Goal: Contribute content: Add original content to the website for others to see

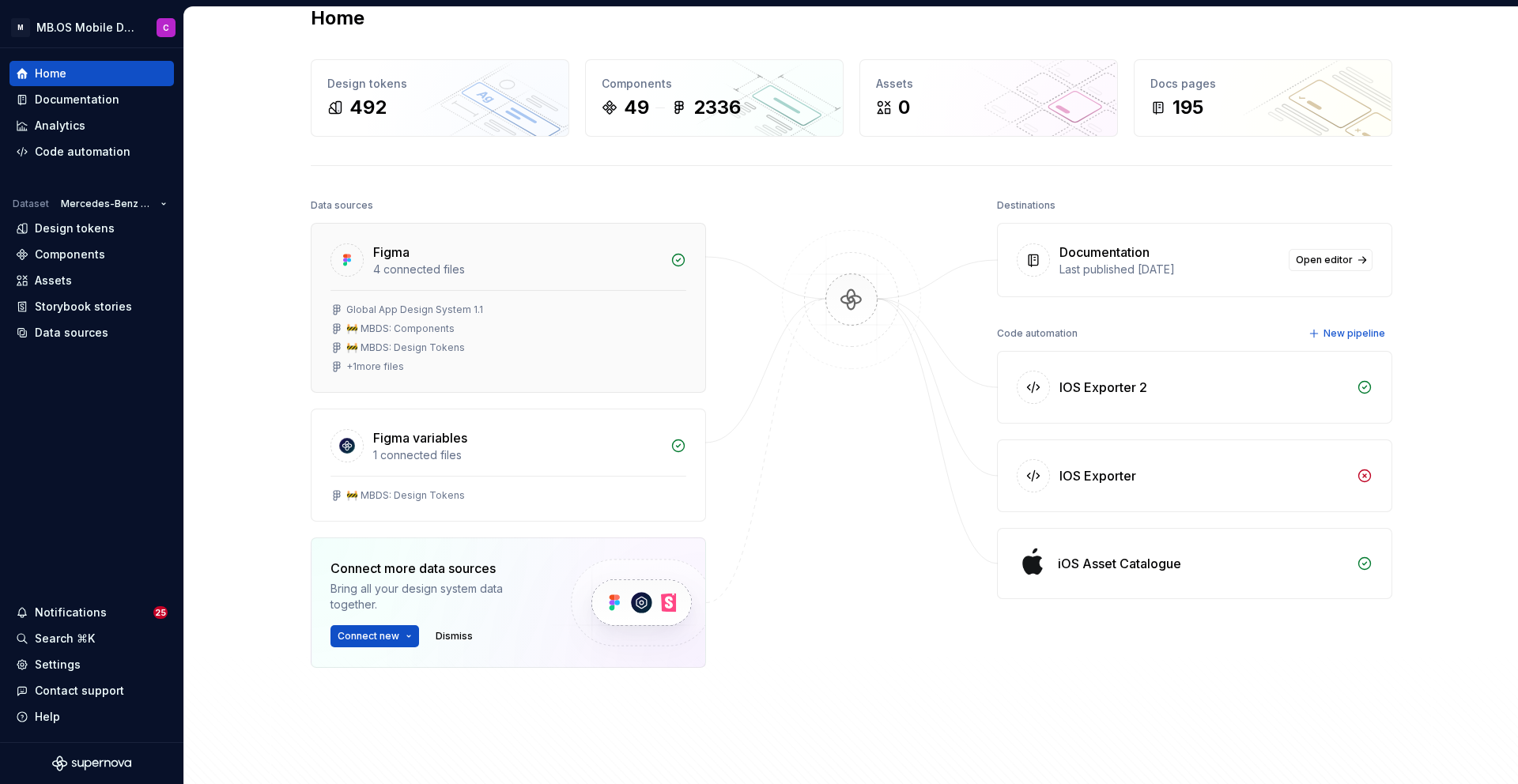
scroll to position [33, 0]
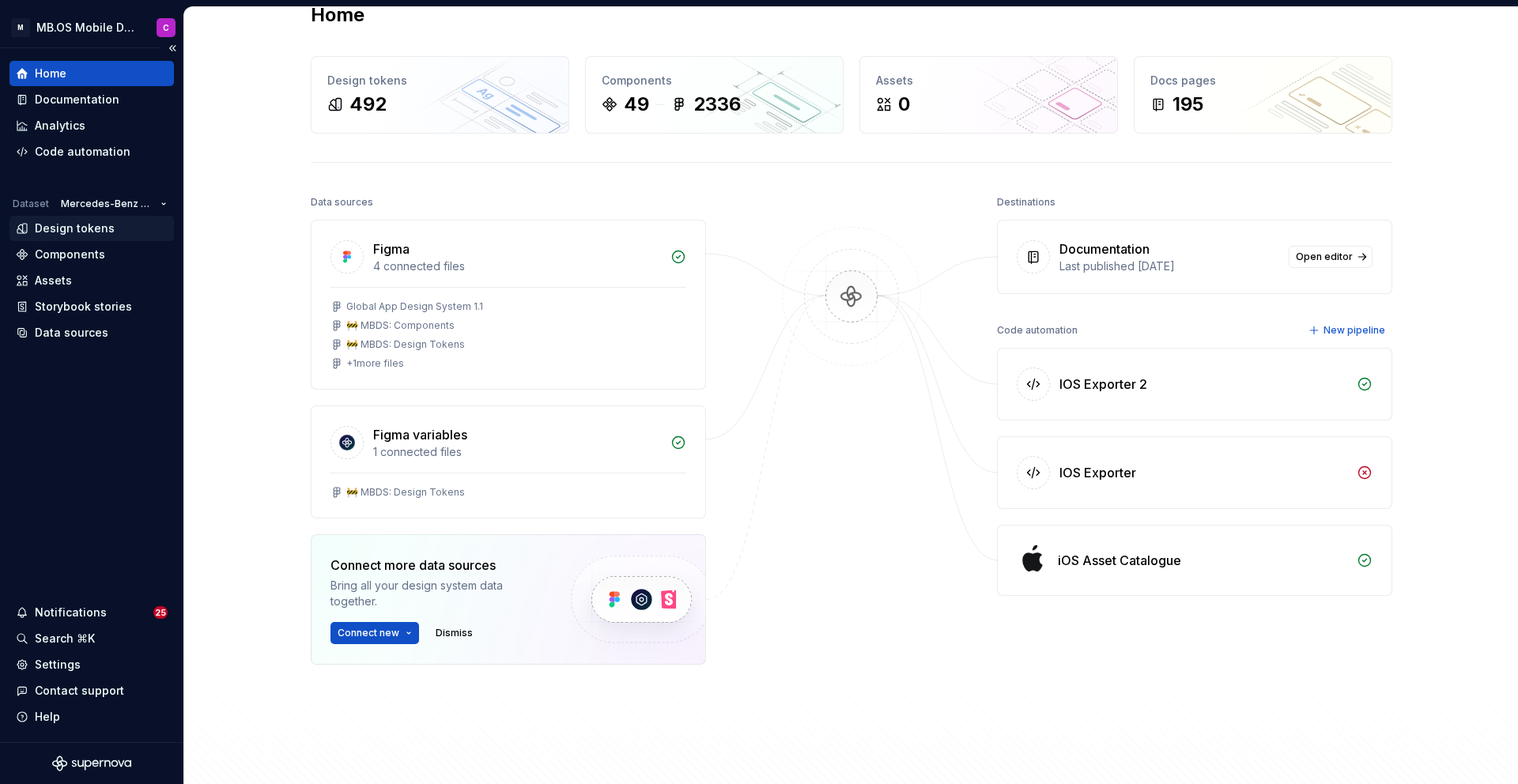
click at [94, 227] on div "Design tokens" at bounding box center [74, 228] width 80 height 16
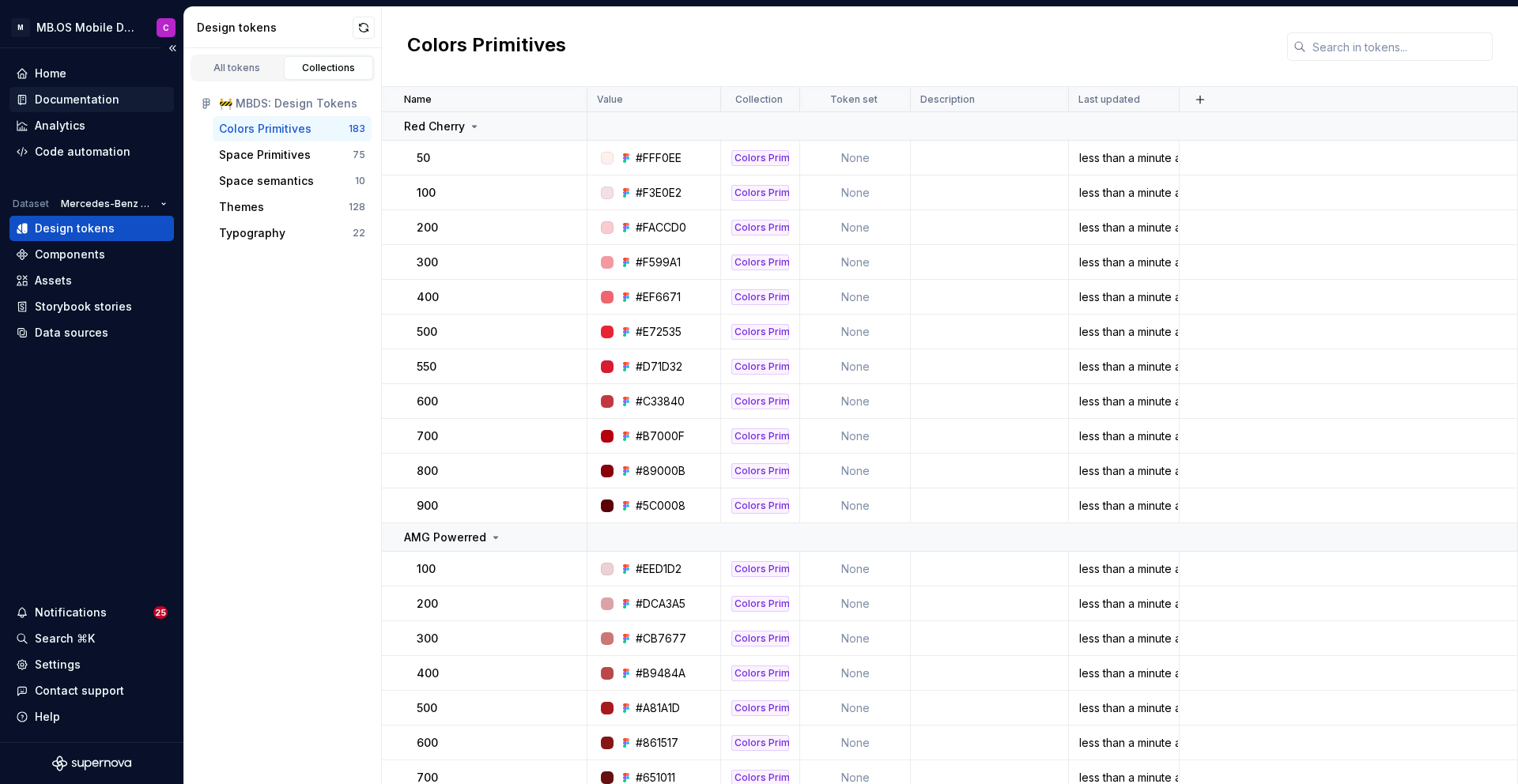
click at [58, 103] on div "Documentation" at bounding box center [77, 100] width 85 height 16
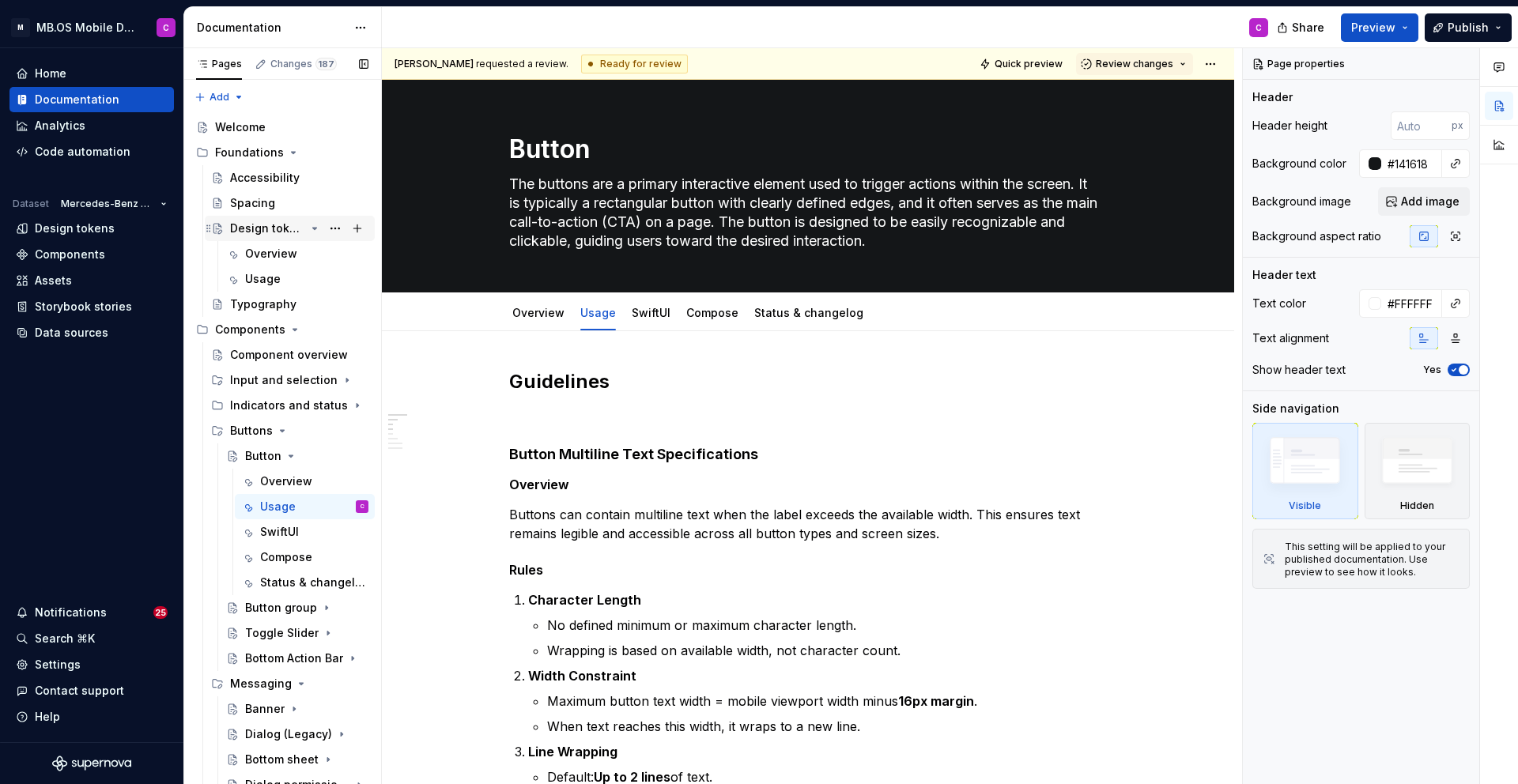
click at [268, 233] on div "Design tokens" at bounding box center [268, 228] width 75 height 16
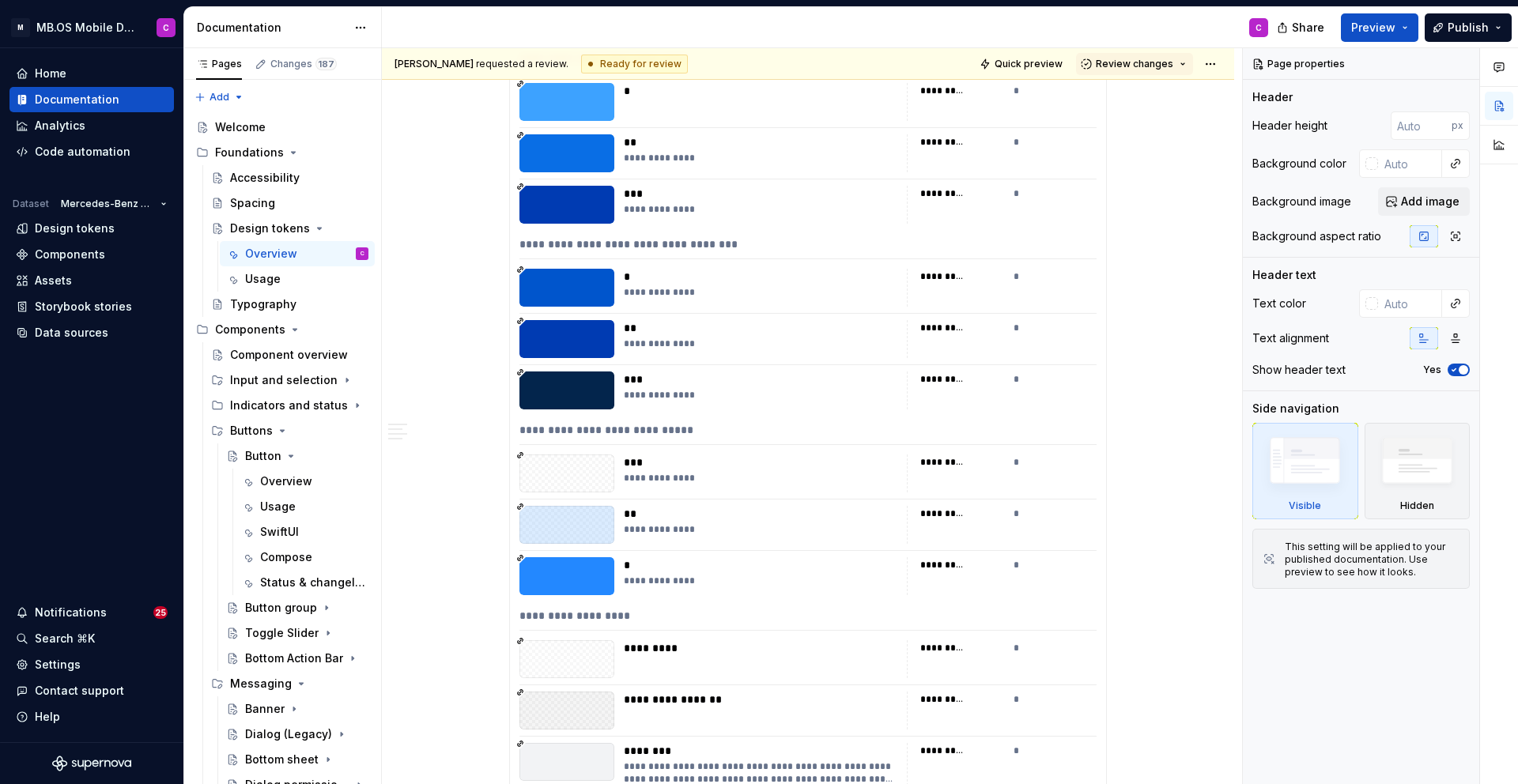
scroll to position [3313, 0]
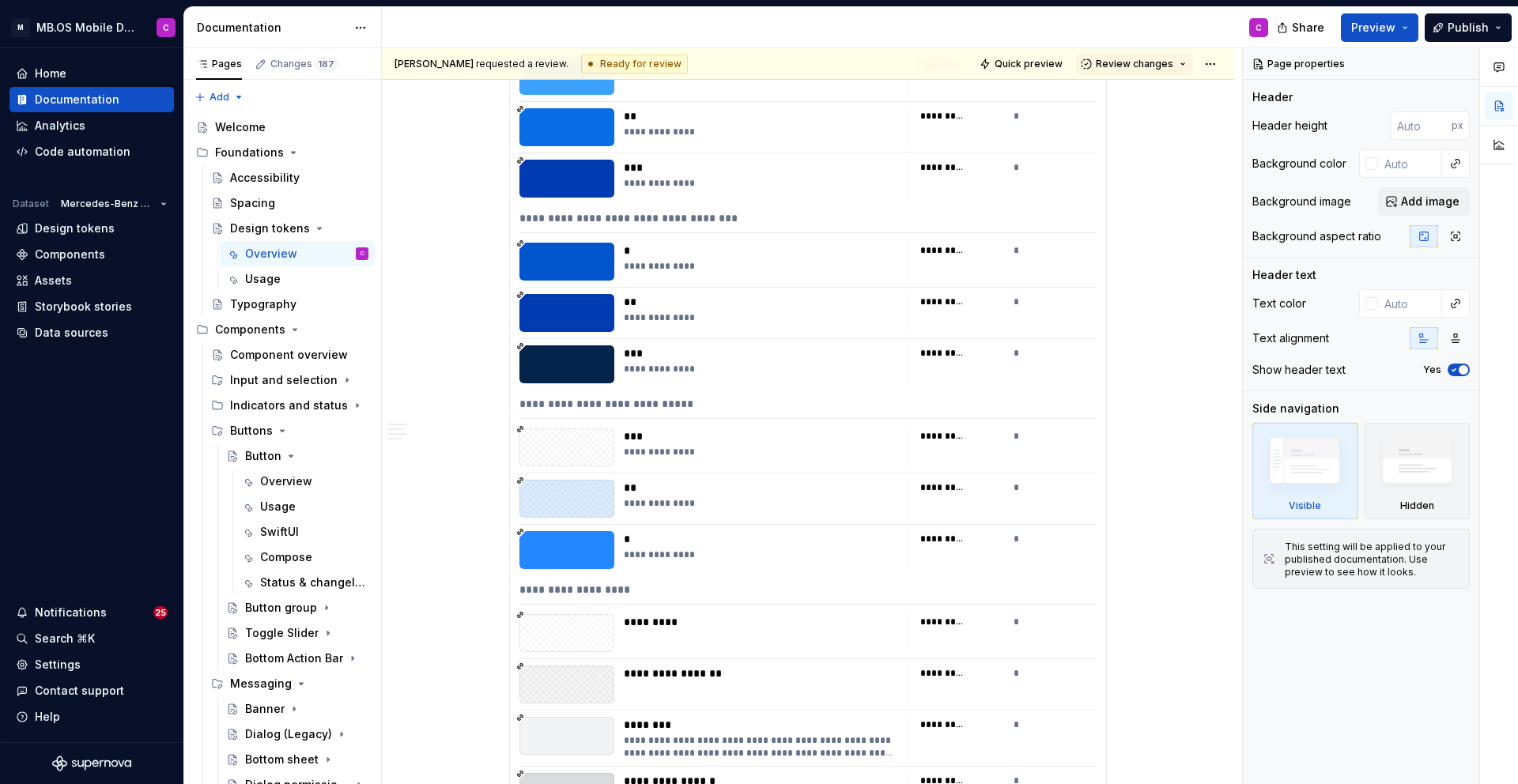
click at [651, 382] on div "**********" at bounding box center [760, 364] width 274 height 38
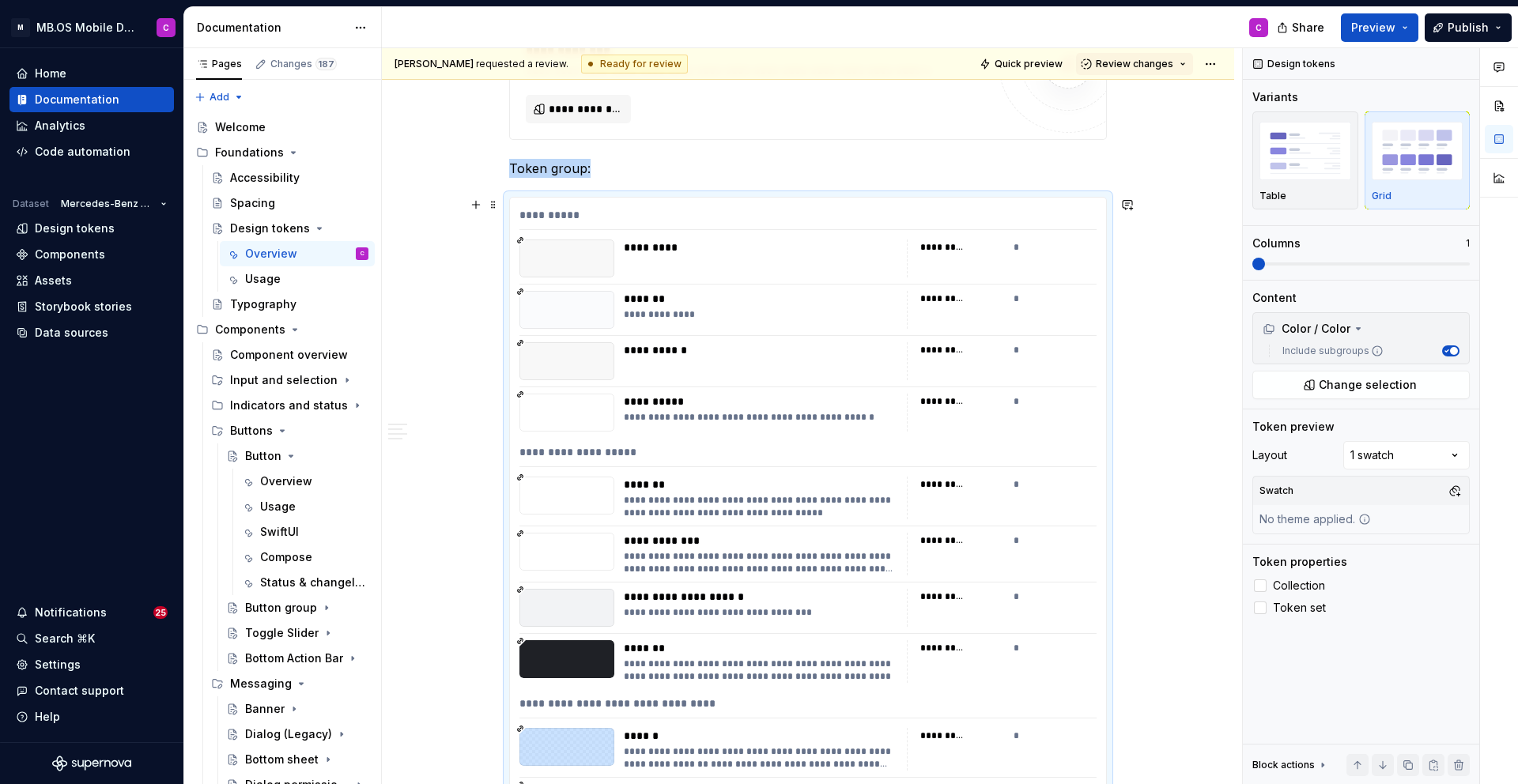
scroll to position [0, 0]
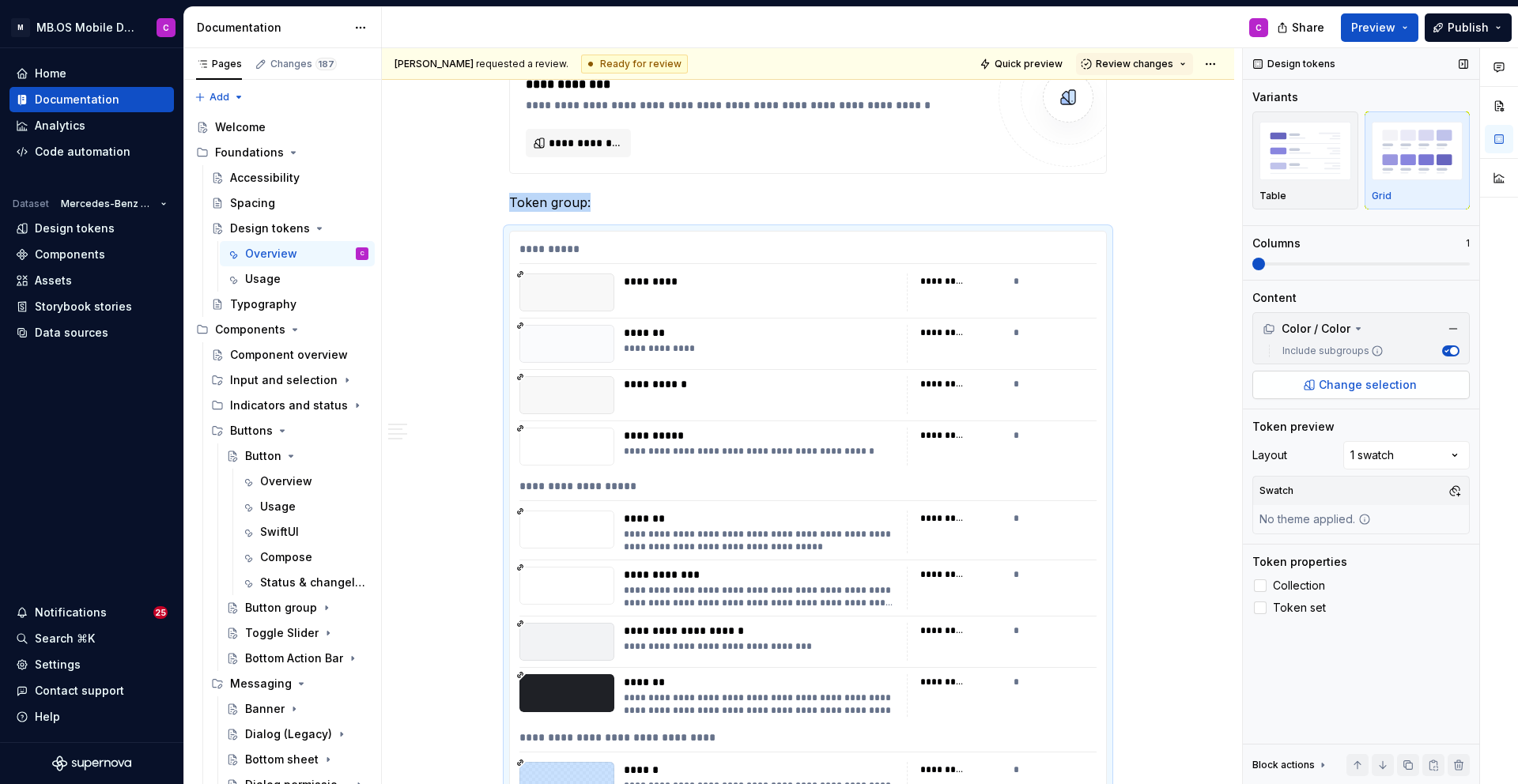
click at [1350, 381] on span "Change selection" at bounding box center [1368, 385] width 98 height 16
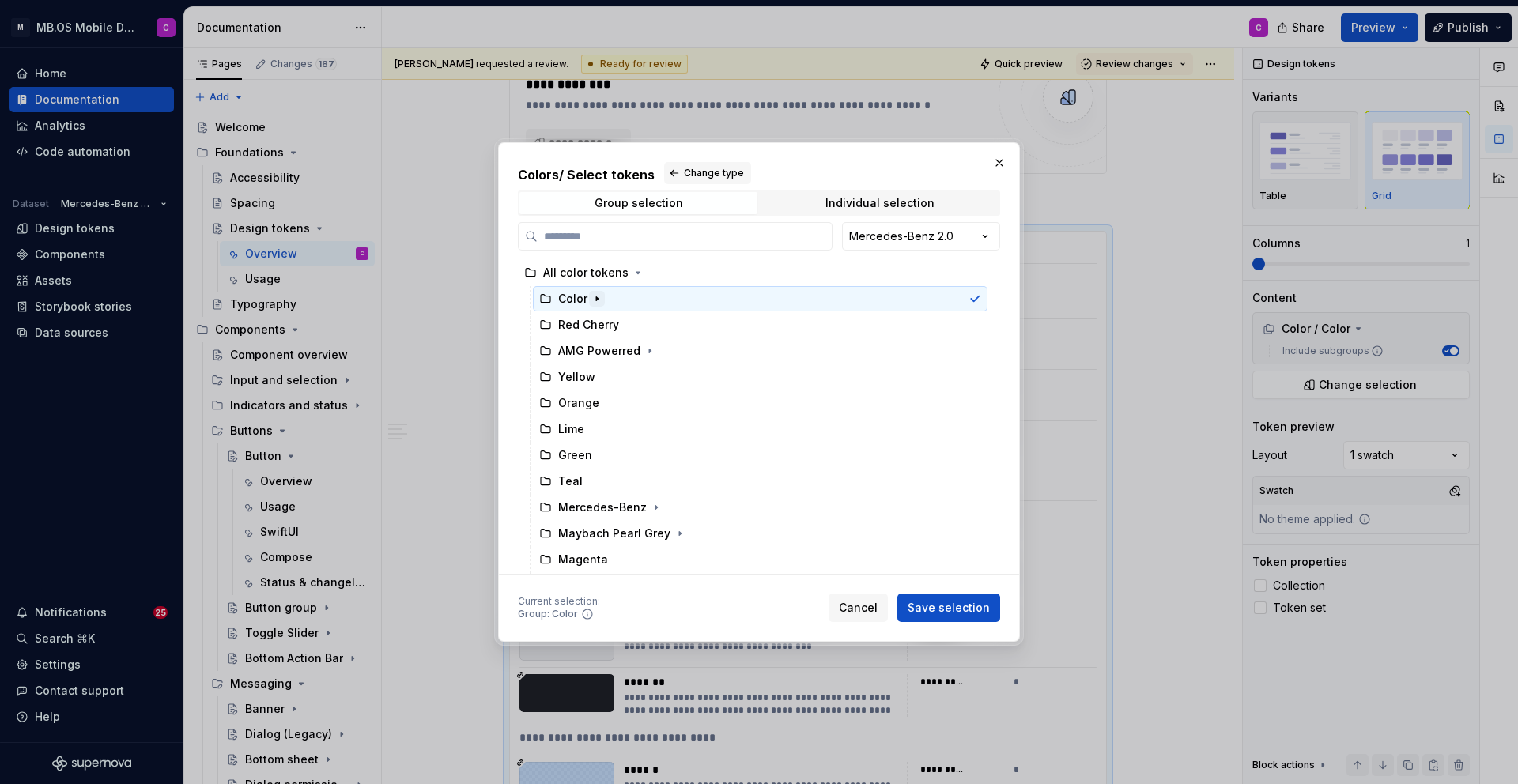
click at [596, 295] on icon "button" at bounding box center [596, 299] width 12 height 12
click at [999, 165] on button "button" at bounding box center [999, 163] width 22 height 22
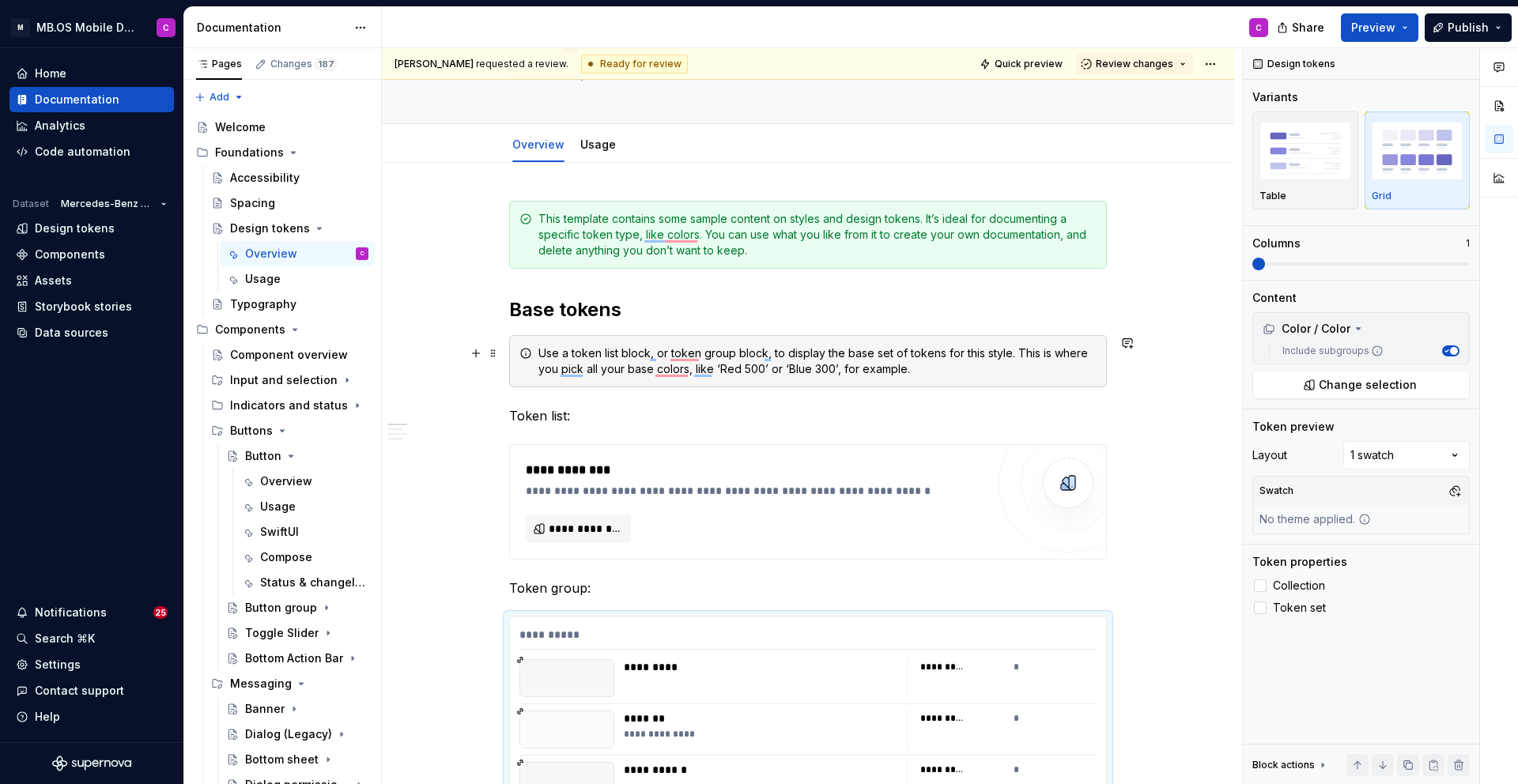
scroll to position [108, 0]
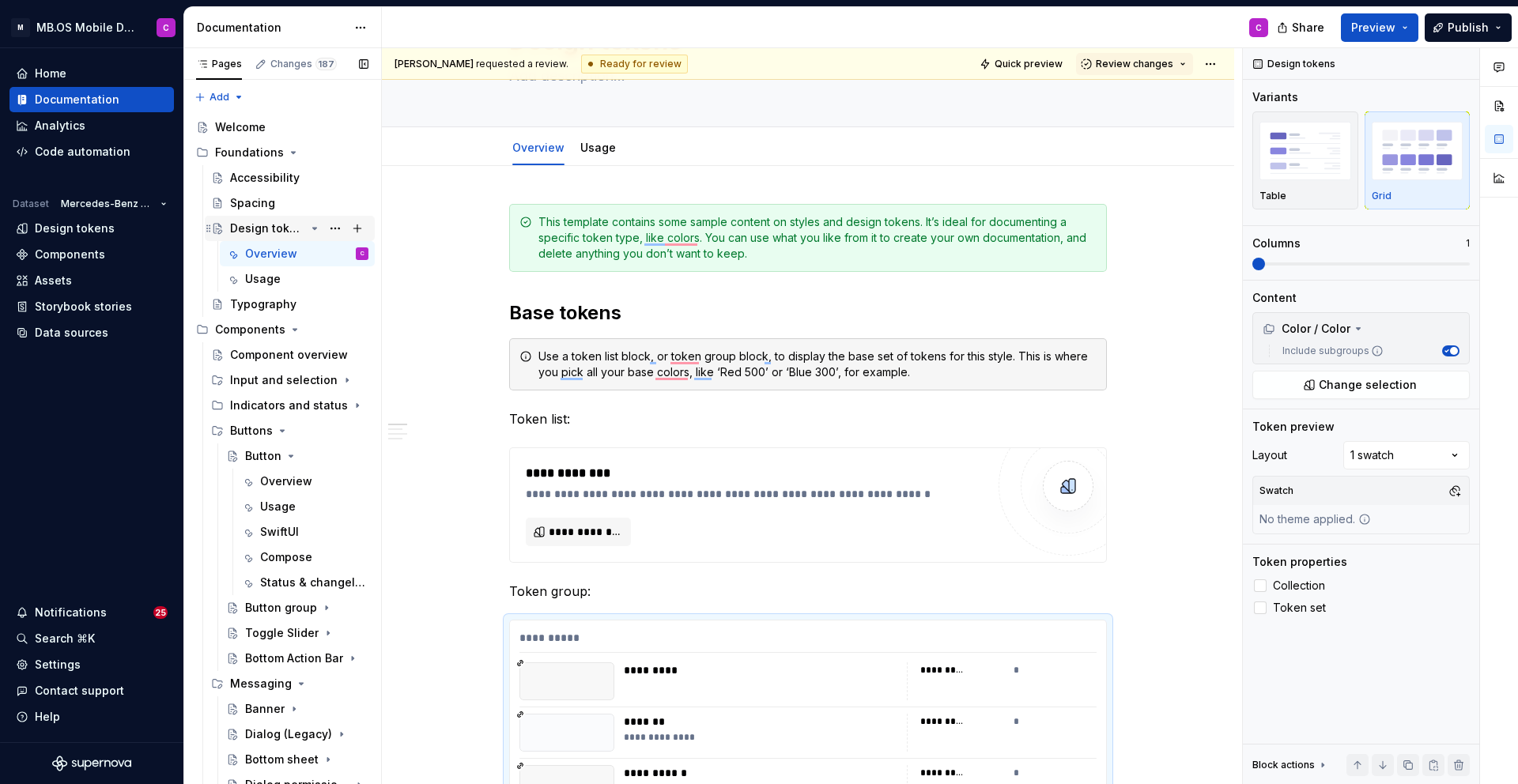
click at [259, 231] on div "Design tokens" at bounding box center [268, 228] width 75 height 16
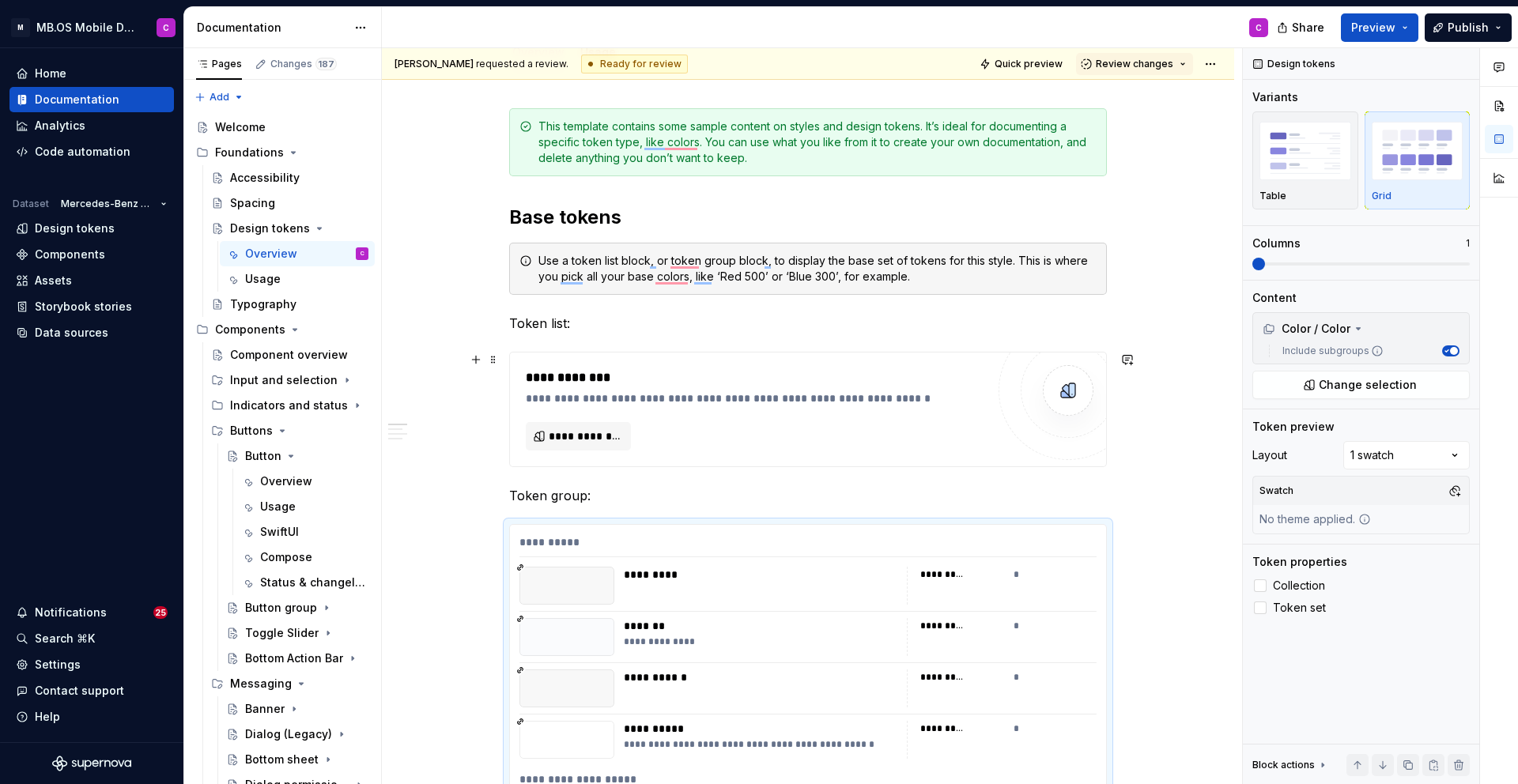
scroll to position [212, 0]
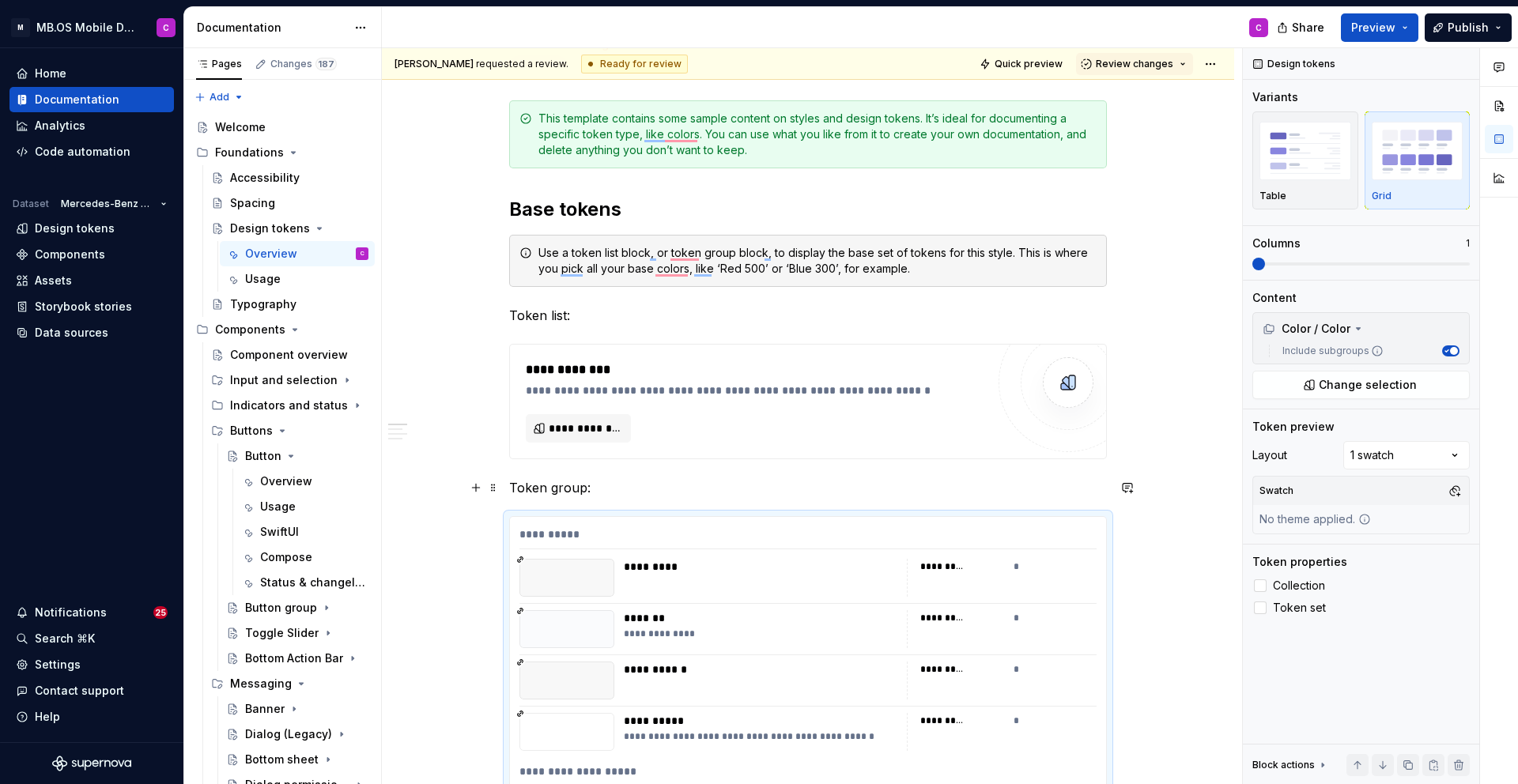
click at [559, 496] on p "Token group:" at bounding box center [808, 488] width 598 height 19
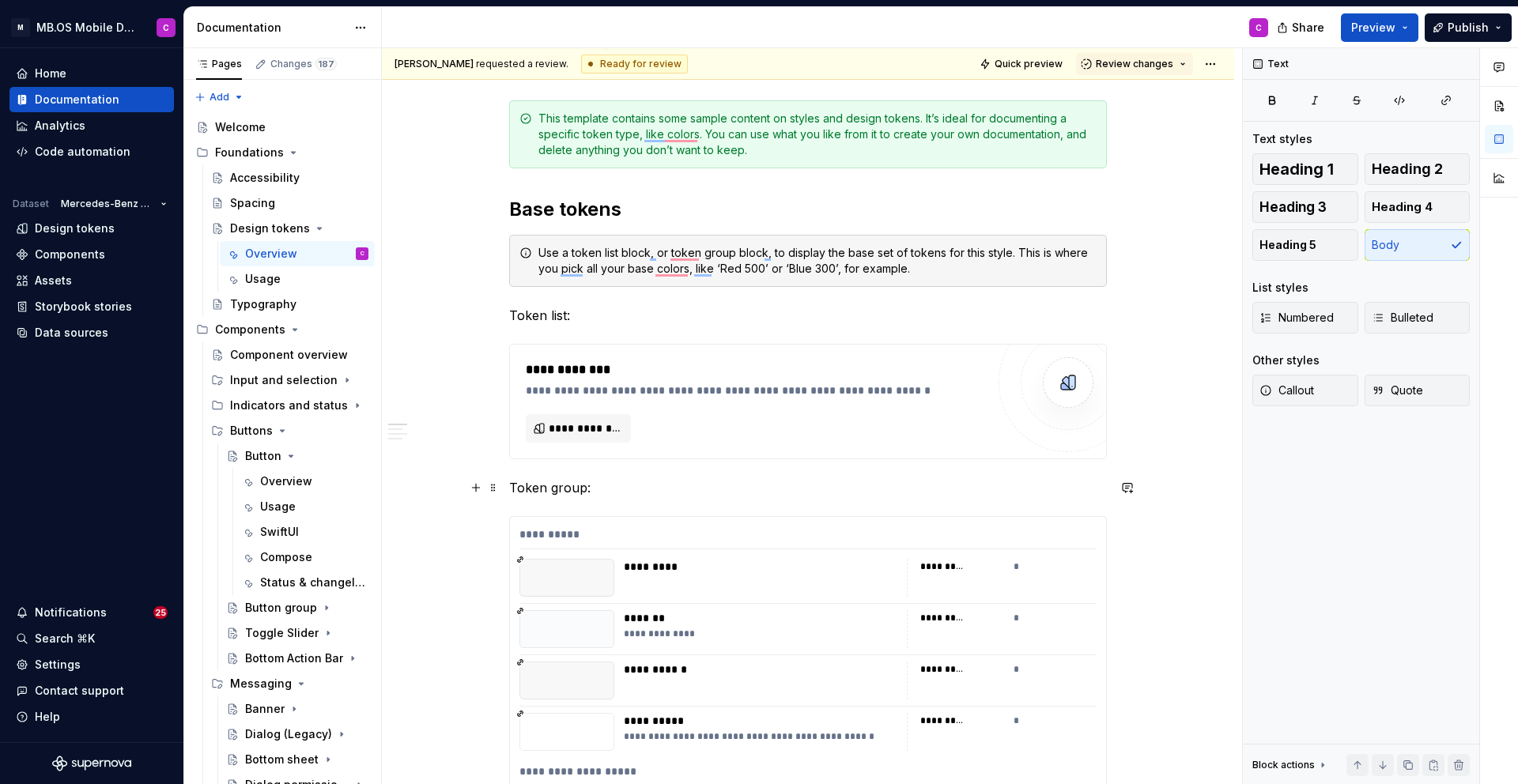
click at [522, 492] on p "Token group:" at bounding box center [808, 488] width 598 height 19
click at [535, 534] on div "**********" at bounding box center [808, 538] width 577 height 23
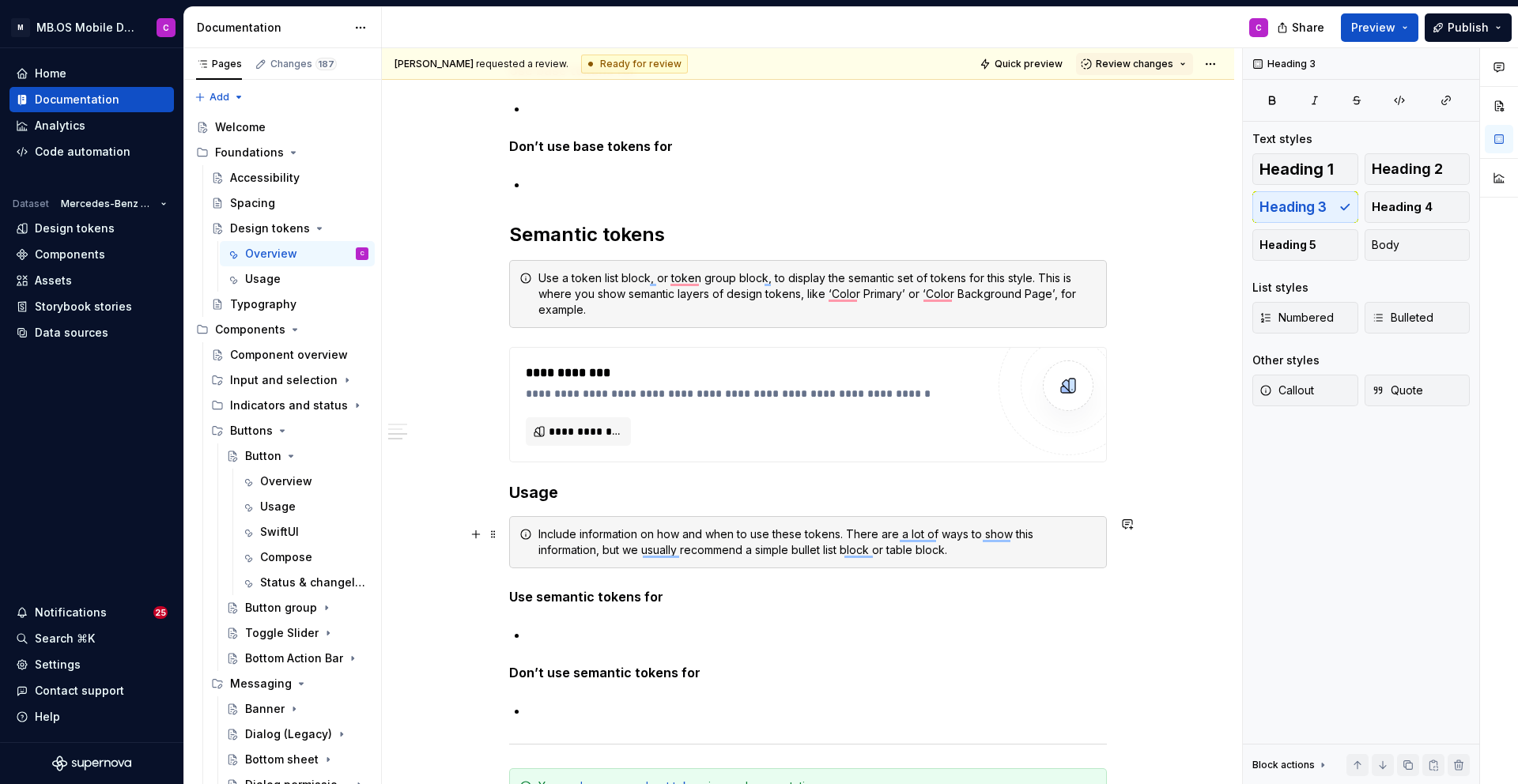
scroll to position [790, 0]
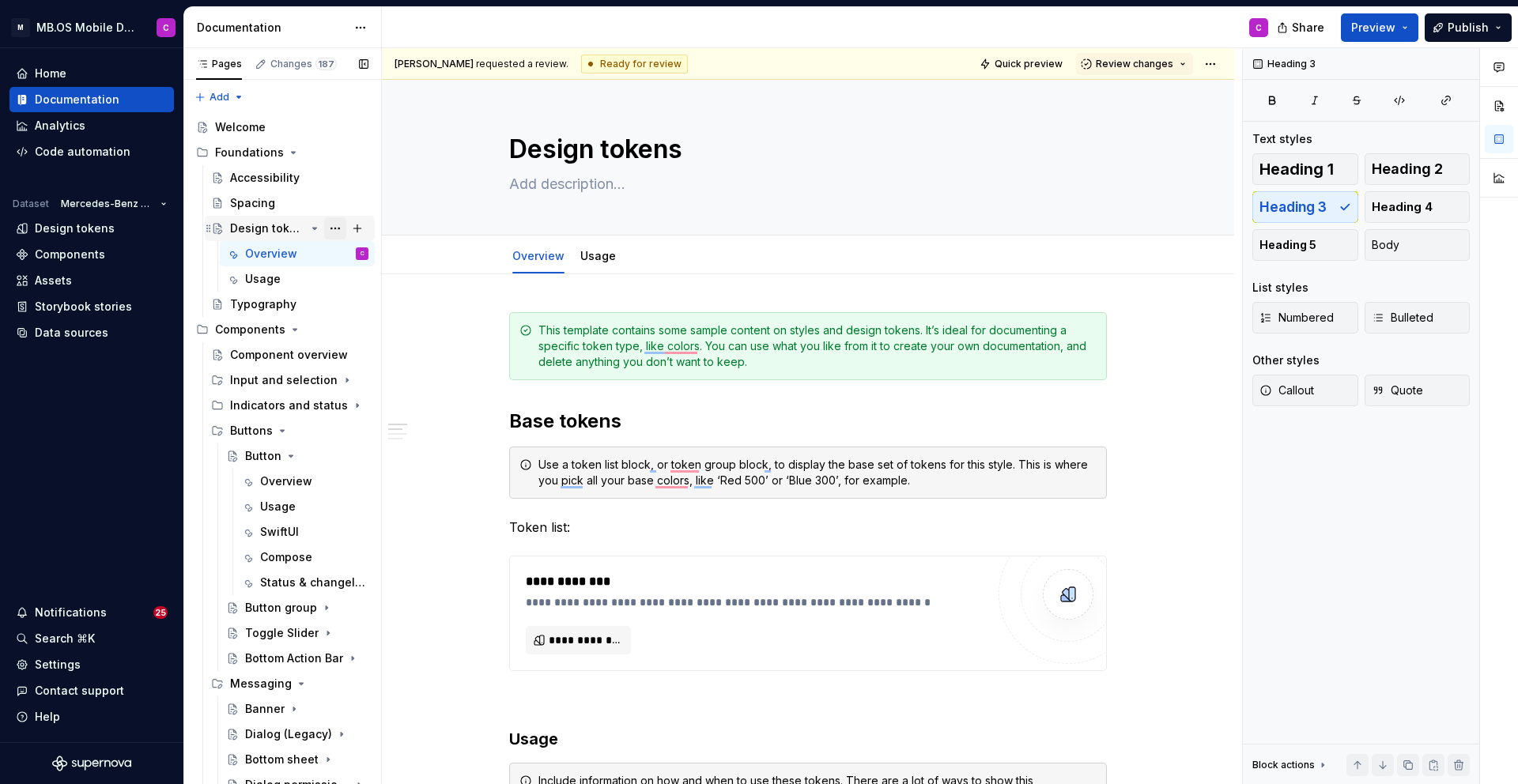
click at [333, 227] on button "Page tree" at bounding box center [335, 228] width 22 height 22
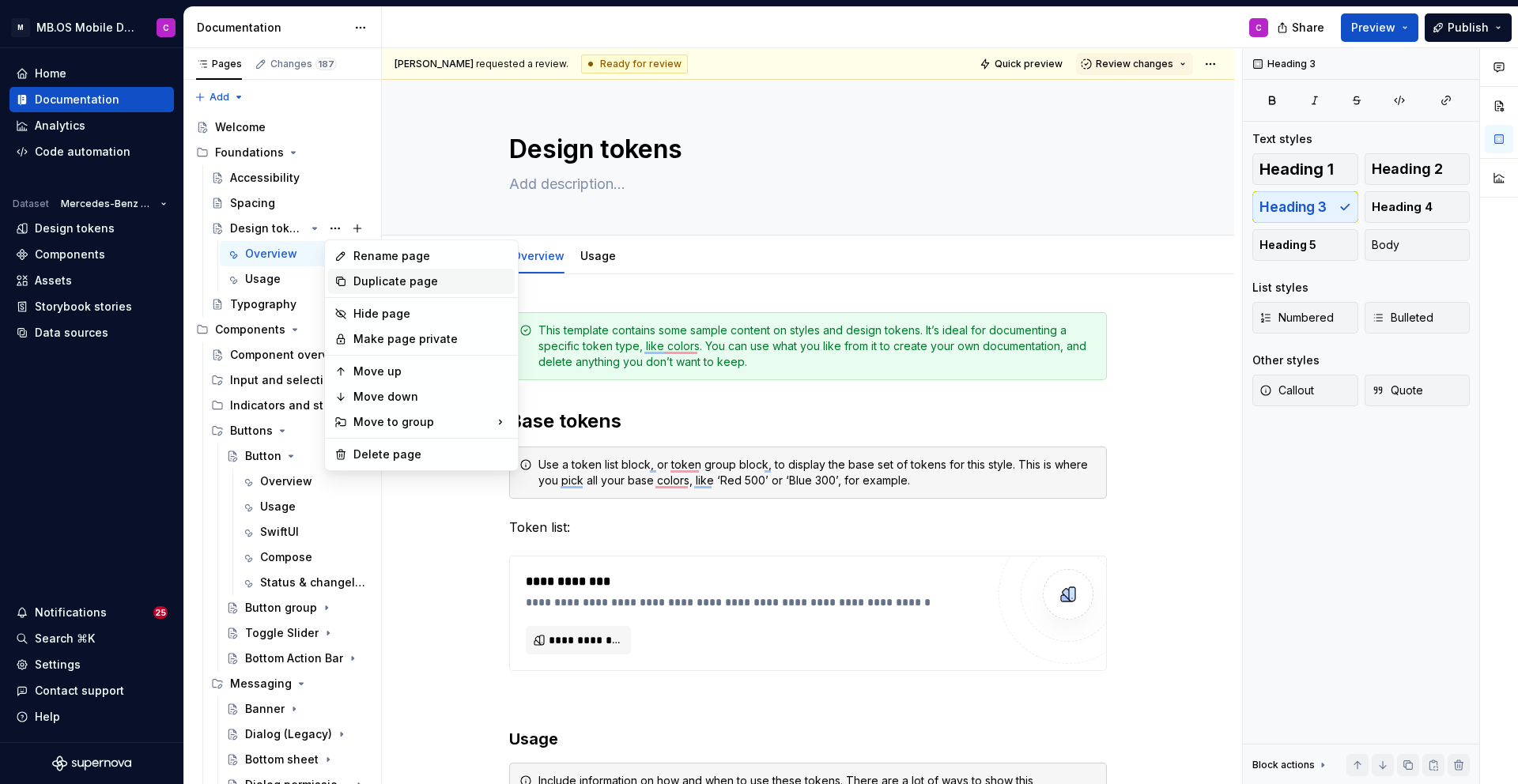
click at [371, 277] on div "Duplicate page" at bounding box center [430, 281] width 155 height 16
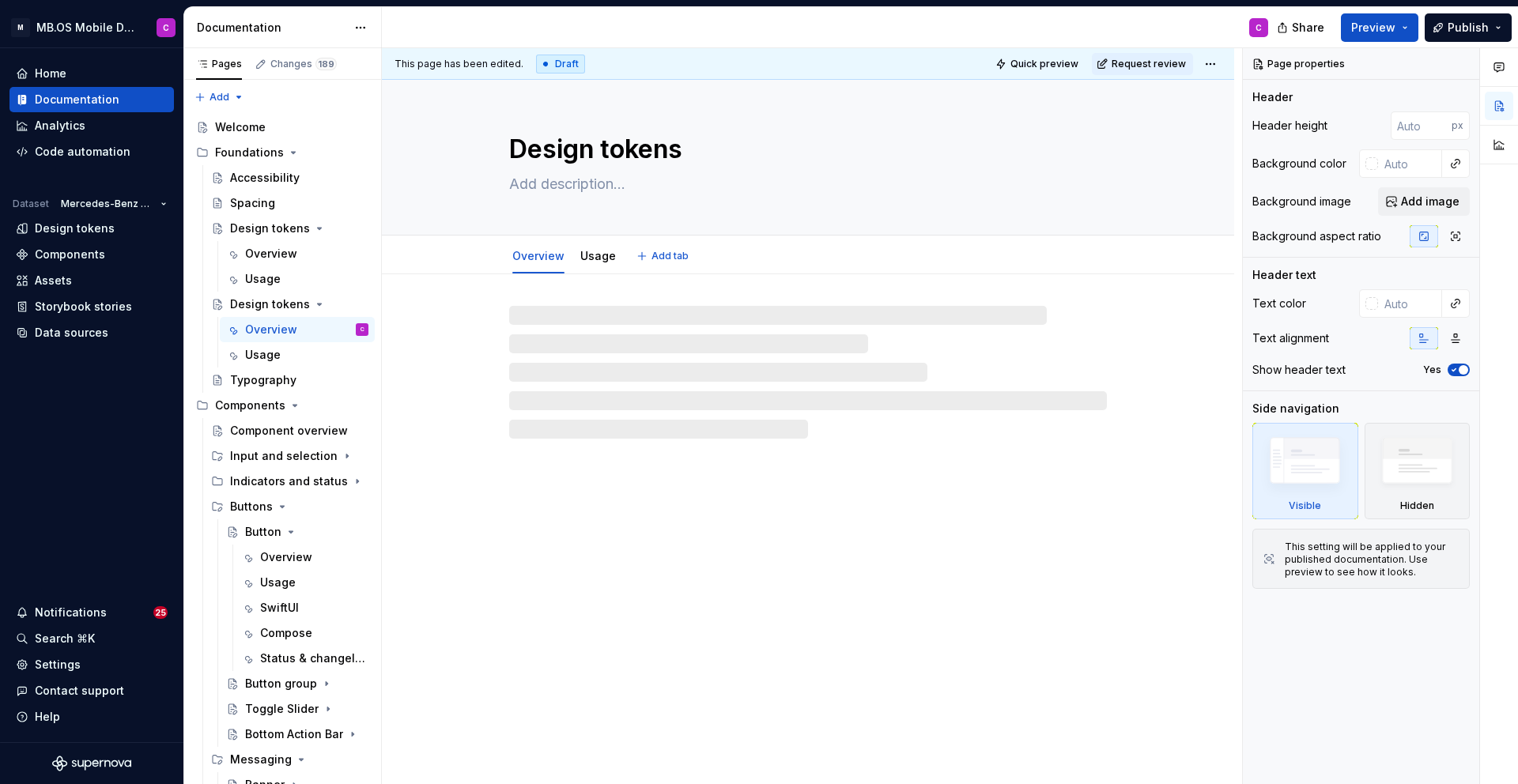
click at [625, 162] on textarea "Design tokens" at bounding box center [805, 149] width 598 height 38
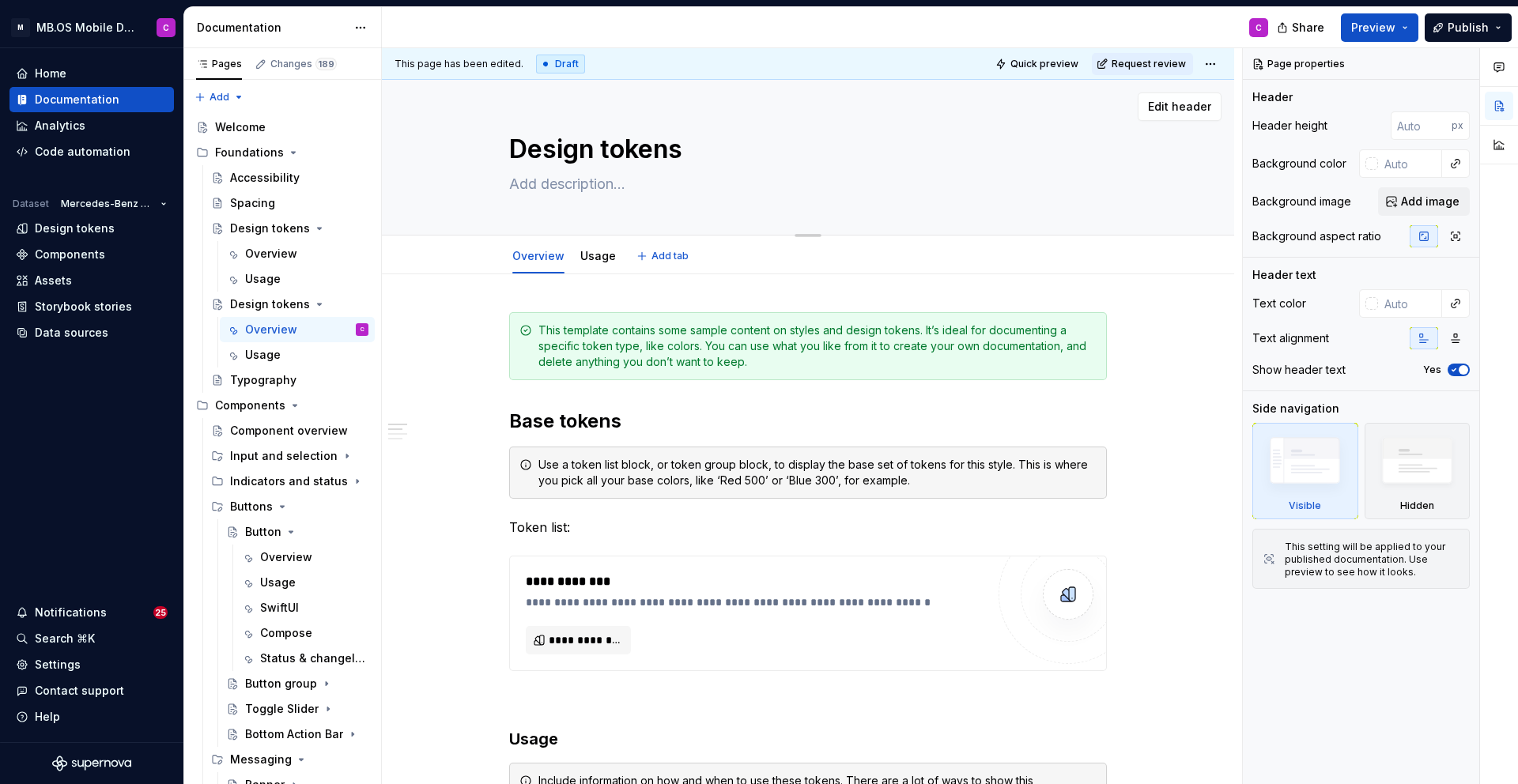
click at [616, 151] on textarea "Design tokens" at bounding box center [805, 149] width 598 height 38
type textarea "*"
type textarea "C"
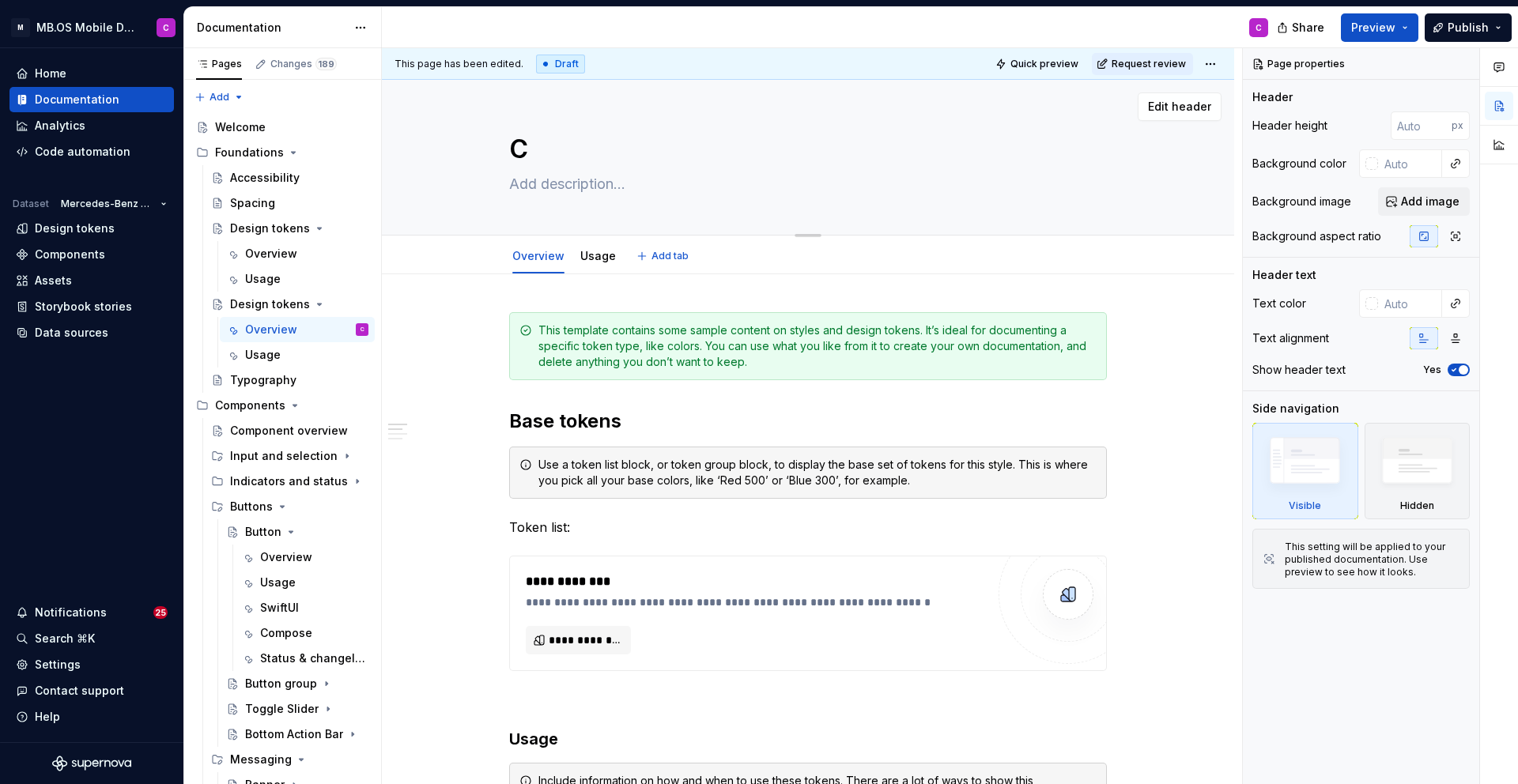
type textarea "*"
type textarea "Co"
type textarea "*"
type textarea "Col"
type textarea "*"
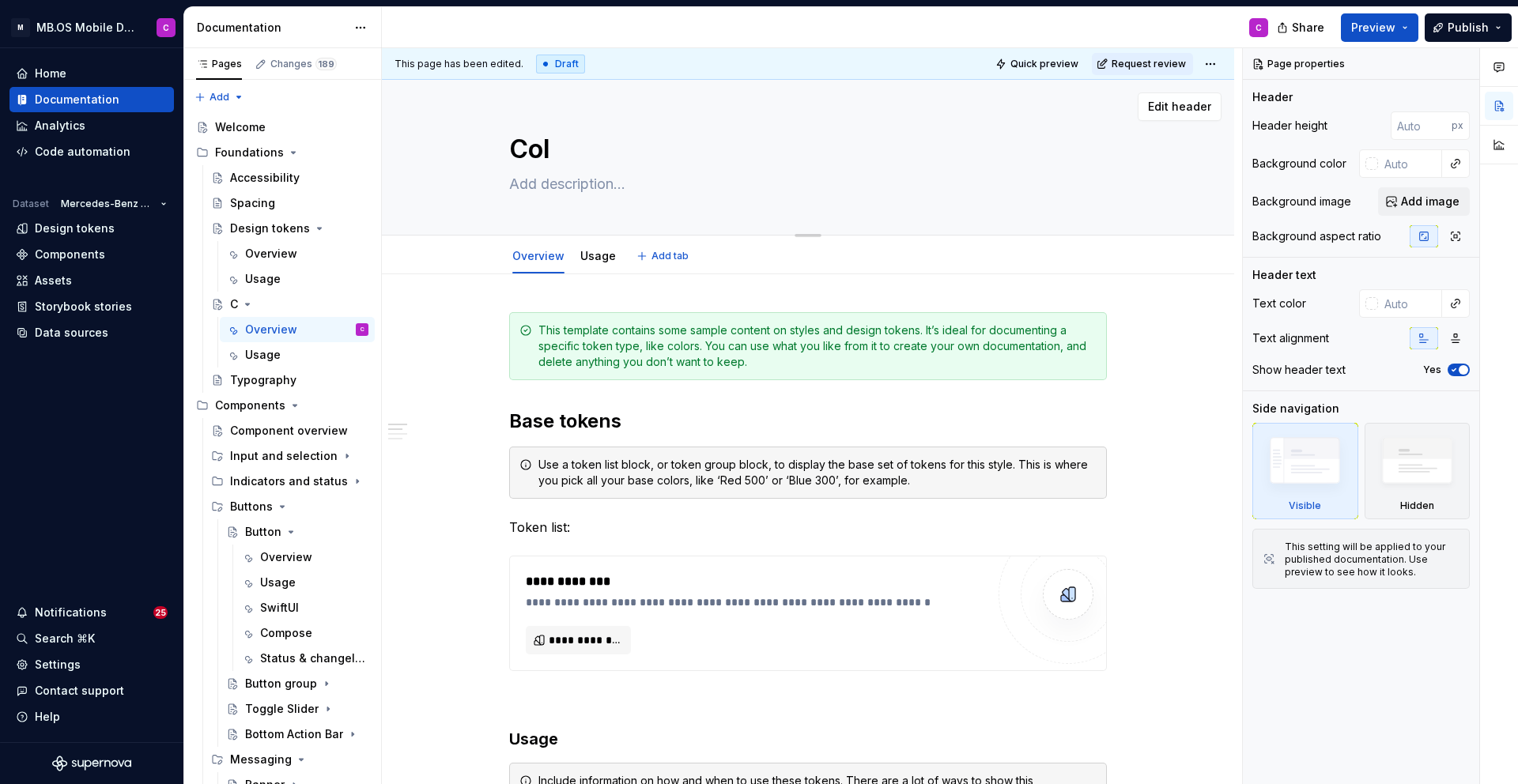
type textarea "Colo"
type textarea "*"
type textarea "Color"
type textarea "*"
type textarea "Colors"
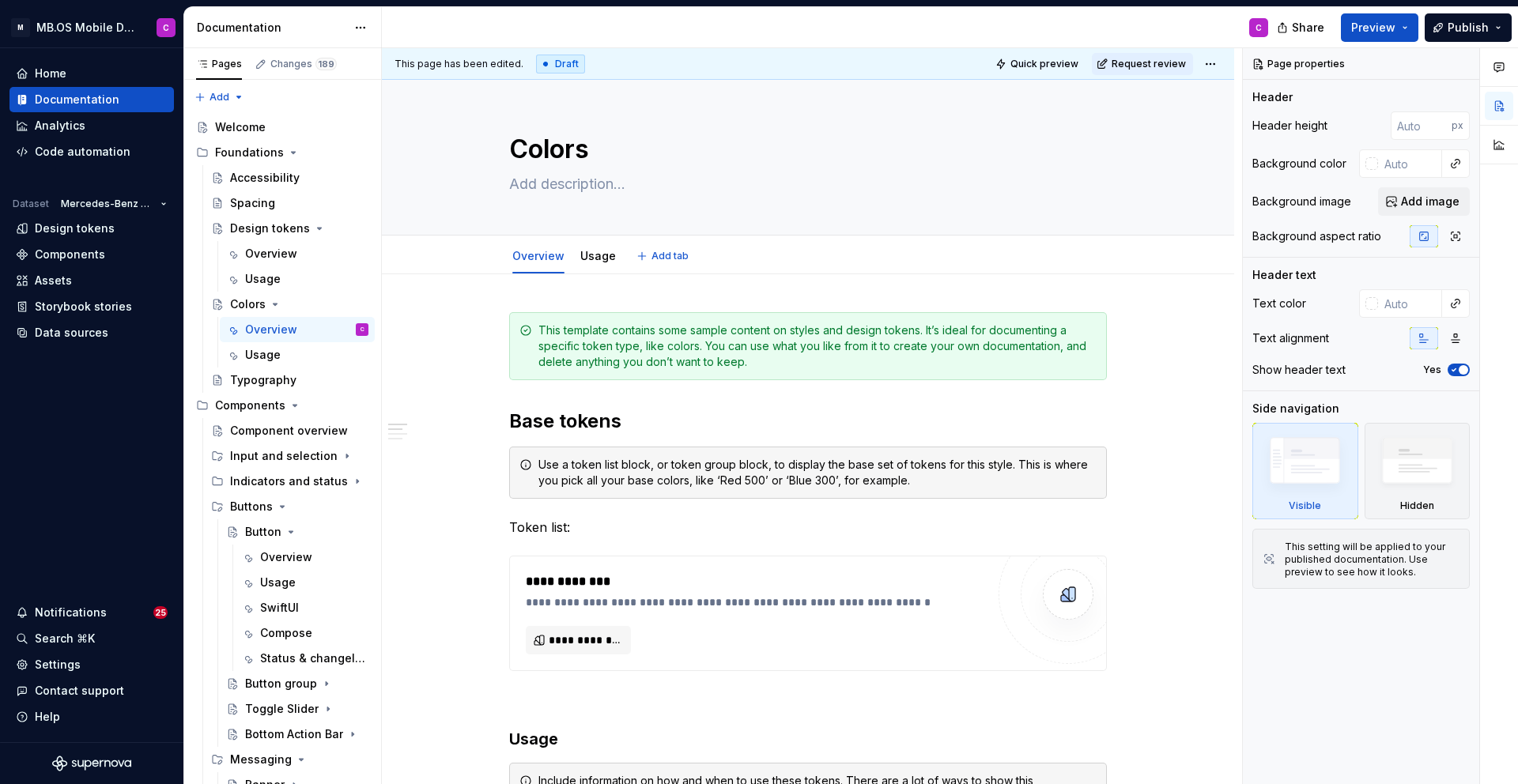
type textarea "*"
type textarea "Colors"
click at [623, 318] on div "This template contains some sample content on styles and design tokens. It’s id…" at bounding box center [808, 346] width 598 height 68
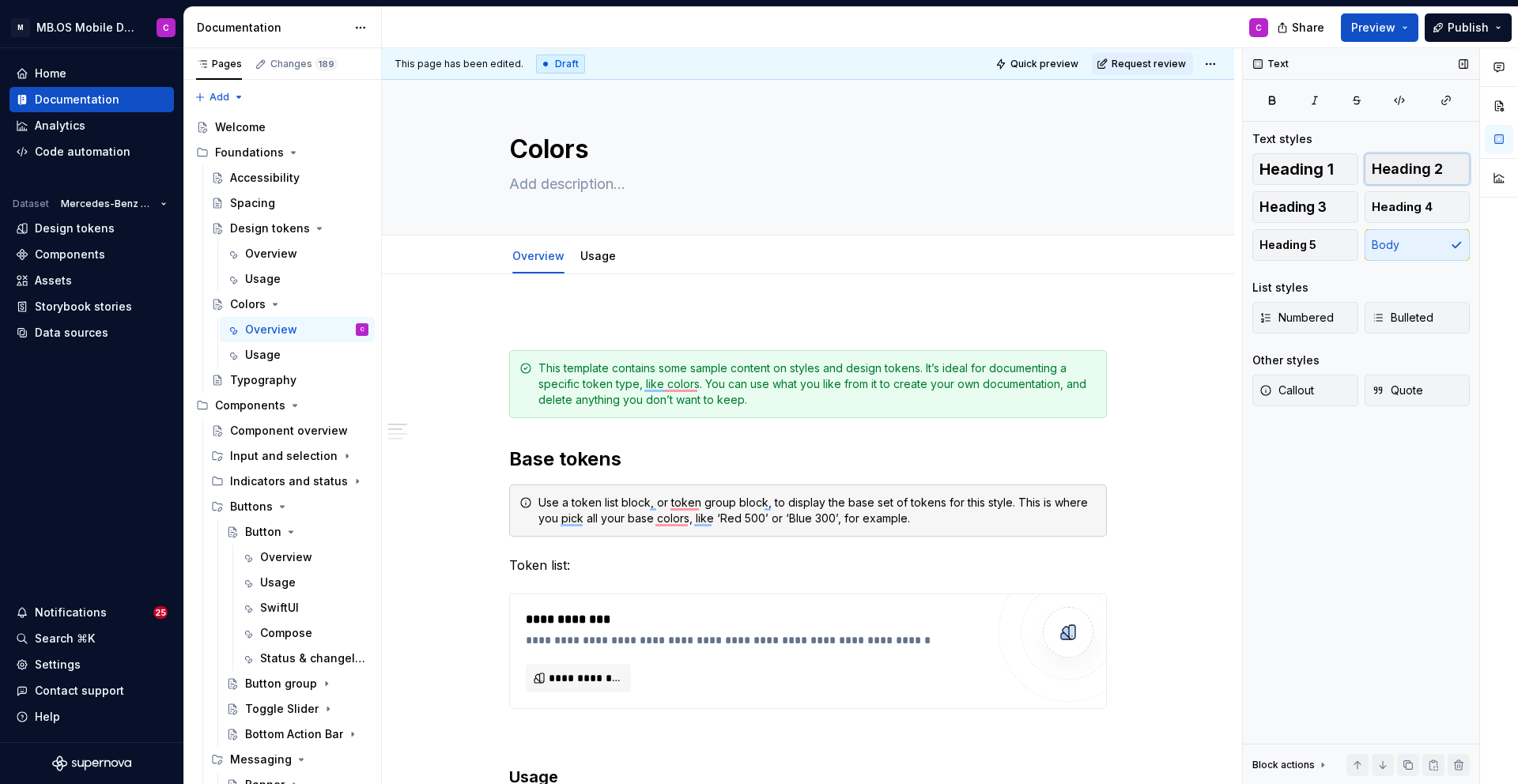
click at [1398, 164] on span "Heading 2" at bounding box center [1407, 169] width 71 height 16
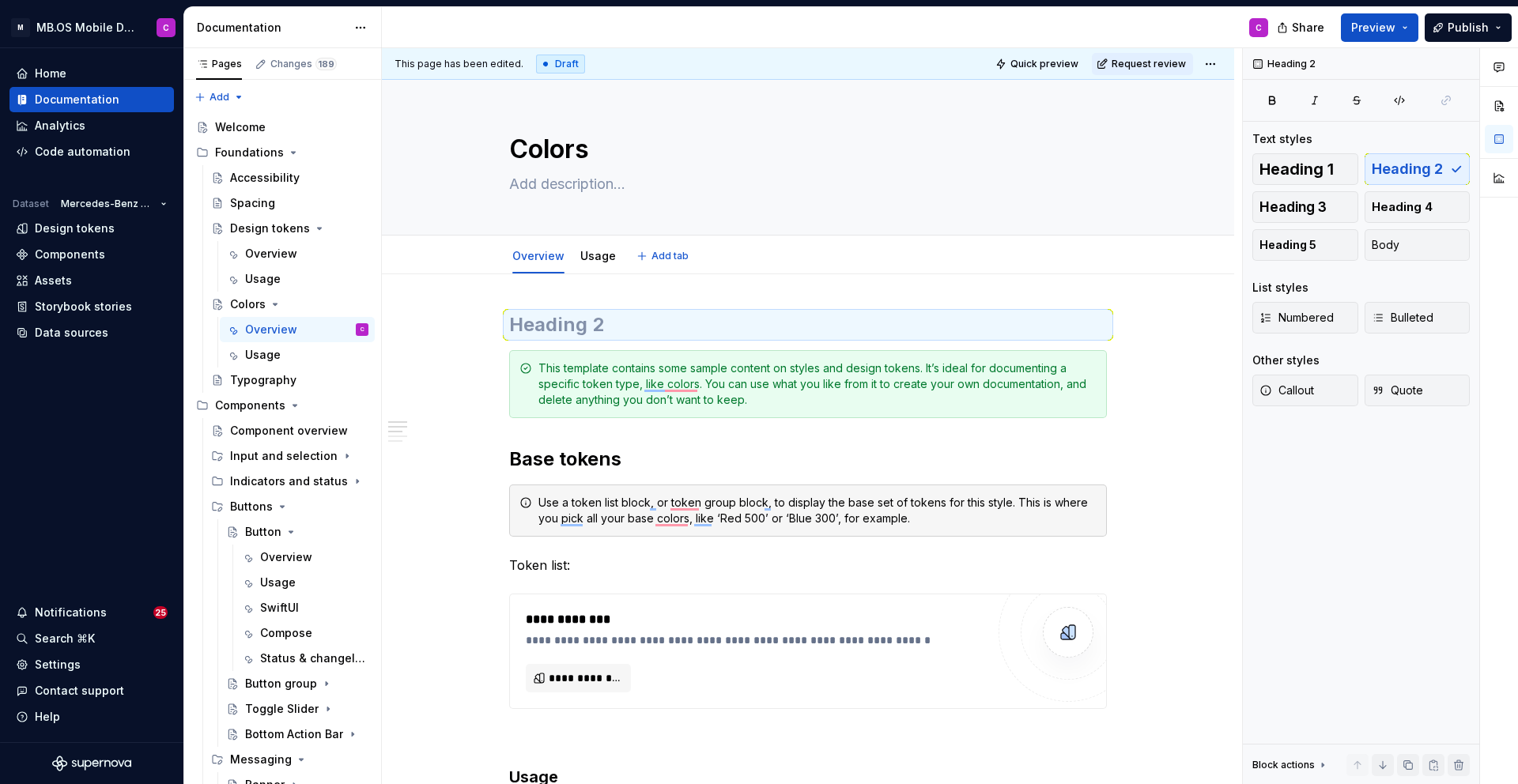
type textarea "*"
click at [748, 326] on h2 "To enrich screen reader interactions, please activate Accessibility in Grammarl…" at bounding box center [808, 324] width 598 height 25
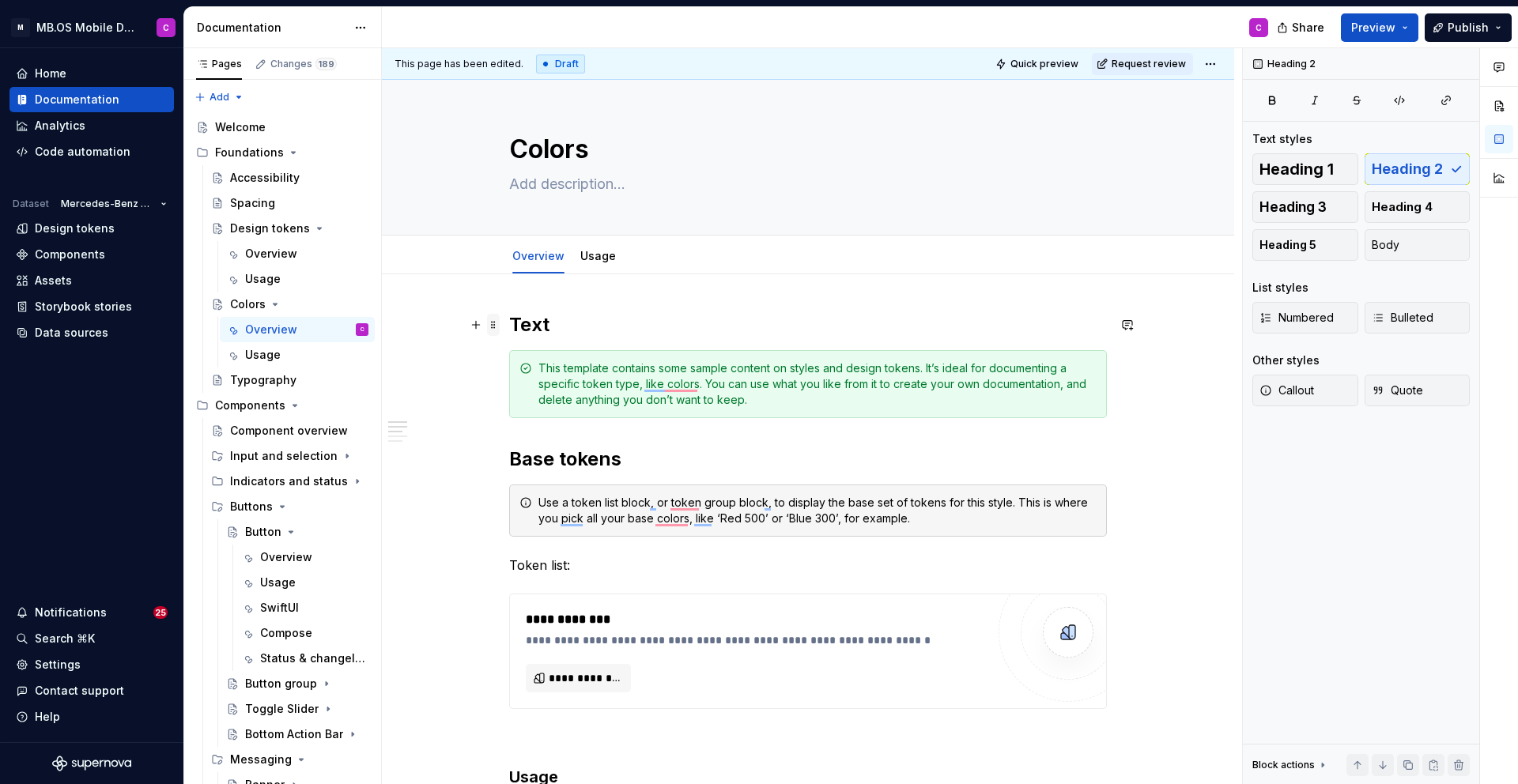
click at [498, 323] on span at bounding box center [493, 324] width 12 height 22
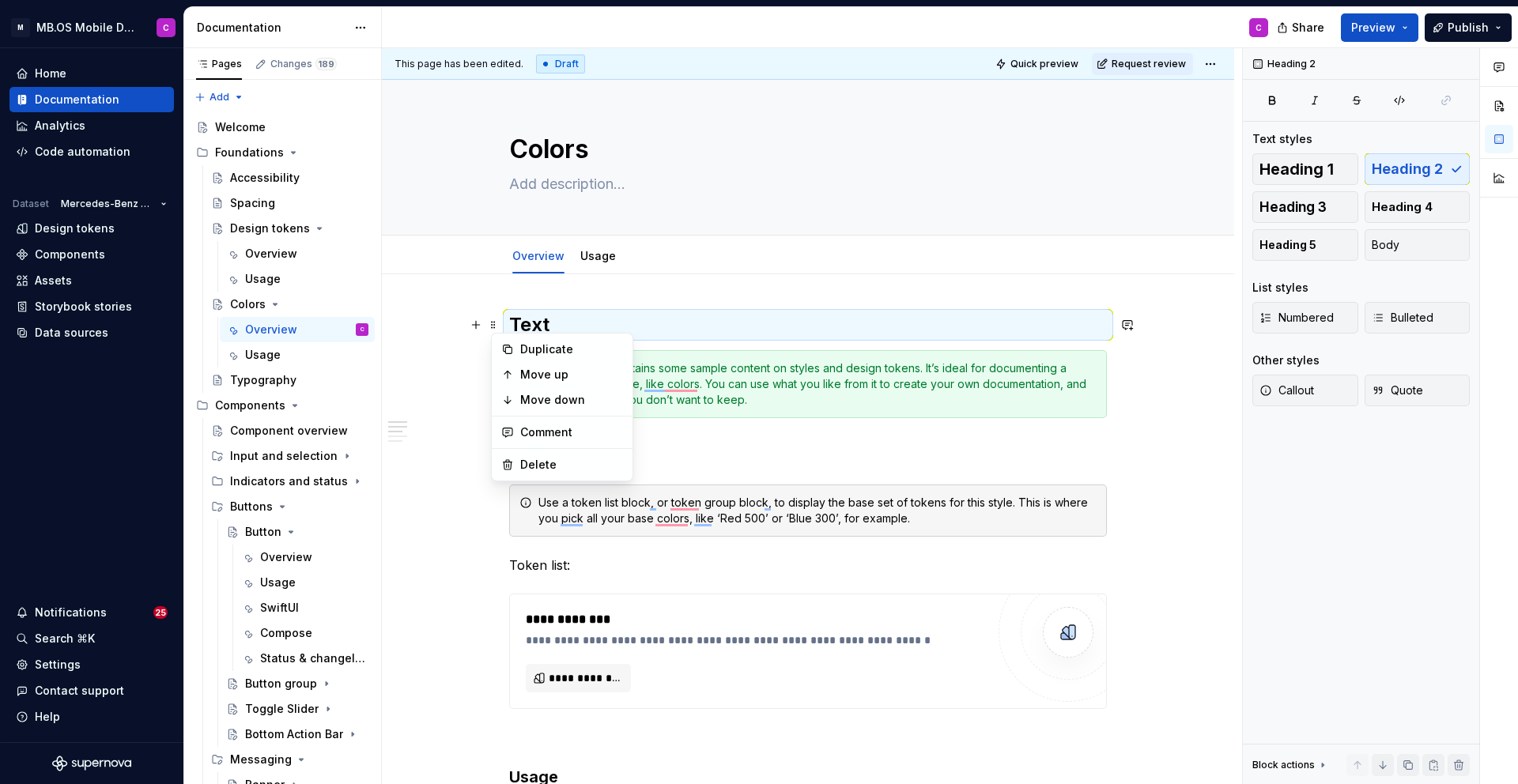
click at [827, 414] on div "This template contains some sample content on styles and design tokens. It’s id…" at bounding box center [808, 385] width 598 height 68
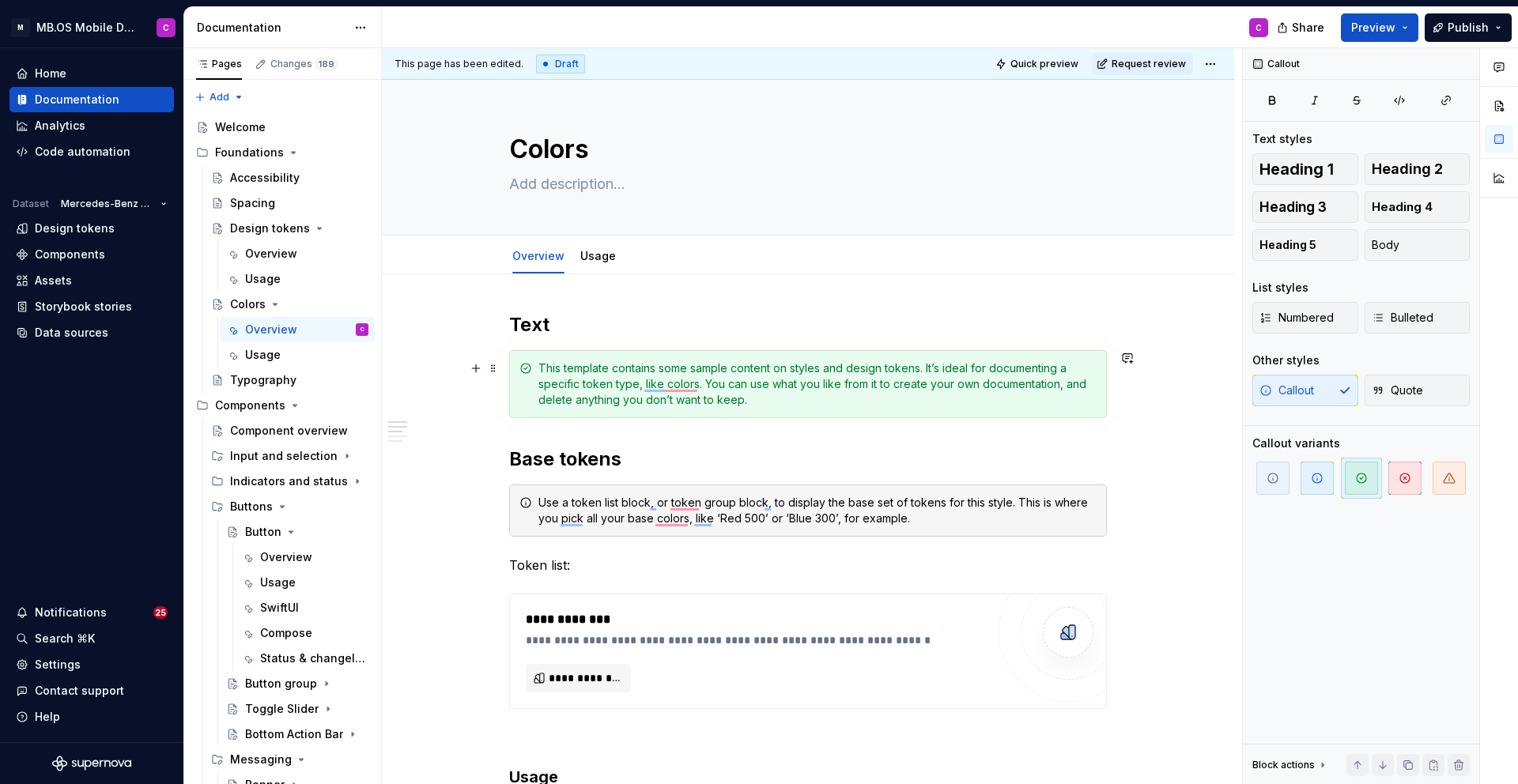
click at [493, 367] on span at bounding box center [493, 368] width 12 height 22
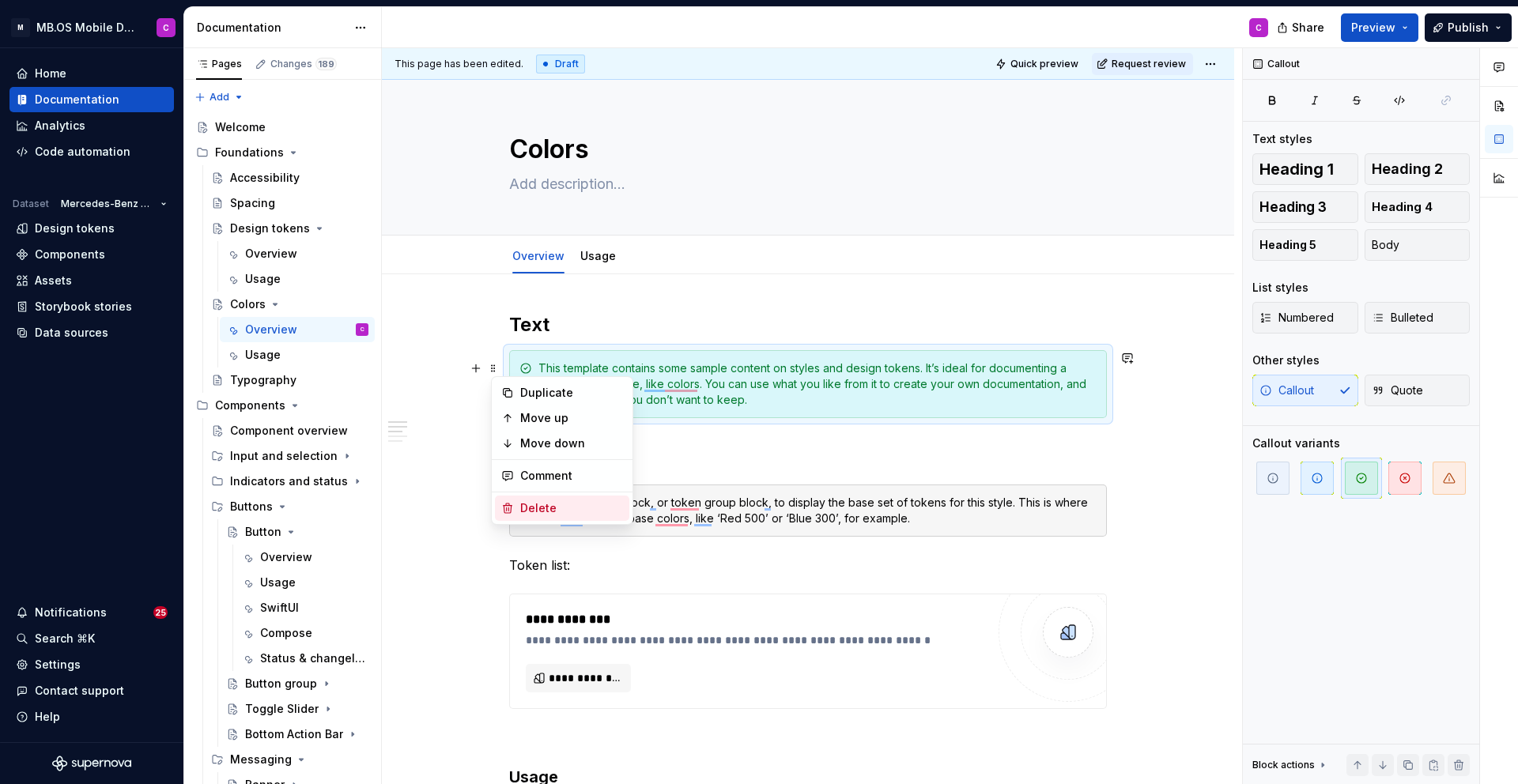
click at [547, 517] on div "Delete" at bounding box center [562, 508] width 135 height 25
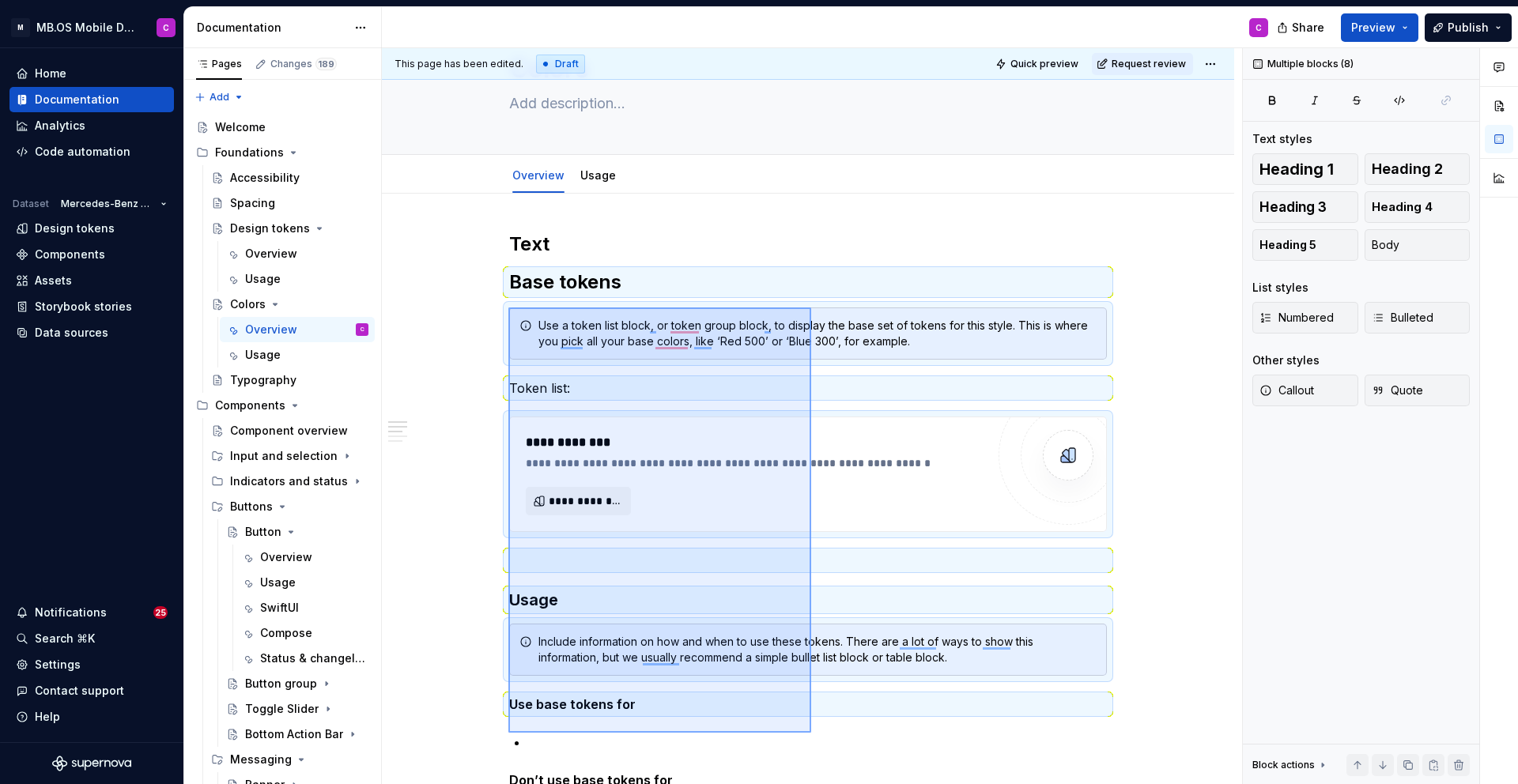
scroll to position [95, 0]
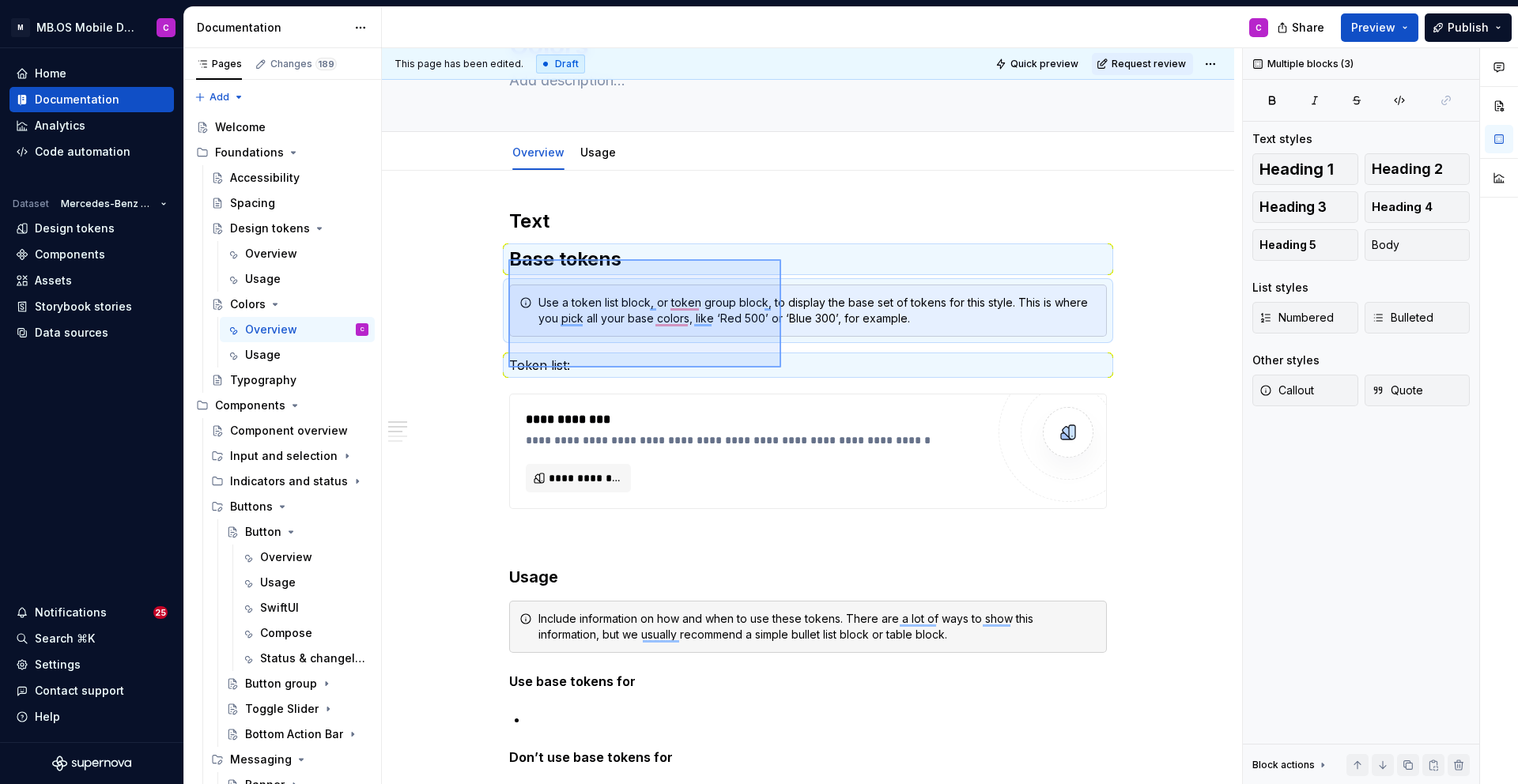
drag, startPoint x: 508, startPoint y: 363, endPoint x: 781, endPoint y: 367, distance: 273.0
click at [781, 367] on div "**********" at bounding box center [812, 416] width 860 height 737
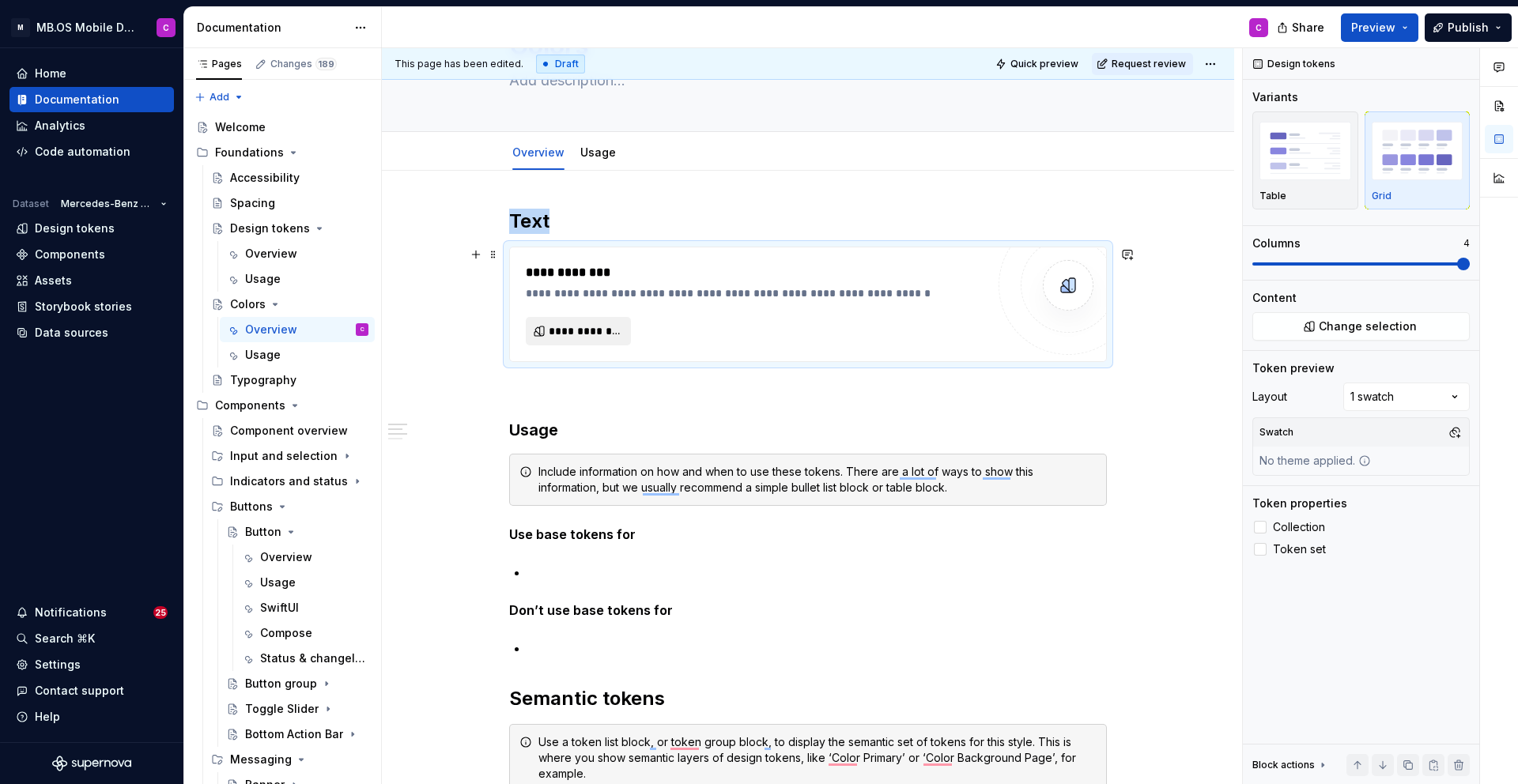
click at [585, 326] on span "**********" at bounding box center [585, 331] width 72 height 16
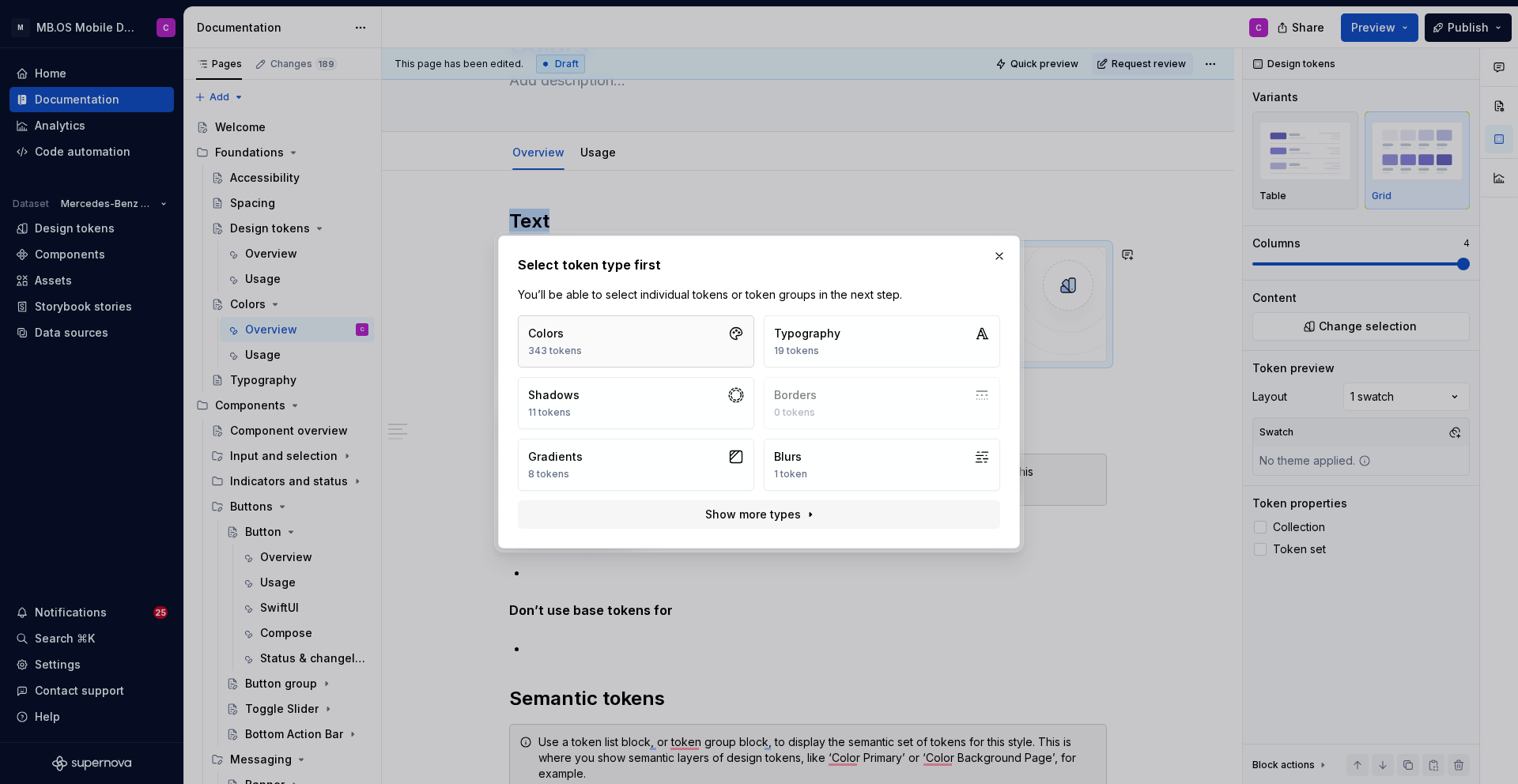
click at [644, 340] on button "Colors 343 tokens" at bounding box center [636, 342] width 236 height 52
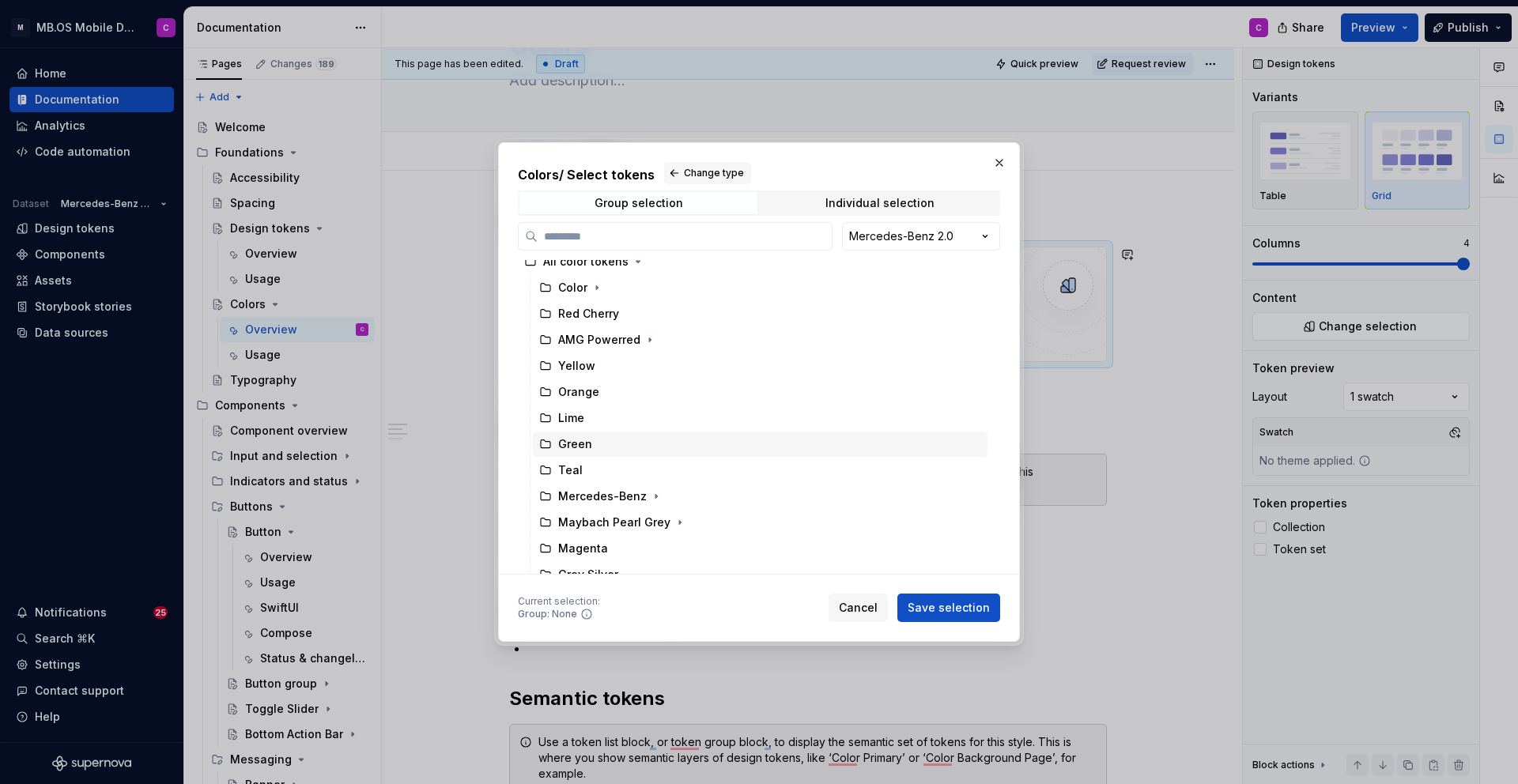
scroll to position [0, 0]
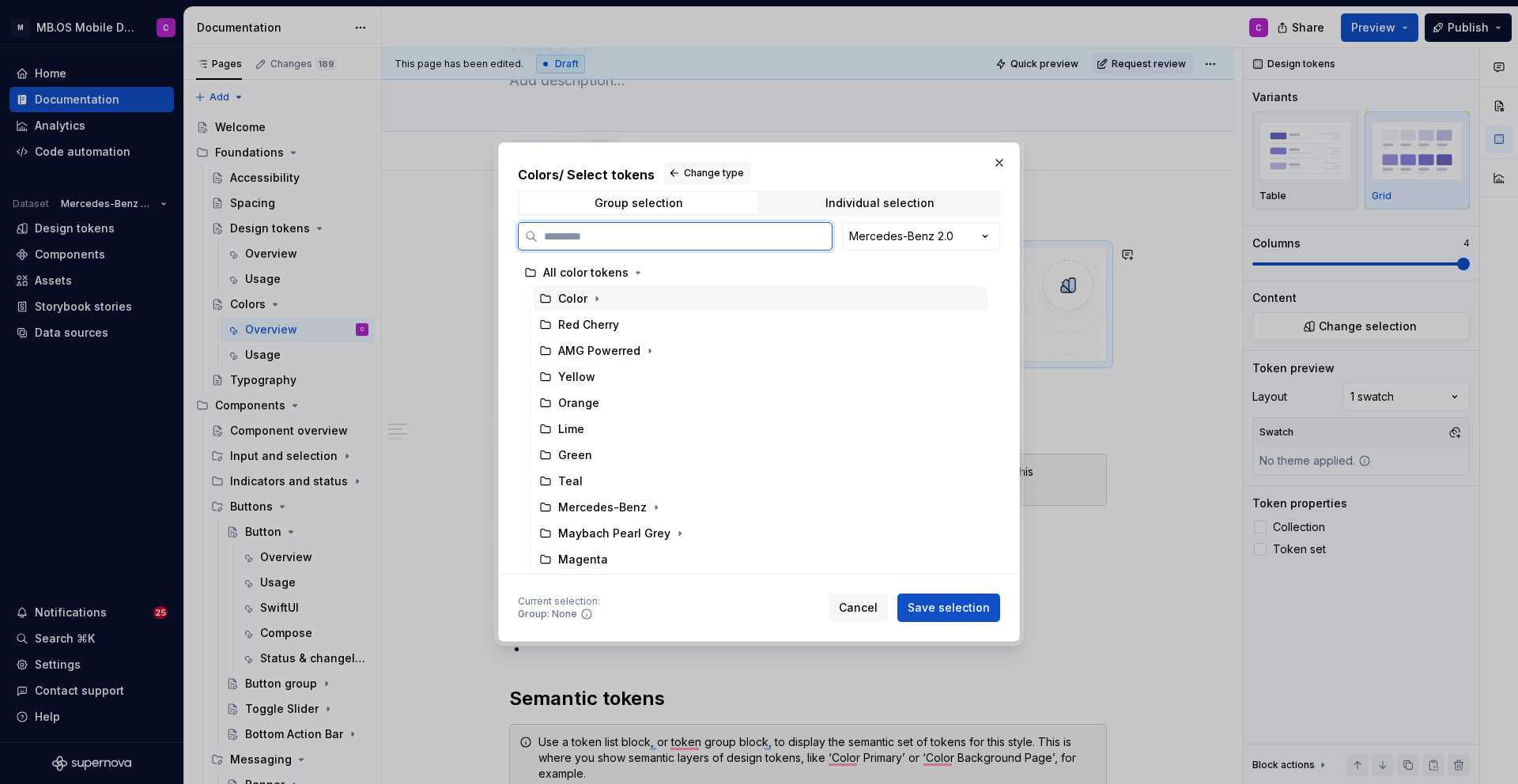
click at [584, 301] on div "Color" at bounding box center [572, 299] width 29 height 16
click at [596, 299] on icon "button" at bounding box center [597, 299] width 2 height 4
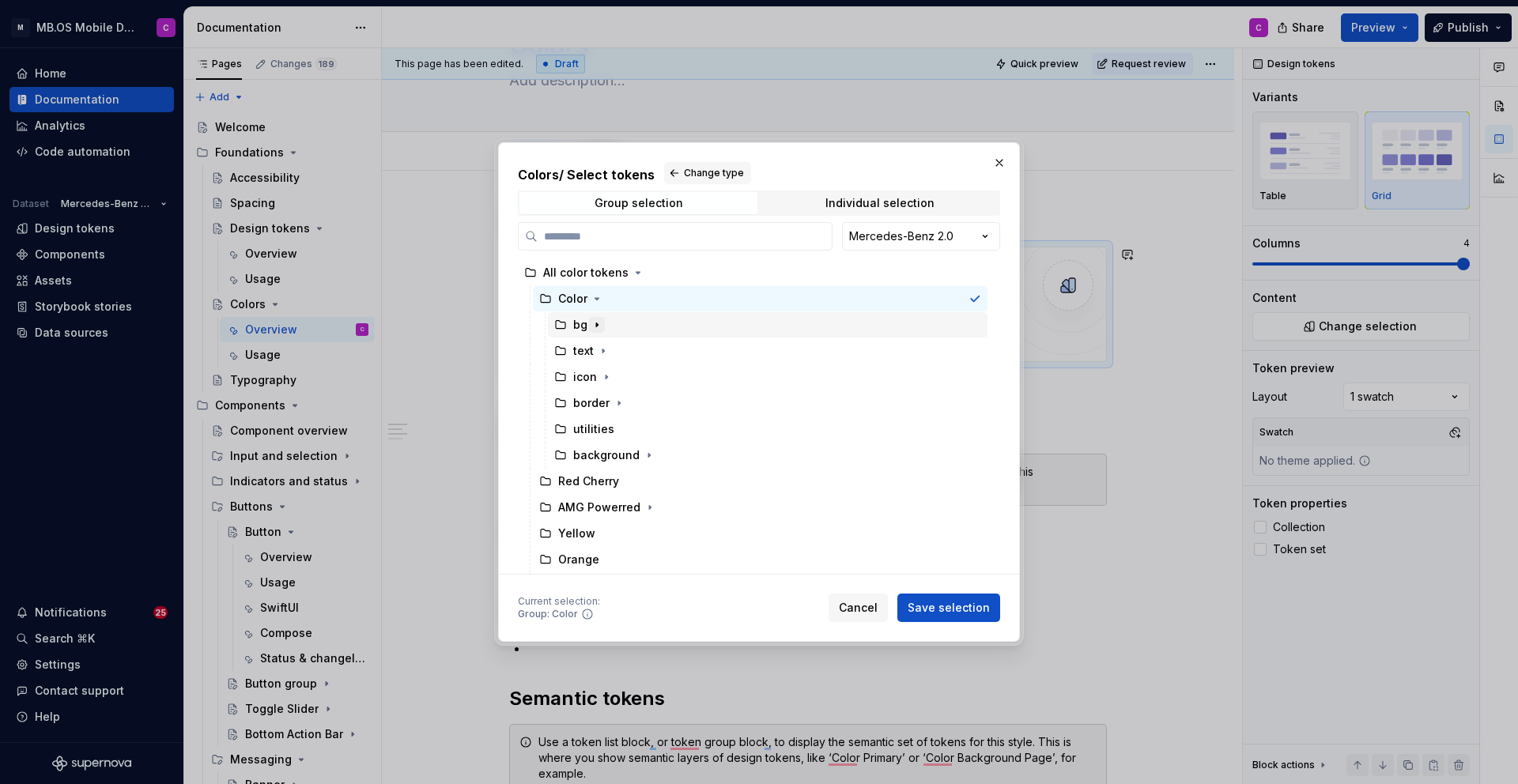
click at [596, 323] on icon "button" at bounding box center [597, 325] width 2 height 4
drag, startPoint x: 572, startPoint y: 161, endPoint x: 837, endPoint y: 159, distance: 265.0
click at [837, 159] on div "Colors / Select tokens Change type Group selection Individual selection Mercede…" at bounding box center [759, 392] width 522 height 499
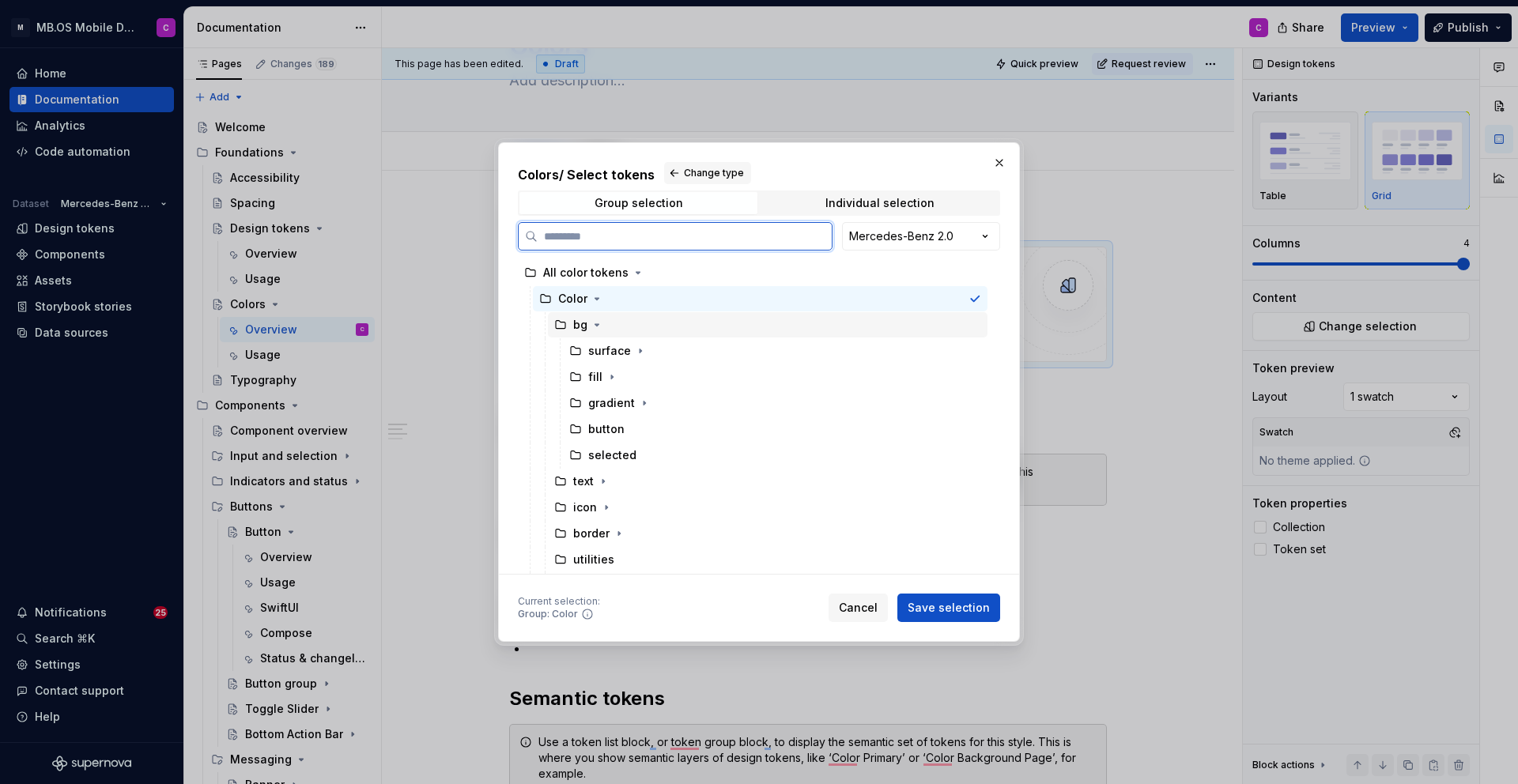
click at [628, 320] on div "bg" at bounding box center [768, 324] width 440 height 25
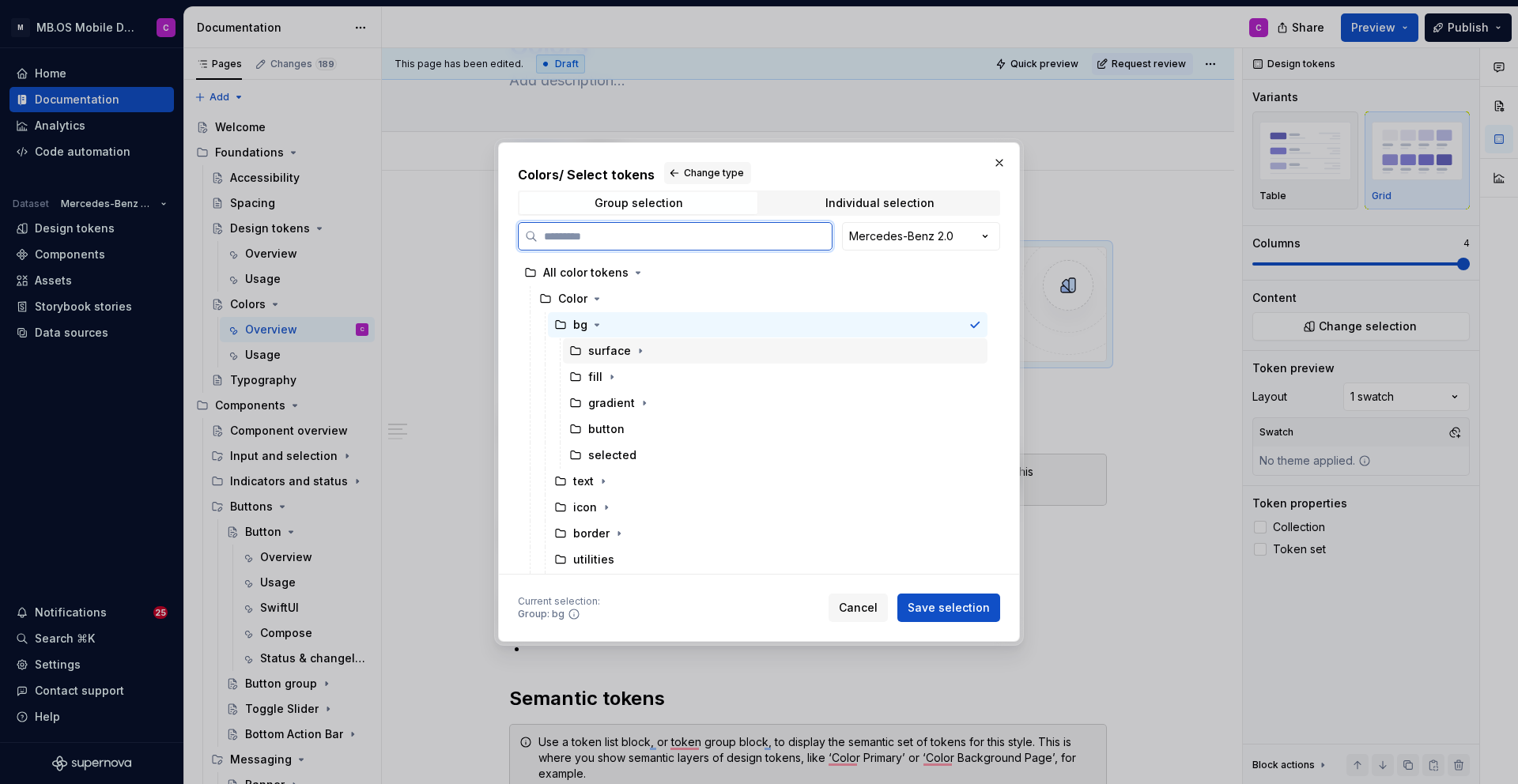
click at [718, 343] on div "surface" at bounding box center [776, 350] width 425 height 25
click at [728, 384] on div "fill" at bounding box center [776, 377] width 425 height 25
click at [647, 329] on div "bg" at bounding box center [768, 324] width 440 height 25
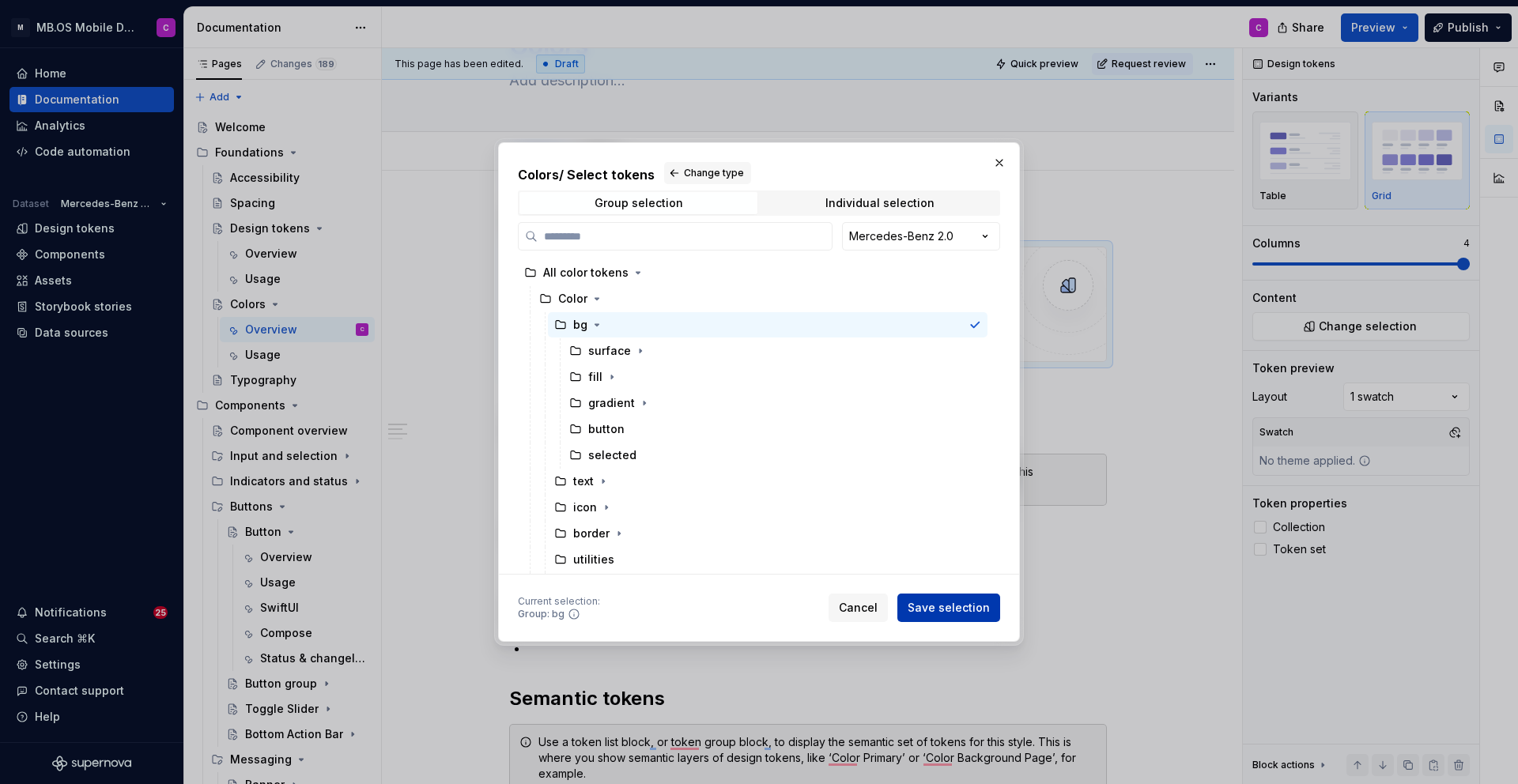
click at [925, 602] on span "Save selection" at bounding box center [949, 607] width 82 height 16
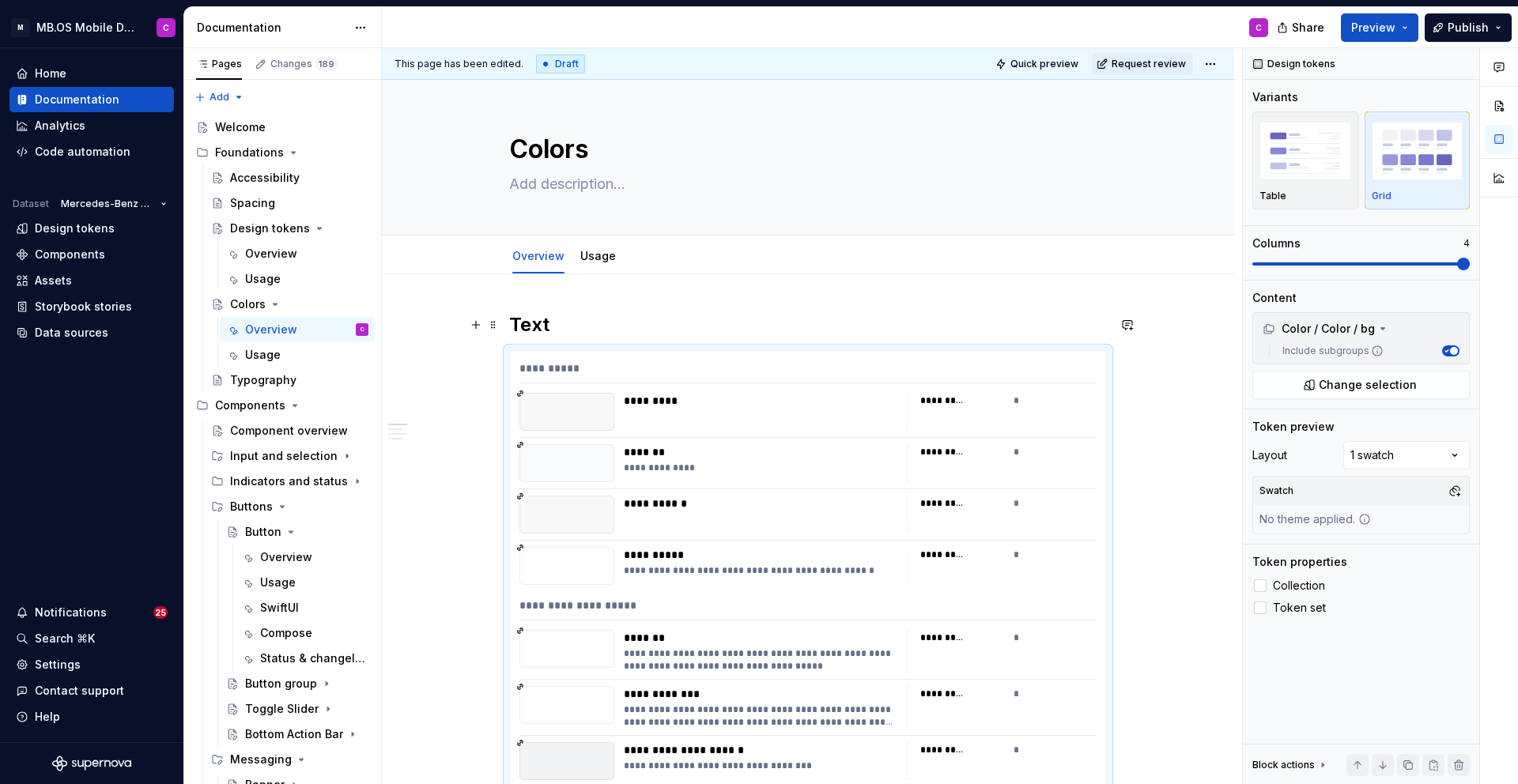
click at [548, 326] on h2 "Text" at bounding box center [808, 324] width 598 height 25
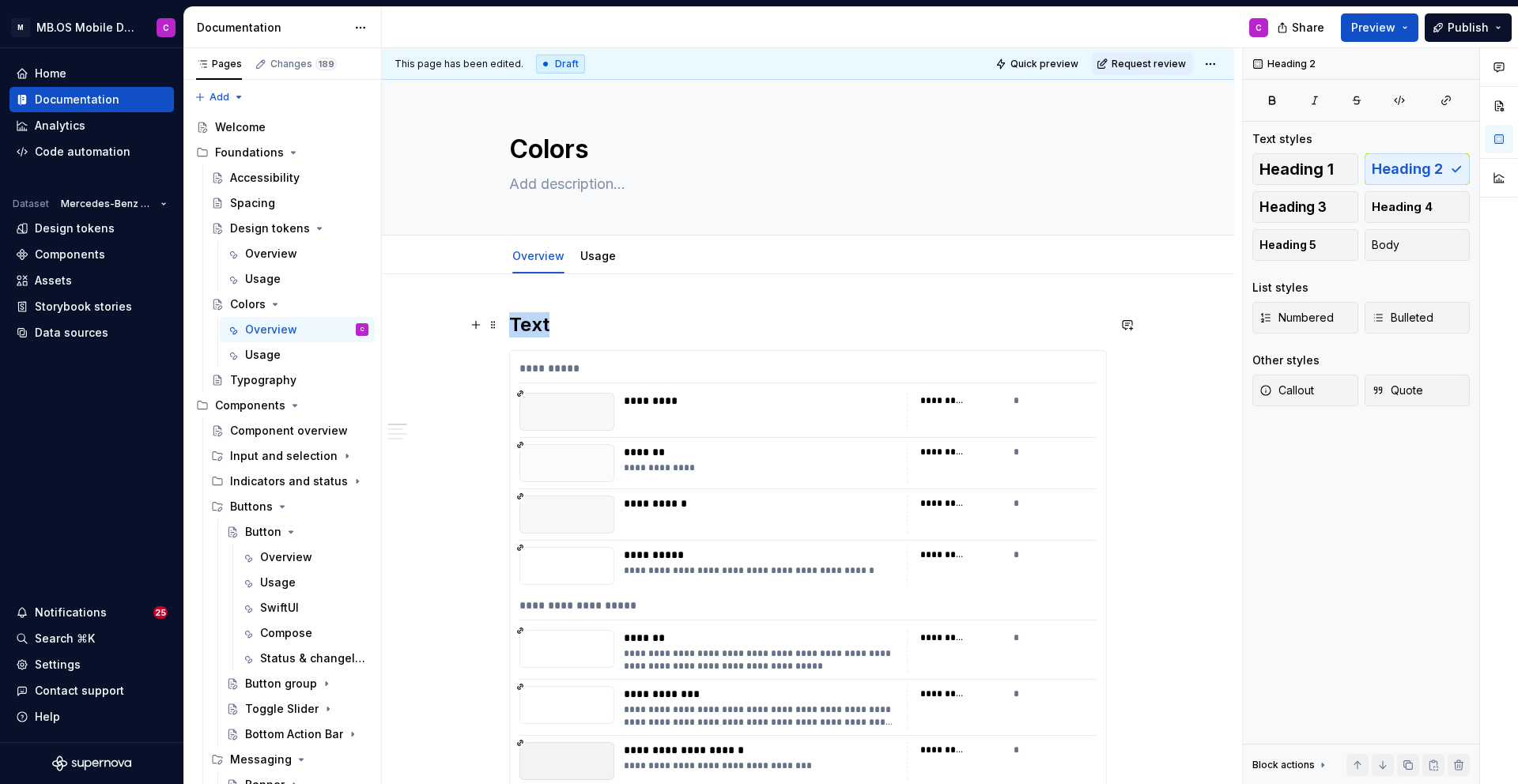
click at [548, 326] on h2 "Text" at bounding box center [808, 324] width 598 height 25
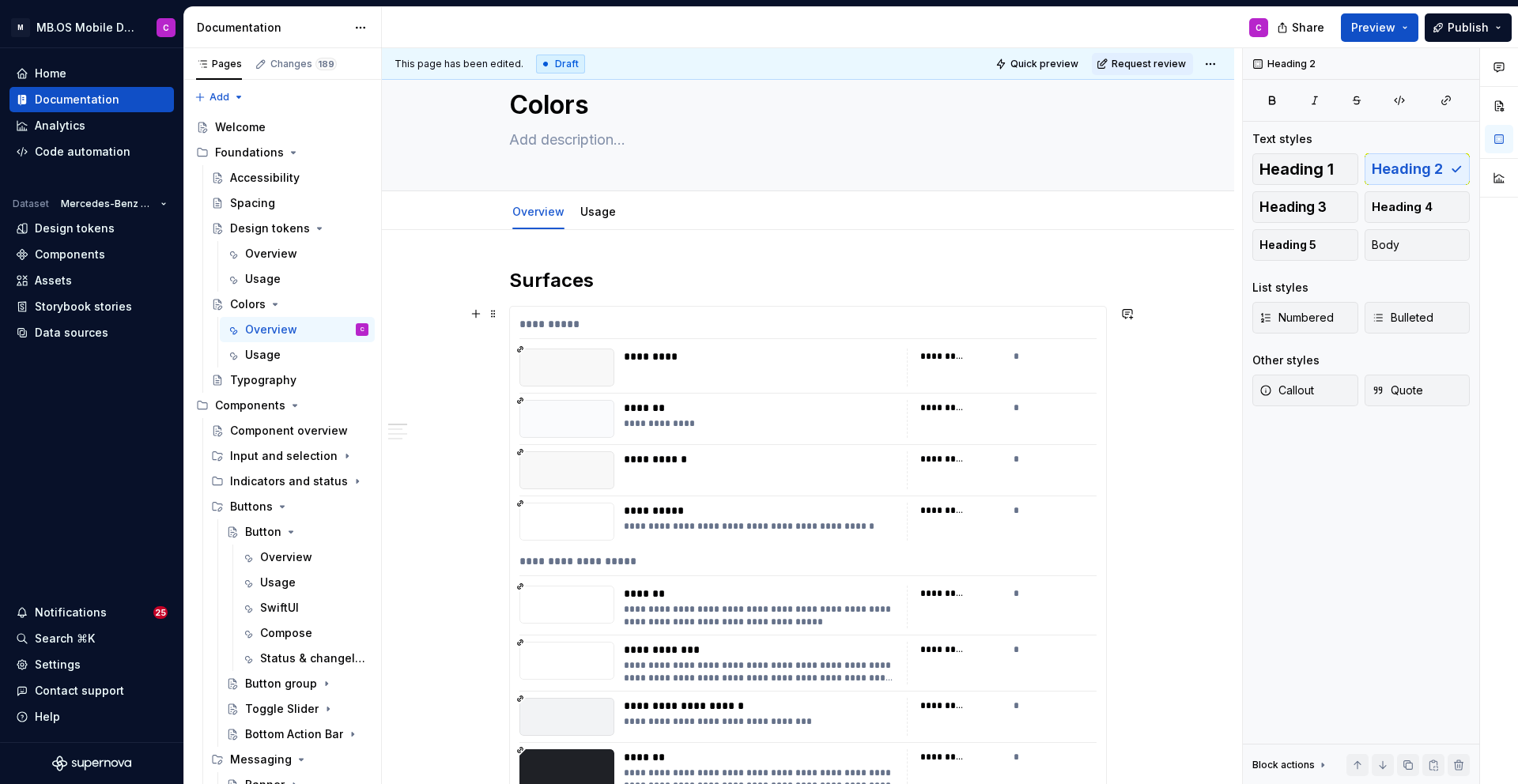
scroll to position [49, 0]
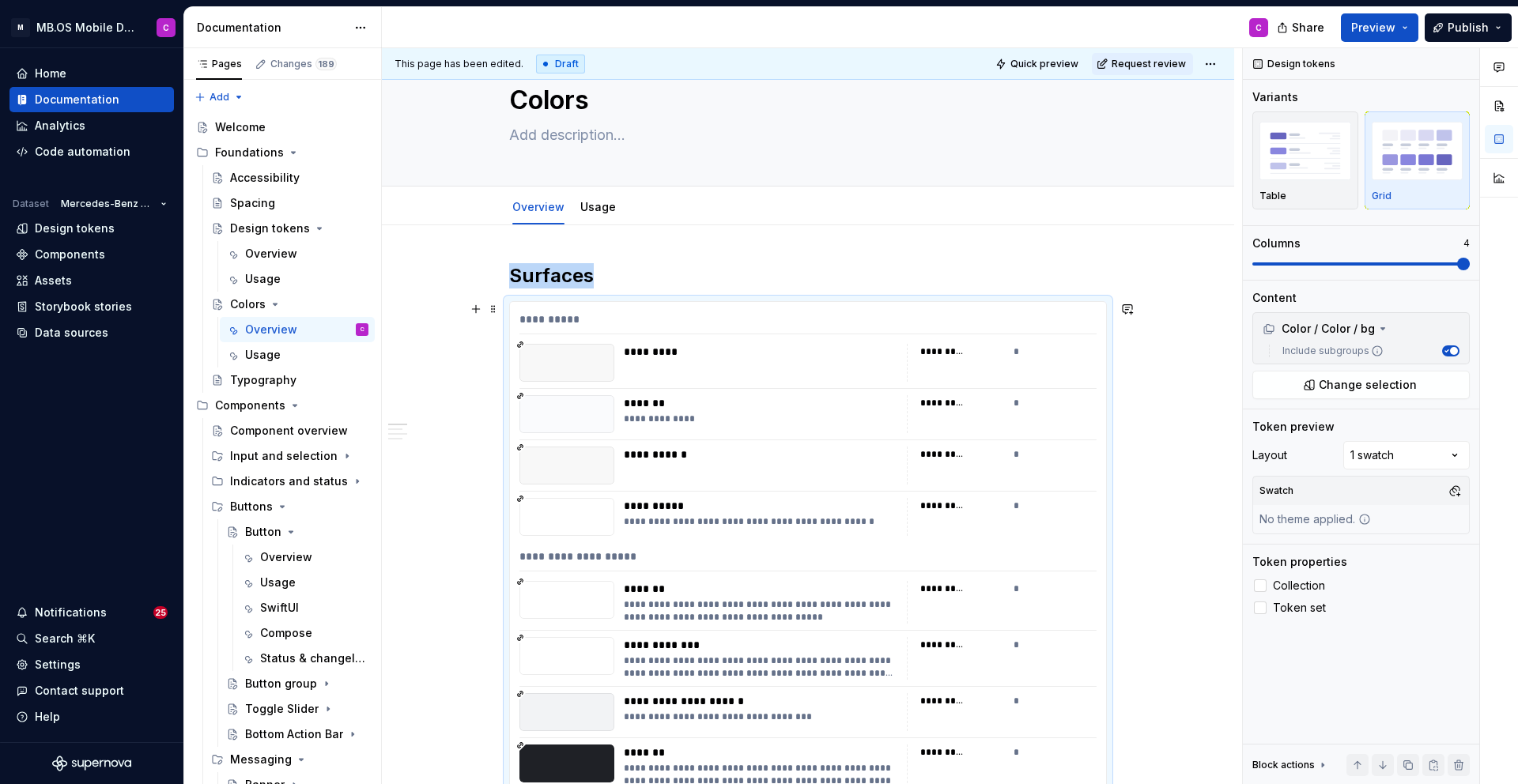
click at [691, 417] on div "**********" at bounding box center [760, 419] width 274 height 12
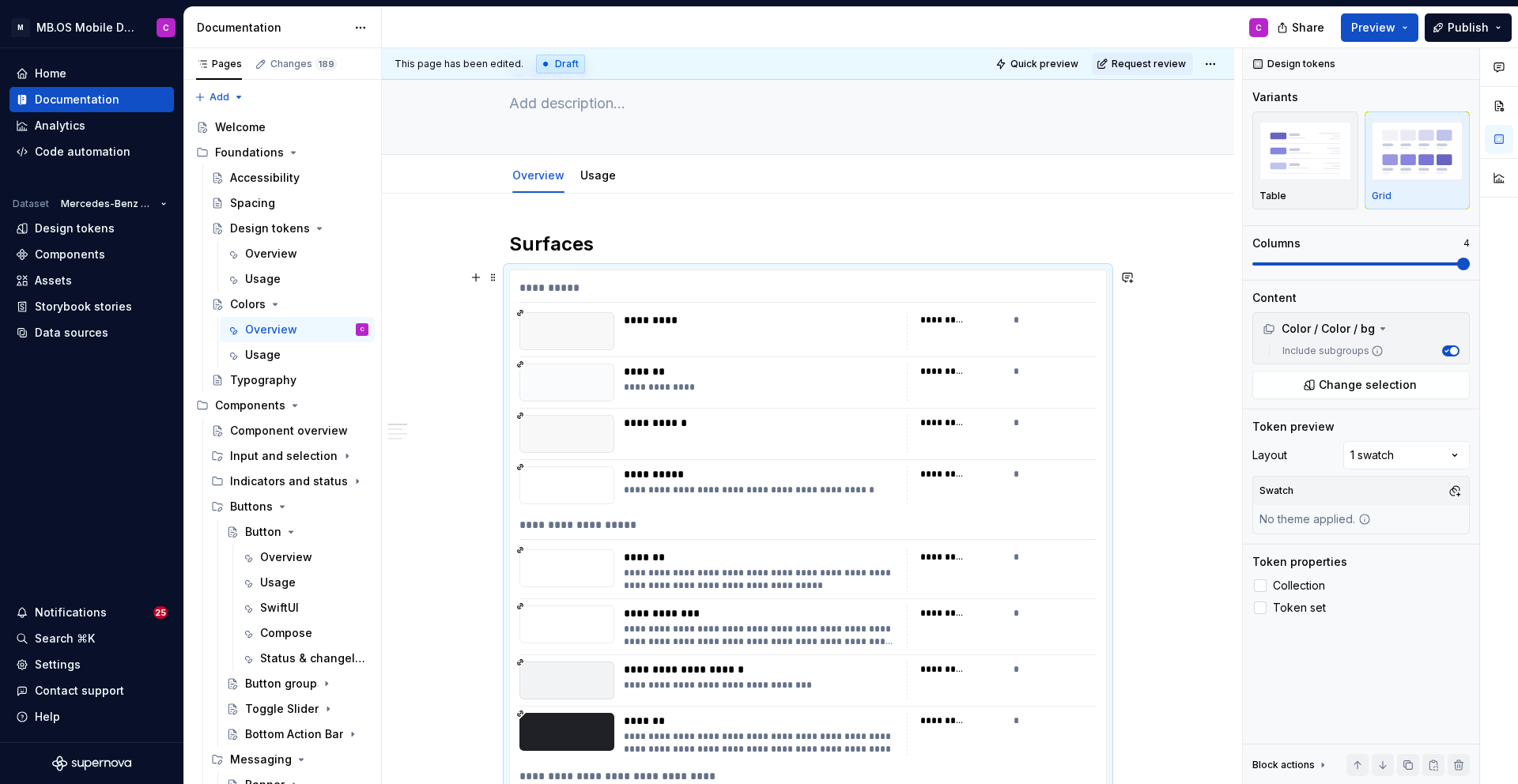
scroll to position [82, 0]
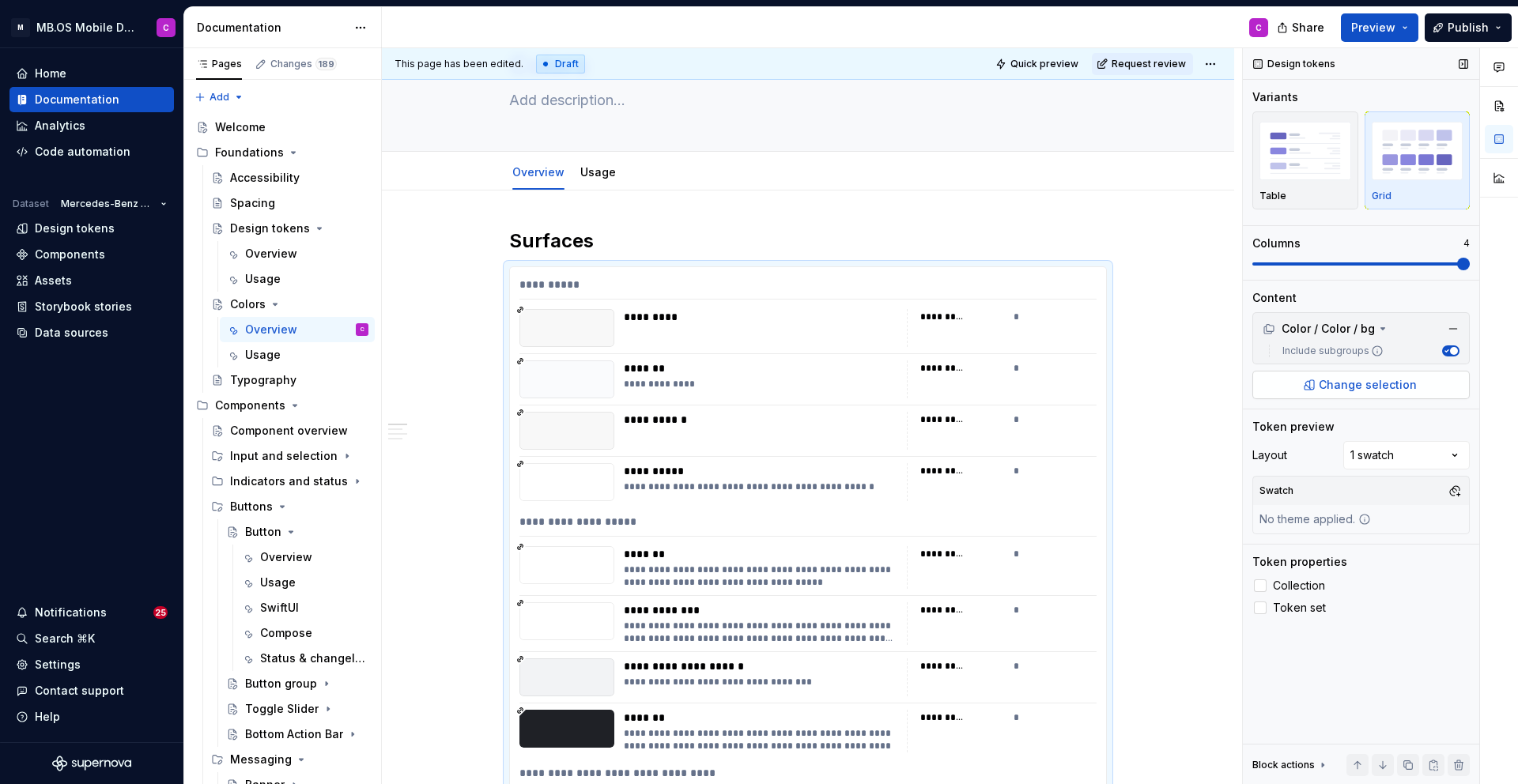
click at [1343, 378] on span "Change selection" at bounding box center [1368, 385] width 98 height 16
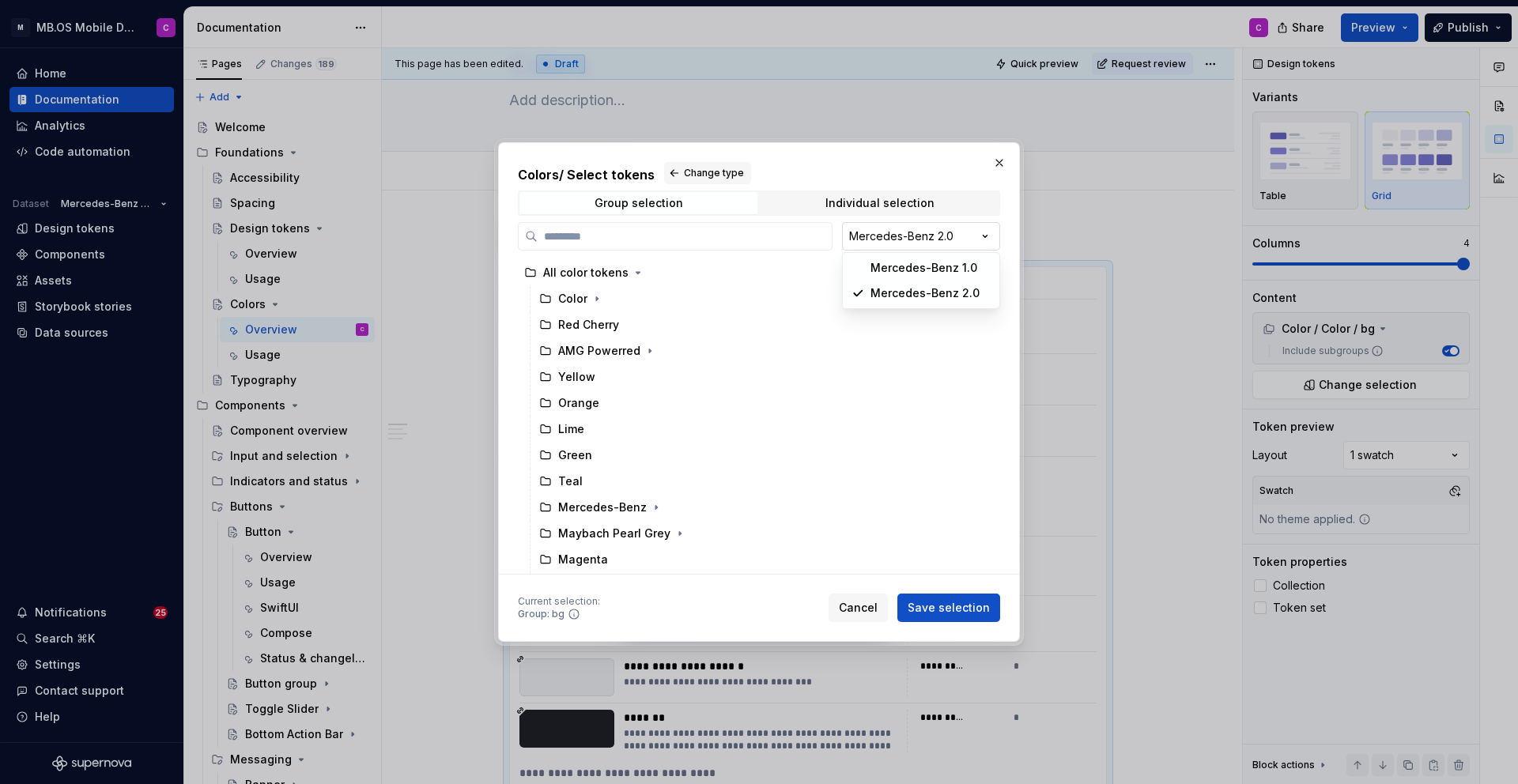
click at [896, 240] on div "Colors / Select tokens Change type Group selection Individual selection Mercede…" at bounding box center [759, 392] width 1518 height 784
click at [548, 300] on icon at bounding box center [546, 299] width 12 height 12
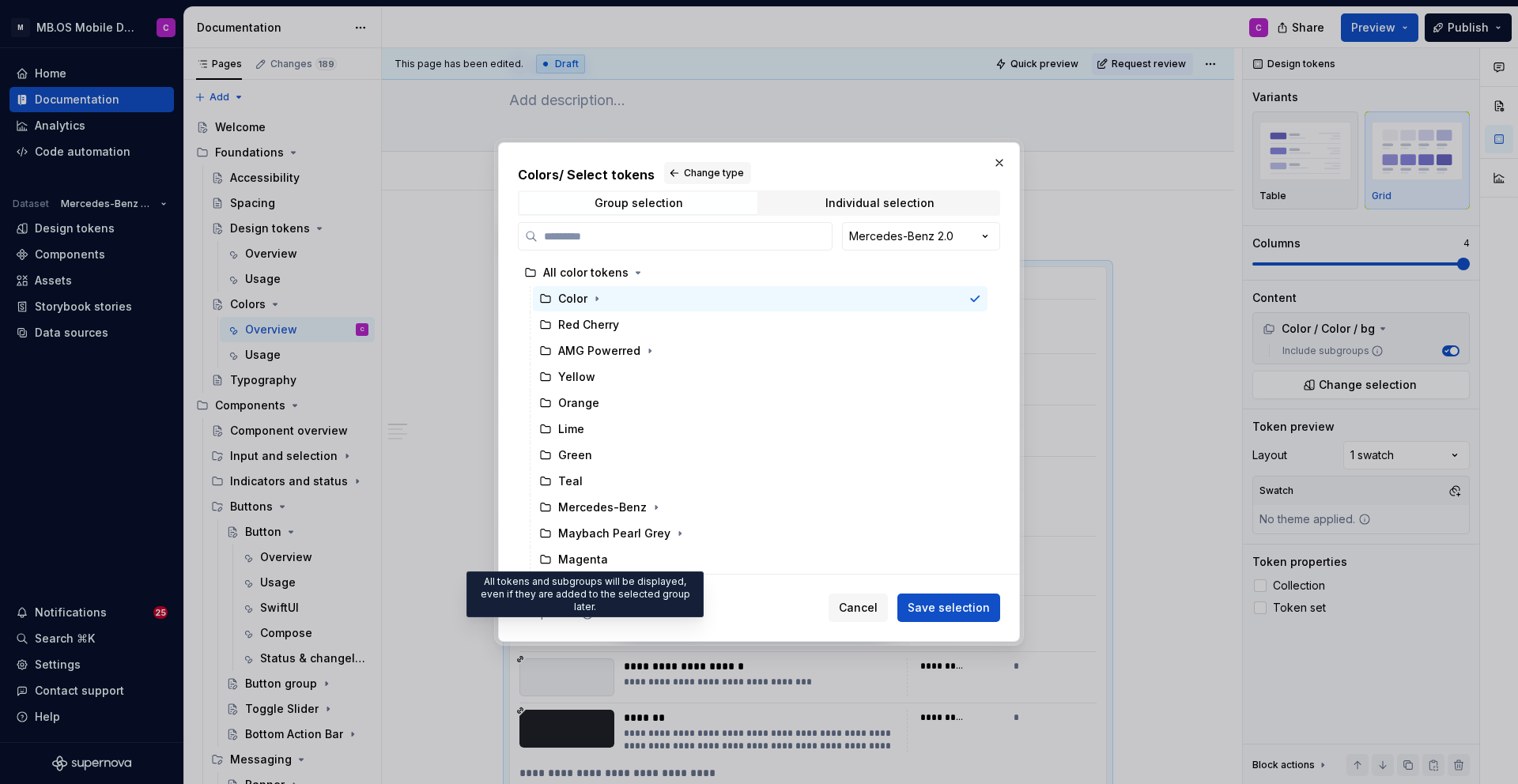
click at [582, 615] on icon at bounding box center [588, 614] width 12 height 12
click at [704, 174] on span "Change type" at bounding box center [714, 173] width 60 height 12
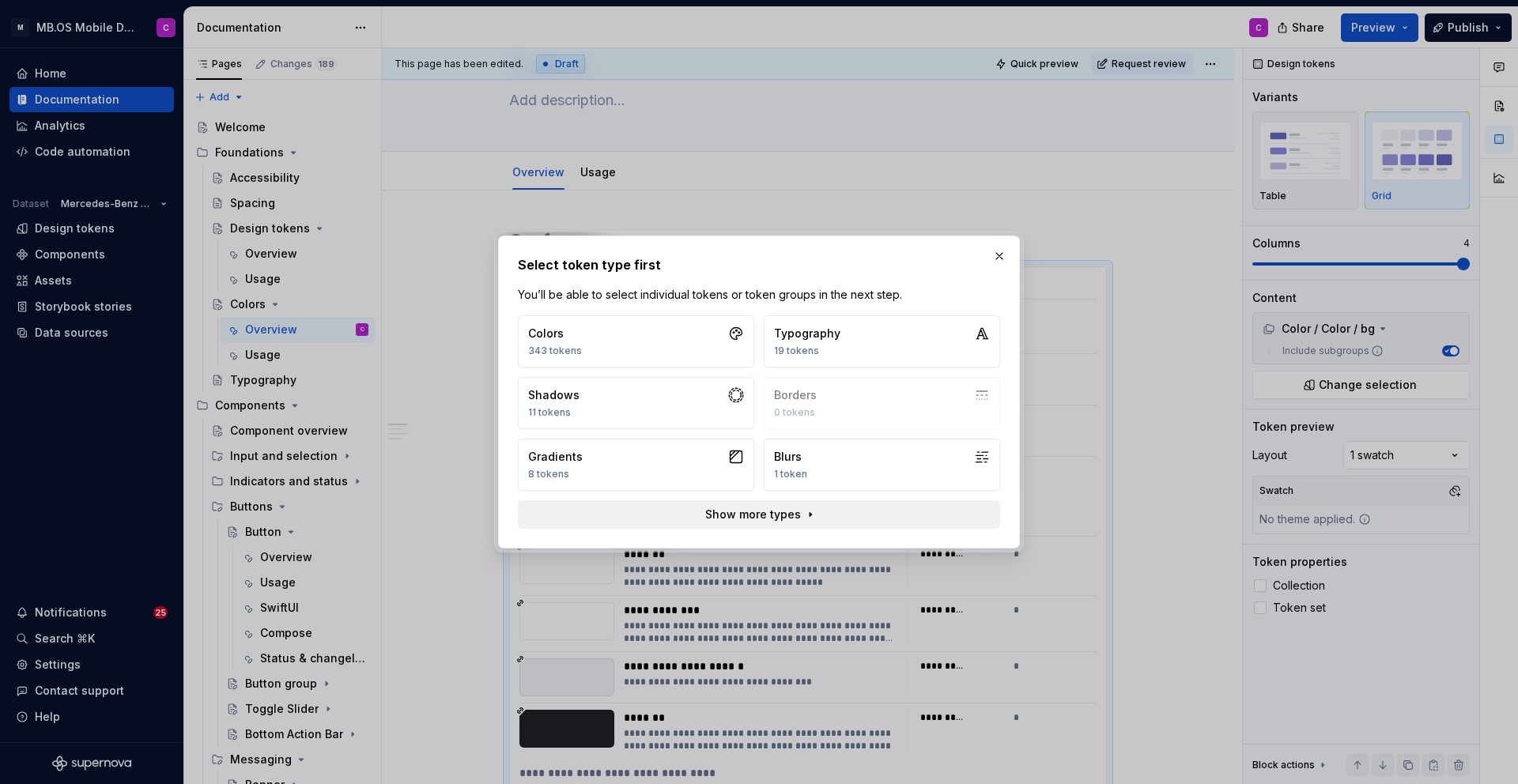
click at [801, 515] on button "Show more types" at bounding box center [759, 514] width 483 height 29
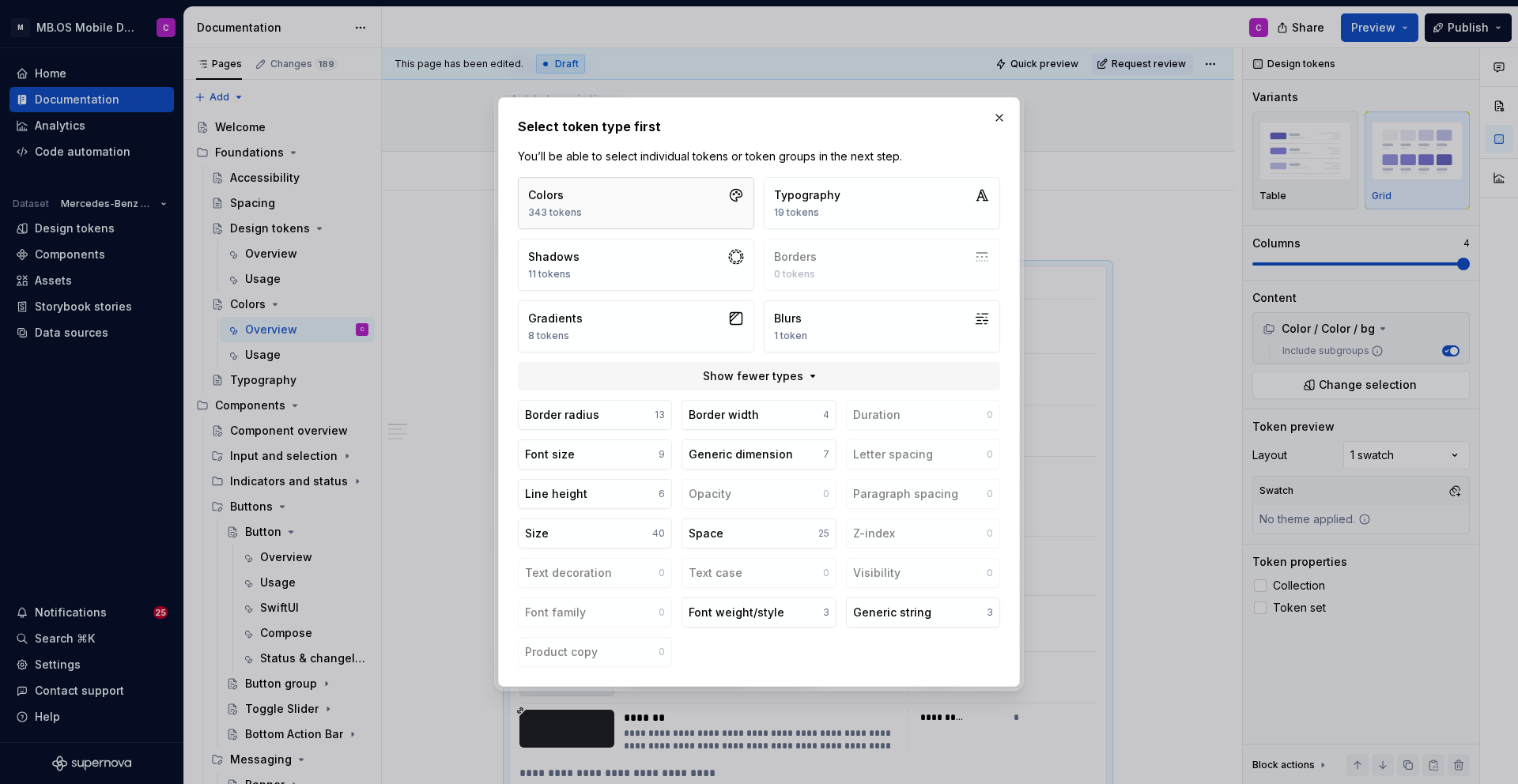
click at [614, 212] on button "Colors 343 tokens" at bounding box center [636, 204] width 236 height 52
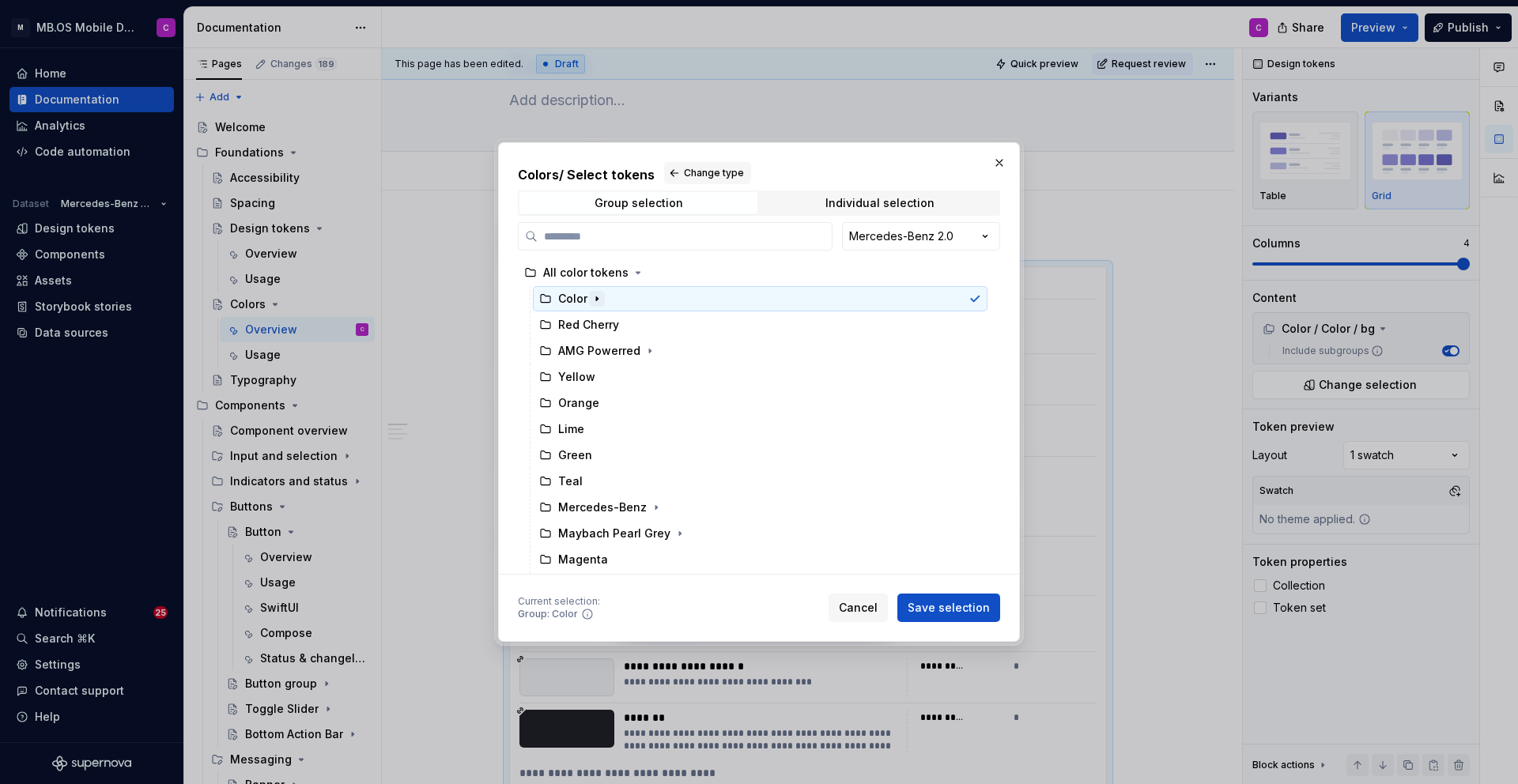
click at [597, 299] on icon "button" at bounding box center [597, 299] width 2 height 4
click at [596, 332] on button "button" at bounding box center [597, 325] width 16 height 16
click at [640, 350] on icon "button" at bounding box center [640, 350] width 12 height 12
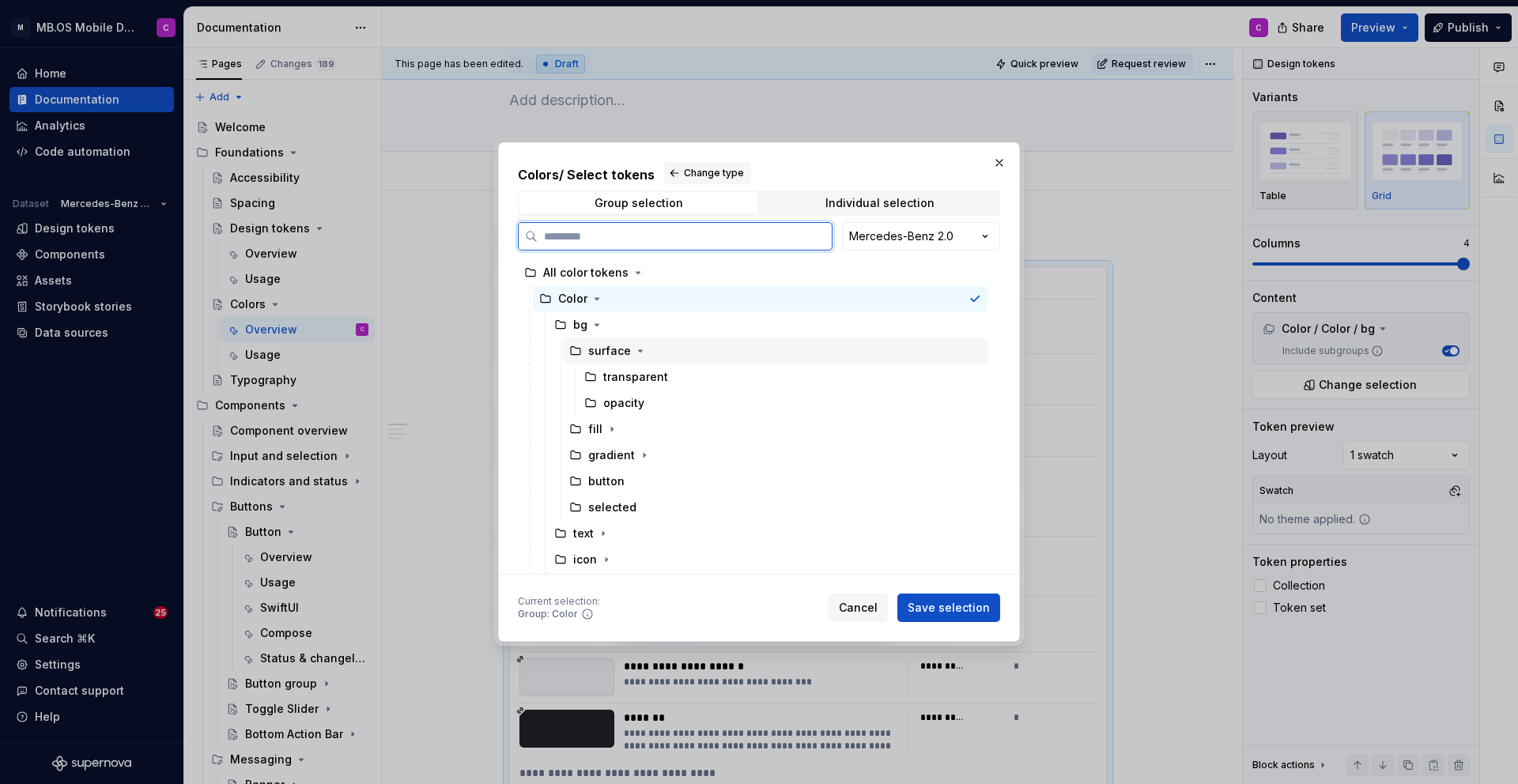
click at [651, 350] on div "surface" at bounding box center [776, 350] width 425 height 25
click at [627, 424] on div "fill" at bounding box center [776, 429] width 425 height 25
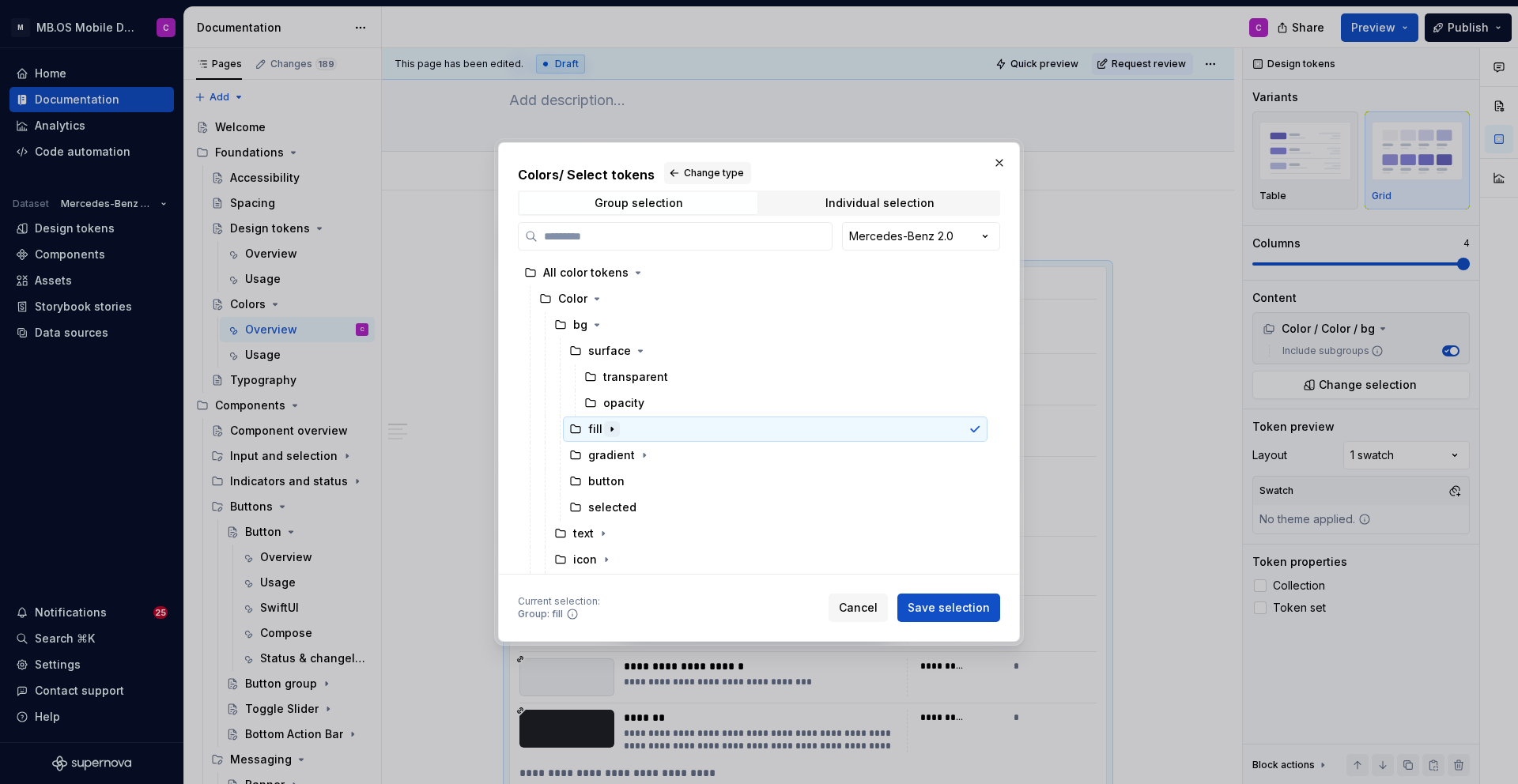
click at [607, 428] on icon "button" at bounding box center [612, 429] width 12 height 12
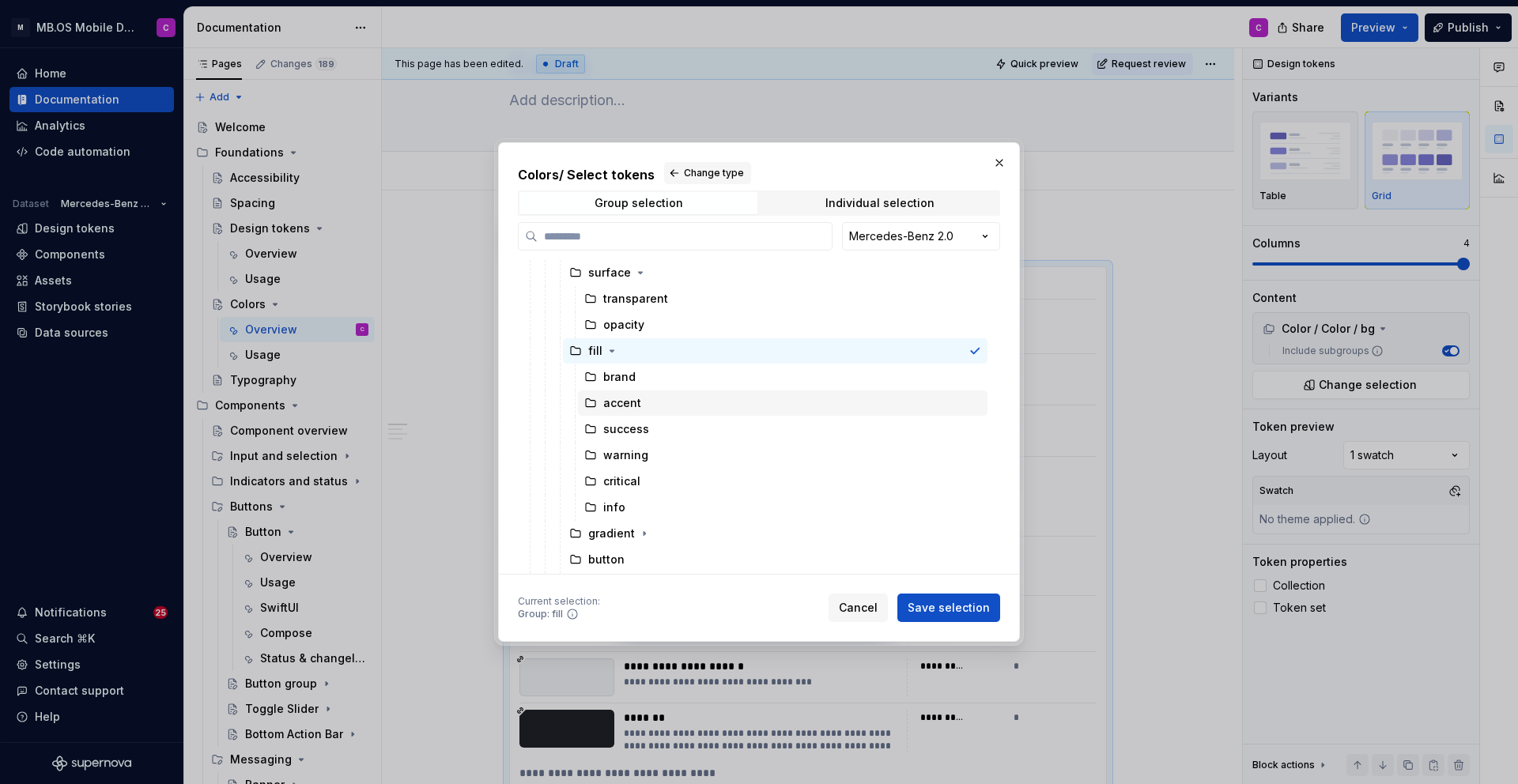
scroll to position [78, 0]
click at [638, 531] on icon "button" at bounding box center [644, 534] width 12 height 12
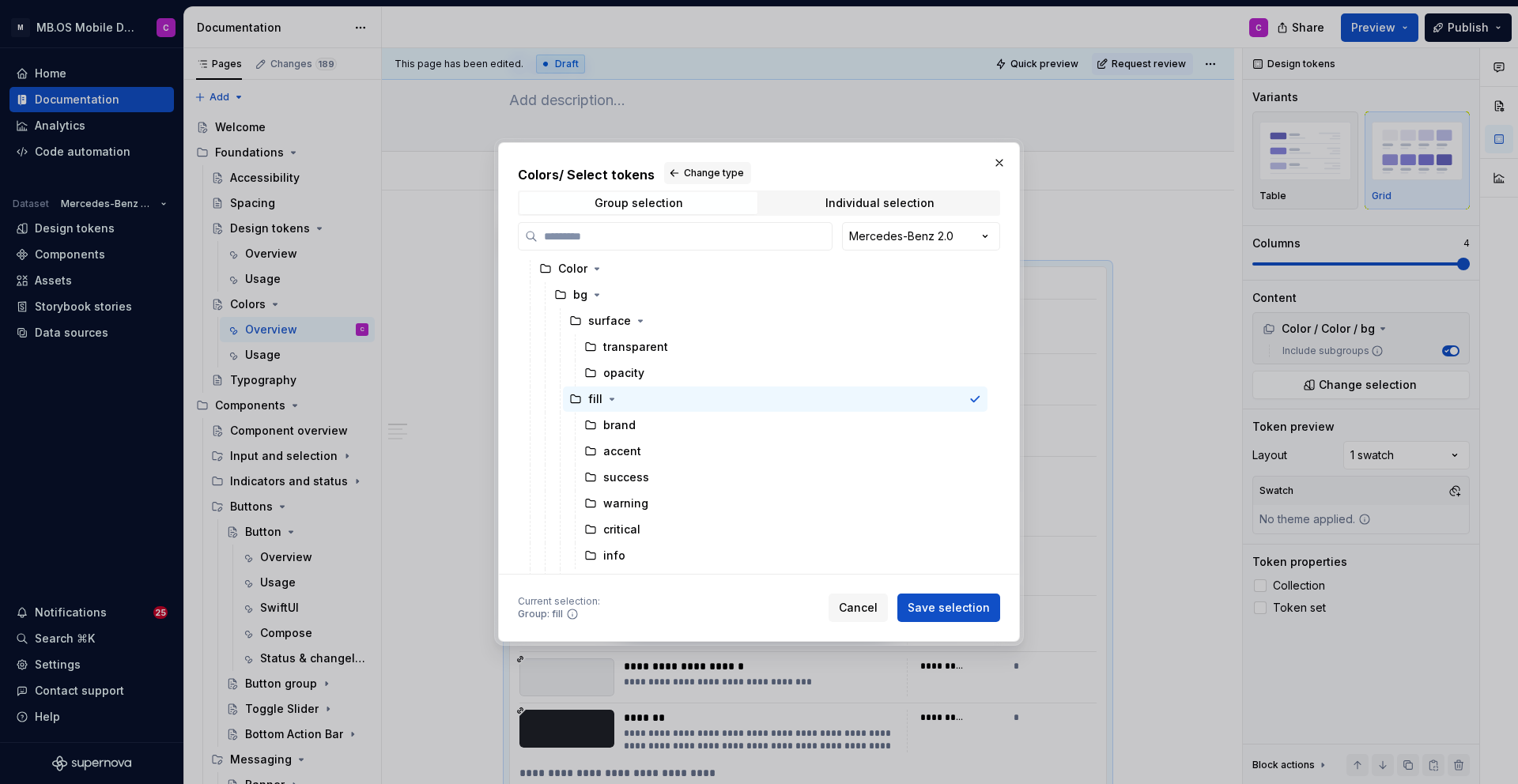
scroll to position [0, 0]
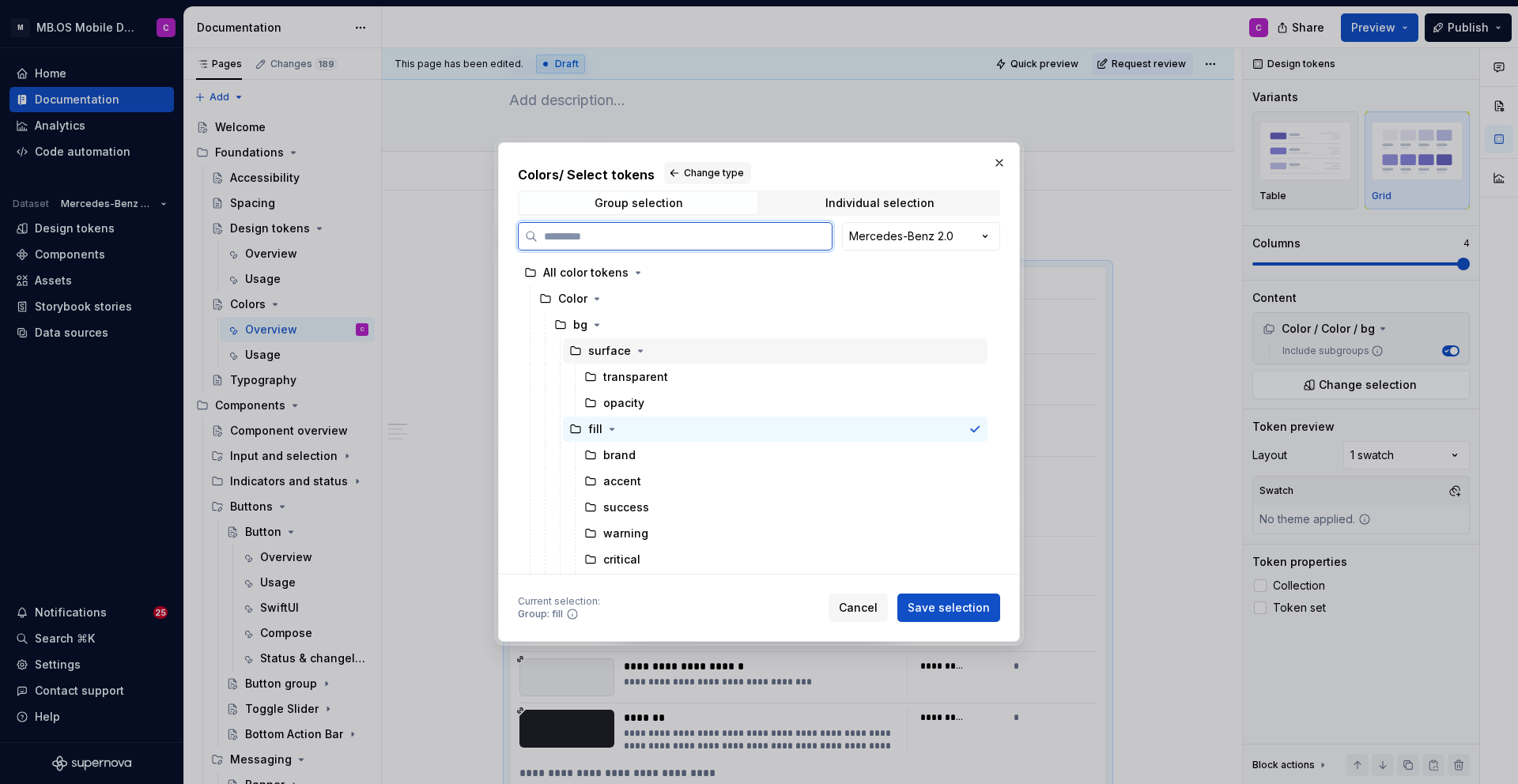
click at [662, 351] on div "surface" at bounding box center [776, 350] width 425 height 25
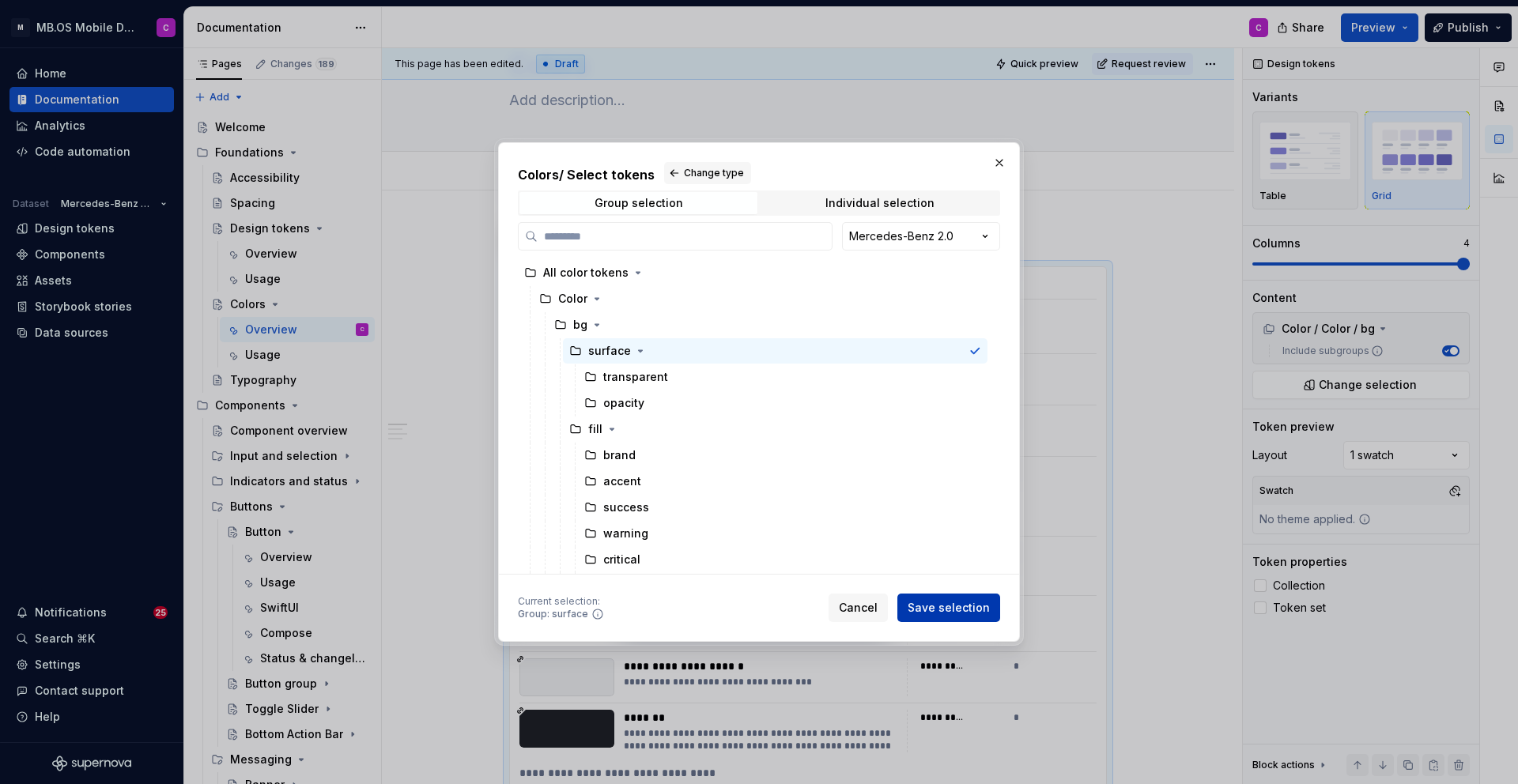
click at [941, 603] on span "Save selection" at bounding box center [949, 607] width 82 height 16
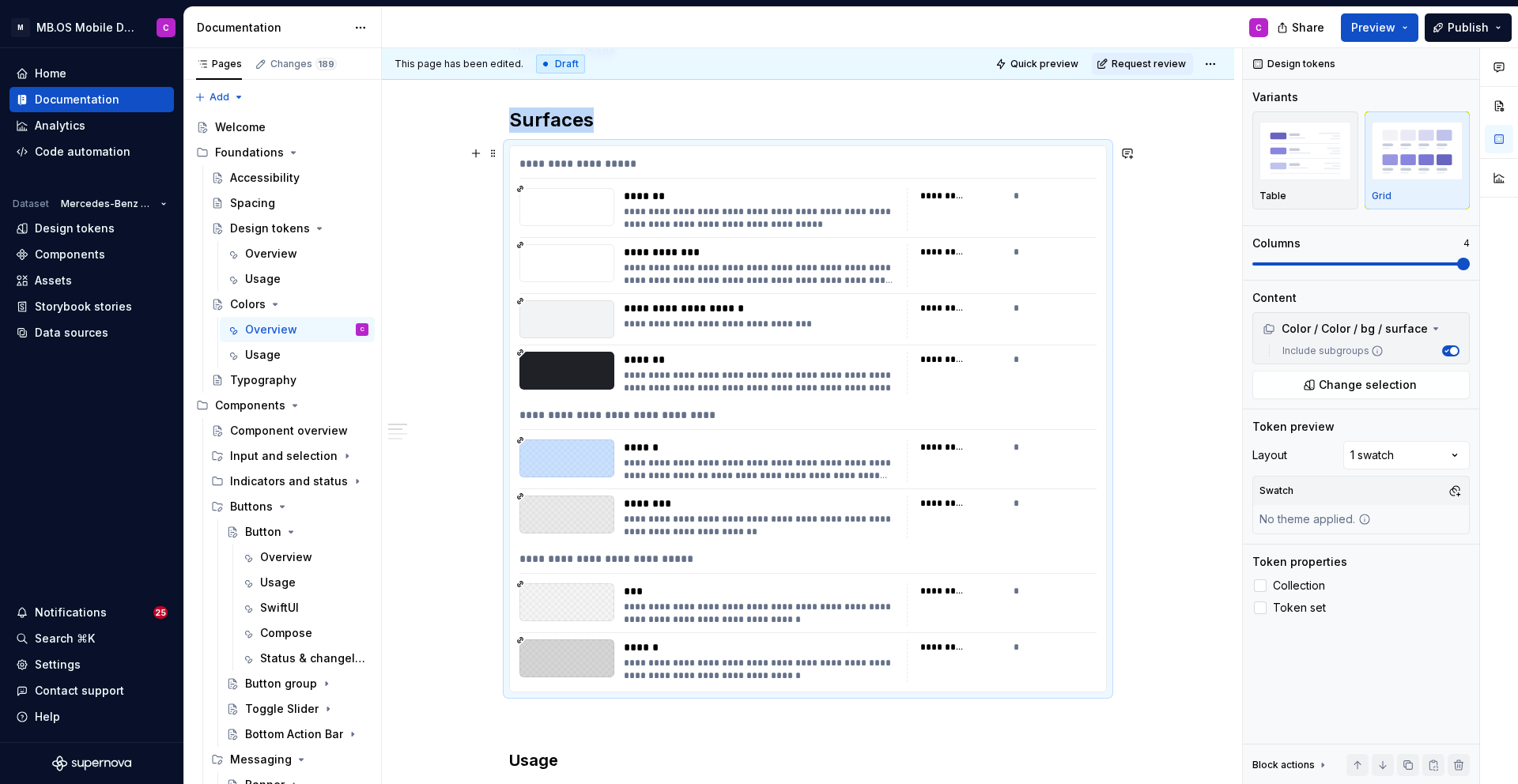
scroll to position [207, 0]
click at [806, 436] on div "******" at bounding box center [760, 444] width 274 height 16
click at [1304, 586] on span "Collection" at bounding box center [1299, 586] width 52 height 12
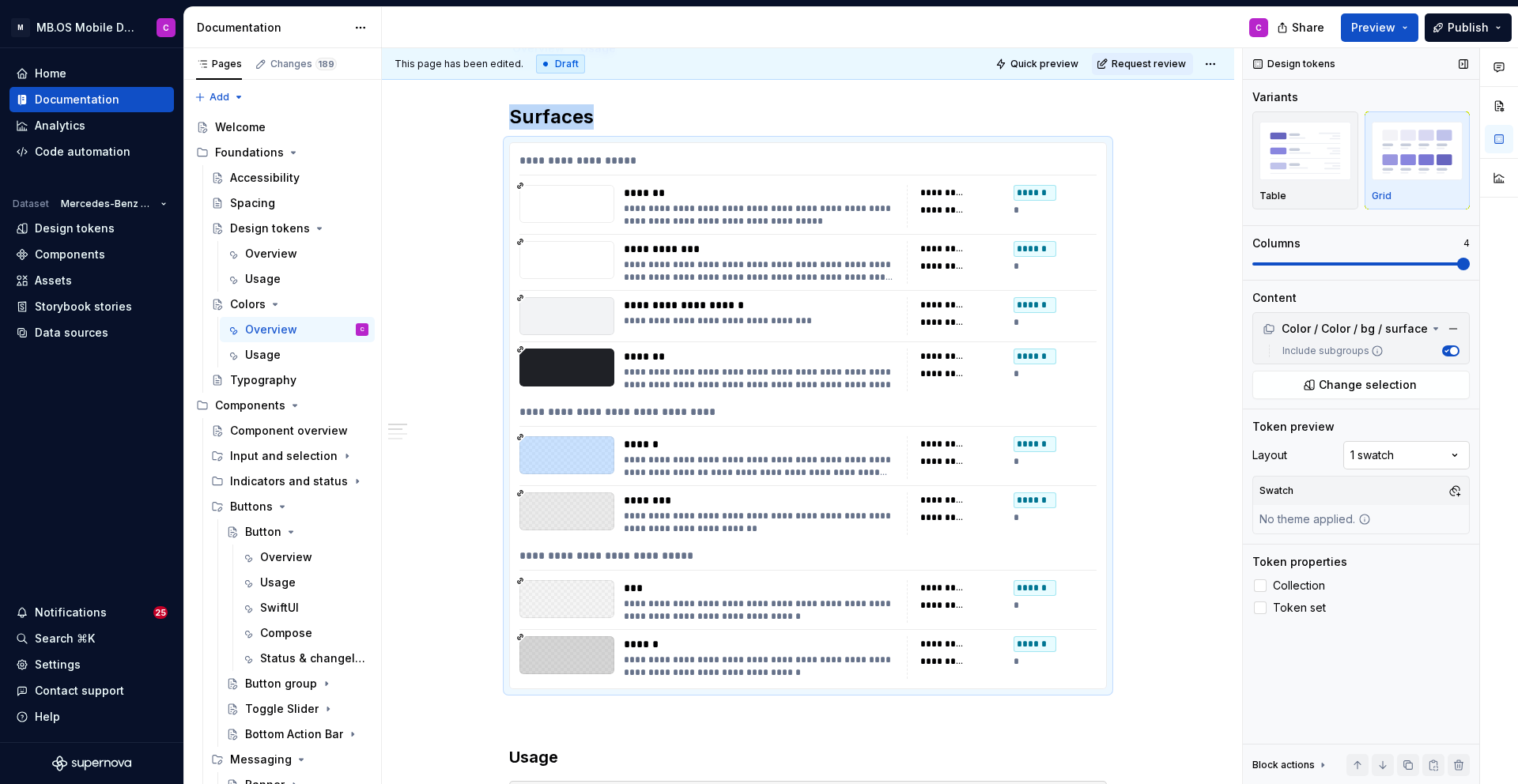
click at [1377, 457] on div "Comments Open comments No comments yet Select ‘Comment’ from the block context …" at bounding box center [1380, 416] width 275 height 737
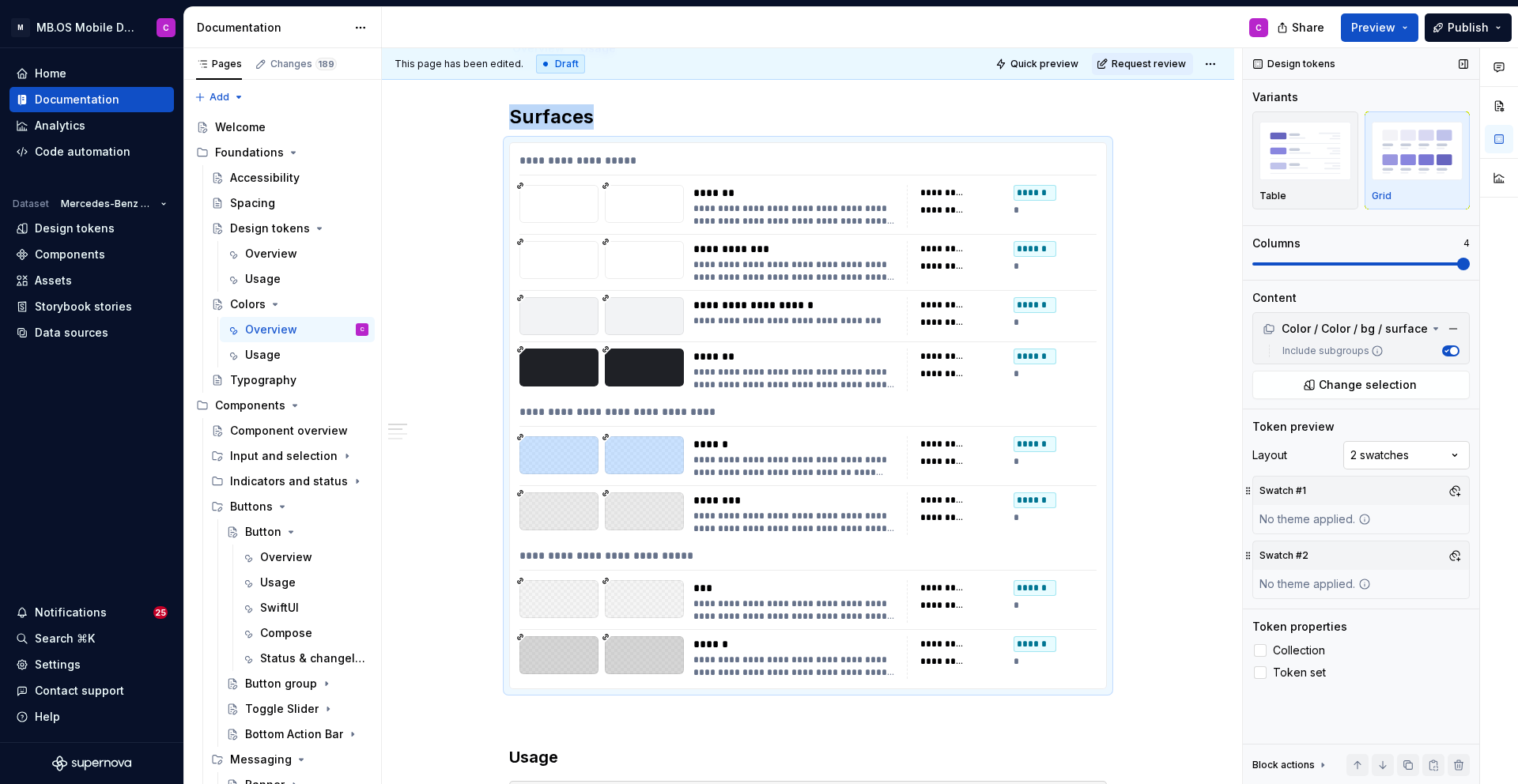
click at [1379, 457] on div "Comments Open comments No comments yet Select ‘Comment’ from the block context …" at bounding box center [1380, 416] width 275 height 737
click at [1333, 448] on div "Comments Open comments No comments yet Select ‘Comment’ from the block context …" at bounding box center [1380, 416] width 275 height 737
click at [1450, 489] on button "button" at bounding box center [1454, 490] width 22 height 22
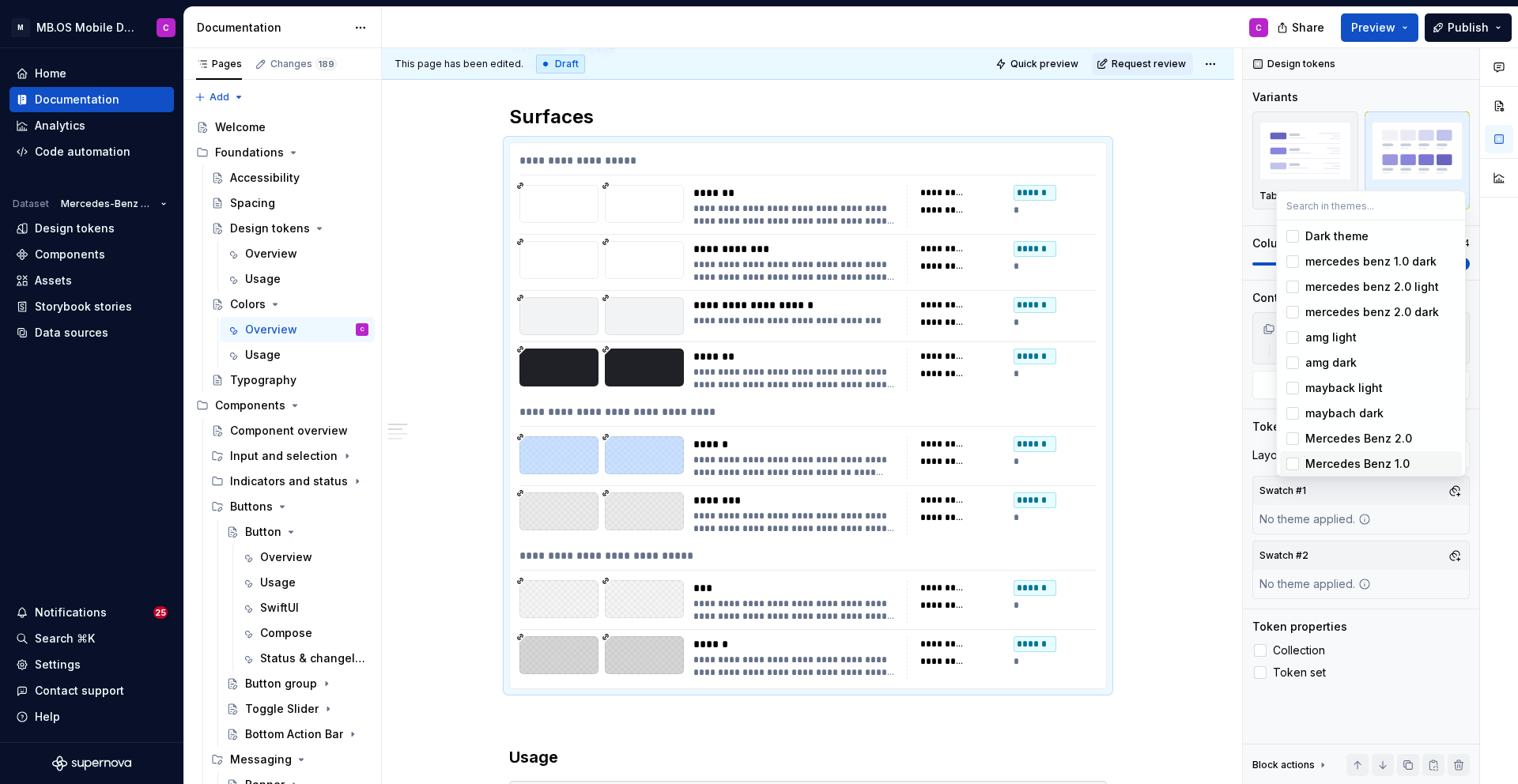
click at [1293, 459] on div "Suggestions" at bounding box center [1292, 464] width 12 height 12
click at [1291, 462] on div "Suggestions" at bounding box center [1292, 464] width 12 height 12
click at [1294, 440] on div "Suggestions" at bounding box center [1292, 439] width 12 height 12
click at [1296, 392] on div "Suggestions" at bounding box center [1292, 388] width 12 height 12
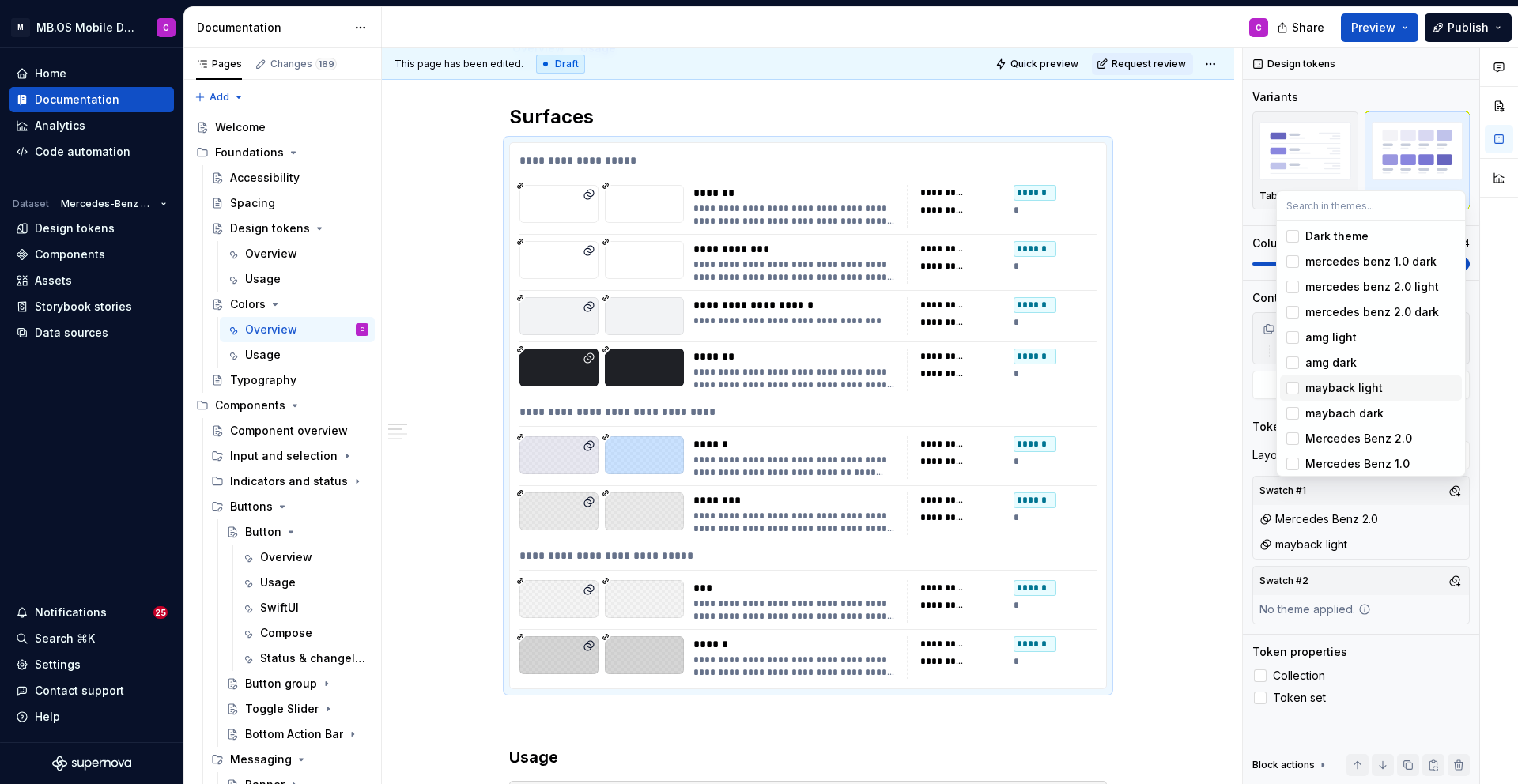
click at [1290, 386] on div "Suggestions" at bounding box center [1292, 388] width 12 height 12
click at [1292, 334] on div "Suggestions" at bounding box center [1292, 337] width 12 height 12
click at [1292, 434] on div "Suggestions" at bounding box center [1292, 439] width 12 height 12
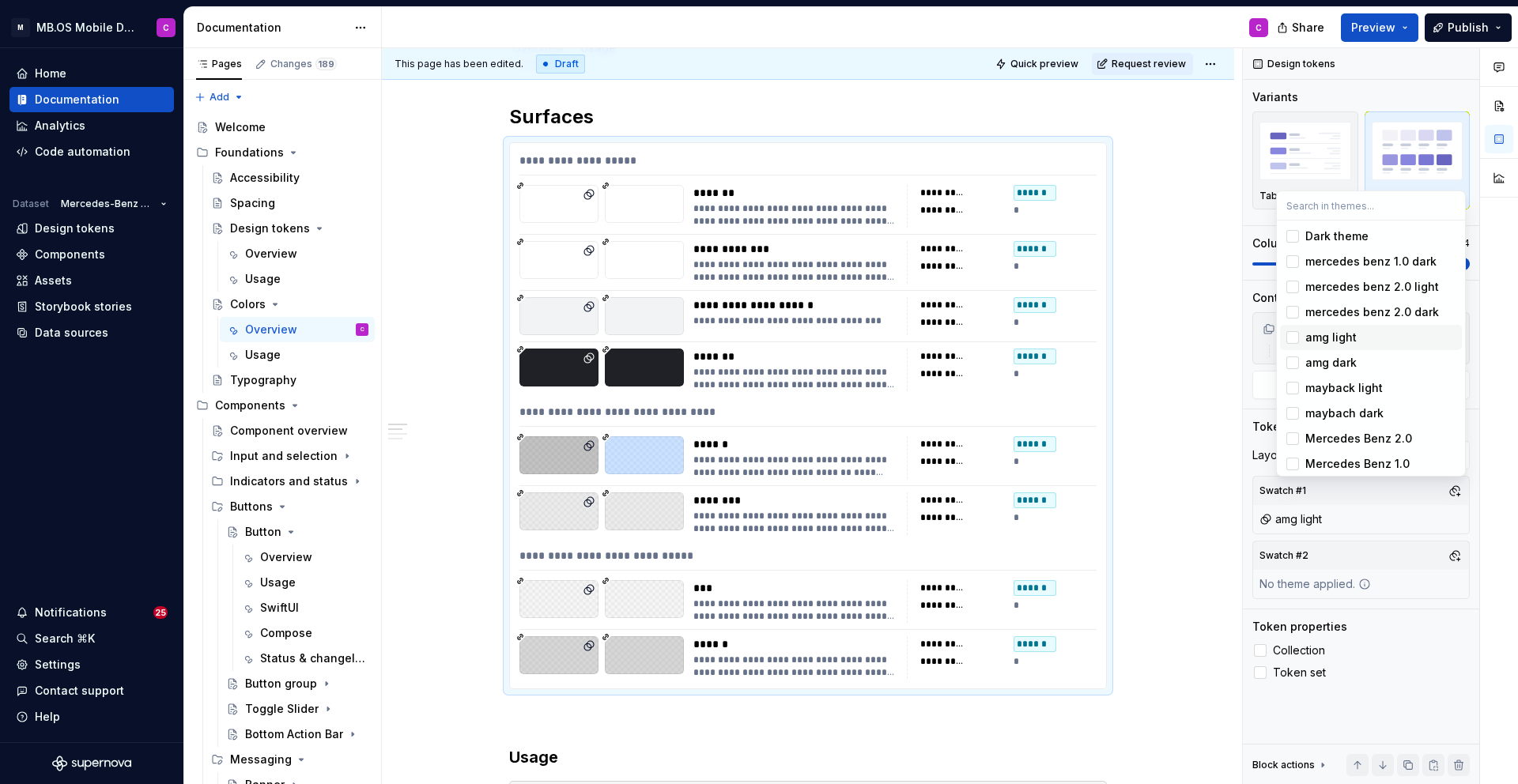
click at [1289, 334] on div "Suggestions" at bounding box center [1292, 337] width 12 height 12
click at [1291, 286] on div "Suggestions" at bounding box center [1292, 287] width 12 height 12
click at [1293, 340] on div "Suggestions" at bounding box center [1292, 337] width 12 height 12
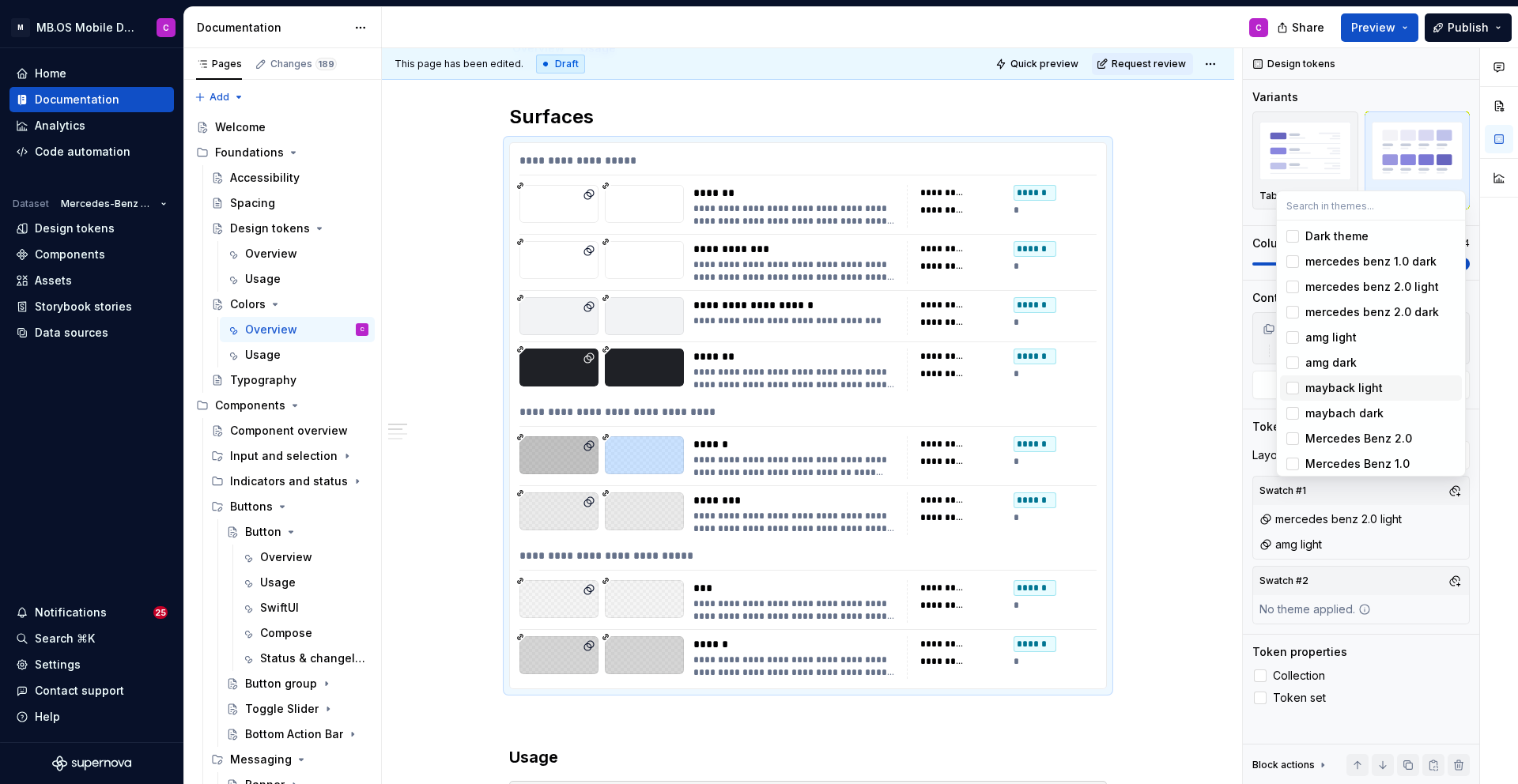
click at [1292, 389] on div "Suggestions" at bounding box center [1292, 388] width 12 height 12
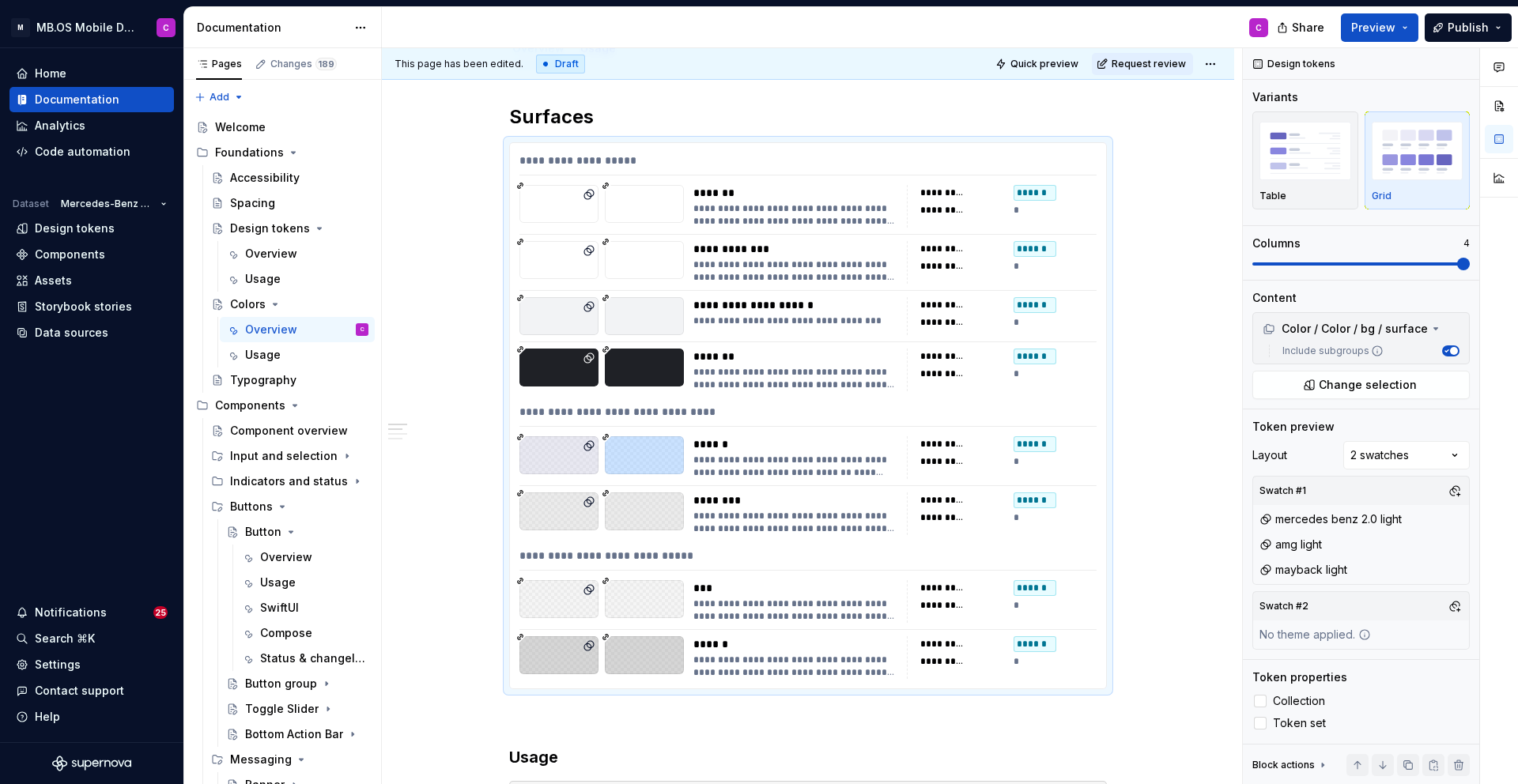
click at [1424, 618] on div "Comments Open comments No comments yet Select ‘Comment’ from the block context …" at bounding box center [1380, 416] width 275 height 737
click at [1457, 607] on button "button" at bounding box center [1454, 606] width 22 height 22
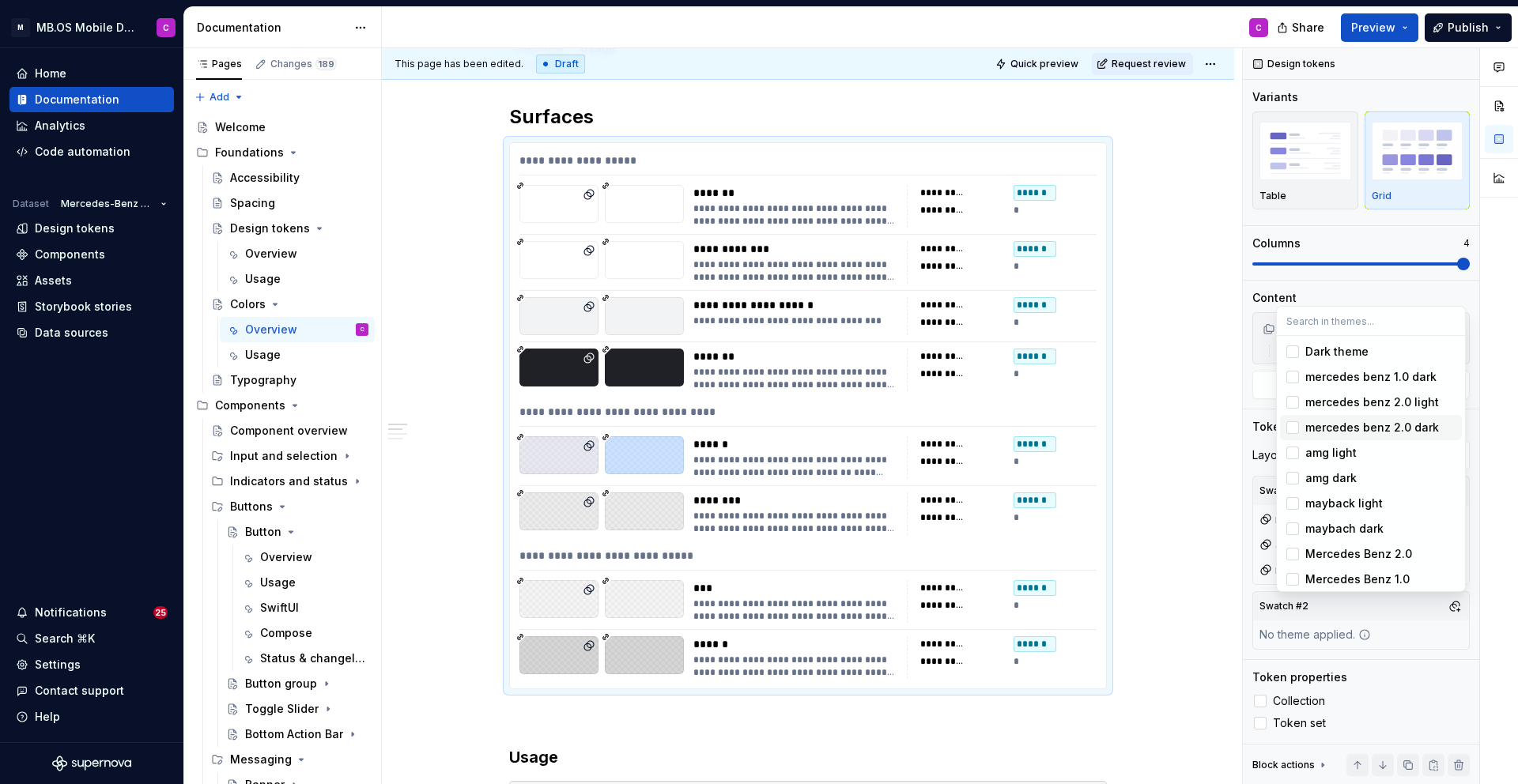
click at [1295, 425] on div "Suggestions" at bounding box center [1292, 427] width 12 height 12
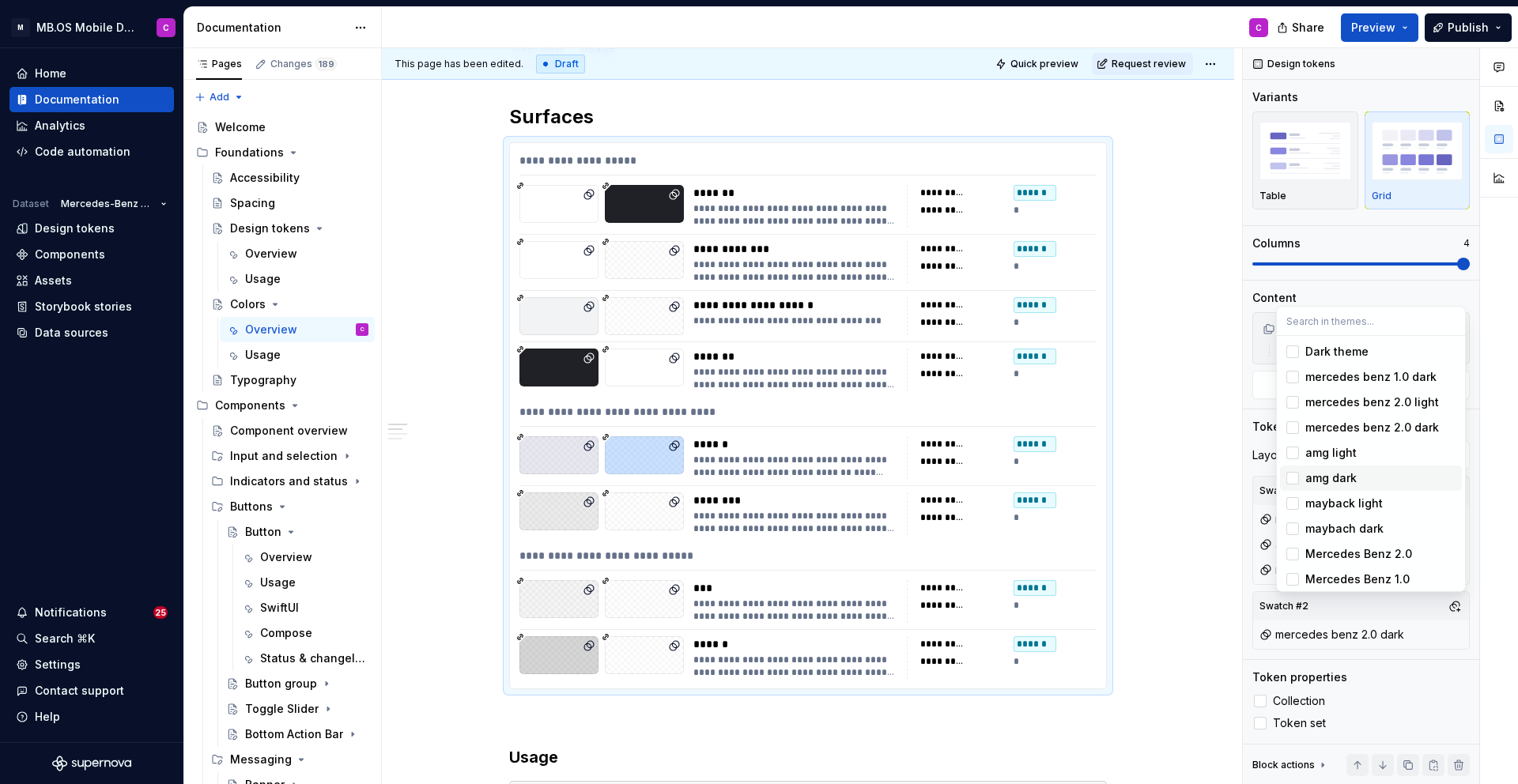
click at [1292, 478] on div "Suggestions" at bounding box center [1292, 478] width 12 height 12
click at [1294, 528] on div "Suggestions" at bounding box center [1292, 529] width 12 height 12
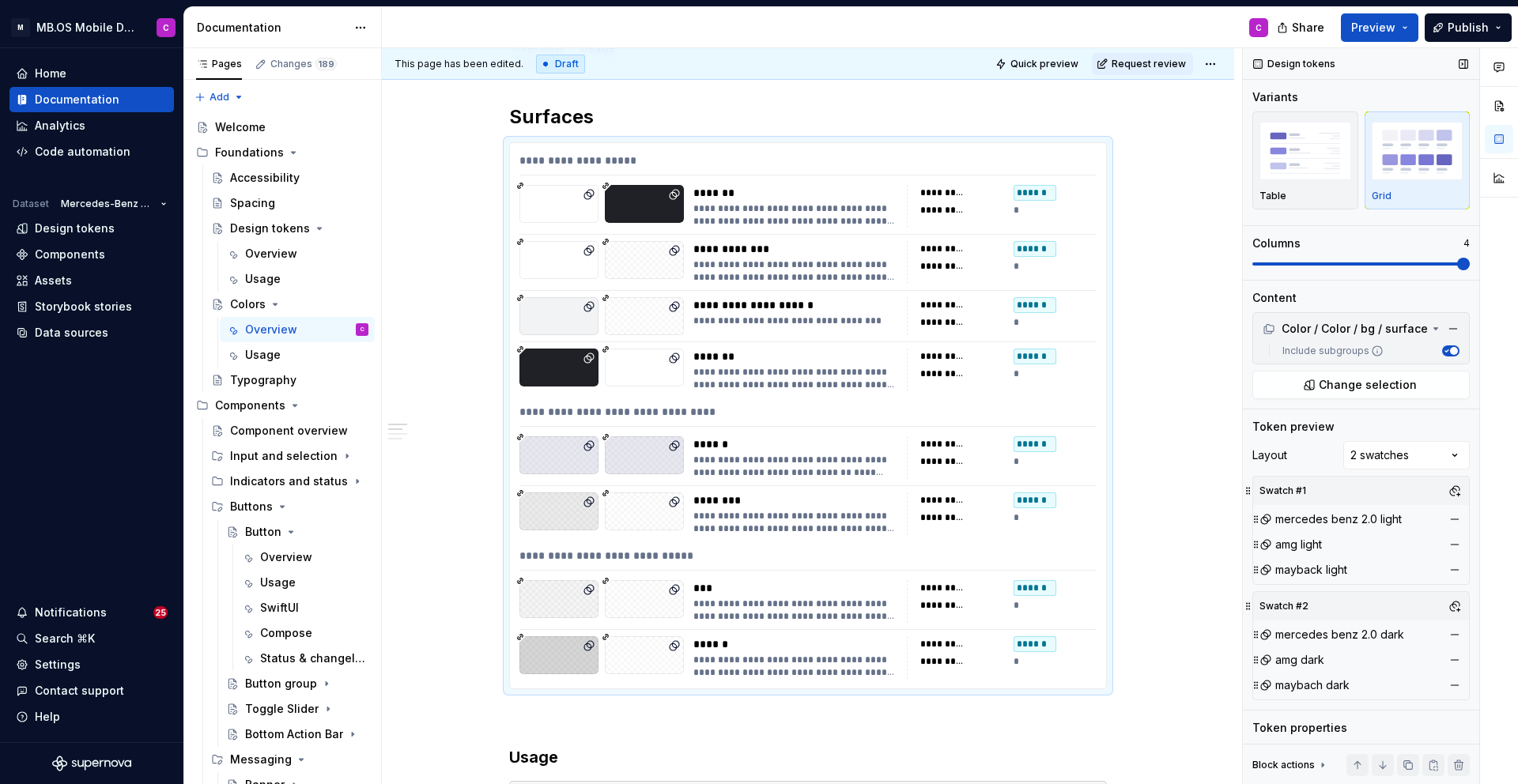
click at [1421, 281] on div "Comments Open comments No comments yet Select ‘Comment’ from the block context …" at bounding box center [1380, 416] width 275 height 737
click at [1298, 170] on img "button" at bounding box center [1305, 150] width 92 height 58
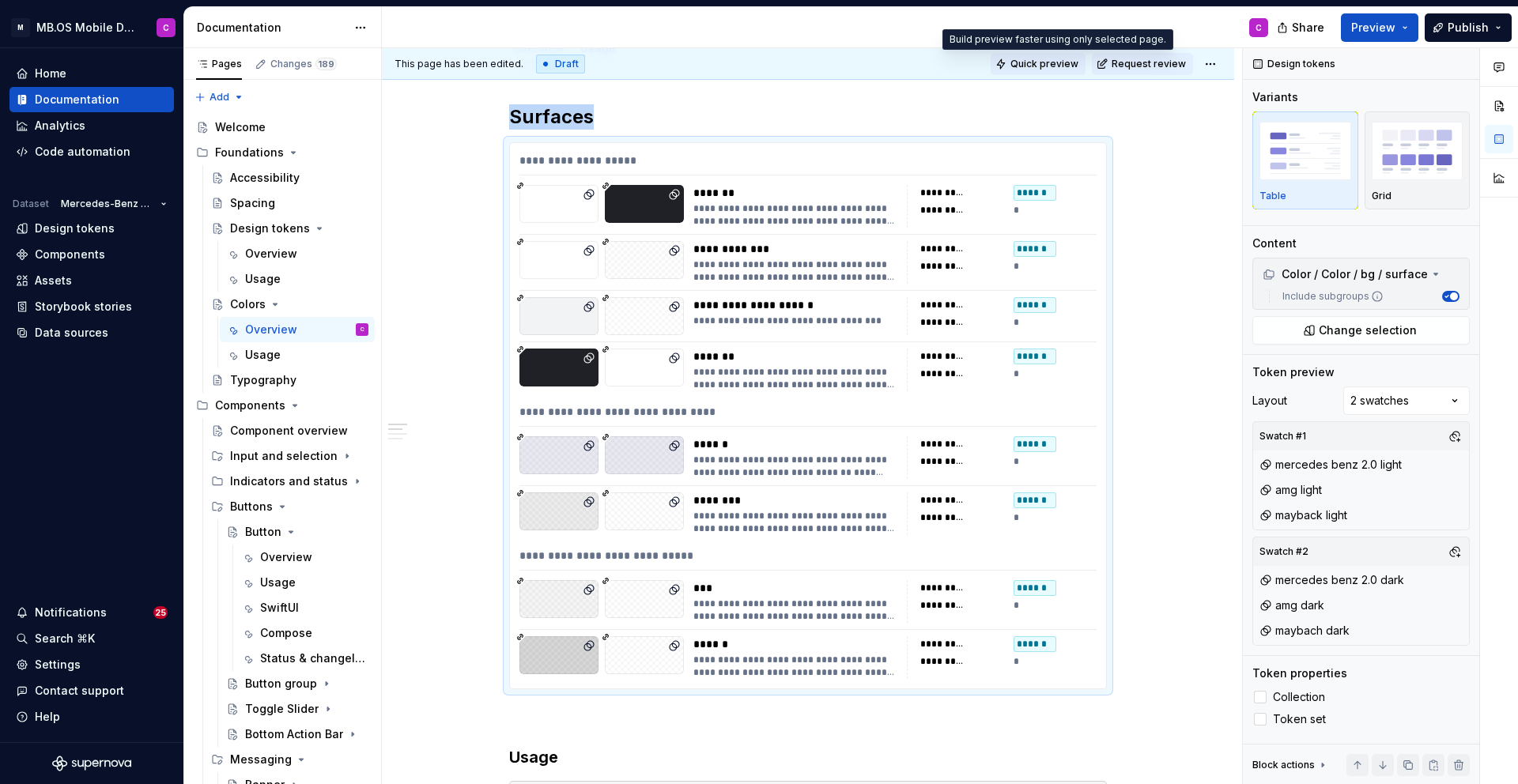
click at [1058, 62] on span "Quick preview" at bounding box center [1045, 64] width 68 height 12
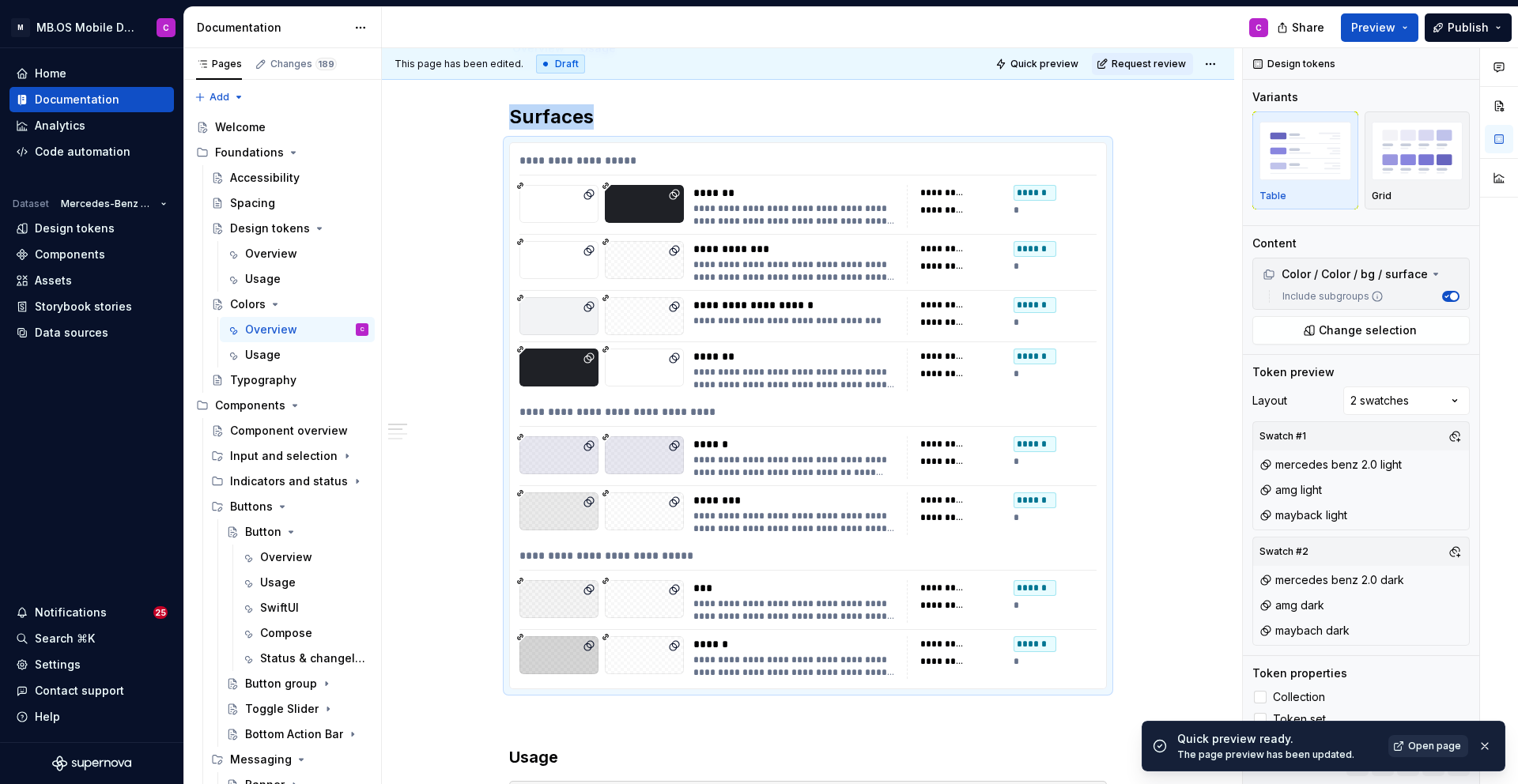
click at [1431, 742] on span "Open page" at bounding box center [1434, 746] width 53 height 12
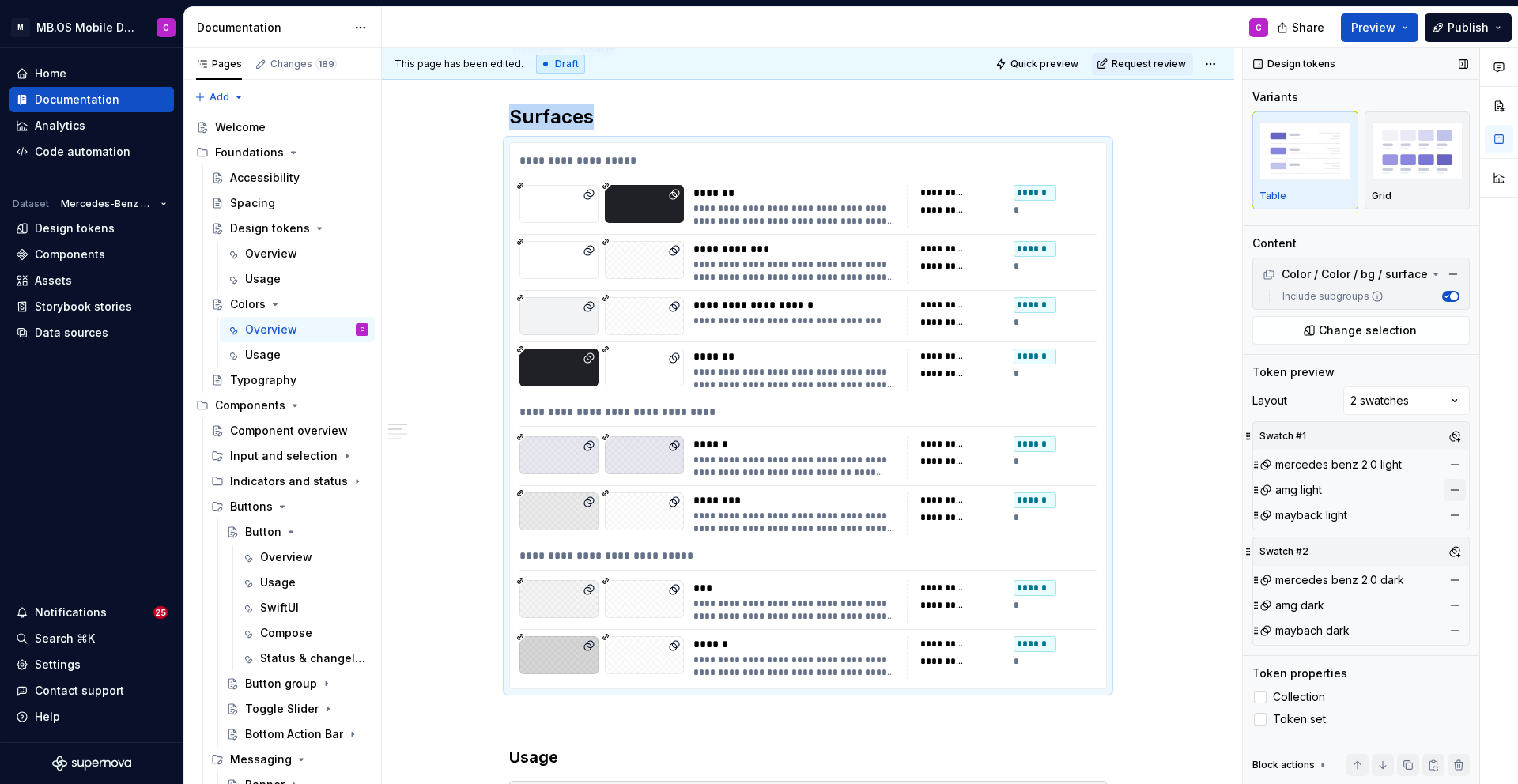
click at [1451, 490] on button "button" at bounding box center [1454, 489] width 22 height 22
click at [1456, 438] on button "button" at bounding box center [1454, 435] width 22 height 22
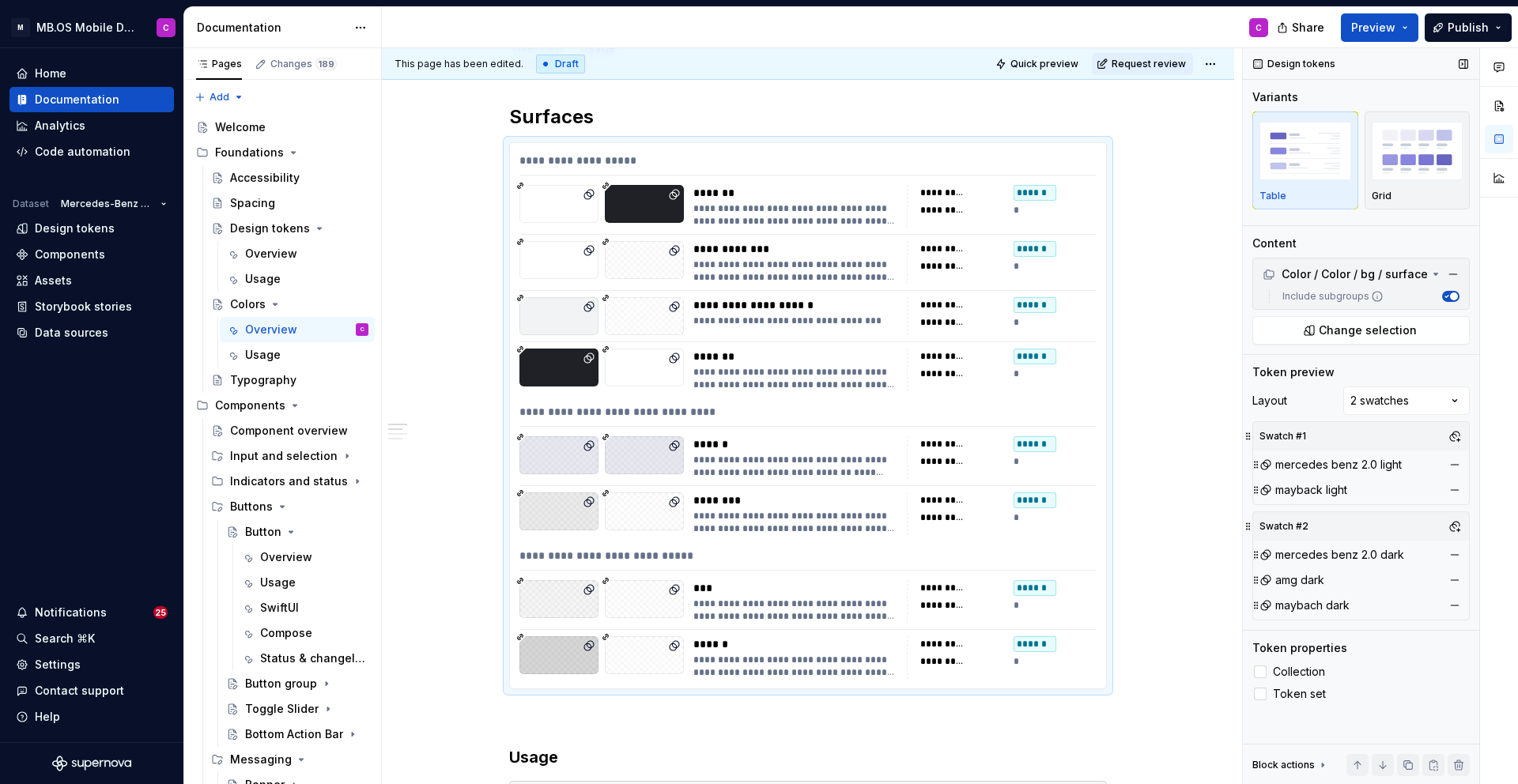
click at [1420, 427] on div "Comments Open comments No comments yet Select ‘Comment’ from the block context …" at bounding box center [1380, 416] width 275 height 737
click at [1454, 487] on button "button" at bounding box center [1454, 489] width 22 height 22
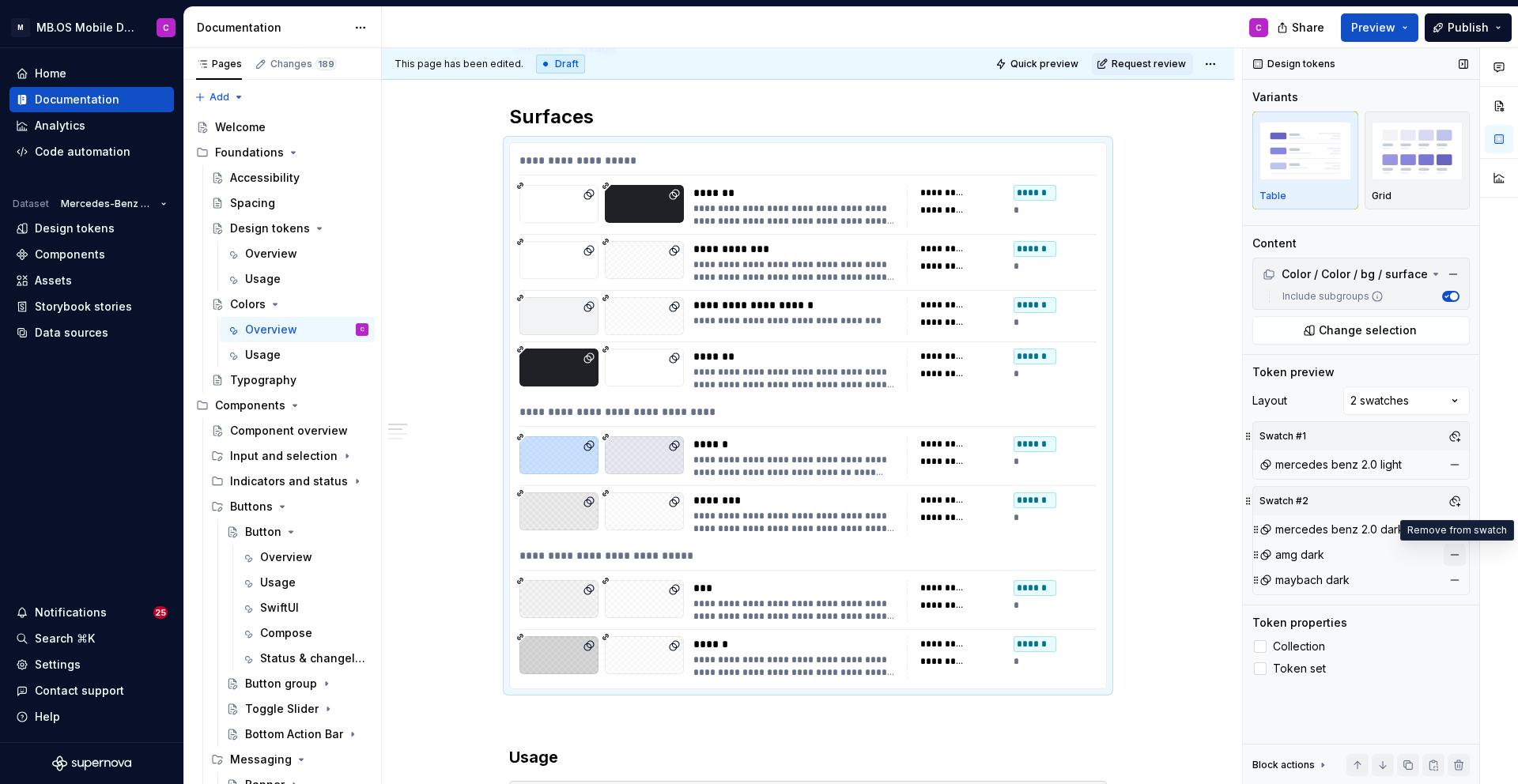
click at [1454, 557] on button "button" at bounding box center [1454, 554] width 22 height 22
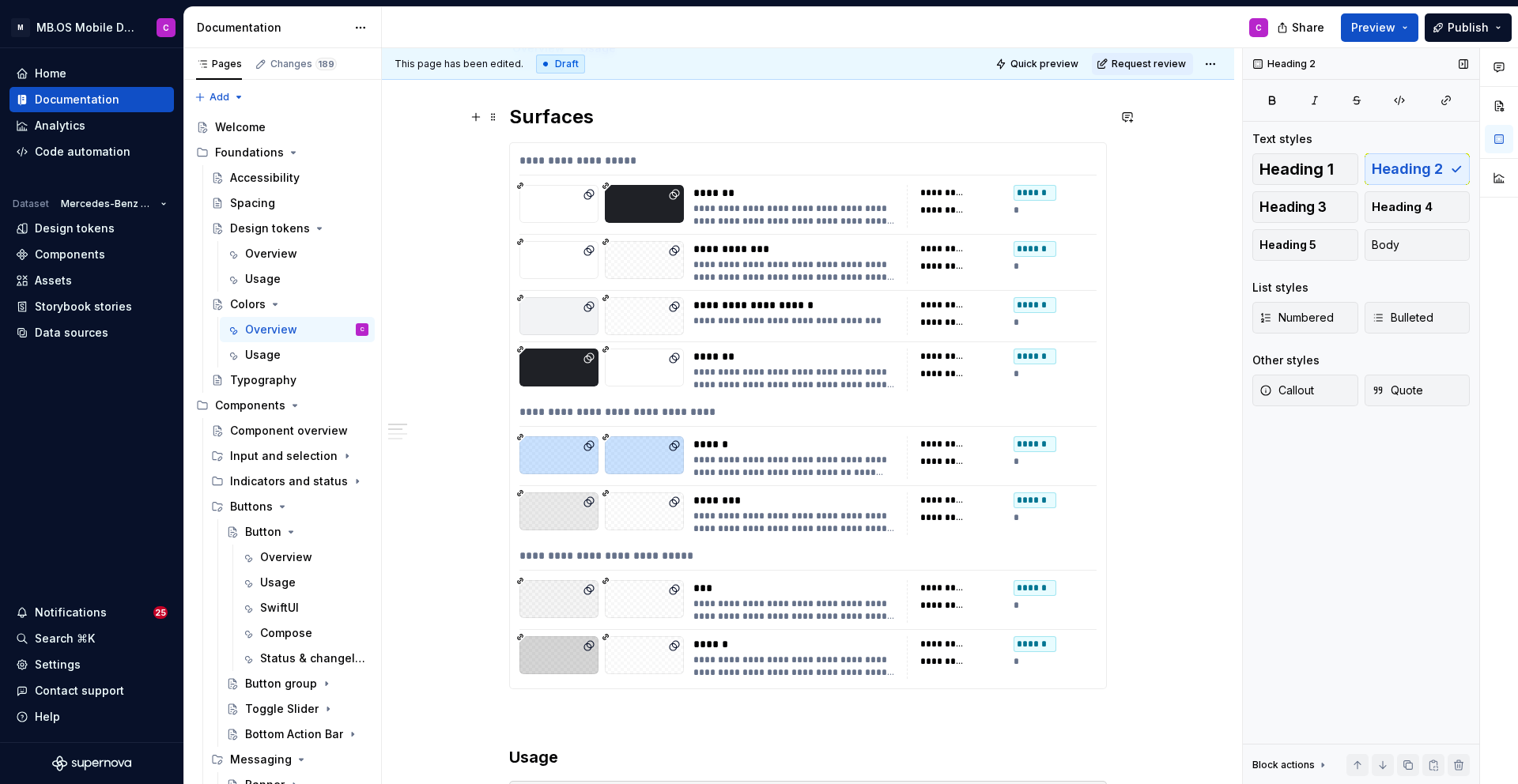
click at [561, 105] on h2 "Surfaces" at bounding box center [808, 116] width 598 height 25
click at [499, 120] on span at bounding box center [493, 116] width 12 height 22
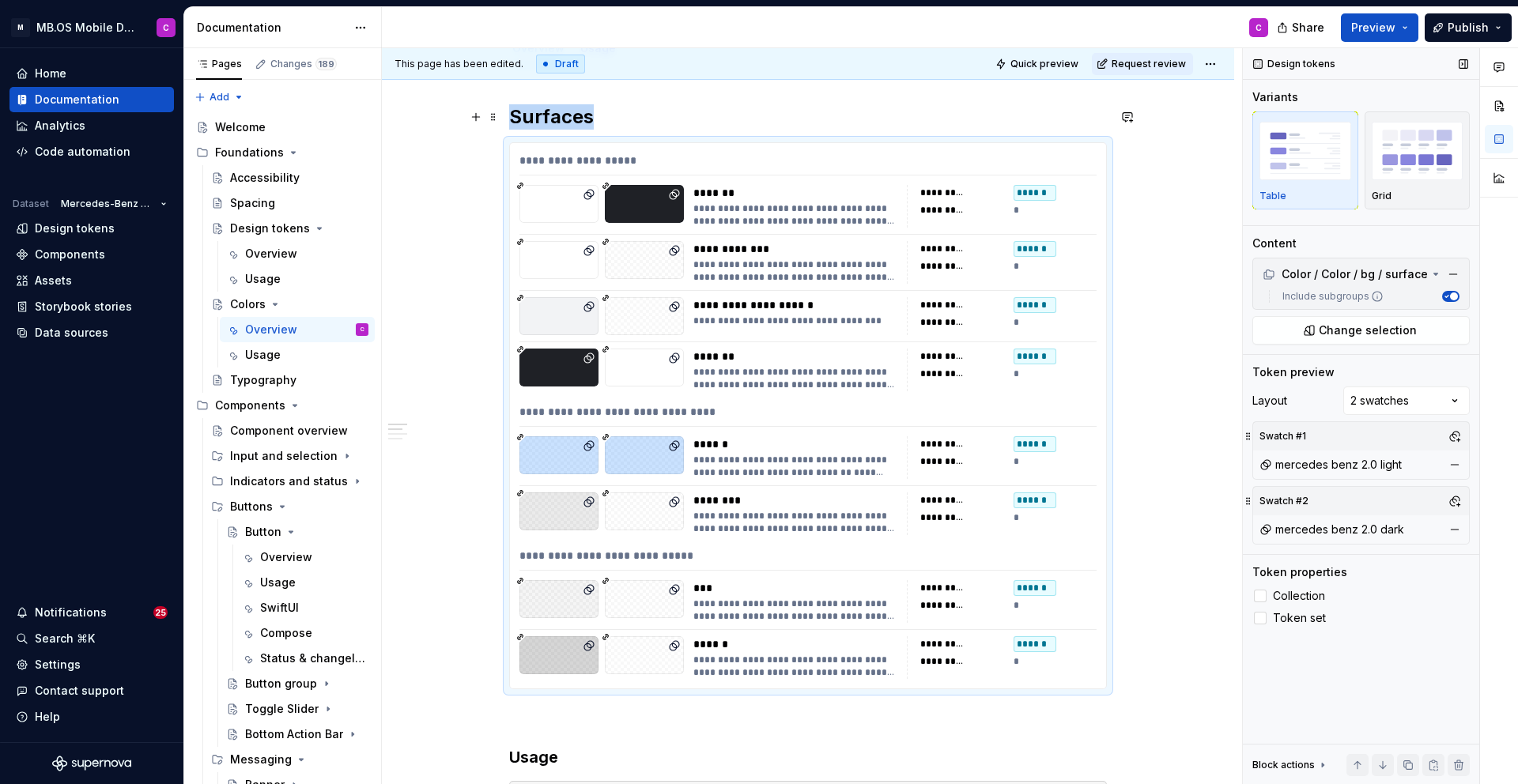
click at [495, 117] on span at bounding box center [493, 116] width 12 height 22
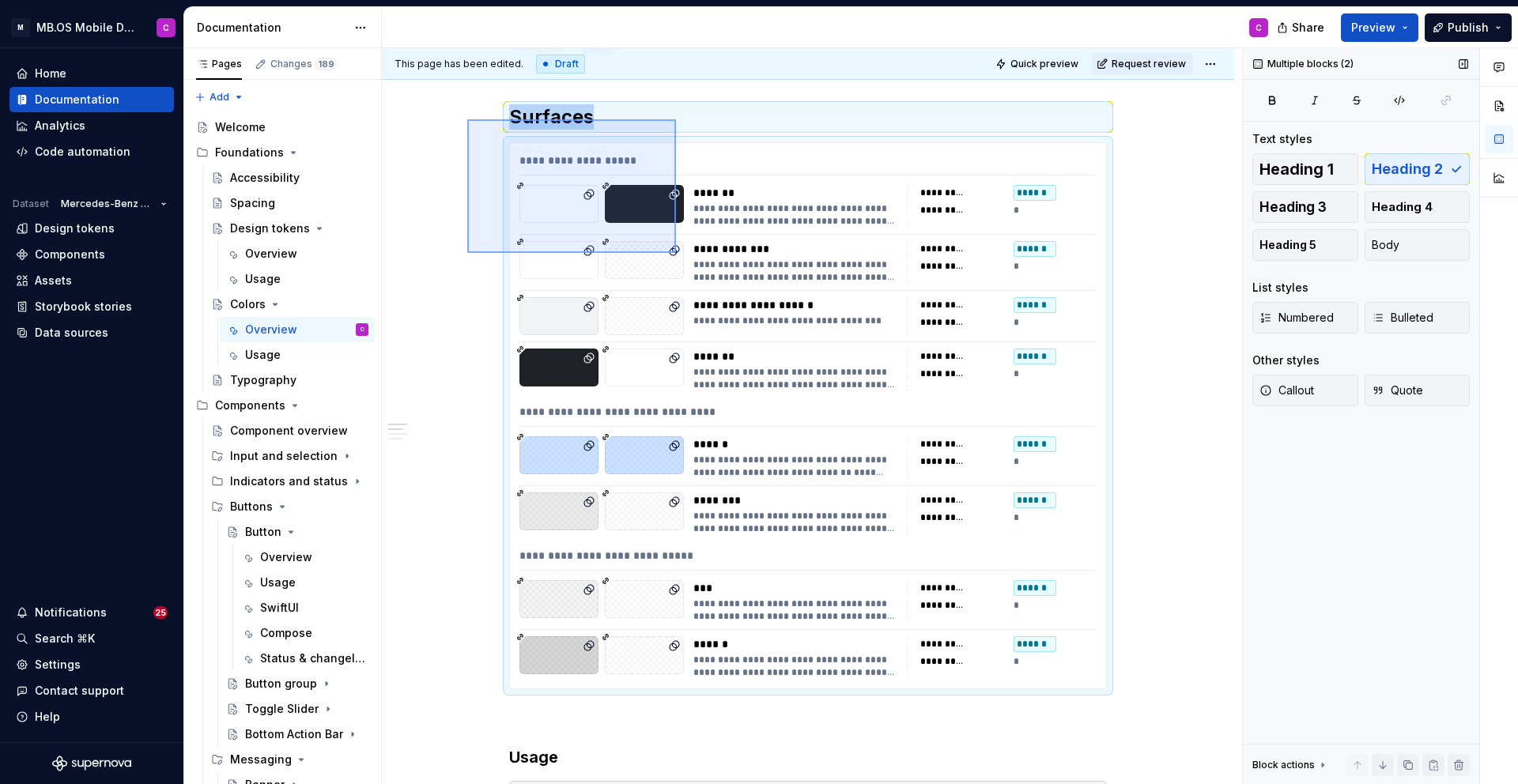
drag, startPoint x: 467, startPoint y: 120, endPoint x: 676, endPoint y: 253, distance: 247.7
click at [676, 253] on div "**********" at bounding box center [812, 416] width 860 height 737
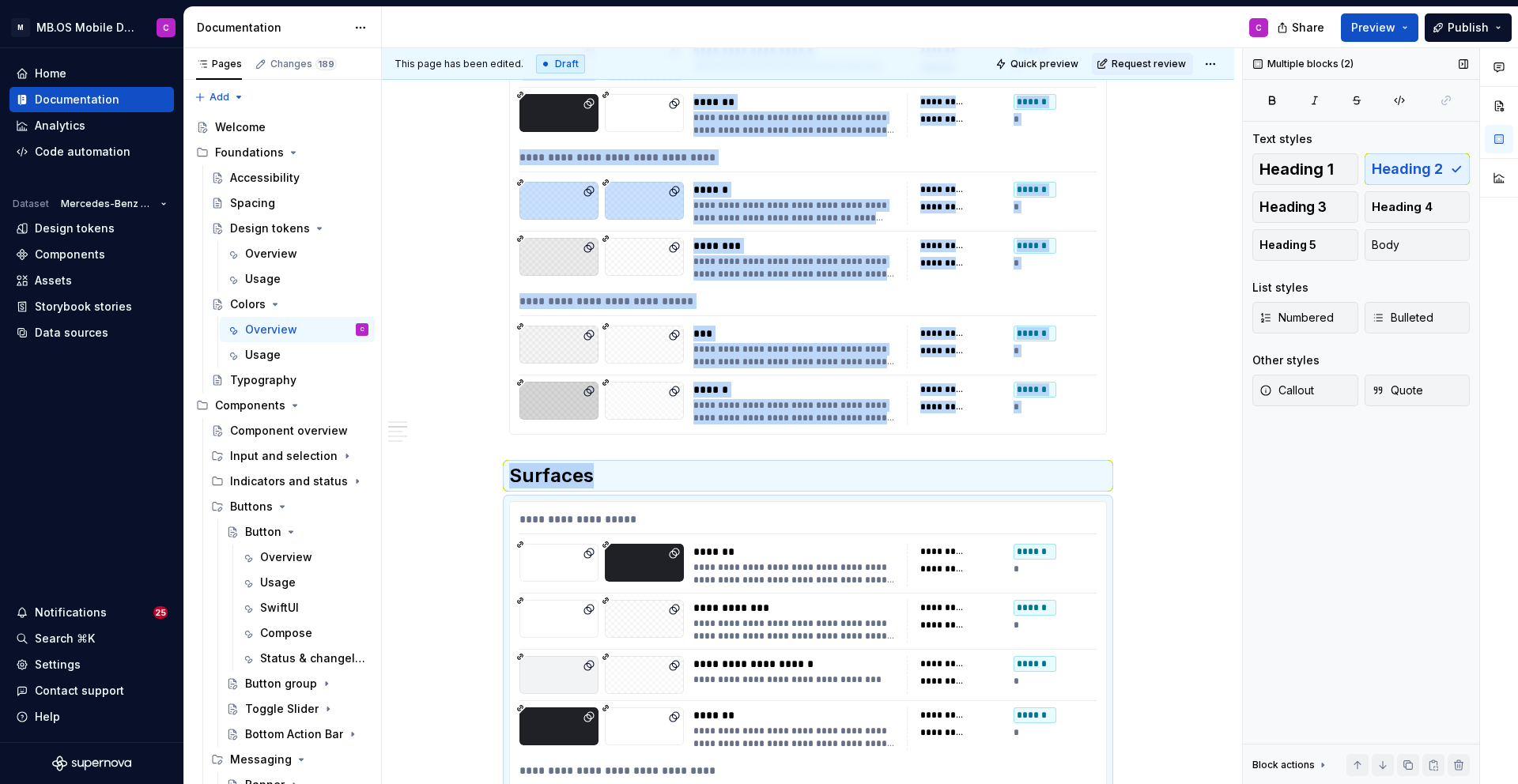
scroll to position [562, 0]
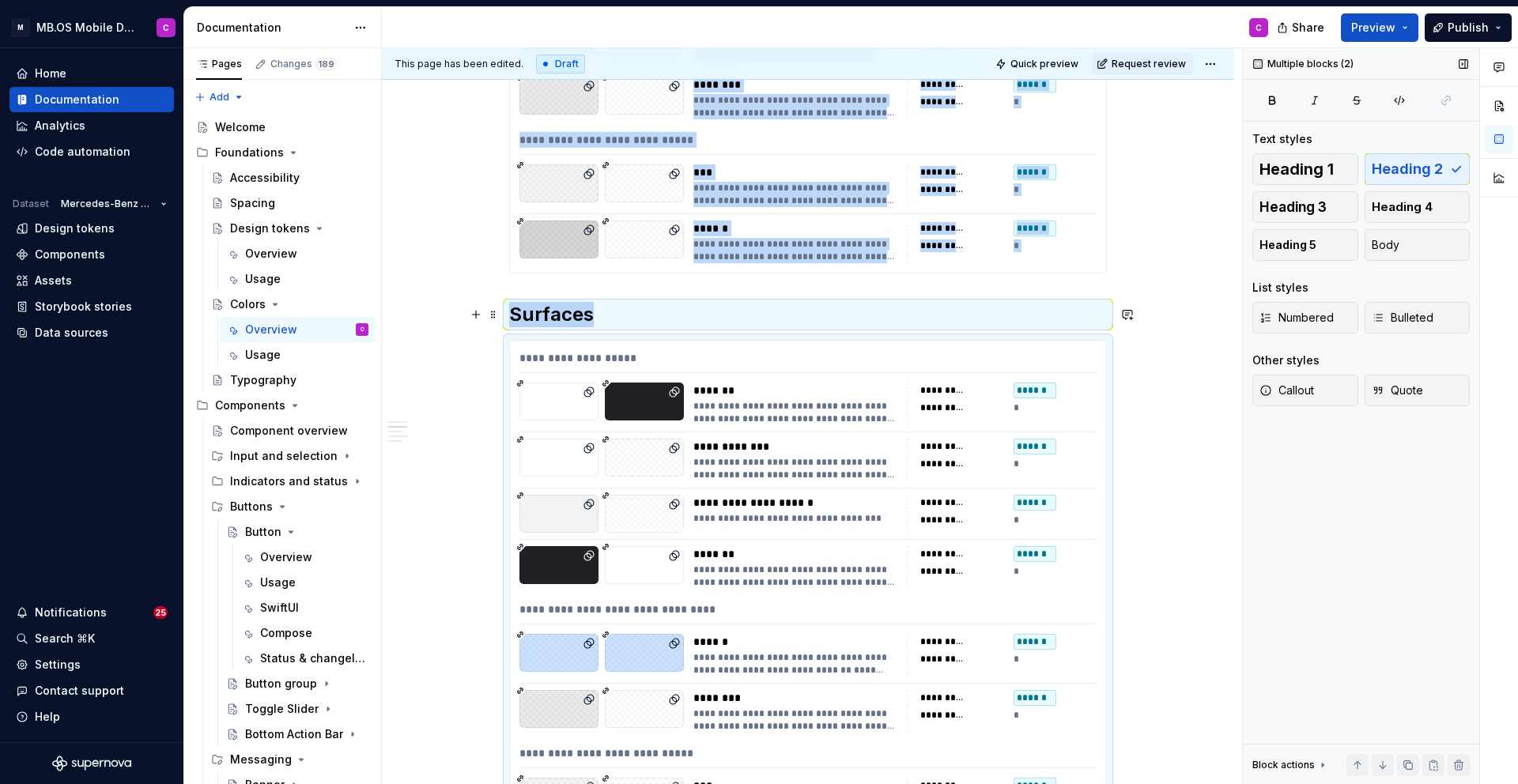
click at [581, 318] on h2 "Surfaces" at bounding box center [808, 314] width 598 height 25
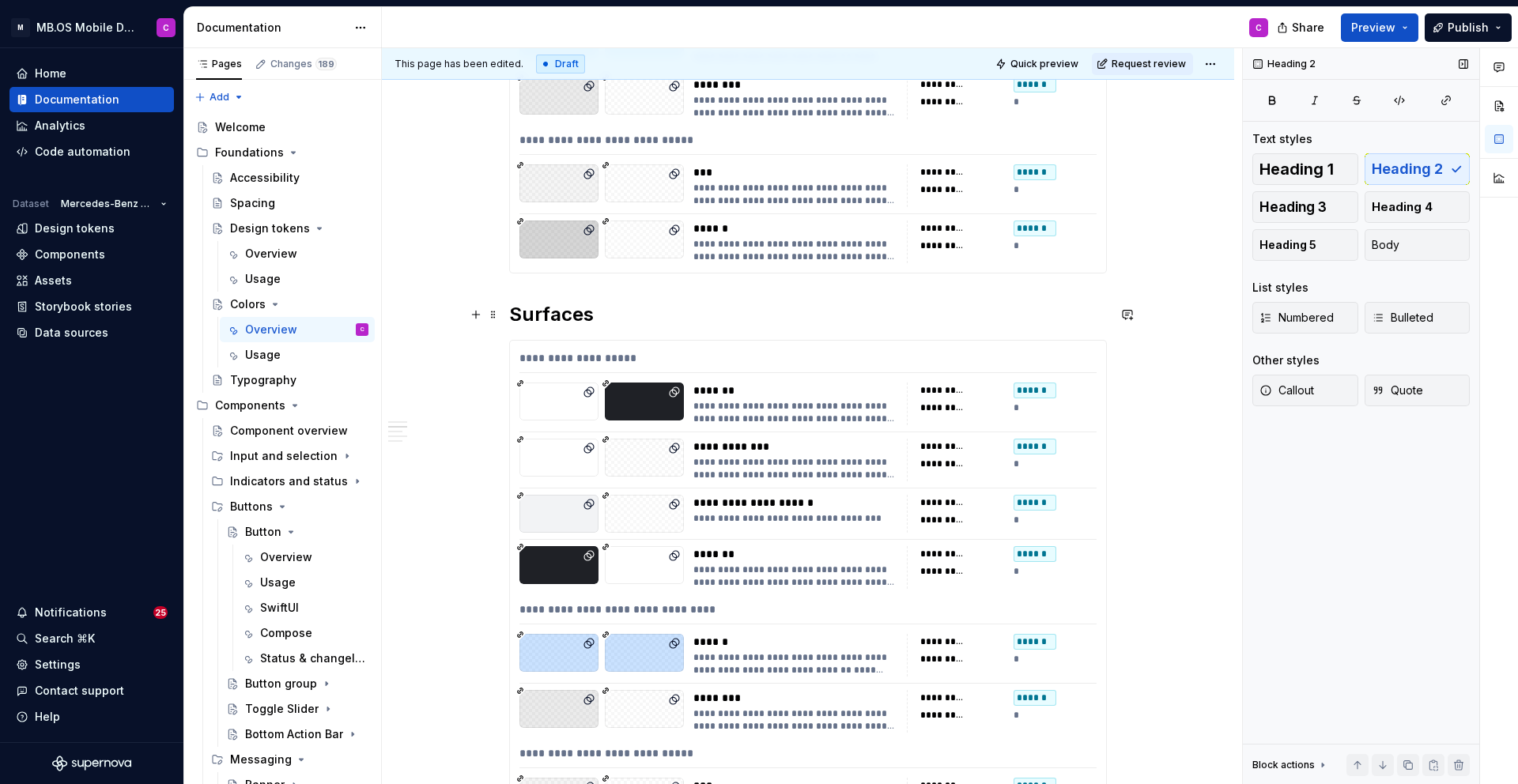
click at [592, 313] on h2 "Surfaces" at bounding box center [808, 314] width 598 height 25
click at [732, 400] on div "**********" at bounding box center [795, 413] width 204 height 25
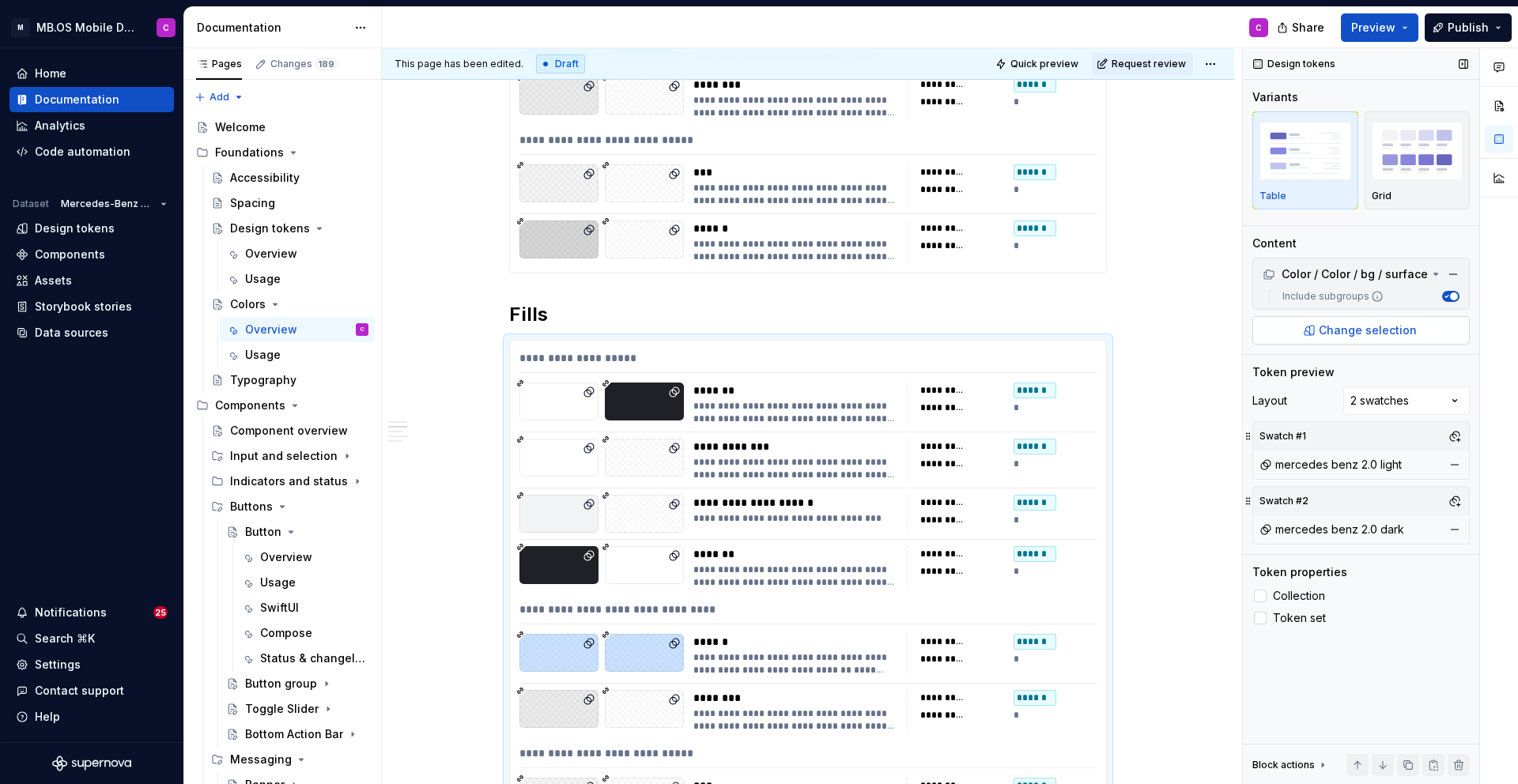
click at [1393, 326] on span "Change selection" at bounding box center [1368, 330] width 98 height 16
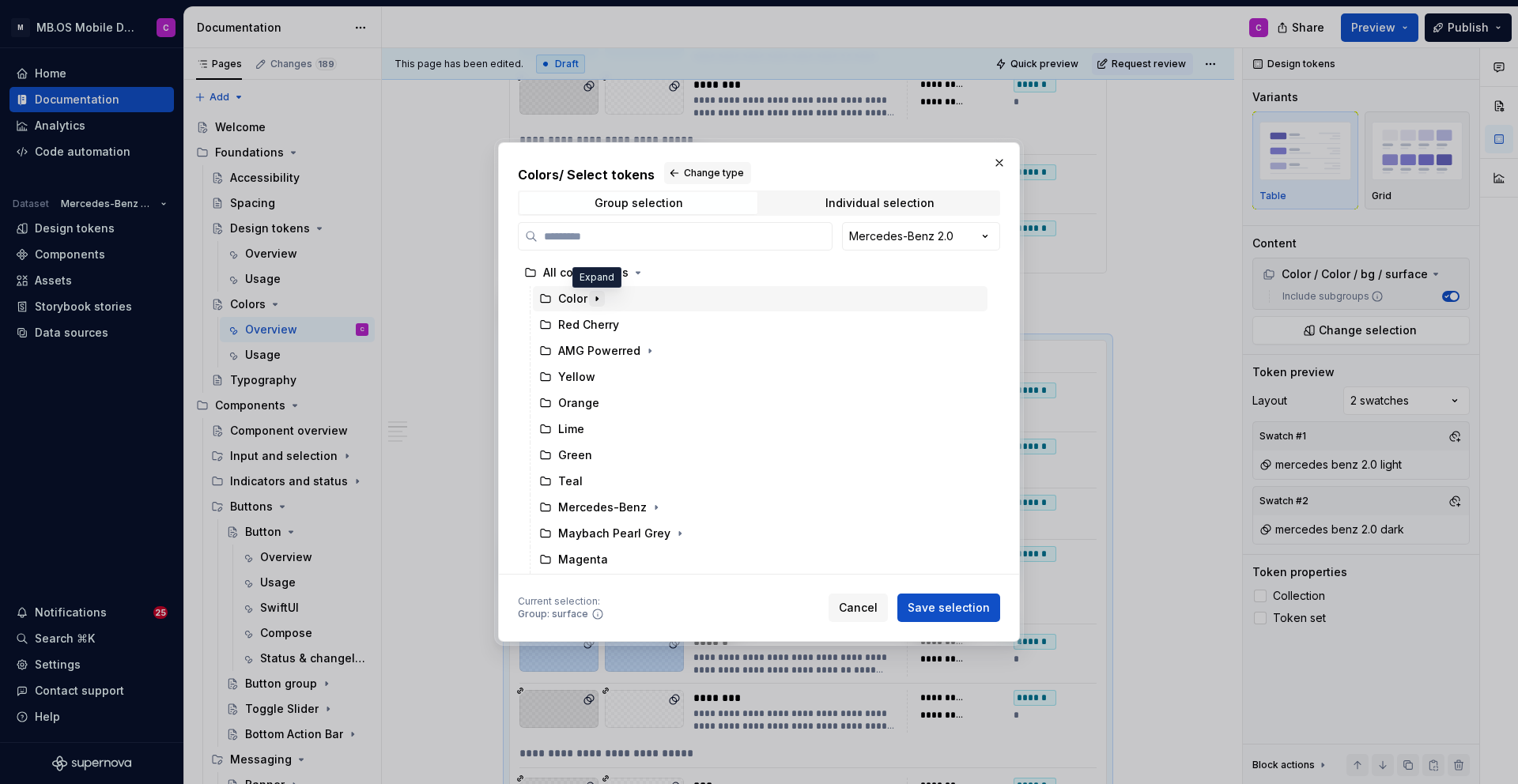
click at [596, 297] on icon "button" at bounding box center [597, 299] width 2 height 4
click at [597, 326] on icon "button" at bounding box center [596, 324] width 12 height 12
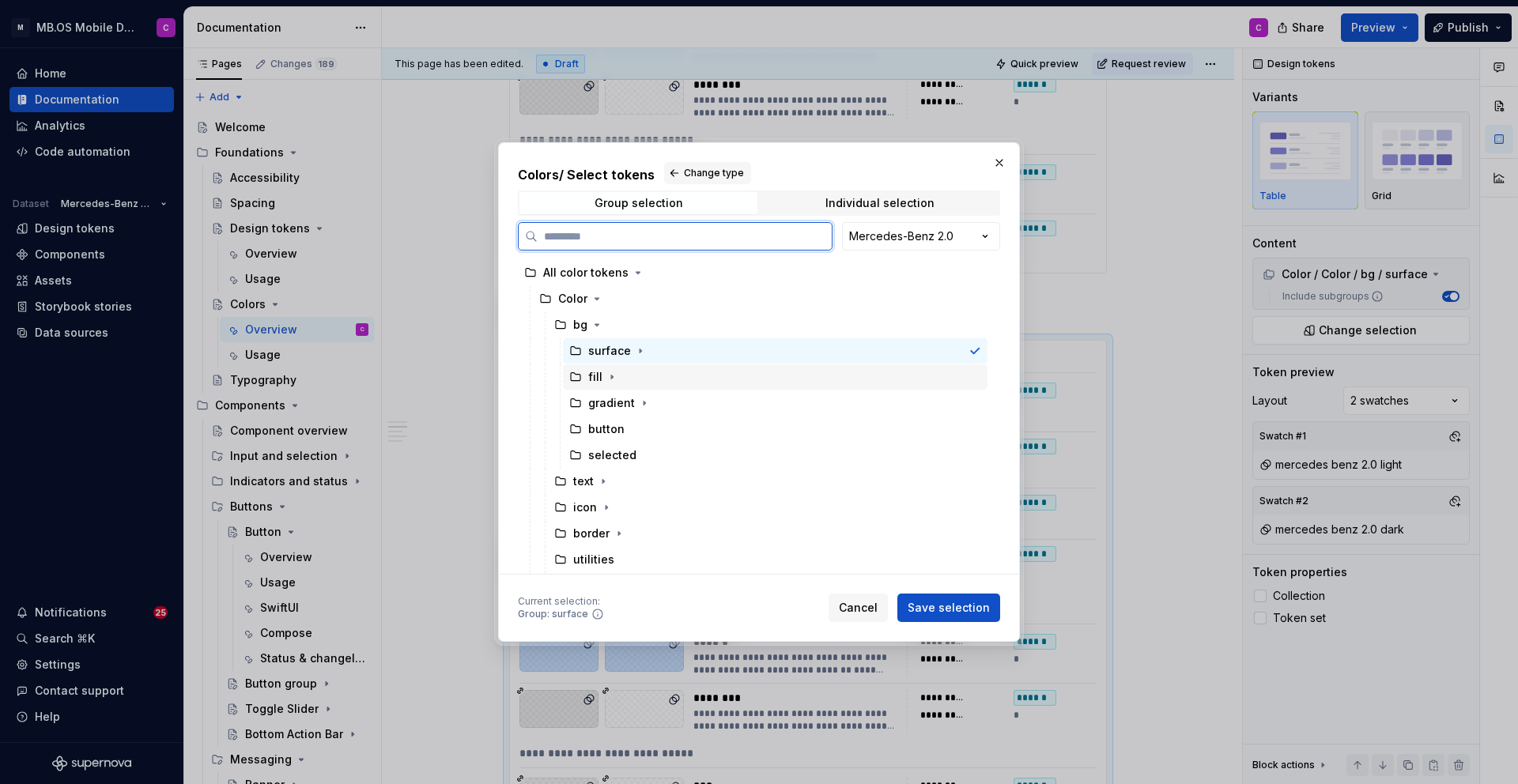
click at [648, 376] on div "fill" at bounding box center [776, 377] width 425 height 25
click at [658, 425] on div "button" at bounding box center [776, 429] width 425 height 25
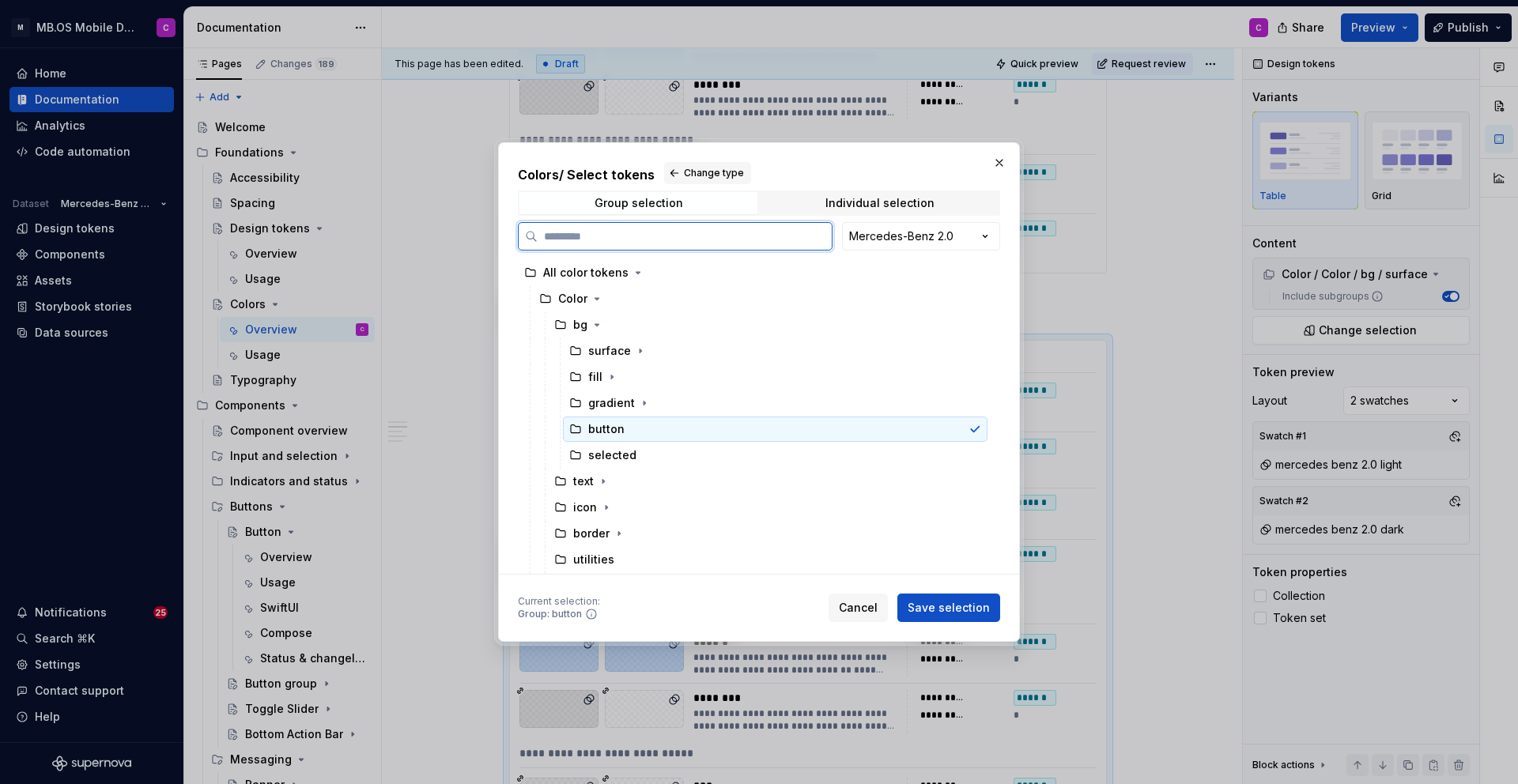
click at [598, 430] on div "button" at bounding box center [607, 429] width 37 height 16
click at [623, 376] on div "fill" at bounding box center [776, 377] width 425 height 25
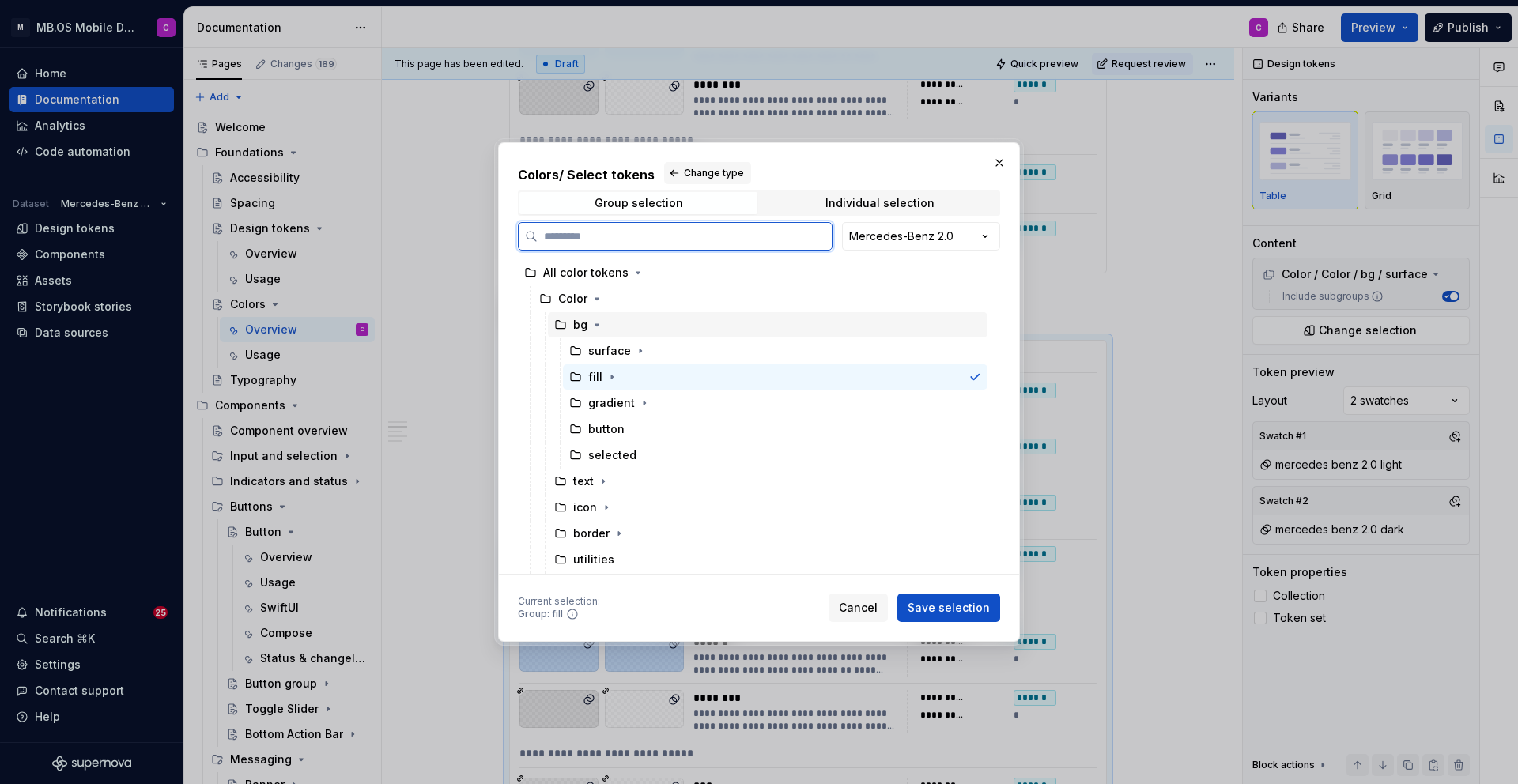
click at [678, 323] on div "bg" at bounding box center [768, 324] width 440 height 25
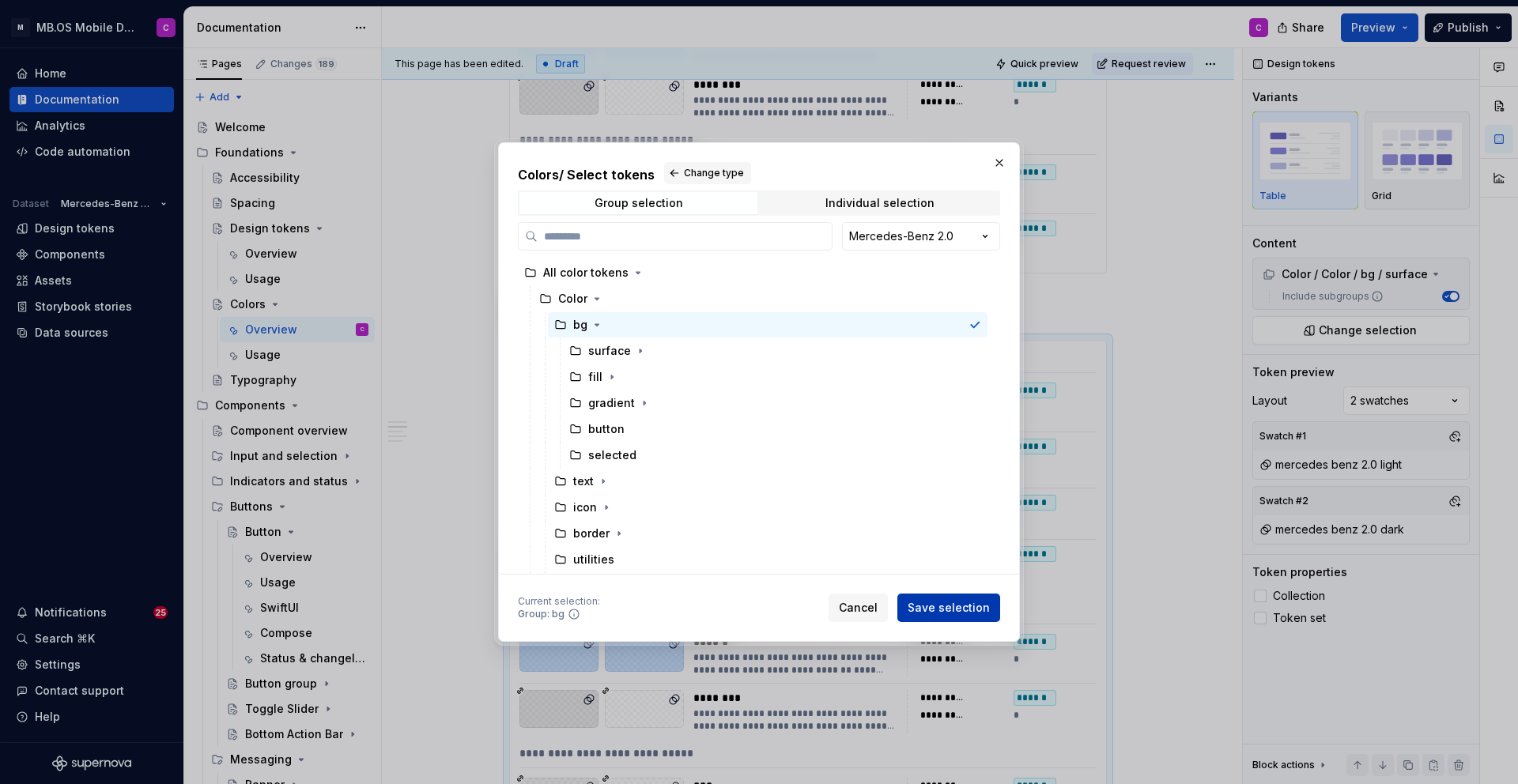
click at [971, 608] on span "Save selection" at bounding box center [949, 607] width 82 height 16
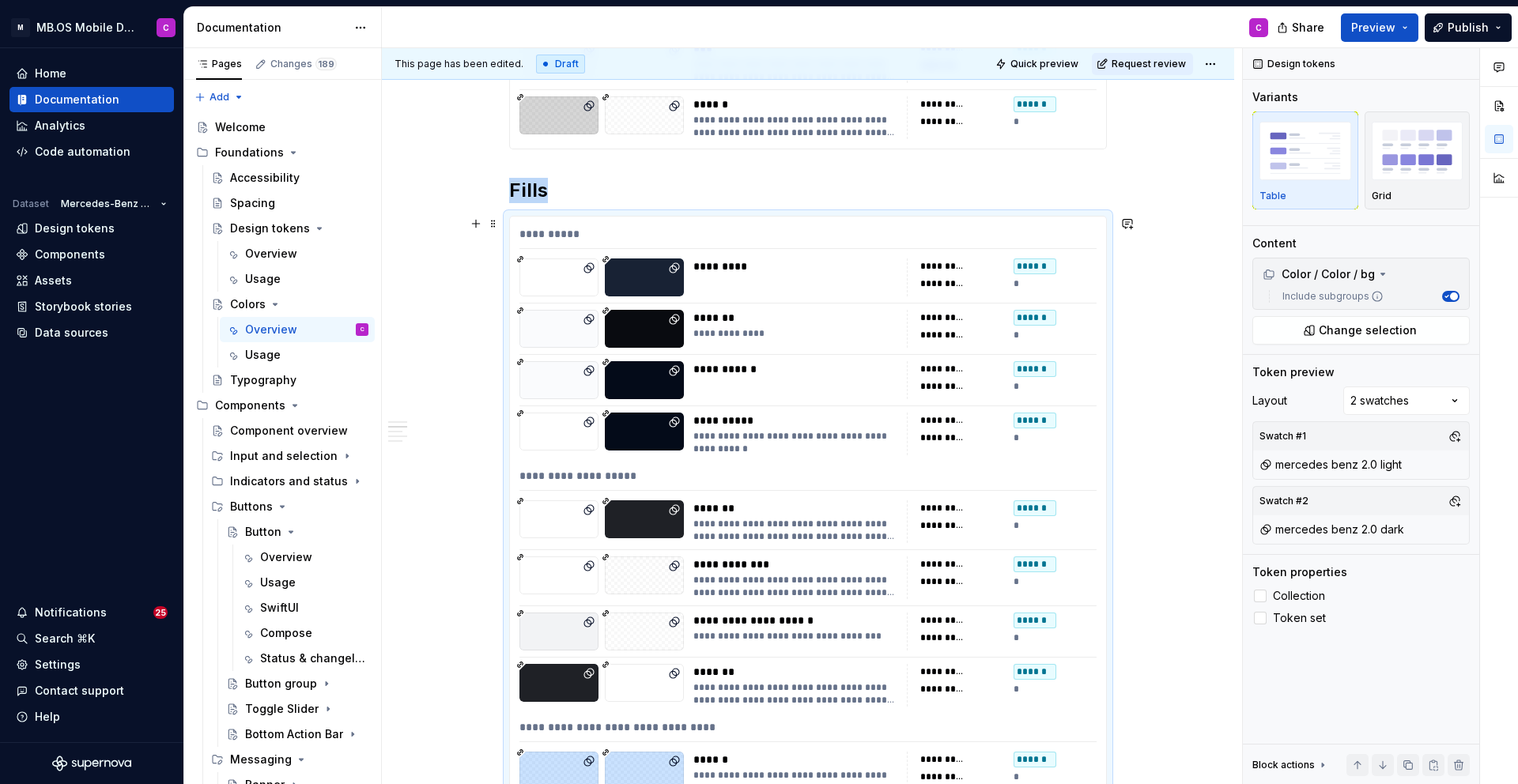
scroll to position [703, 0]
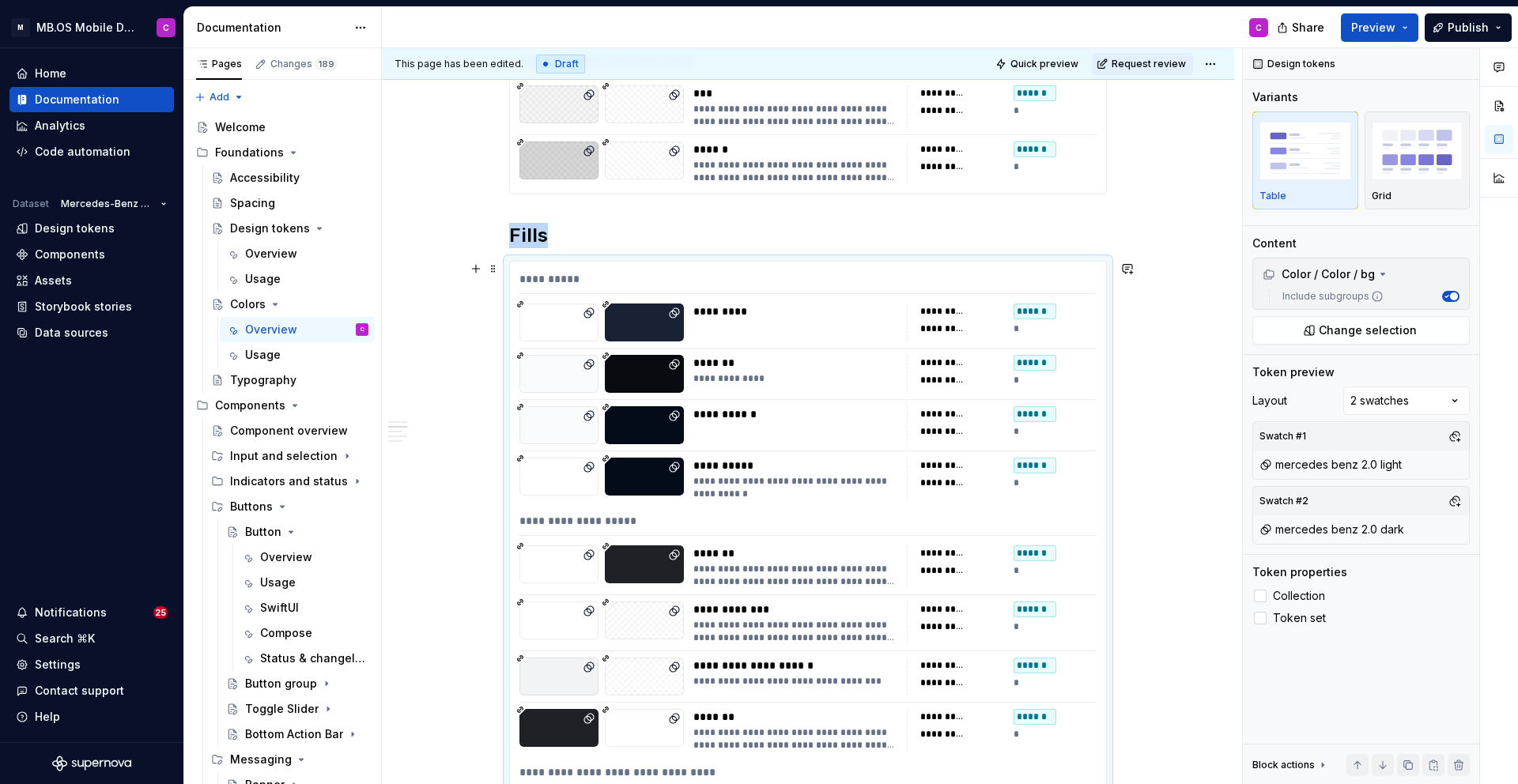
click at [767, 307] on div "*********" at bounding box center [795, 311] width 204 height 16
type textarea "*"
click at [90, 328] on div "Data sources" at bounding box center [72, 333] width 73 height 16
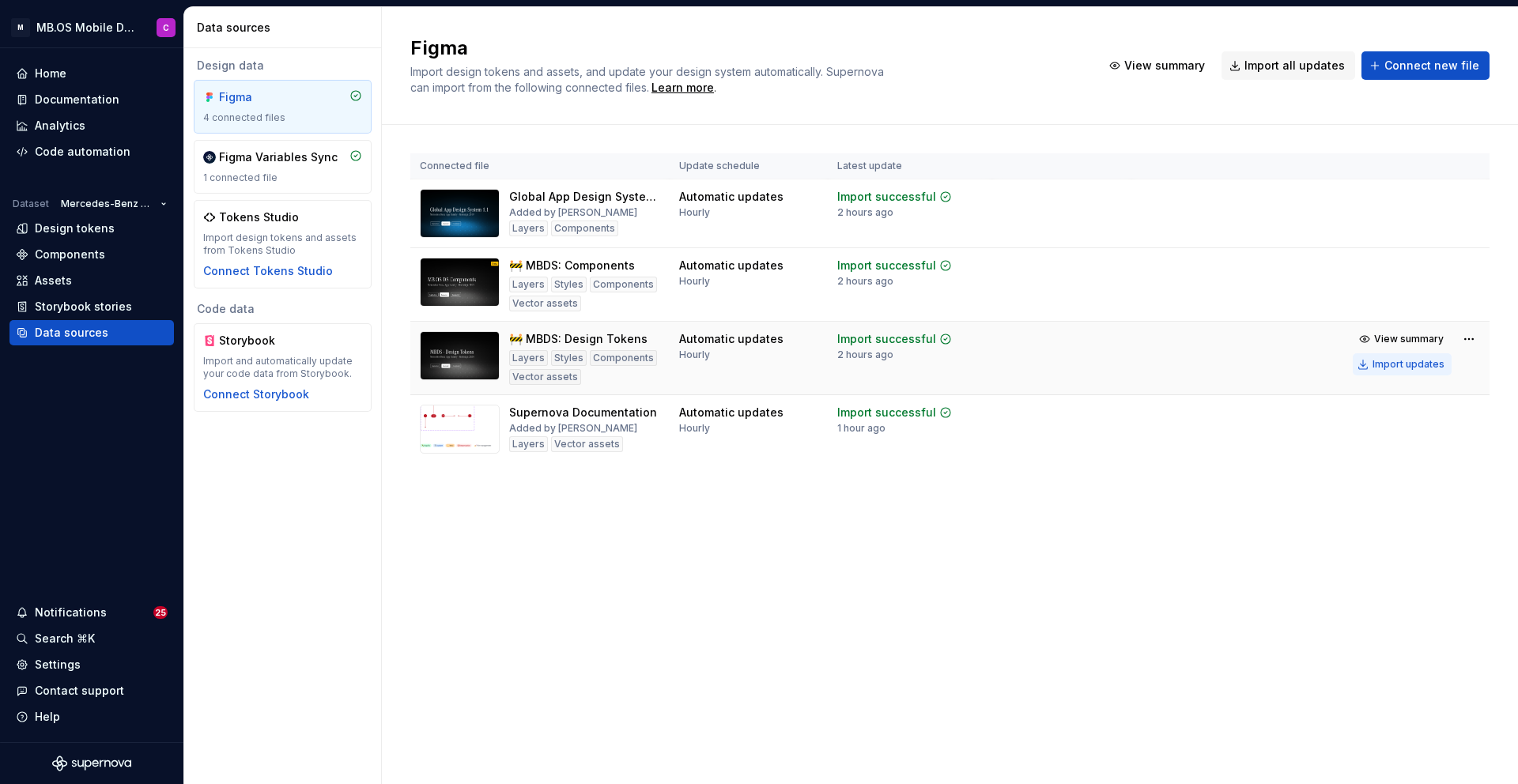
click at [1410, 366] on div "Import updates" at bounding box center [1409, 364] width 72 height 12
click at [88, 226] on div "Design tokens" at bounding box center [74, 228] width 80 height 16
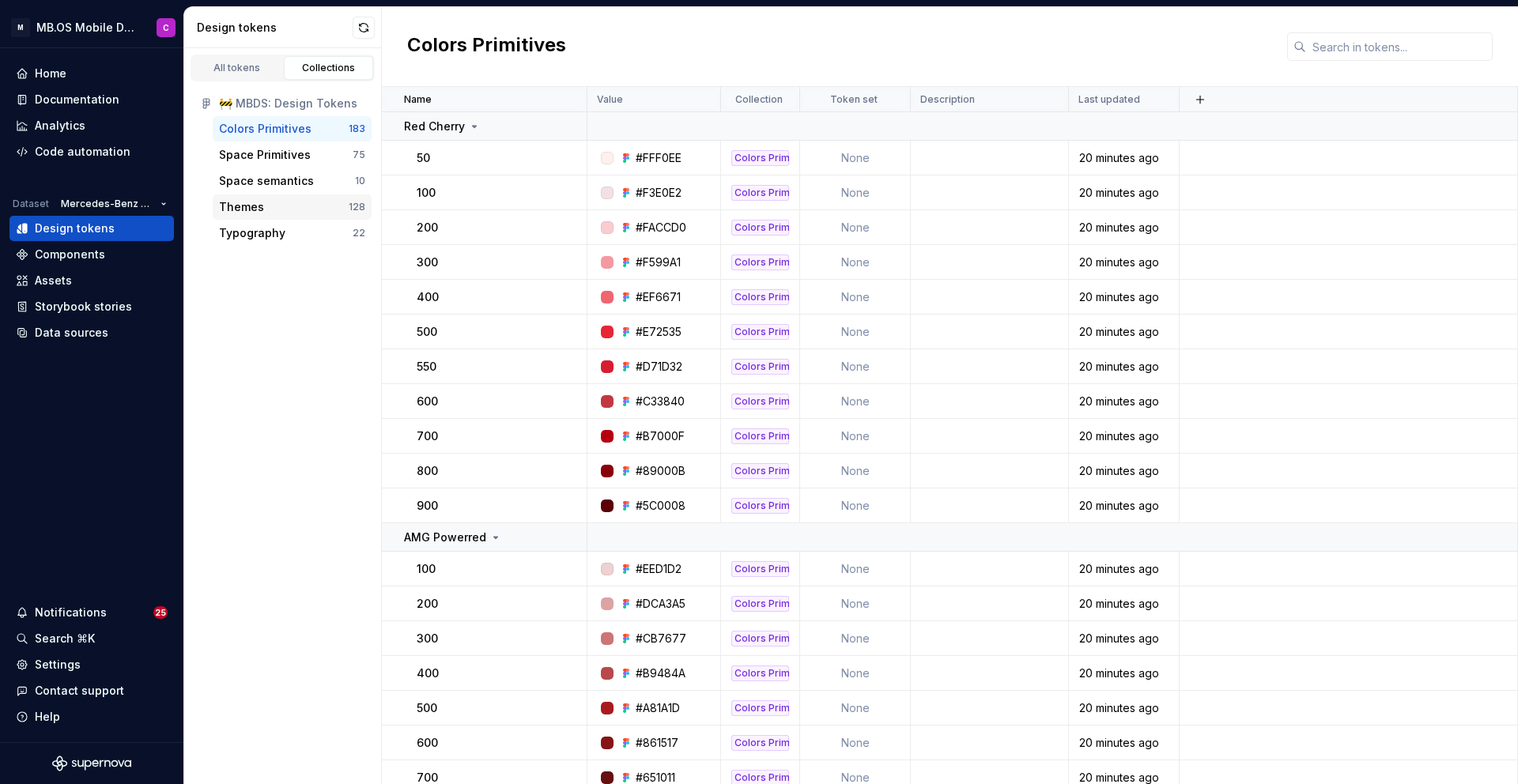
click at [263, 205] on div "Themes" at bounding box center [283, 207] width 129 height 16
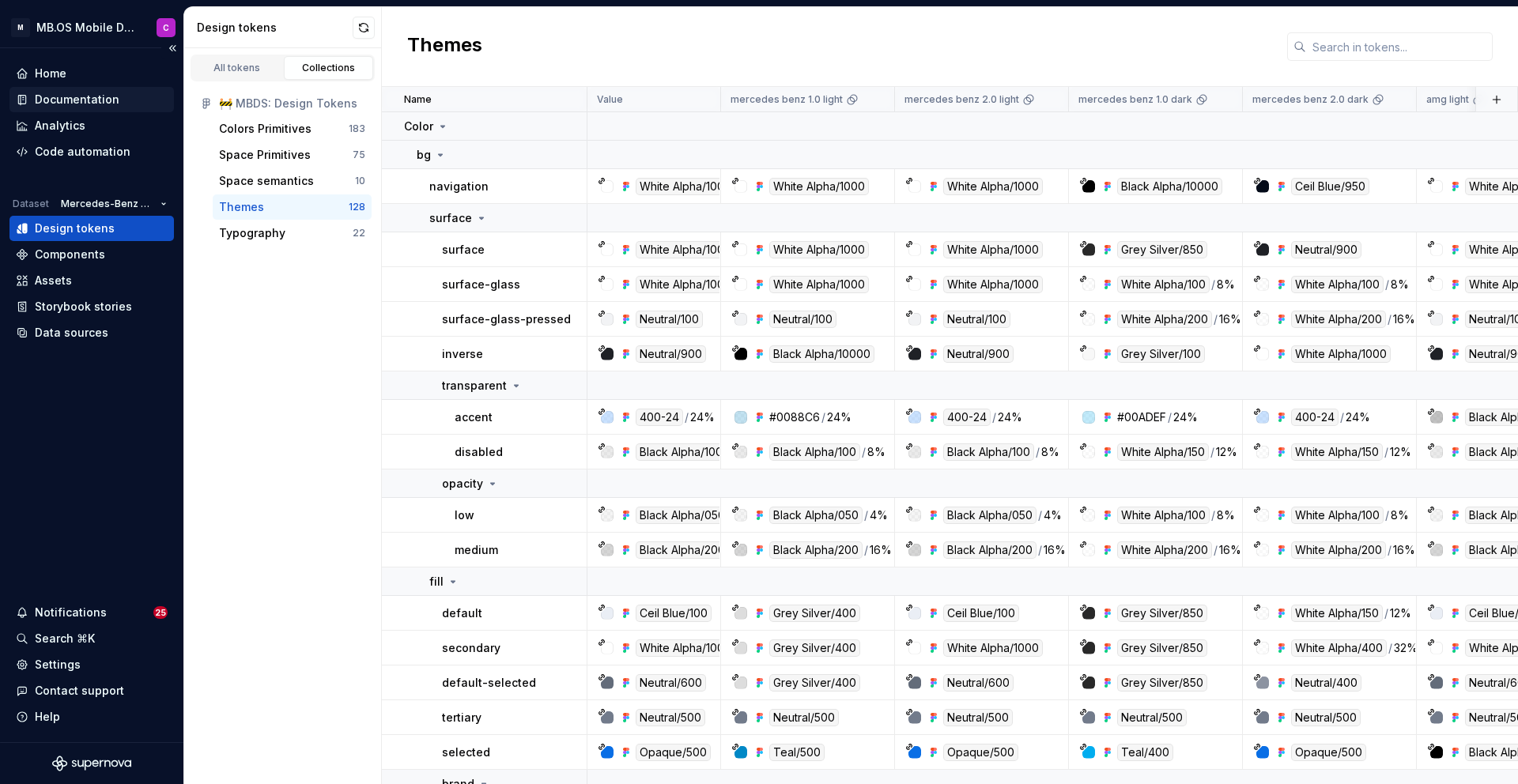
click at [74, 103] on div "Documentation" at bounding box center [77, 100] width 85 height 16
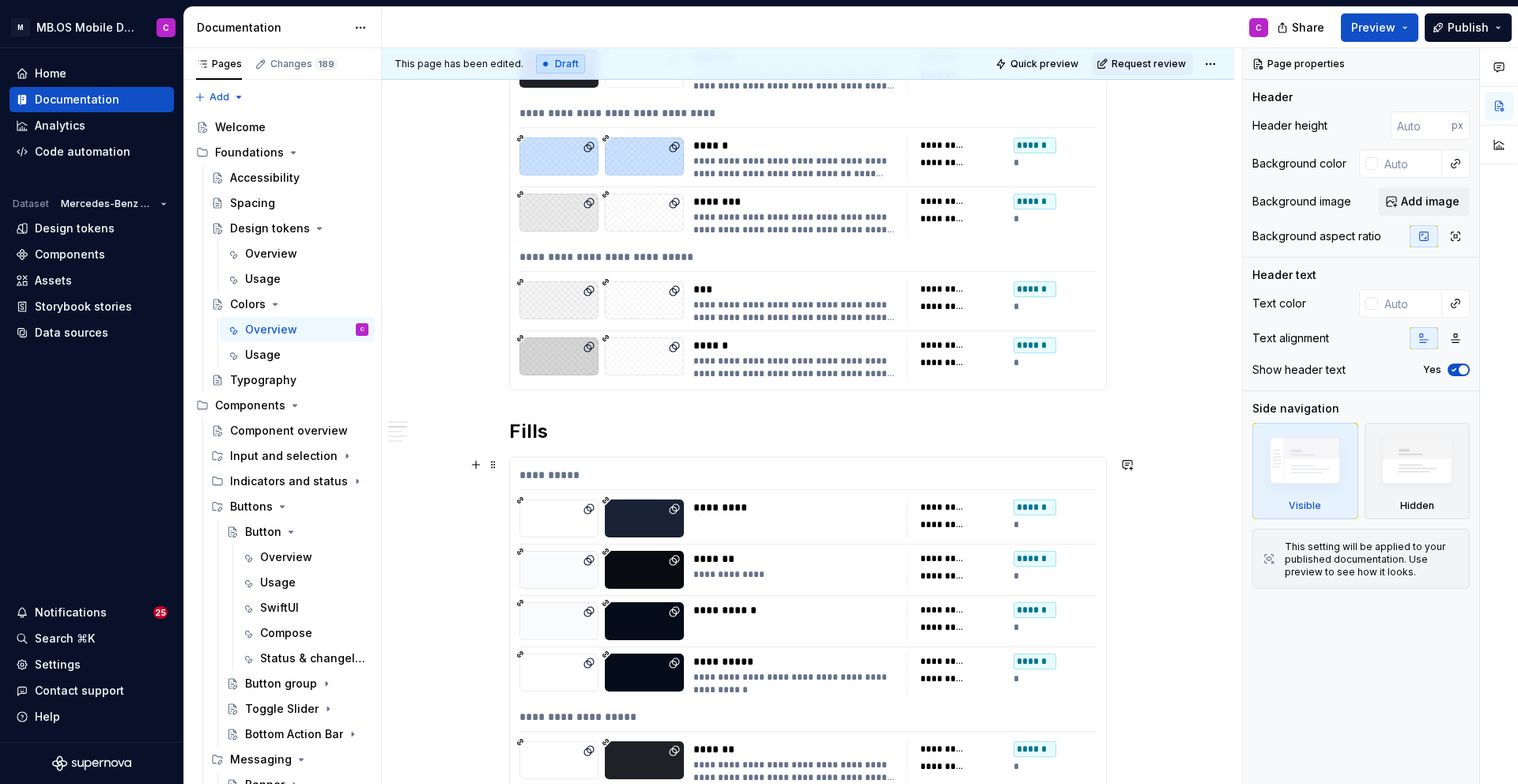
scroll to position [510, 0]
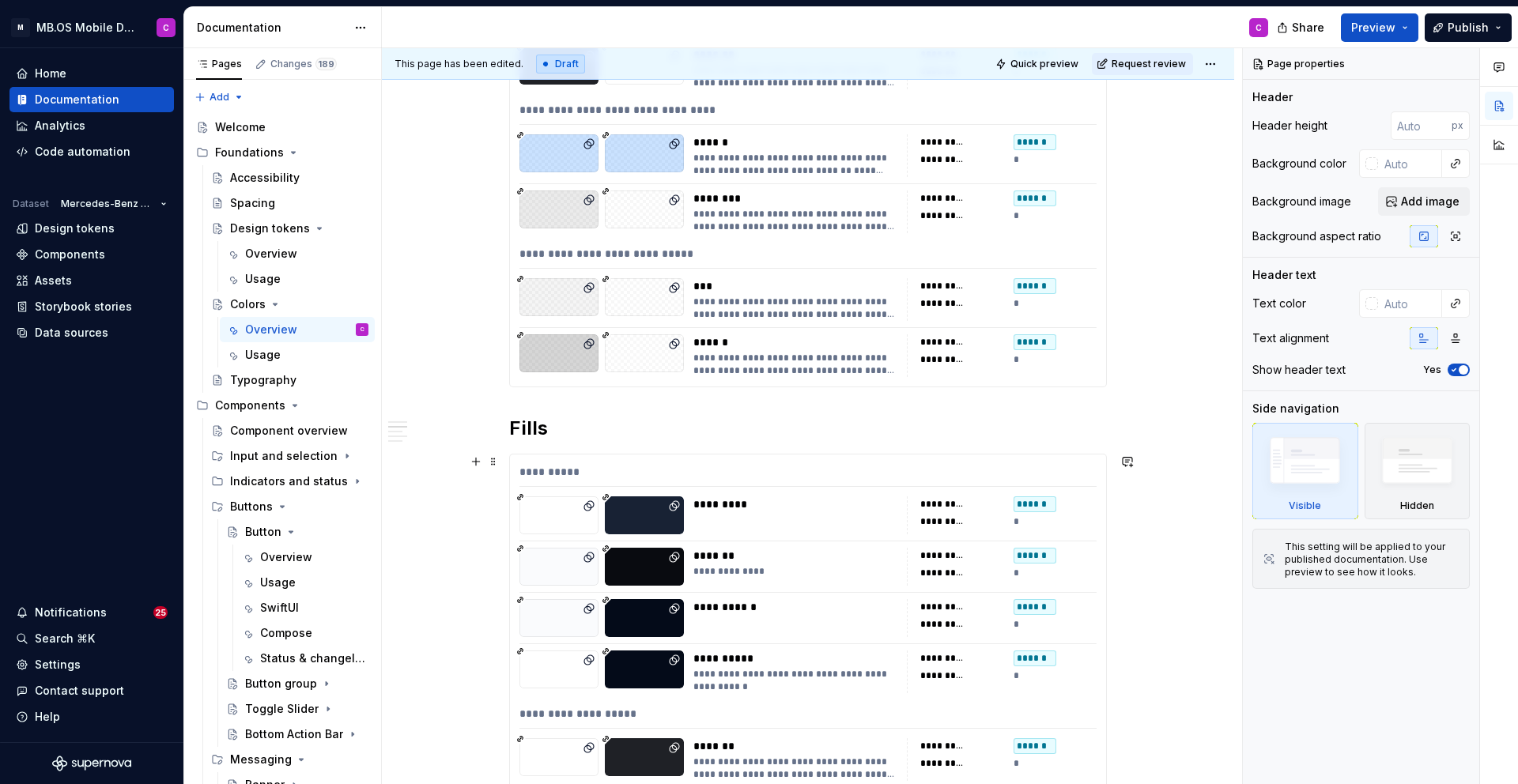
click at [734, 573] on div "**********" at bounding box center [795, 572] width 204 height 12
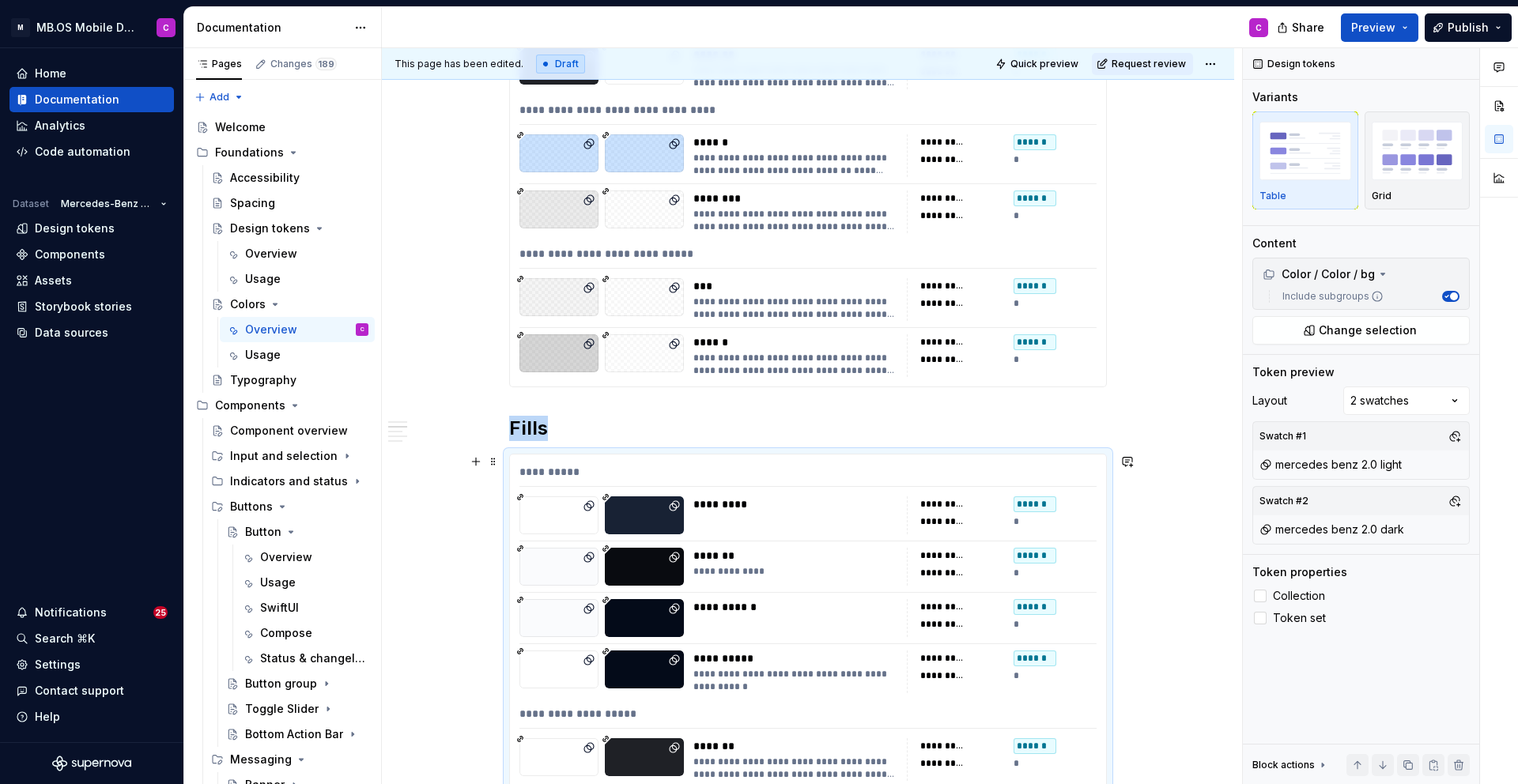
click at [653, 527] on div "To enrich screen reader interactions, please activate Accessibility in Grammarl…" at bounding box center [644, 515] width 79 height 38
click at [1342, 330] on span "Change selection" at bounding box center [1368, 330] width 98 height 16
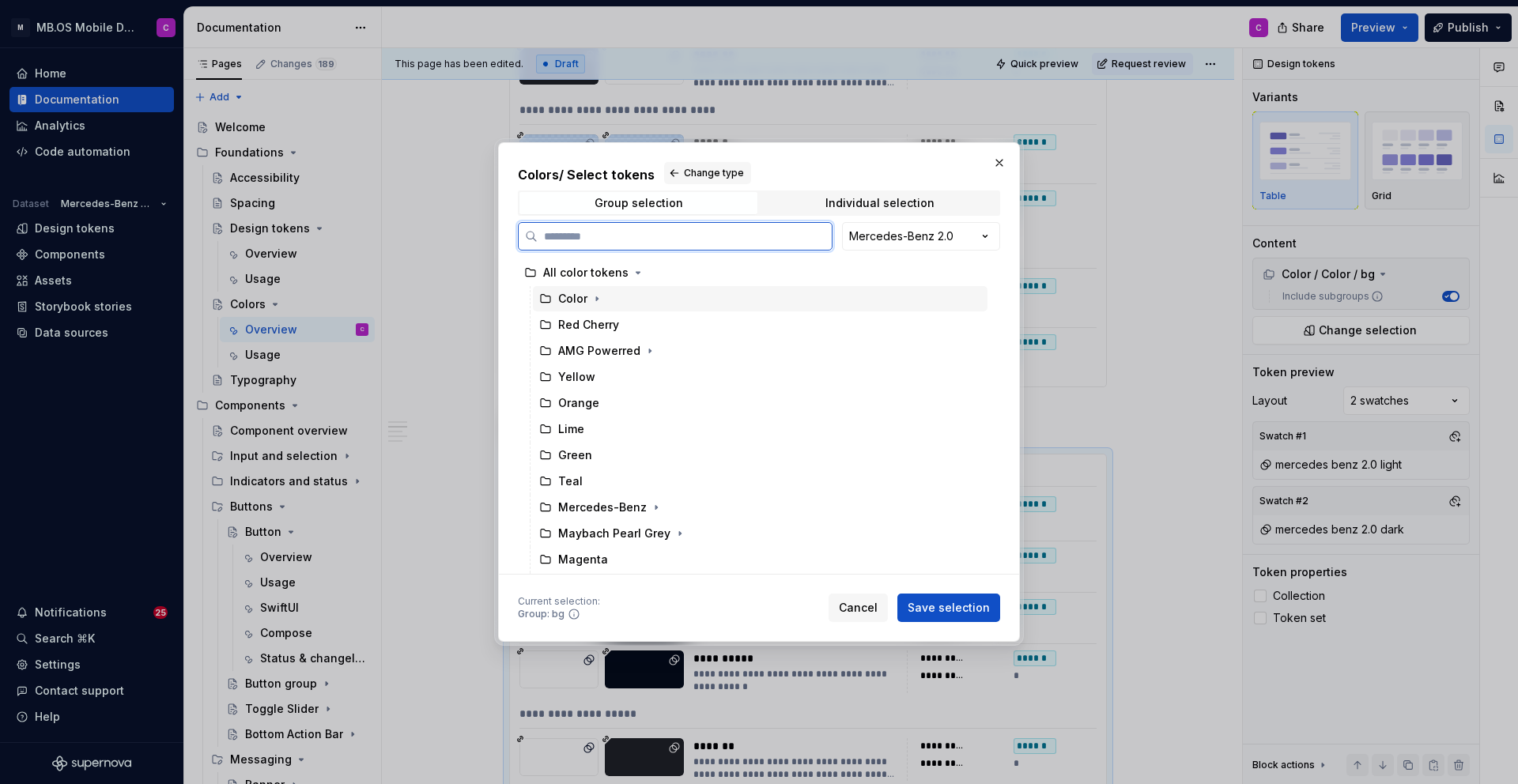
click at [621, 297] on div "Color" at bounding box center [760, 298] width 455 height 25
click at [594, 298] on icon "button" at bounding box center [596, 299] width 12 height 12
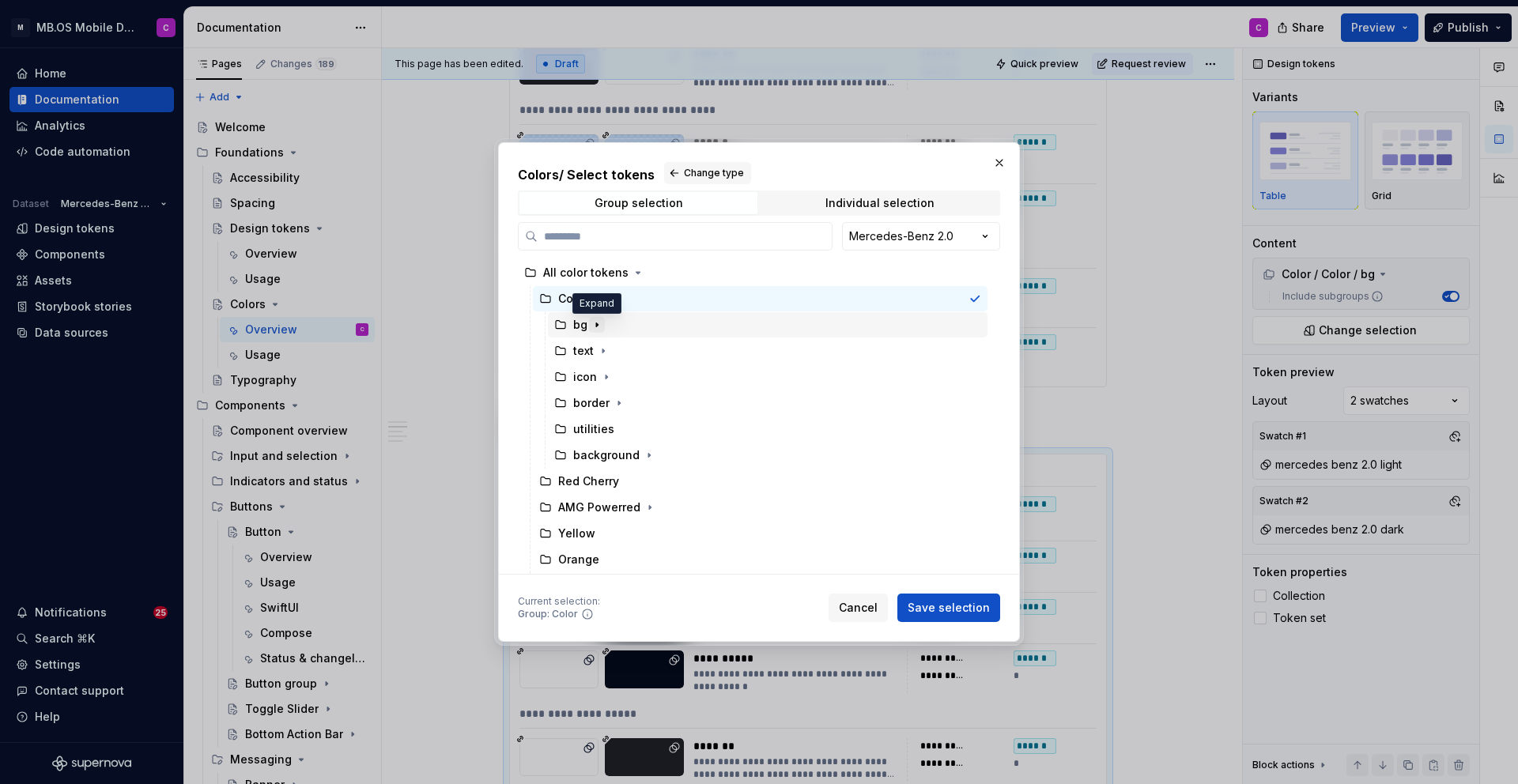
click at [597, 319] on icon "button" at bounding box center [596, 324] width 12 height 12
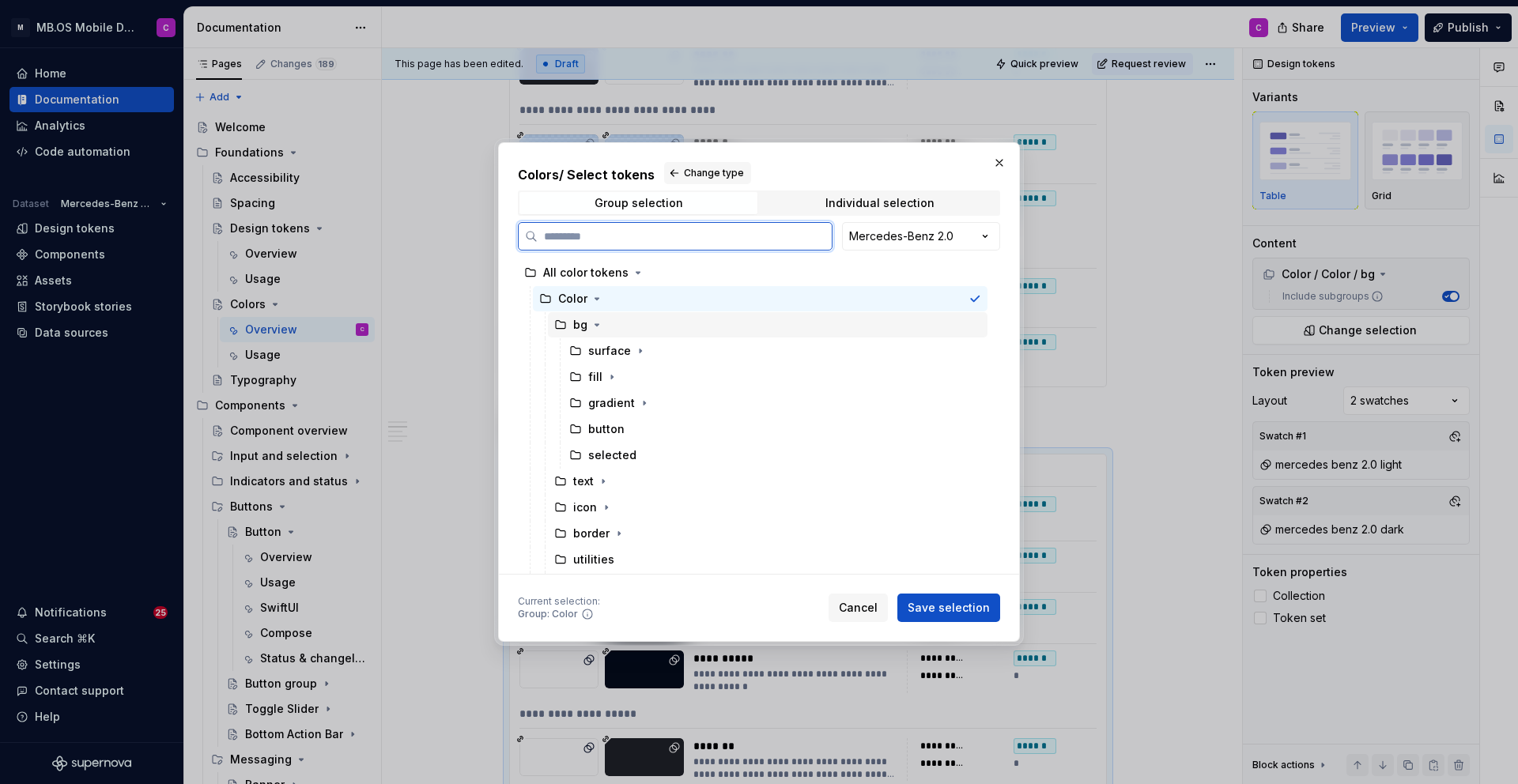
click at [665, 328] on div "bg" at bounding box center [768, 324] width 440 height 25
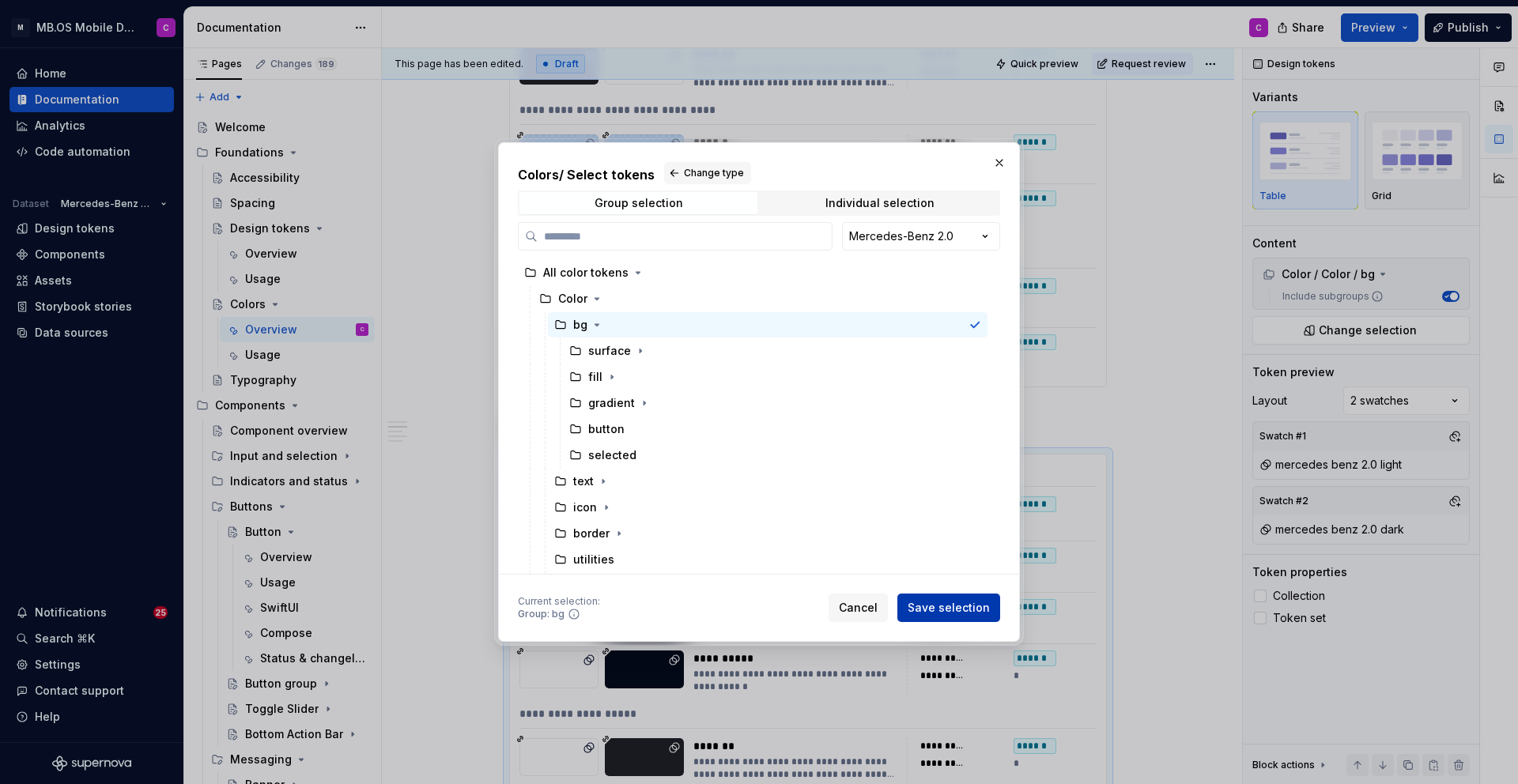
click at [944, 603] on span "Save selection" at bounding box center [949, 607] width 82 height 16
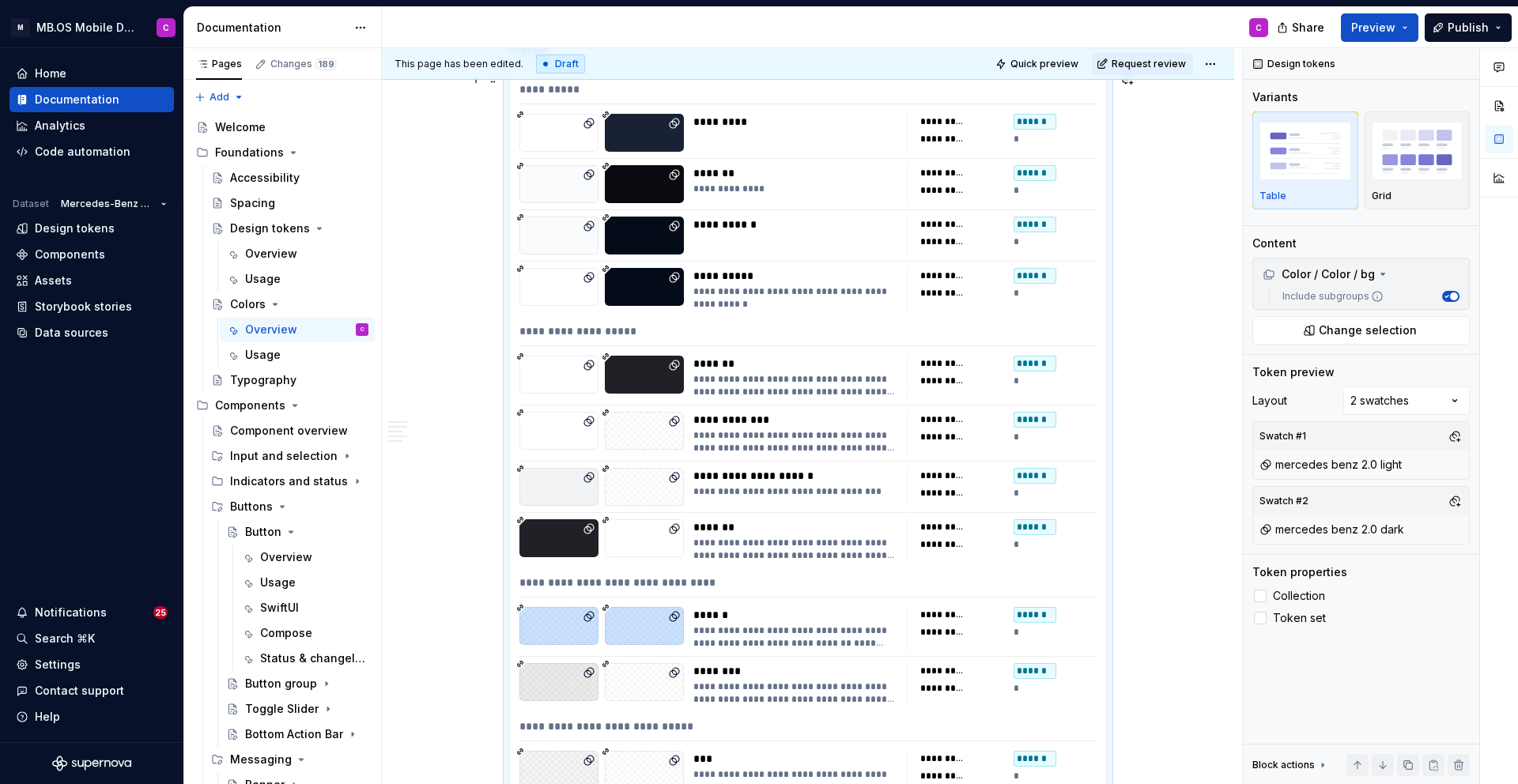
scroll to position [908, 0]
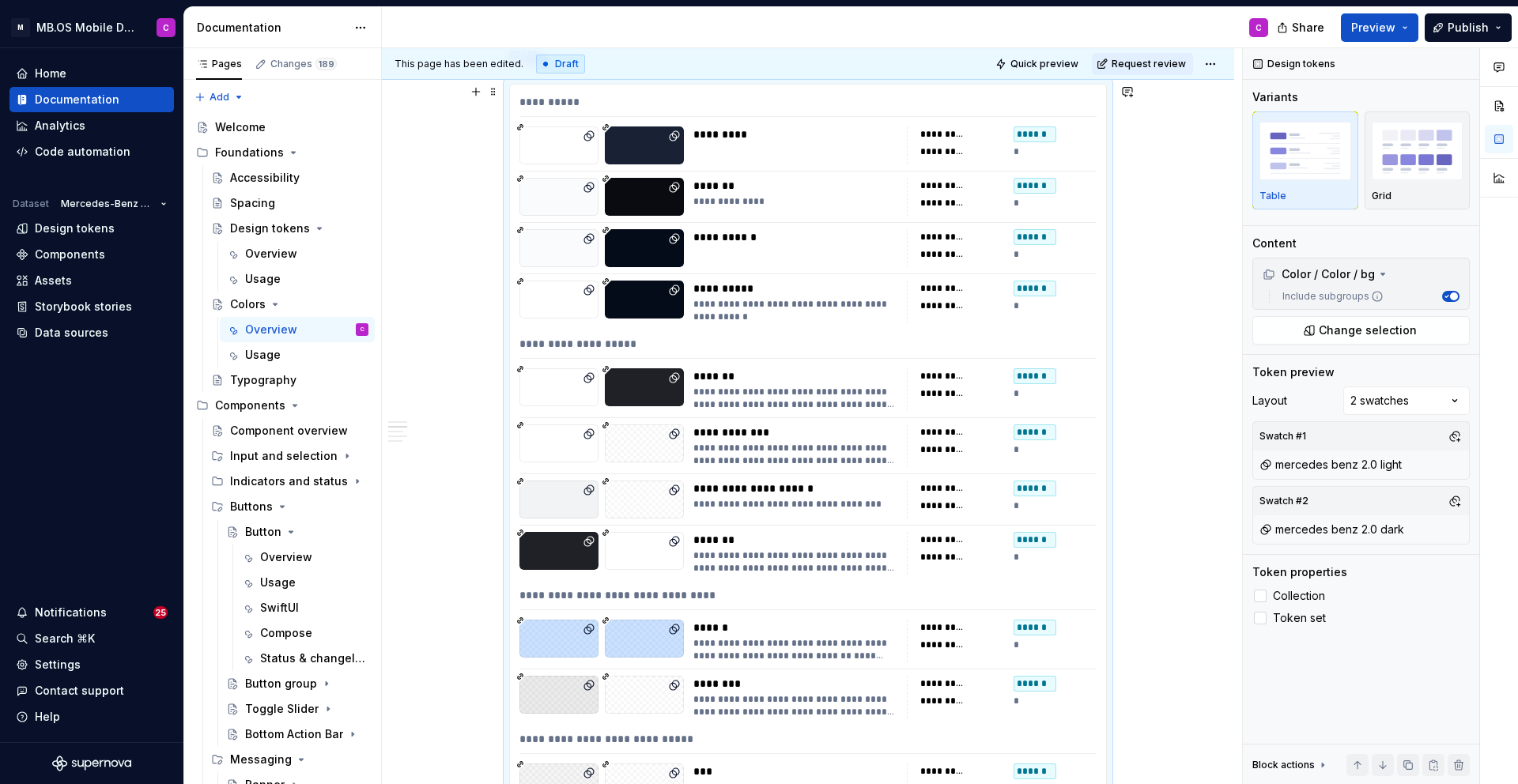
type textarea "*"
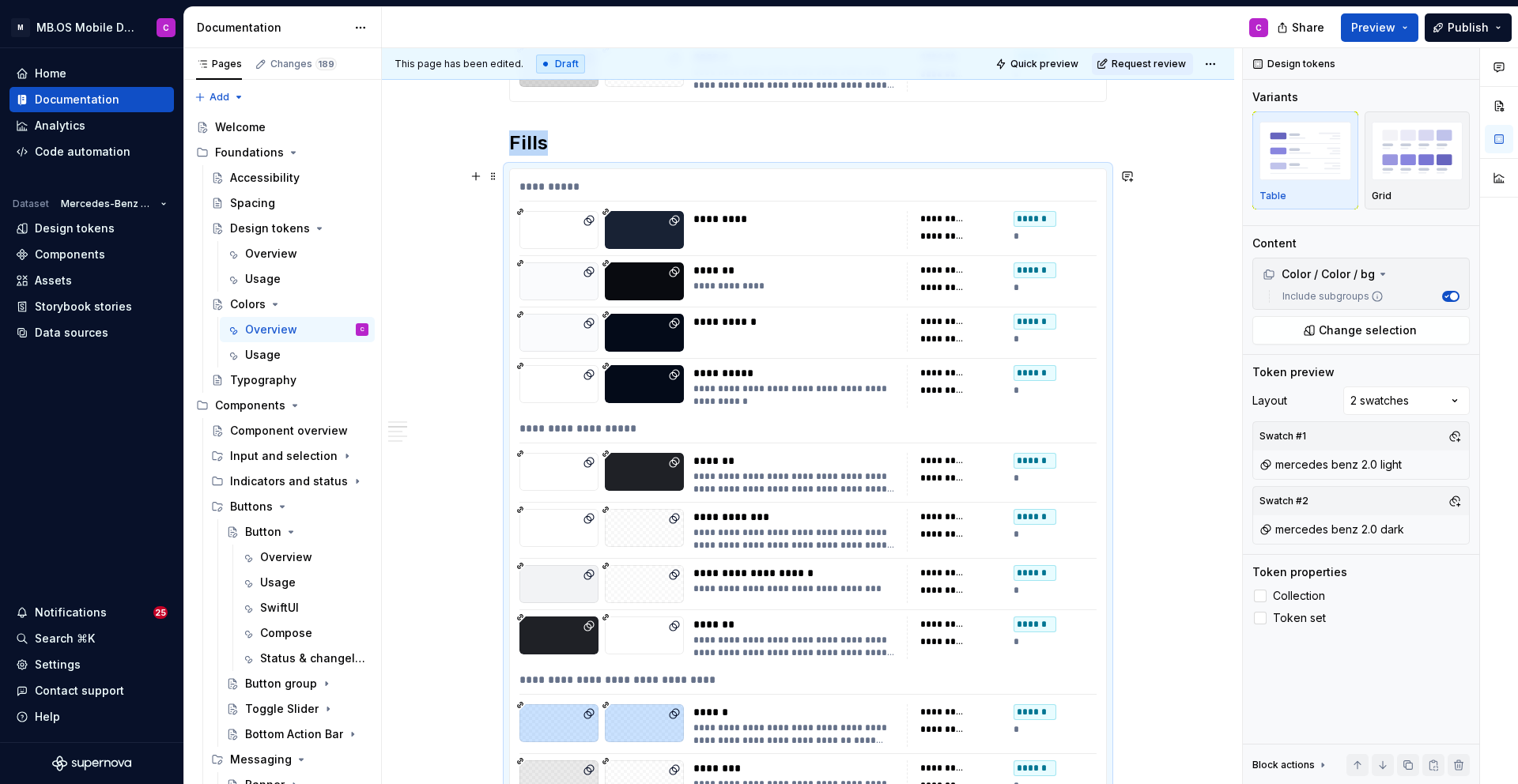
click at [738, 287] on div "**********" at bounding box center [795, 286] width 204 height 12
click at [1372, 284] on div "Color / Color / bg" at bounding box center [1361, 274] width 210 height 25
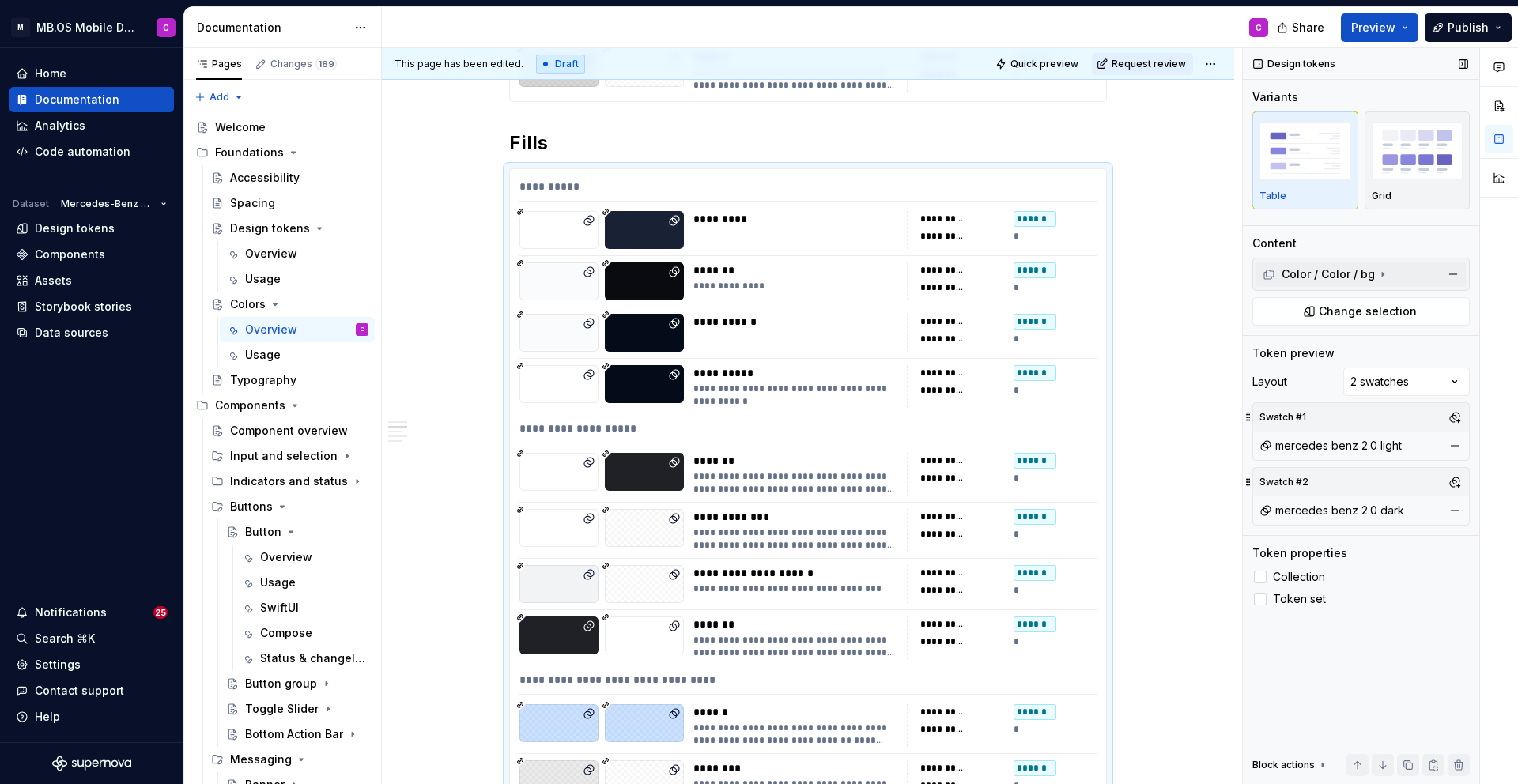
click at [1371, 274] on div "Color / Color / bg" at bounding box center [1319, 274] width 112 height 16
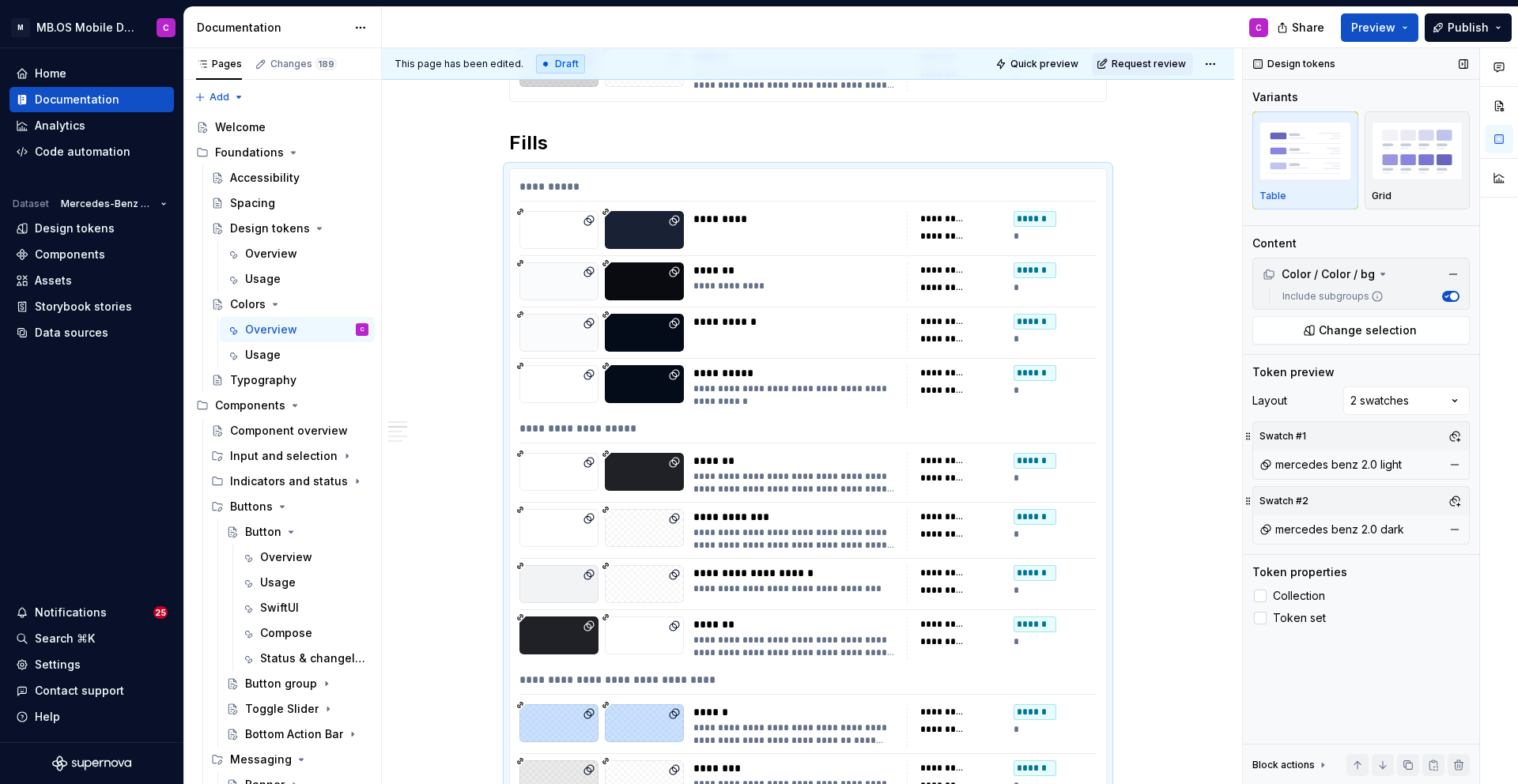
click at [1448, 293] on icon "button" at bounding box center [1445, 296] width 8 height 8
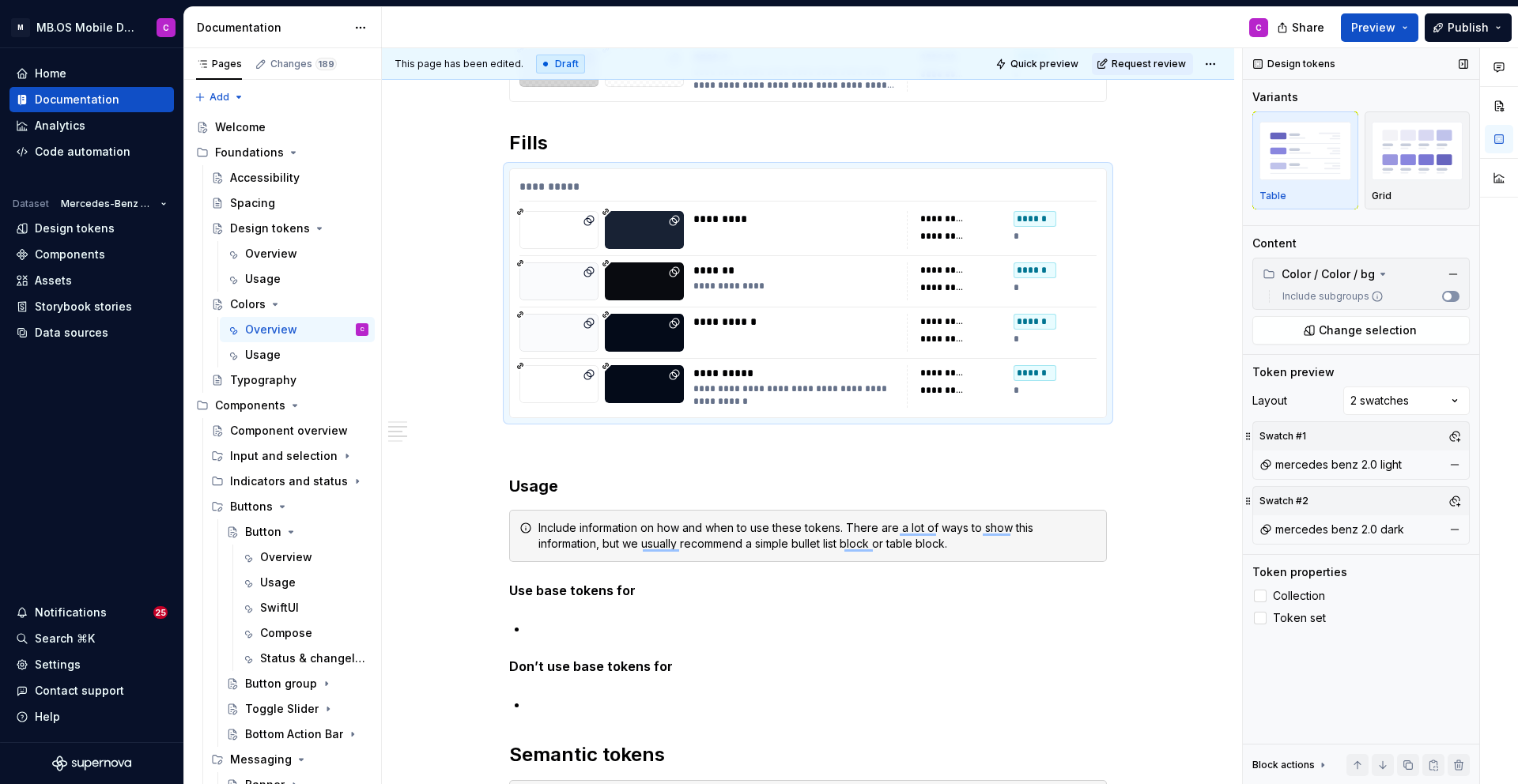
click at [1448, 296] on span "button" at bounding box center [1447, 296] width 8 height 8
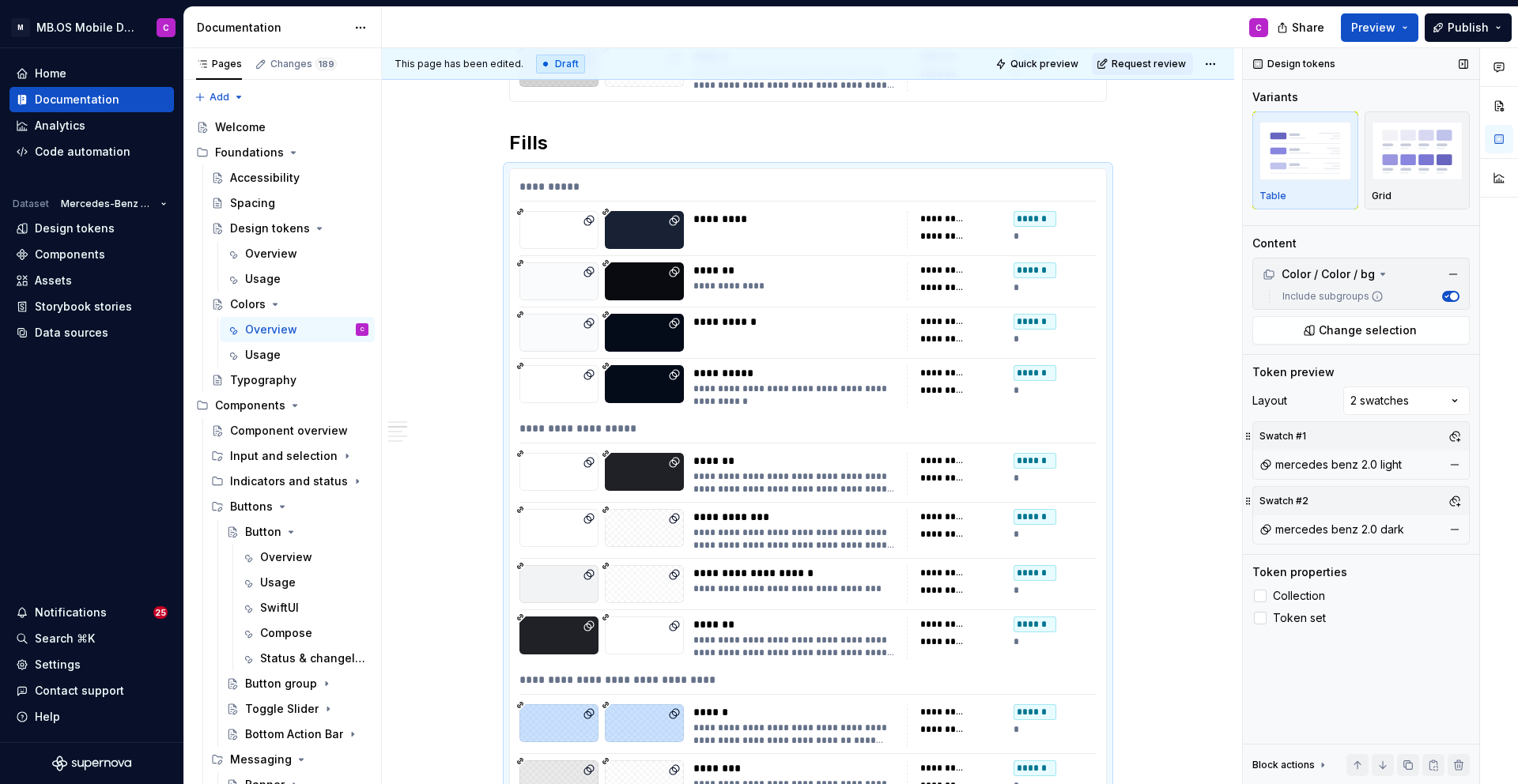
click at [1373, 300] on icon at bounding box center [1377, 296] width 12 height 12
click at [1442, 300] on button "Include subgroups" at bounding box center [1451, 296] width 17 height 11
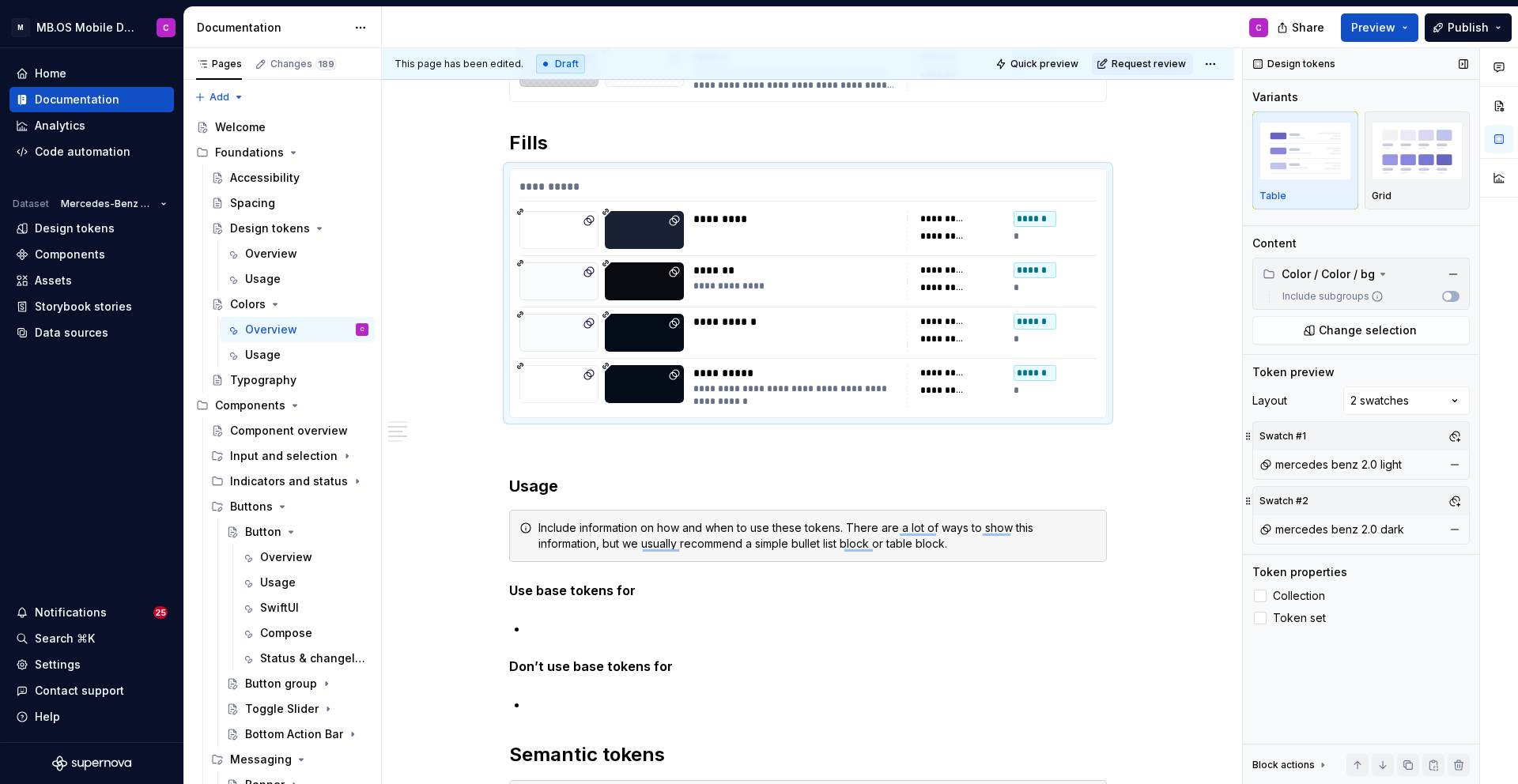
click at [1373, 300] on icon at bounding box center [1377, 296] width 12 height 12
click at [1442, 300] on button "Include subgroups" at bounding box center [1451, 296] width 17 height 11
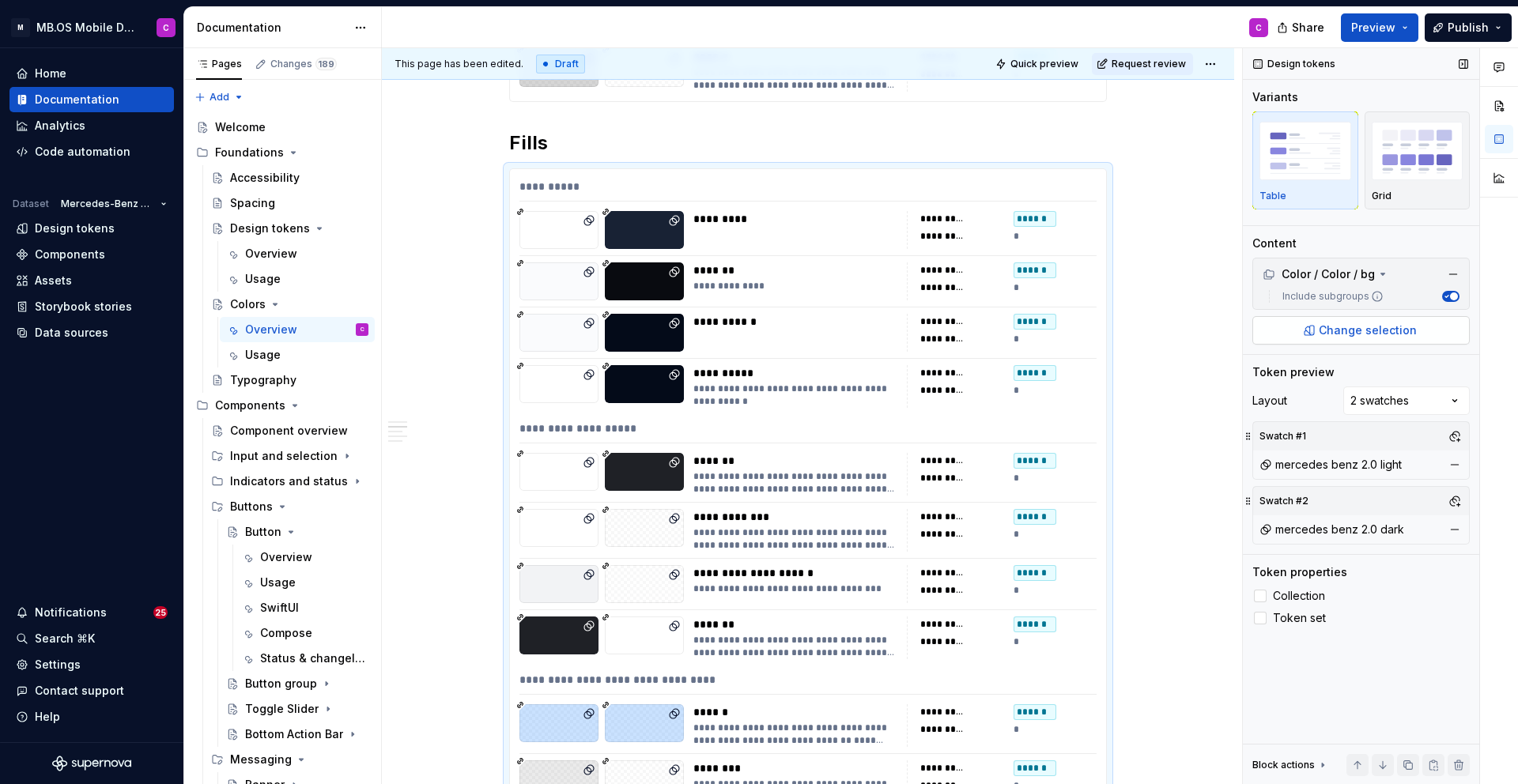
click at [1389, 327] on span "Change selection" at bounding box center [1368, 330] width 98 height 16
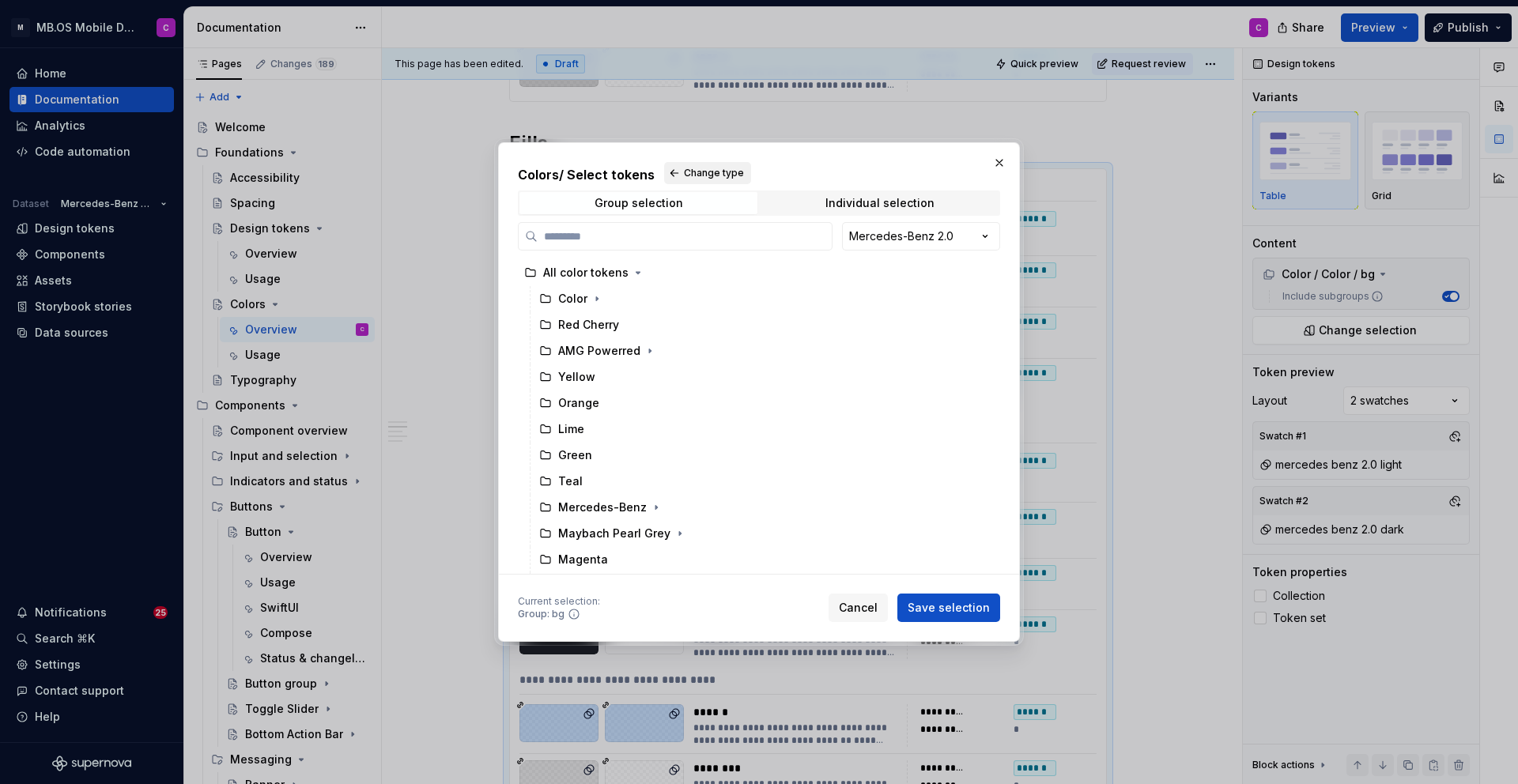
click at [702, 175] on span "Change type" at bounding box center [714, 173] width 60 height 12
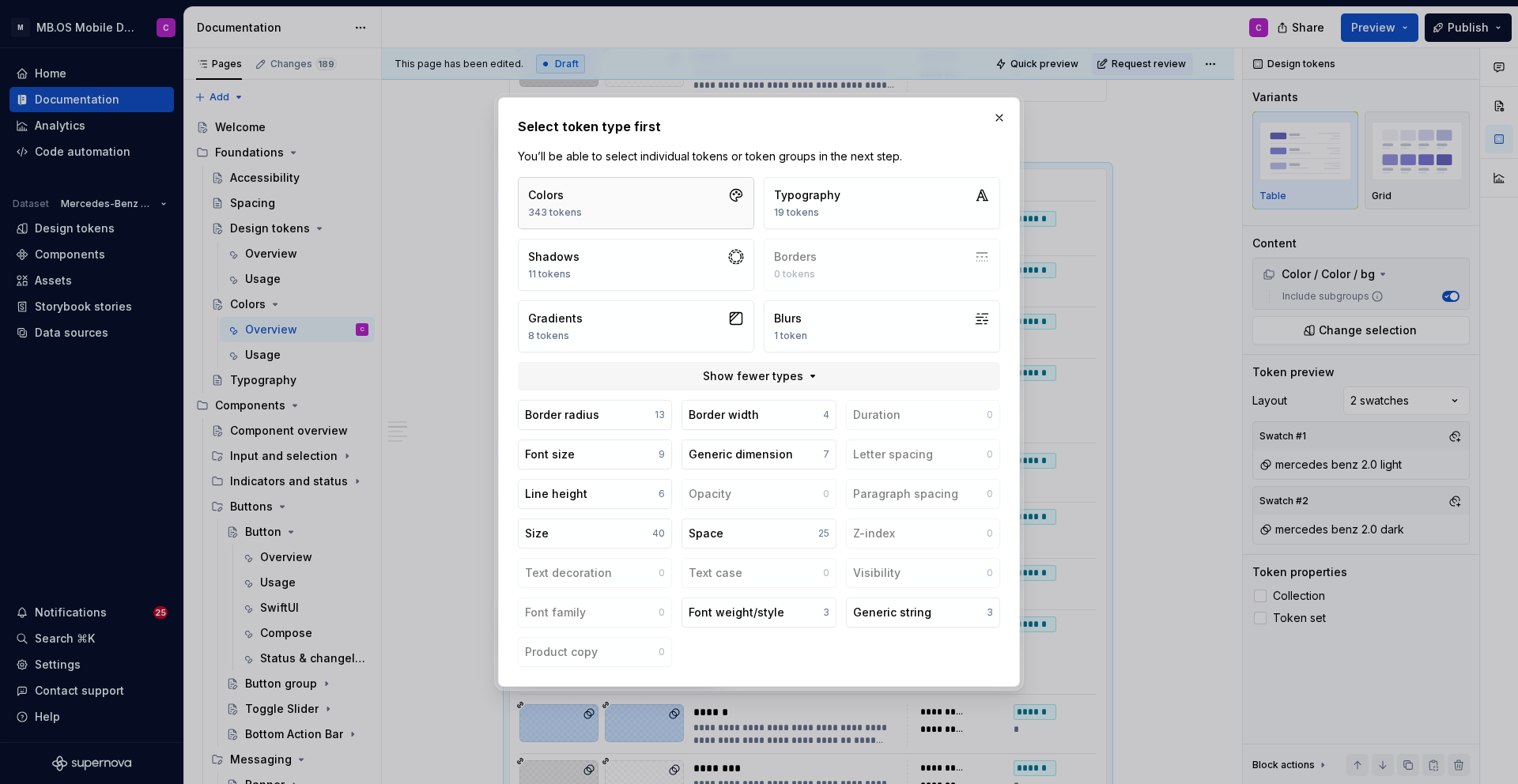
click at [646, 215] on button "Colors 343 tokens" at bounding box center [636, 204] width 236 height 52
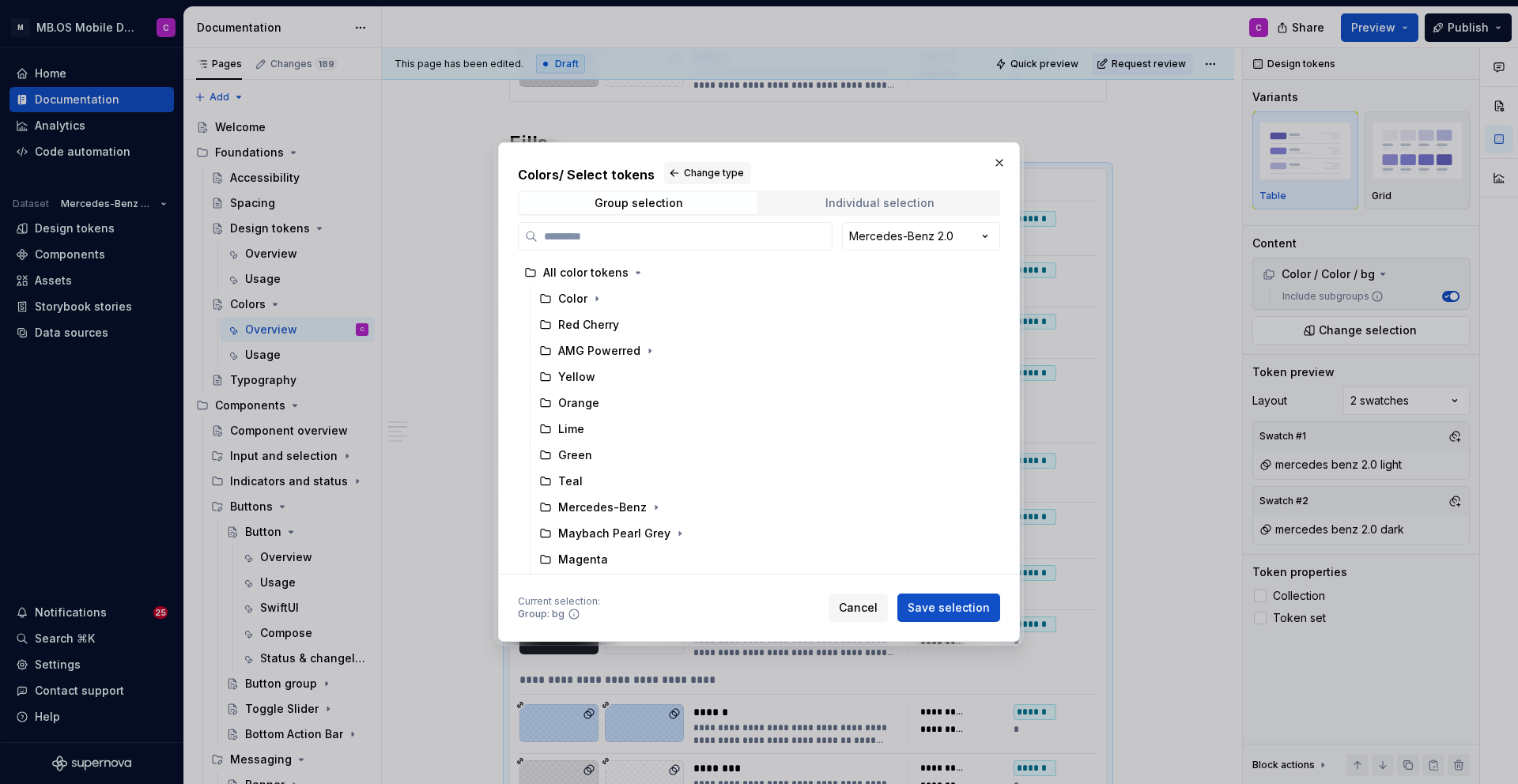
click at [871, 198] on div "Individual selection" at bounding box center [880, 203] width 109 height 12
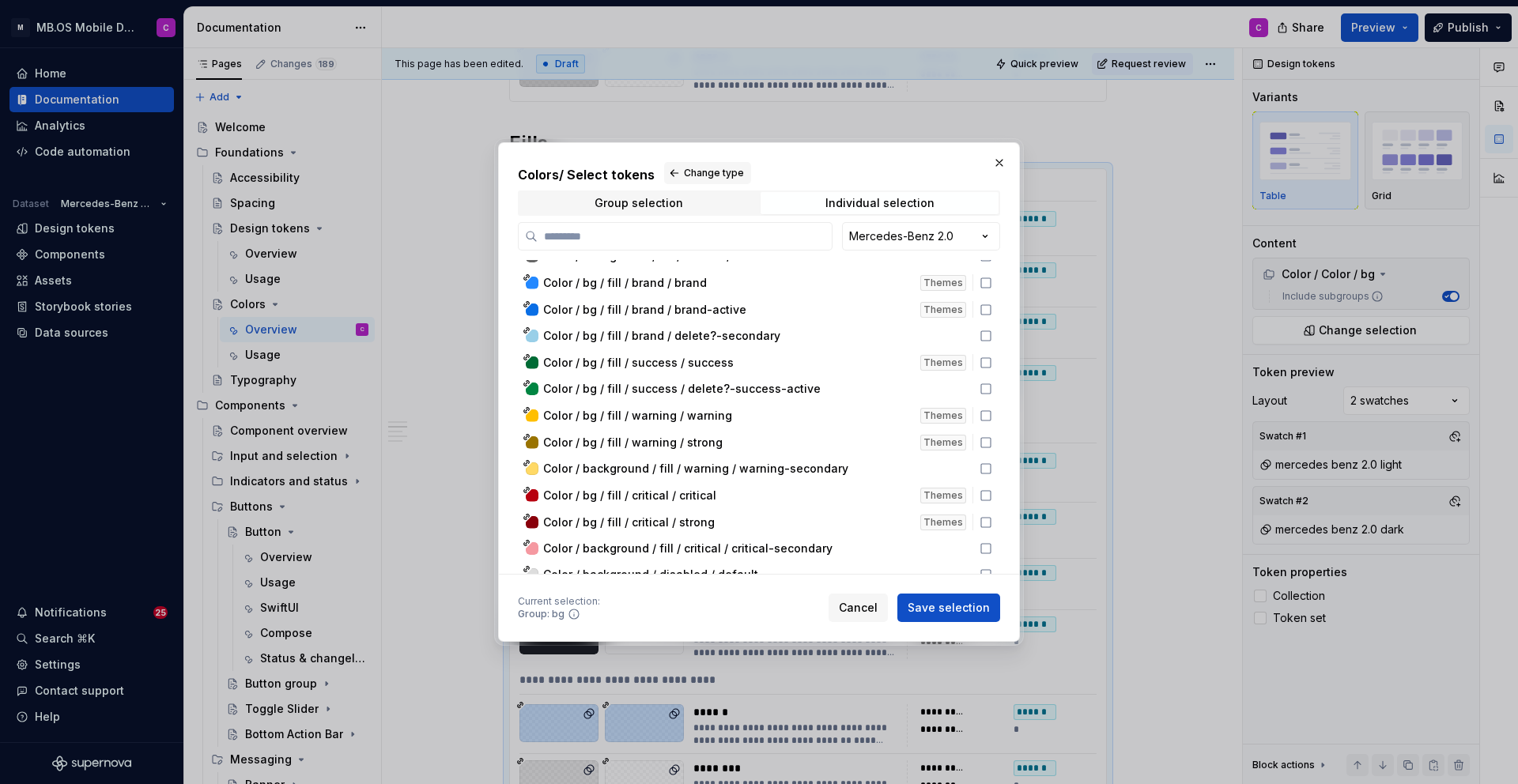
scroll to position [5561, 0]
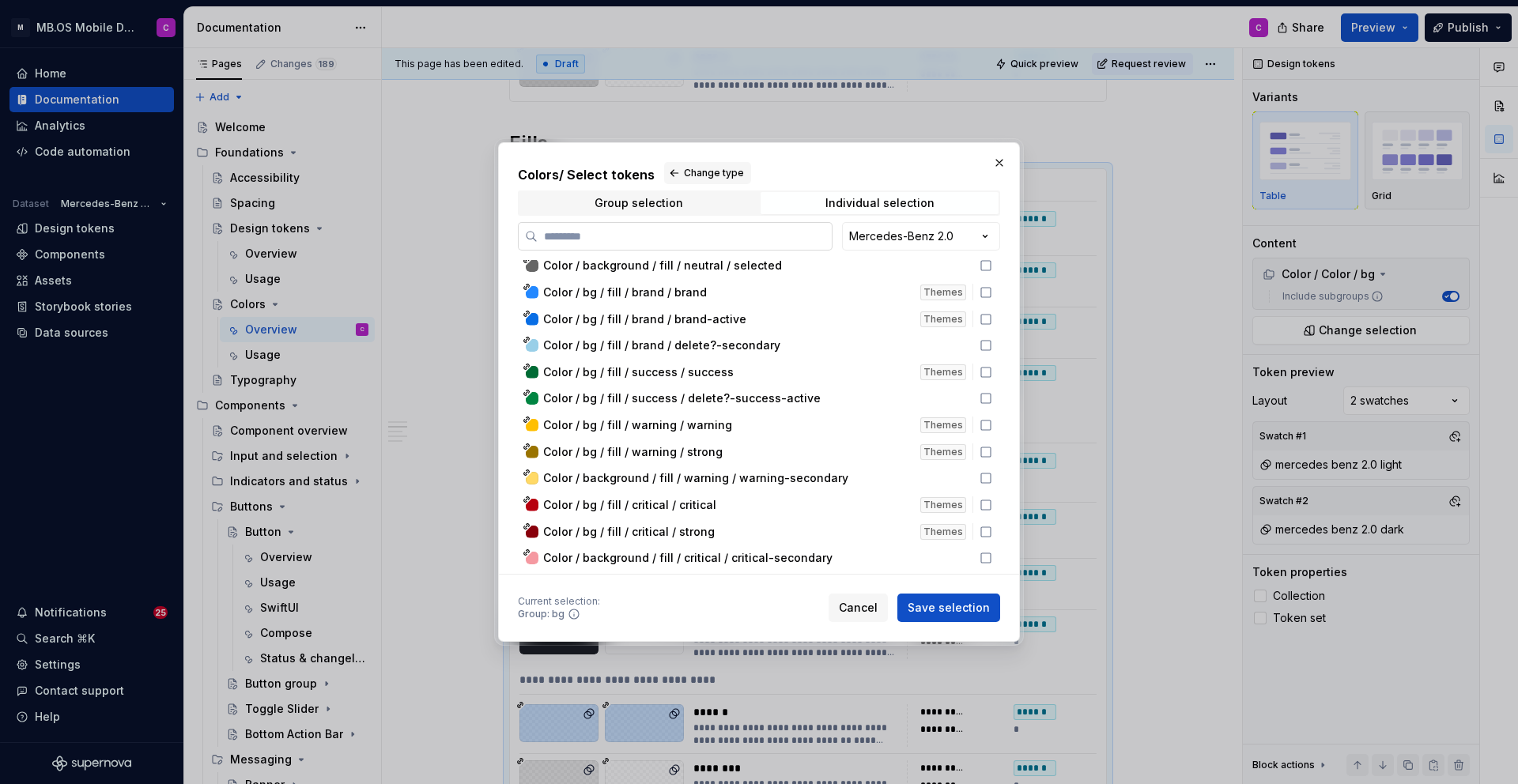
click at [623, 232] on input "search" at bounding box center [685, 236] width 294 height 16
type input "**"
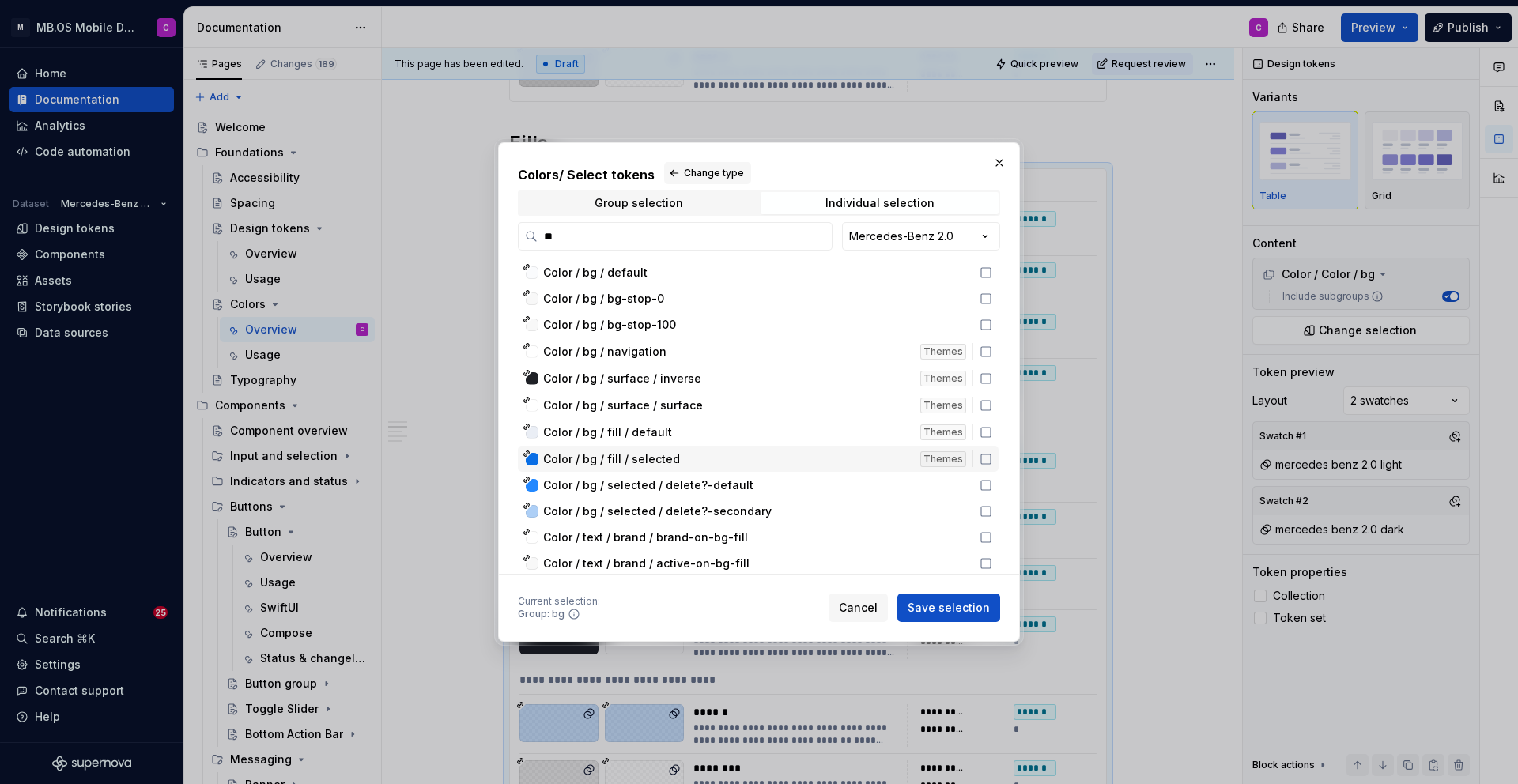
scroll to position [2, 0]
click at [790, 350] on div "Color / bg / navigation" at bounding box center [727, 350] width 367 height 16
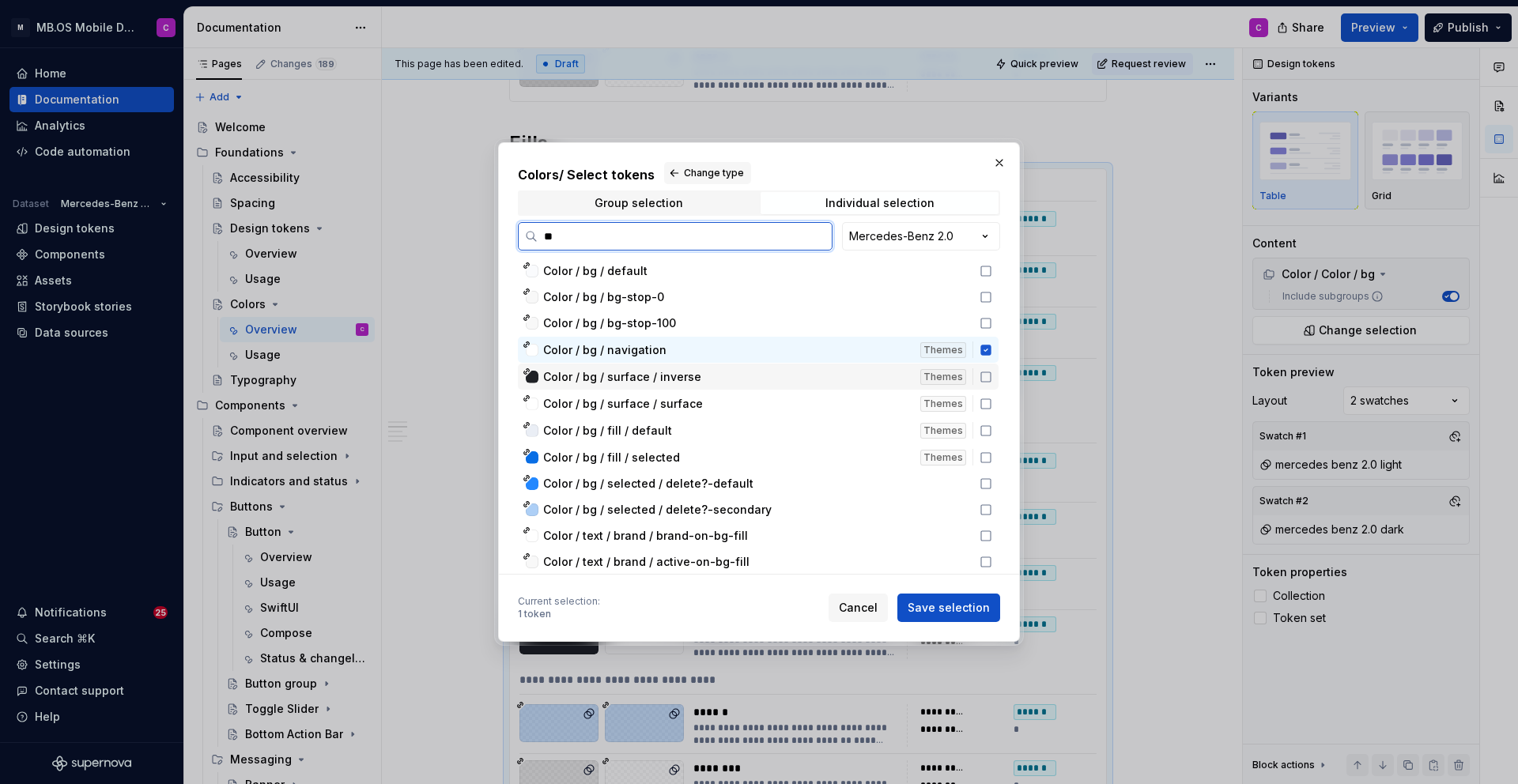
click at [791, 371] on div "Color / bg / surface / inverse" at bounding box center [727, 377] width 367 height 16
click at [796, 405] on div "Color / bg / surface / surface" at bounding box center [727, 404] width 367 height 16
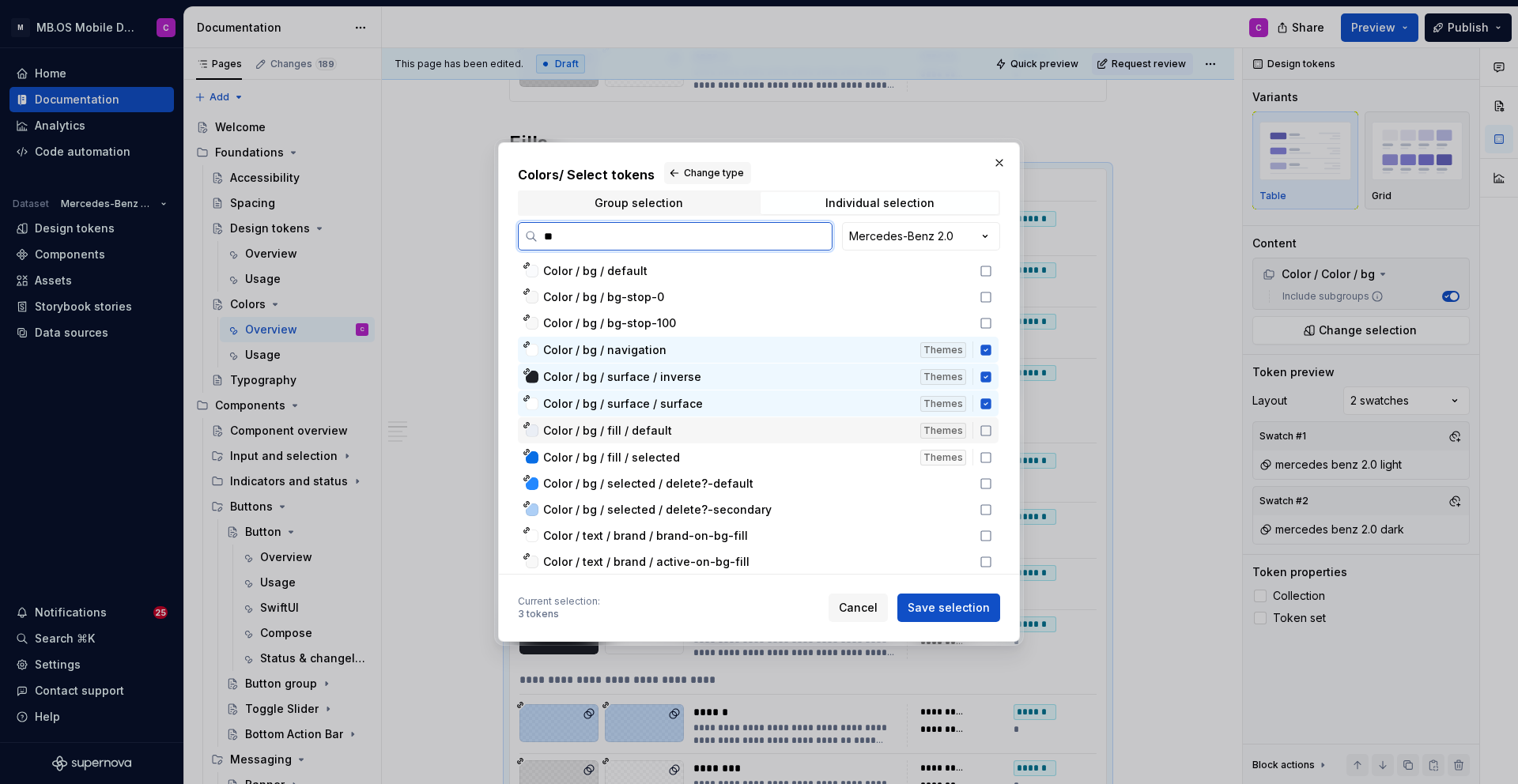
click at [795, 425] on div "Color / bg / fill / default" at bounding box center [727, 431] width 367 height 16
click at [765, 458] on div "Color / bg / fill / selected" at bounding box center [727, 459] width 367 height 16
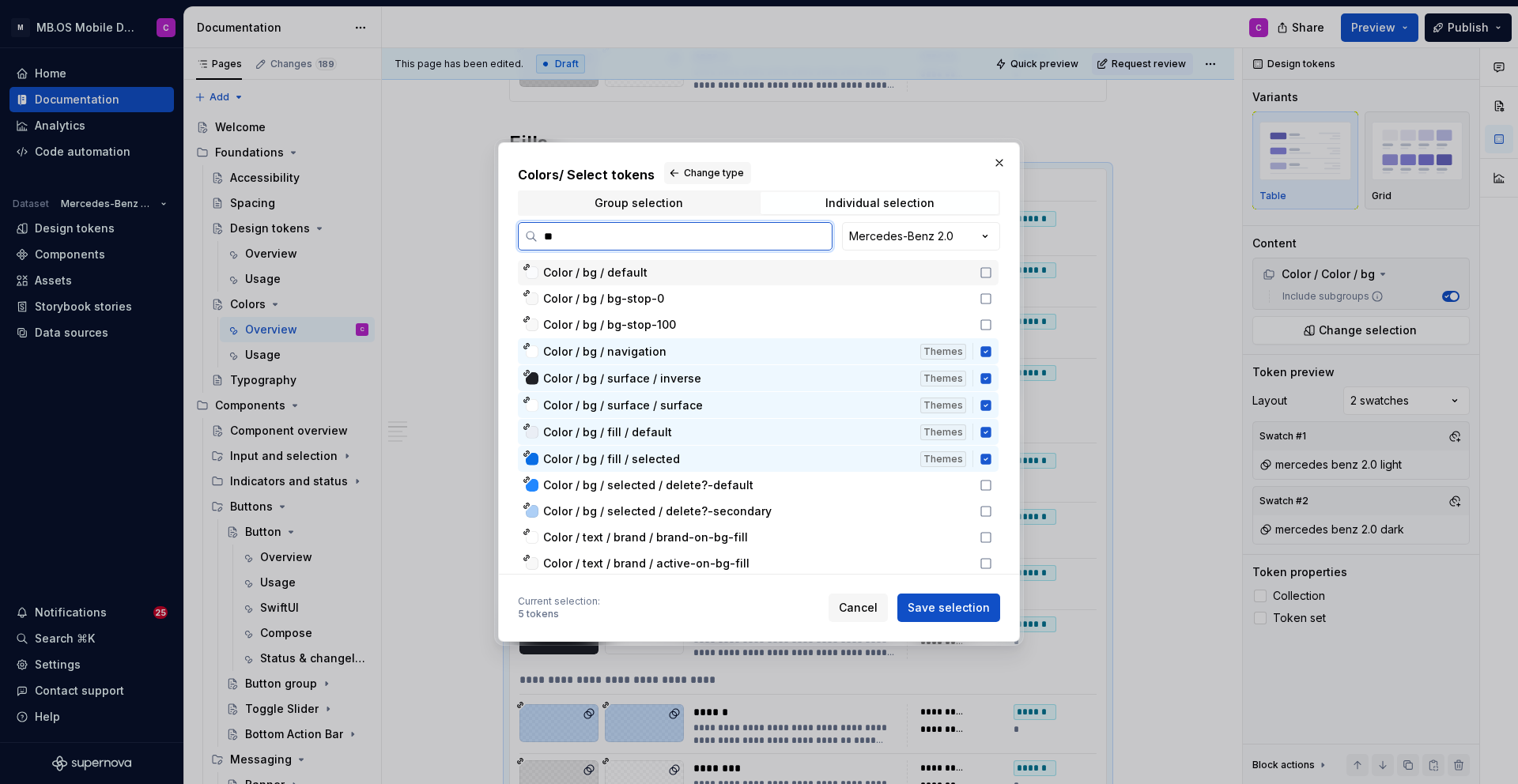
click at [738, 278] on div "Color / bg / default" at bounding box center [756, 273] width 427 height 16
click at [644, 228] on input "**" at bounding box center [685, 236] width 294 height 16
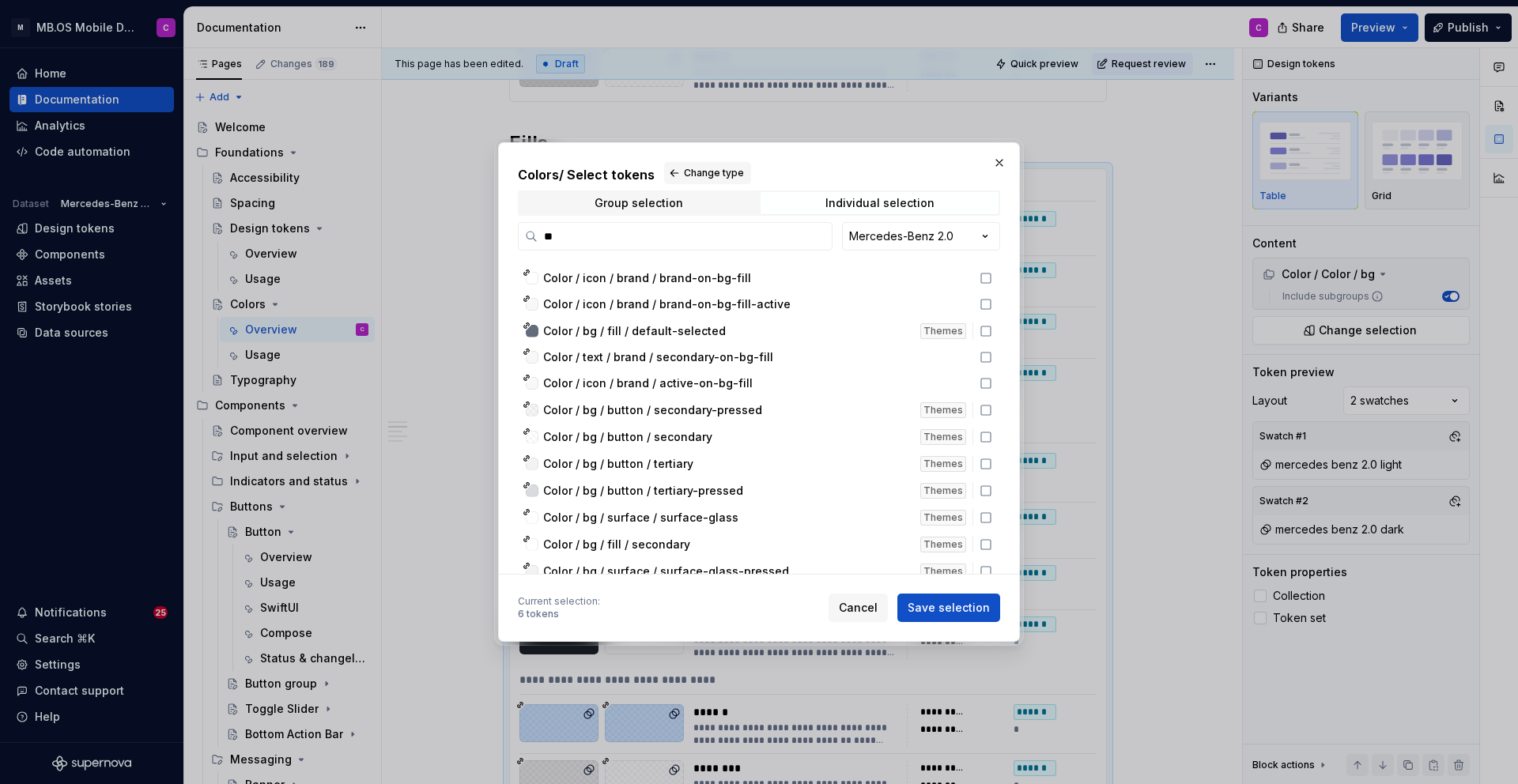
scroll to position [304, 0]
click at [797, 447] on div "Color / bg / button / secondary Themes" at bounding box center [758, 436] width 481 height 26
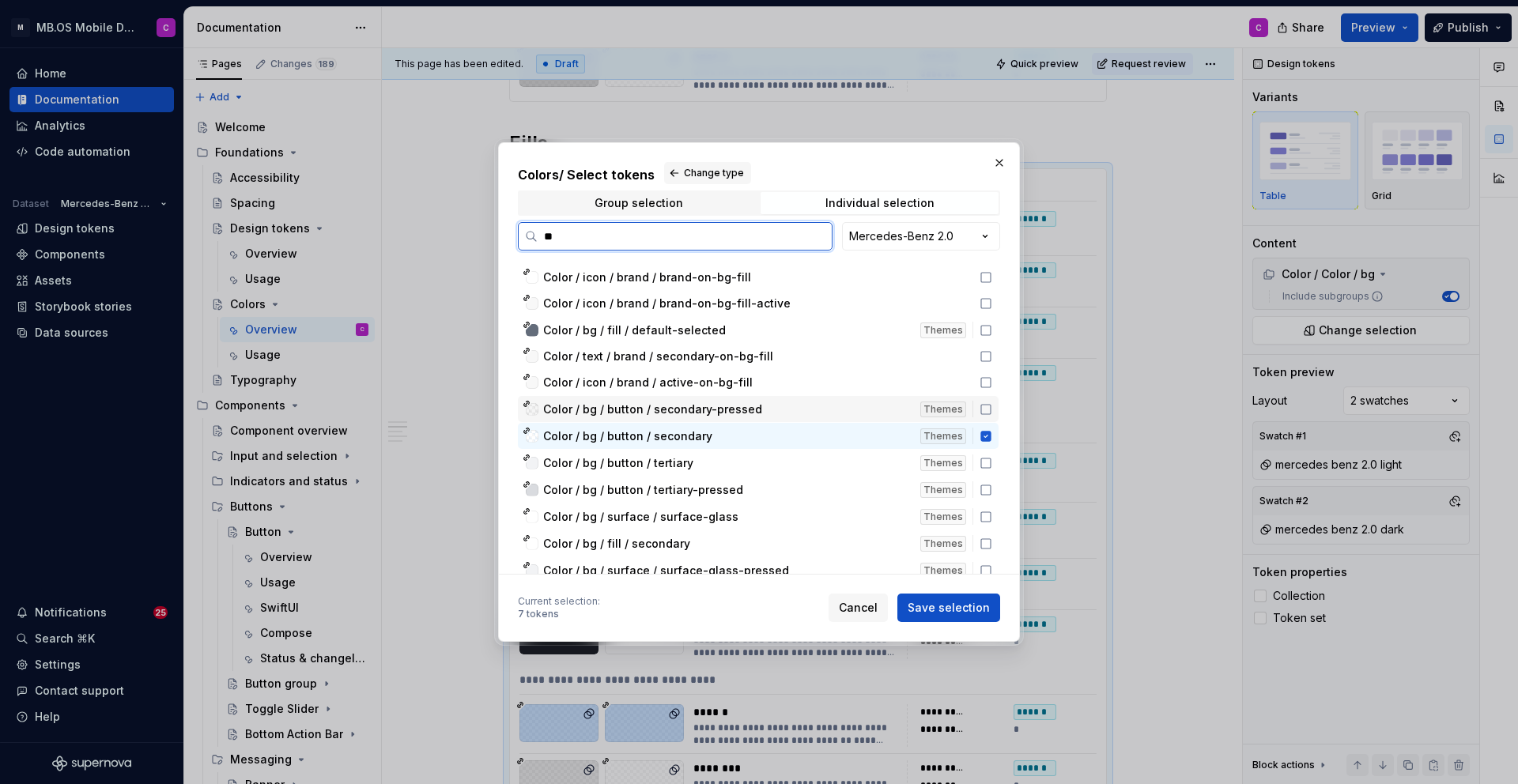
click at [801, 404] on div "Color / bg / button / secondary-pressed" at bounding box center [727, 409] width 367 height 16
click at [787, 466] on div "Color / bg / button / tertiary" at bounding box center [727, 463] width 367 height 16
click at [797, 496] on div "Color / bg / button / tertiary-pressed" at bounding box center [727, 490] width 367 height 16
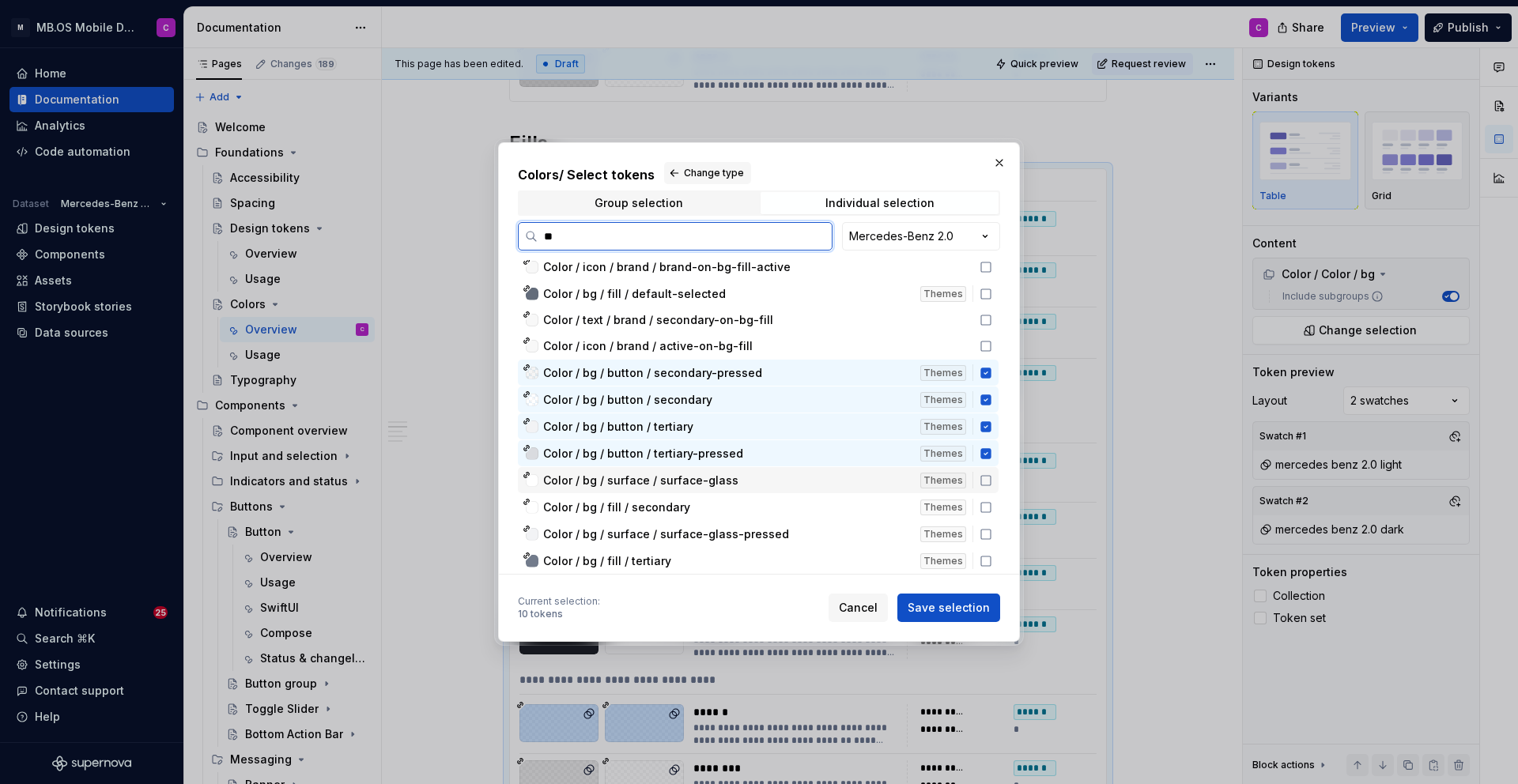
click at [786, 473] on div "Color / bg / surface / surface-glass" at bounding box center [727, 481] width 367 height 16
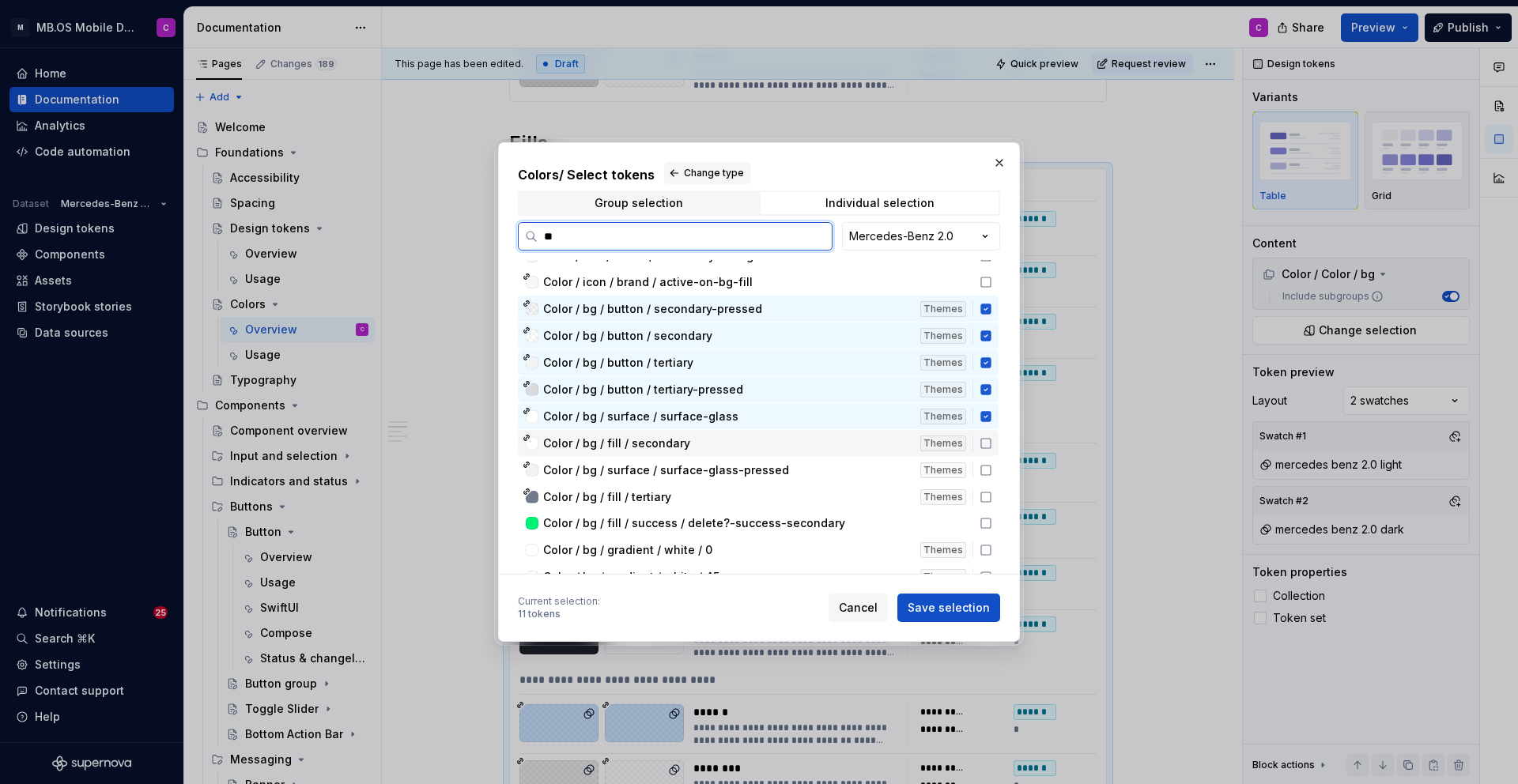
click at [772, 441] on div "Color / bg / fill / secondary" at bounding box center [727, 443] width 367 height 16
click at [853, 473] on span "Color / bg / surface / surface-glass-pressed" at bounding box center [727, 470] width 367 height 16
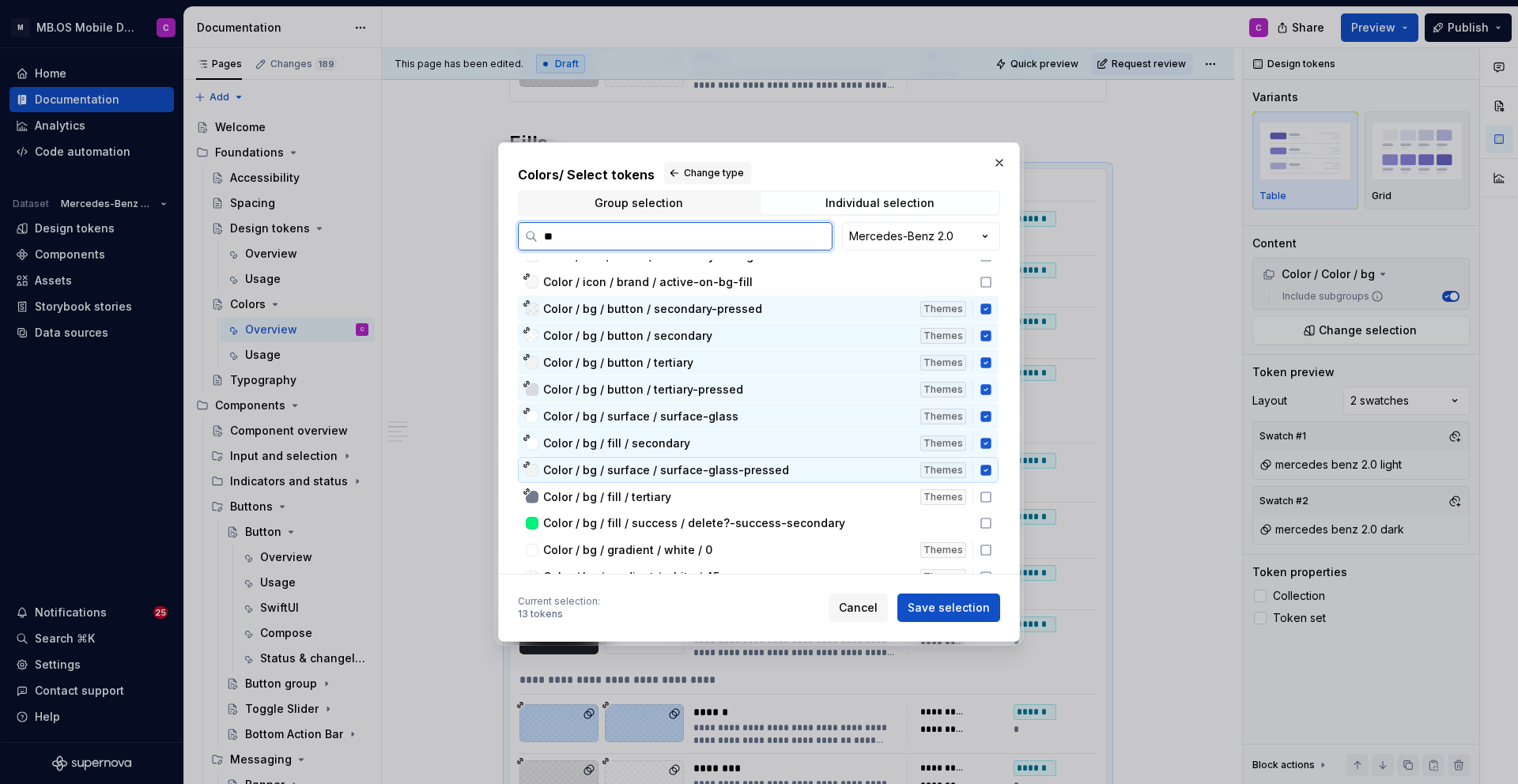
scroll to position [474, 0]
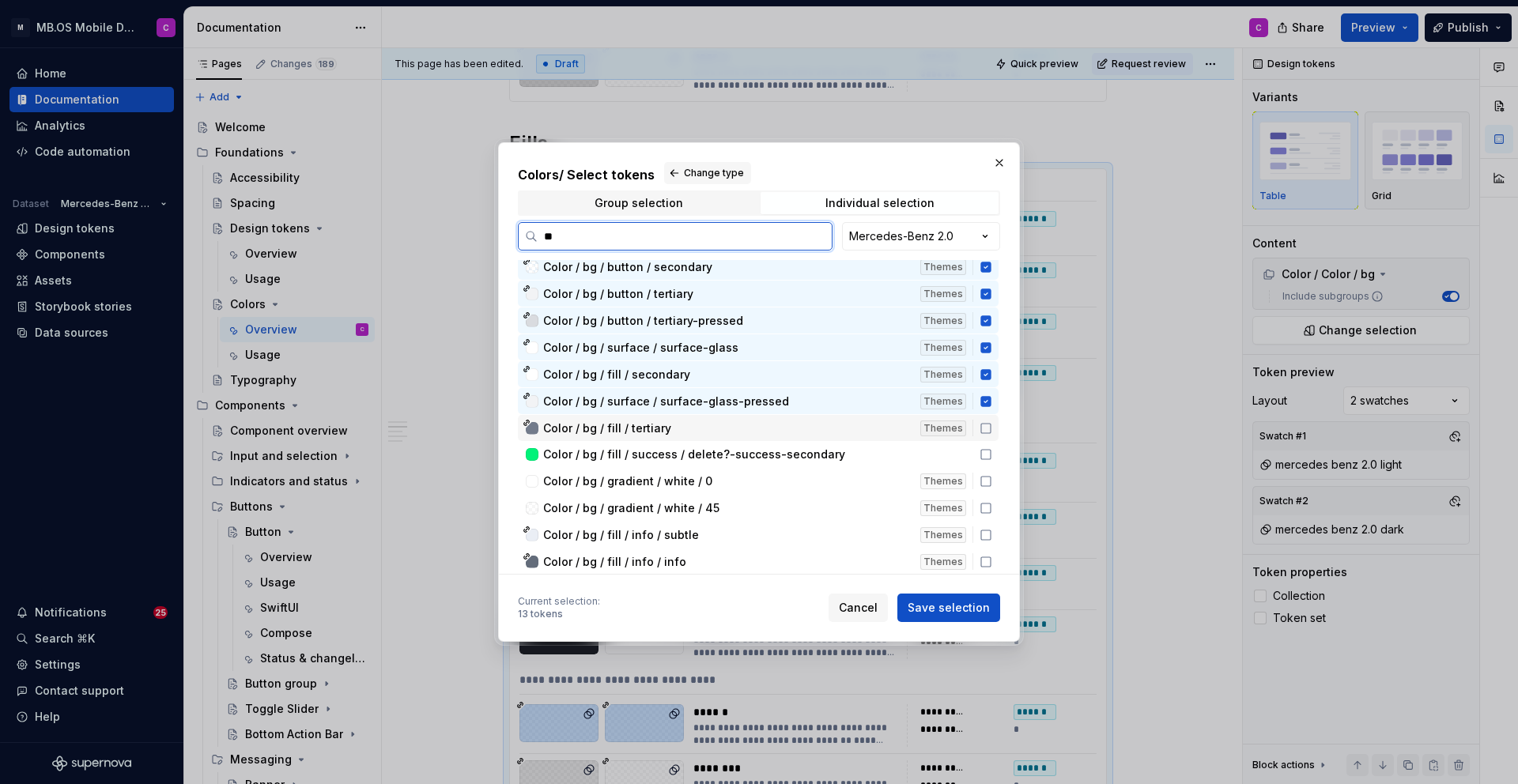
click at [757, 428] on div "Color / bg / fill / tertiary" at bounding box center [727, 428] width 367 height 16
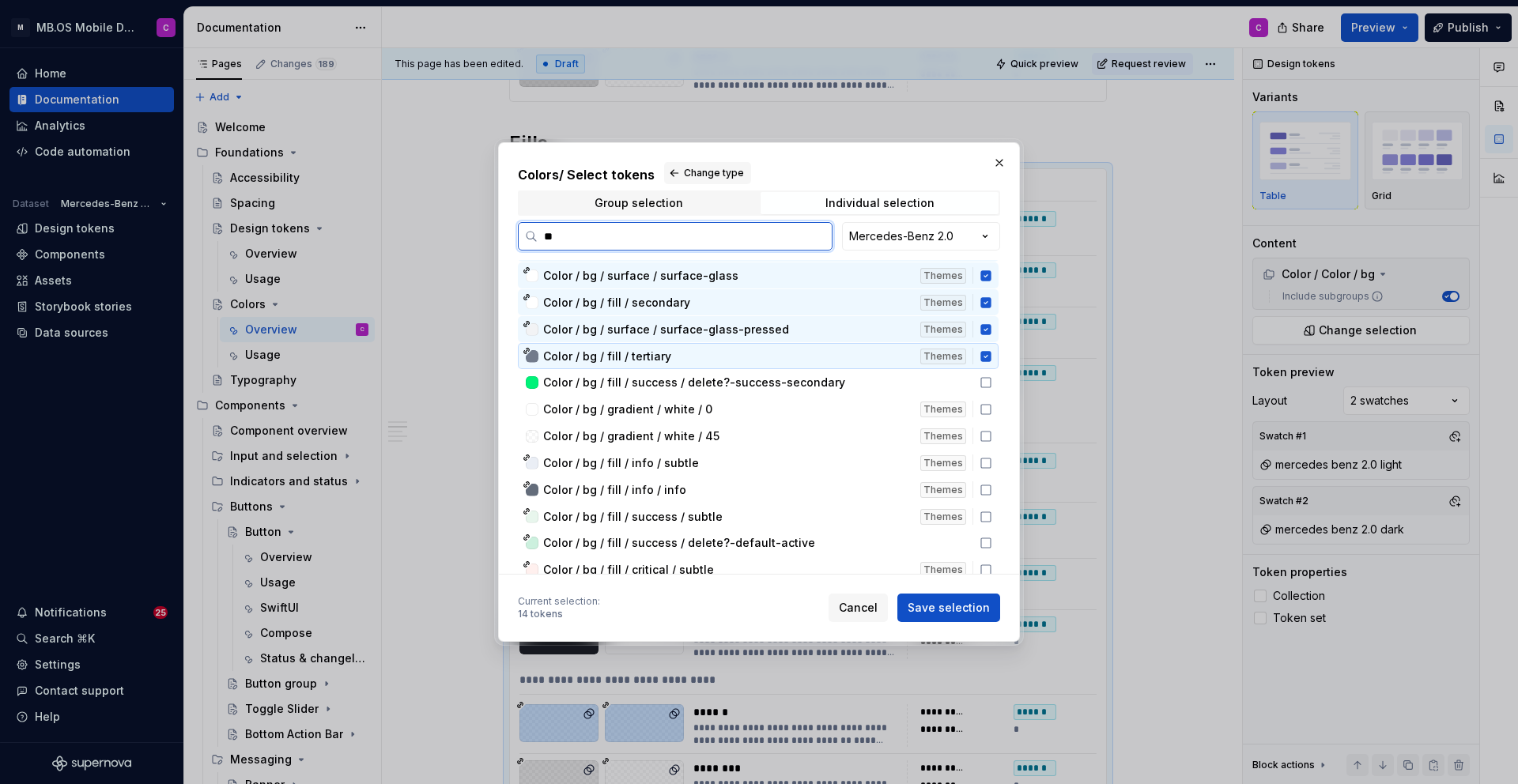
scroll to position [551, 0]
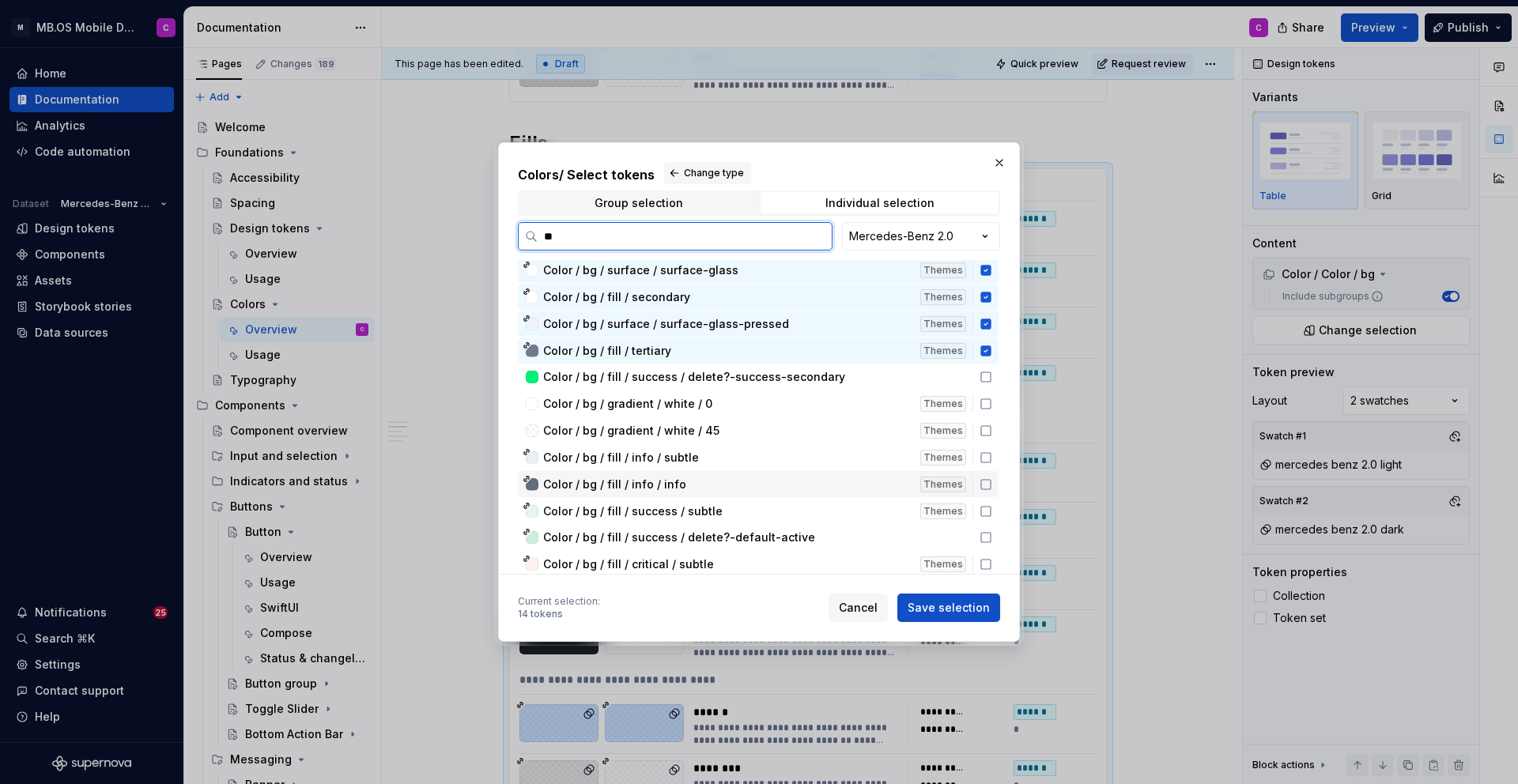
click at [762, 482] on div "Color / bg / fill / info / info" at bounding box center [727, 484] width 367 height 16
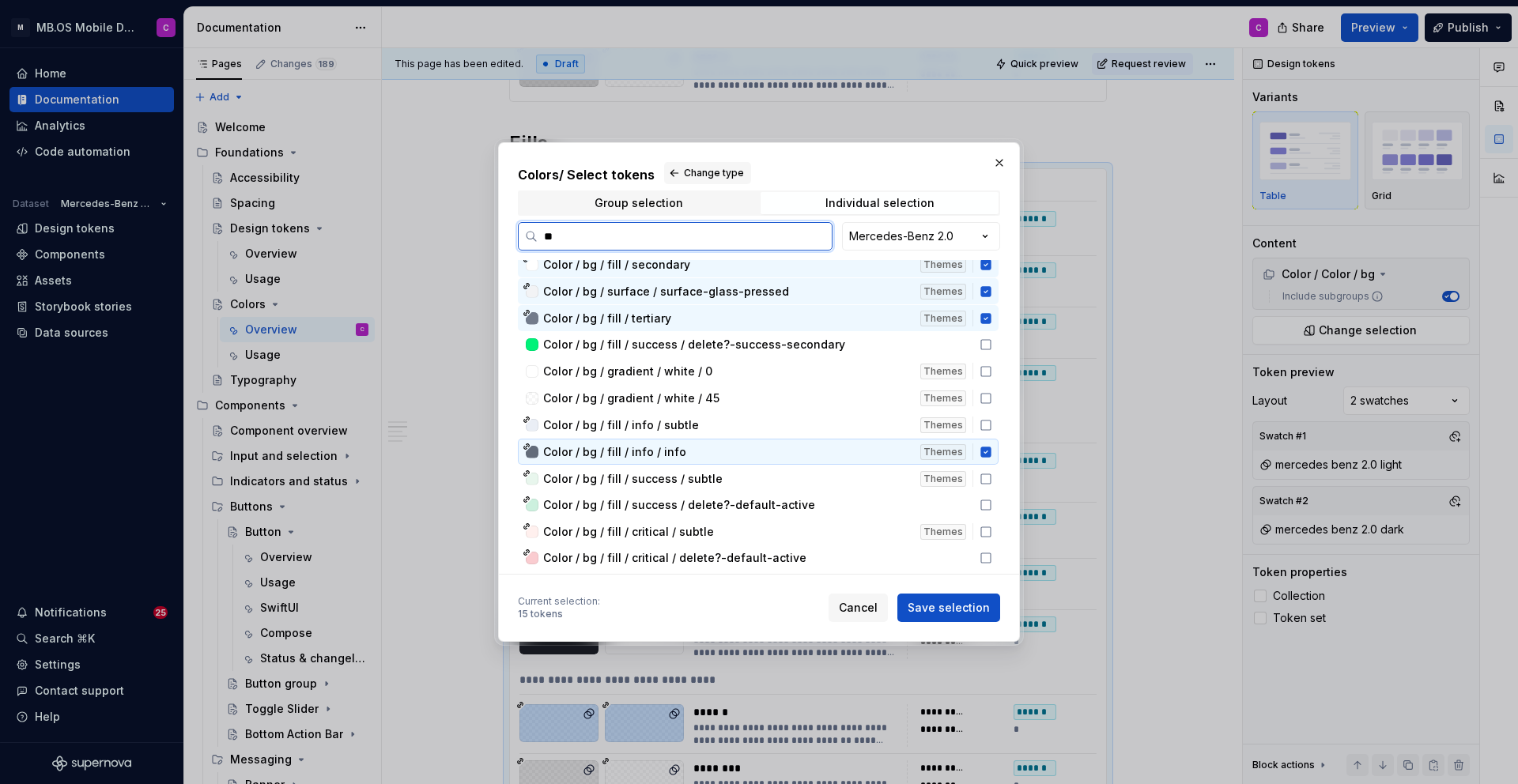
scroll to position [589, 0]
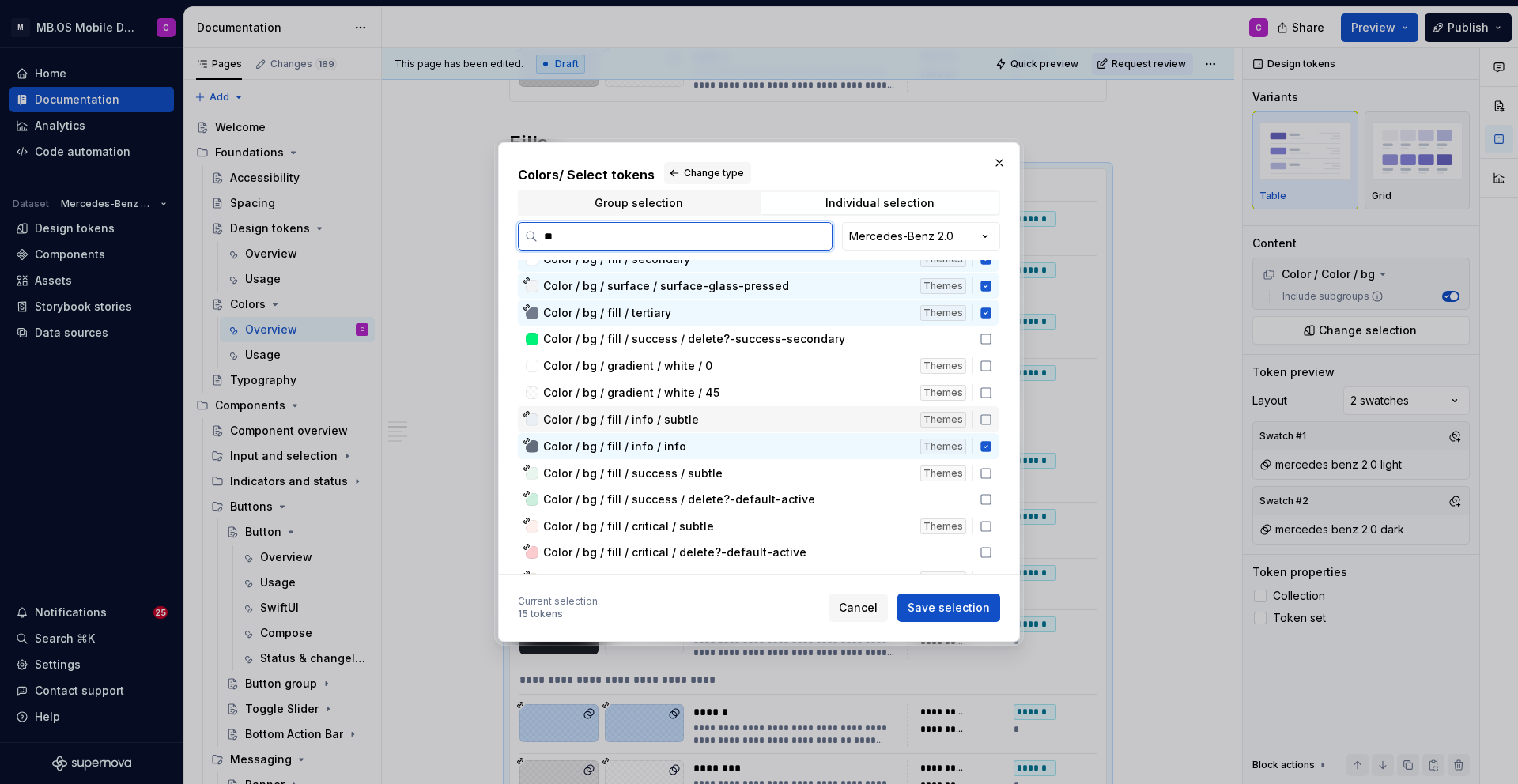
click at [730, 418] on div "Color / bg / fill / info / subtle" at bounding box center [727, 420] width 367 height 16
click at [715, 412] on div "Color / bg / fill / info / subtle" at bounding box center [727, 420] width 367 height 16
click at [742, 482] on div "Color / bg / fill / success / subtle Themes" at bounding box center [758, 473] width 481 height 26
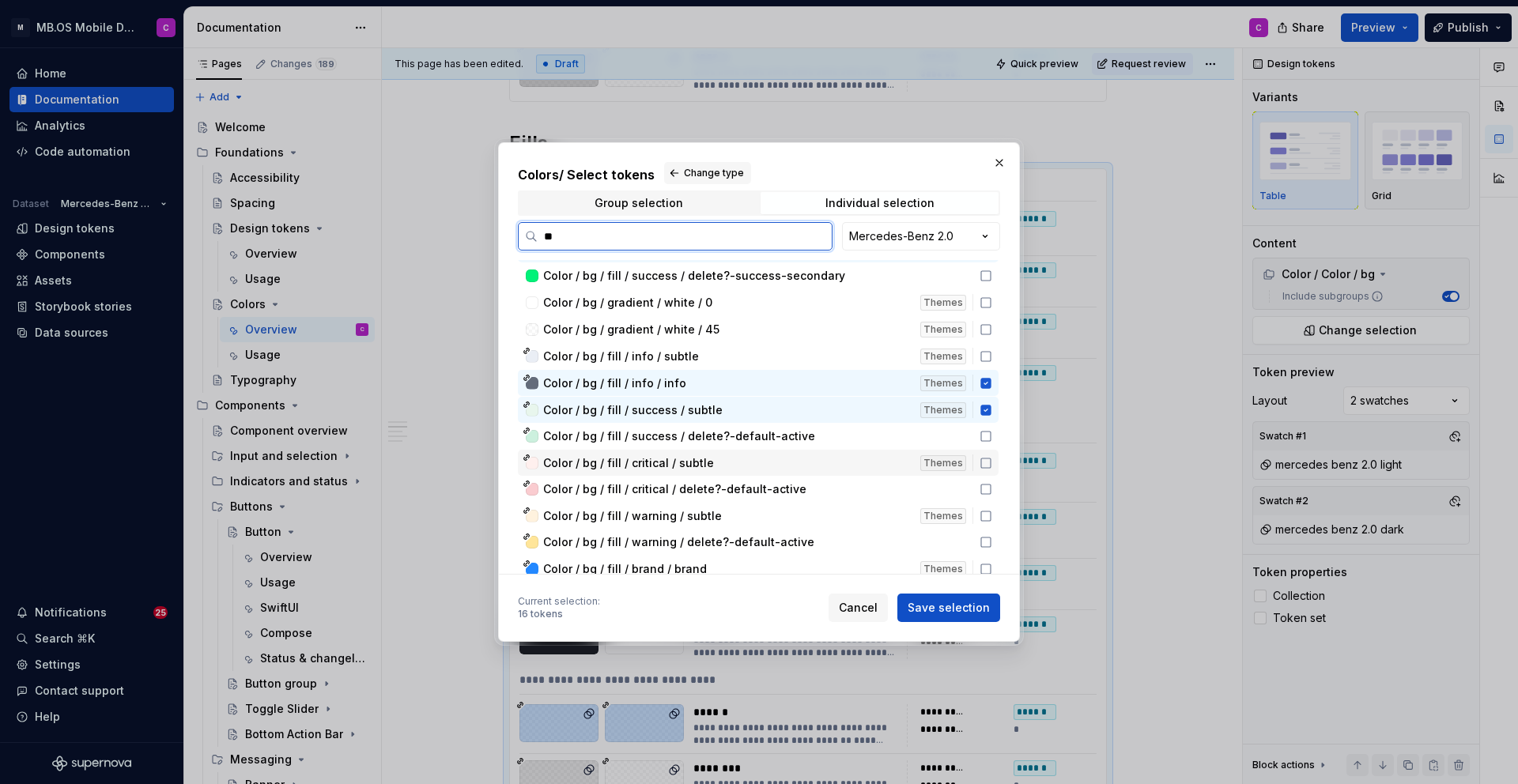
click at [739, 464] on div "Color / bg / fill / critical / subtle" at bounding box center [727, 463] width 367 height 16
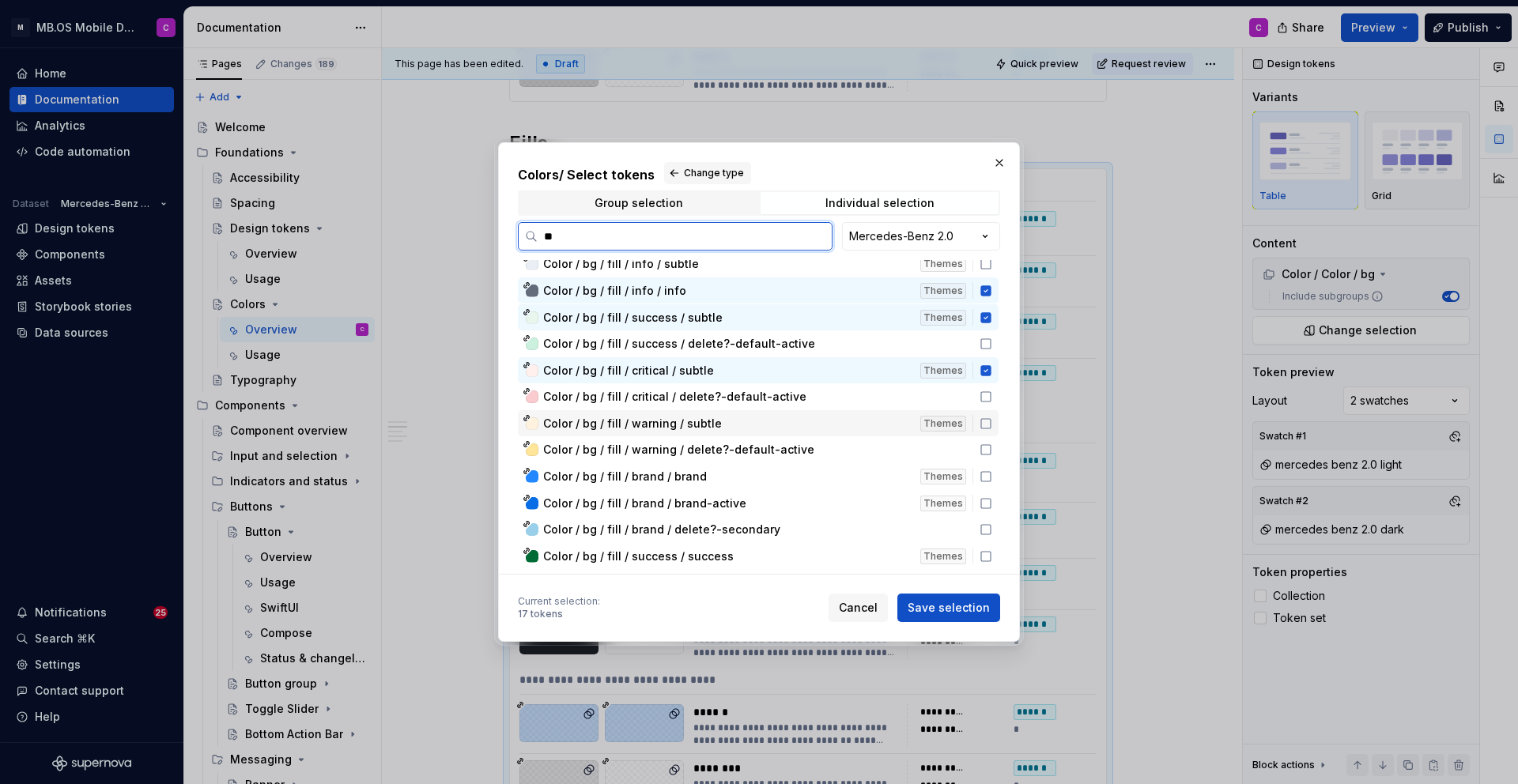
click at [742, 417] on div "Color / bg / fill / warning / subtle" at bounding box center [727, 424] width 367 height 16
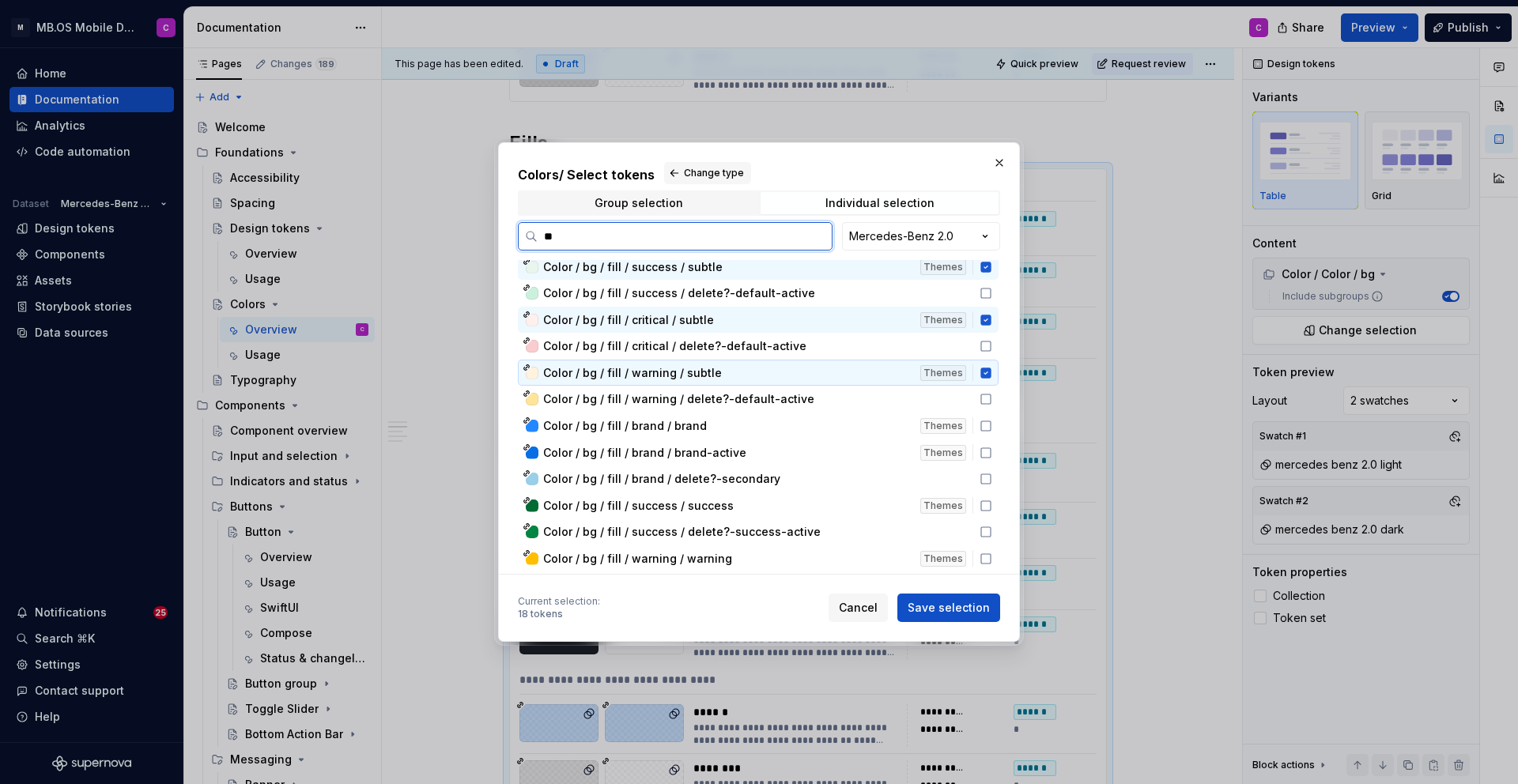
scroll to position [799, 0]
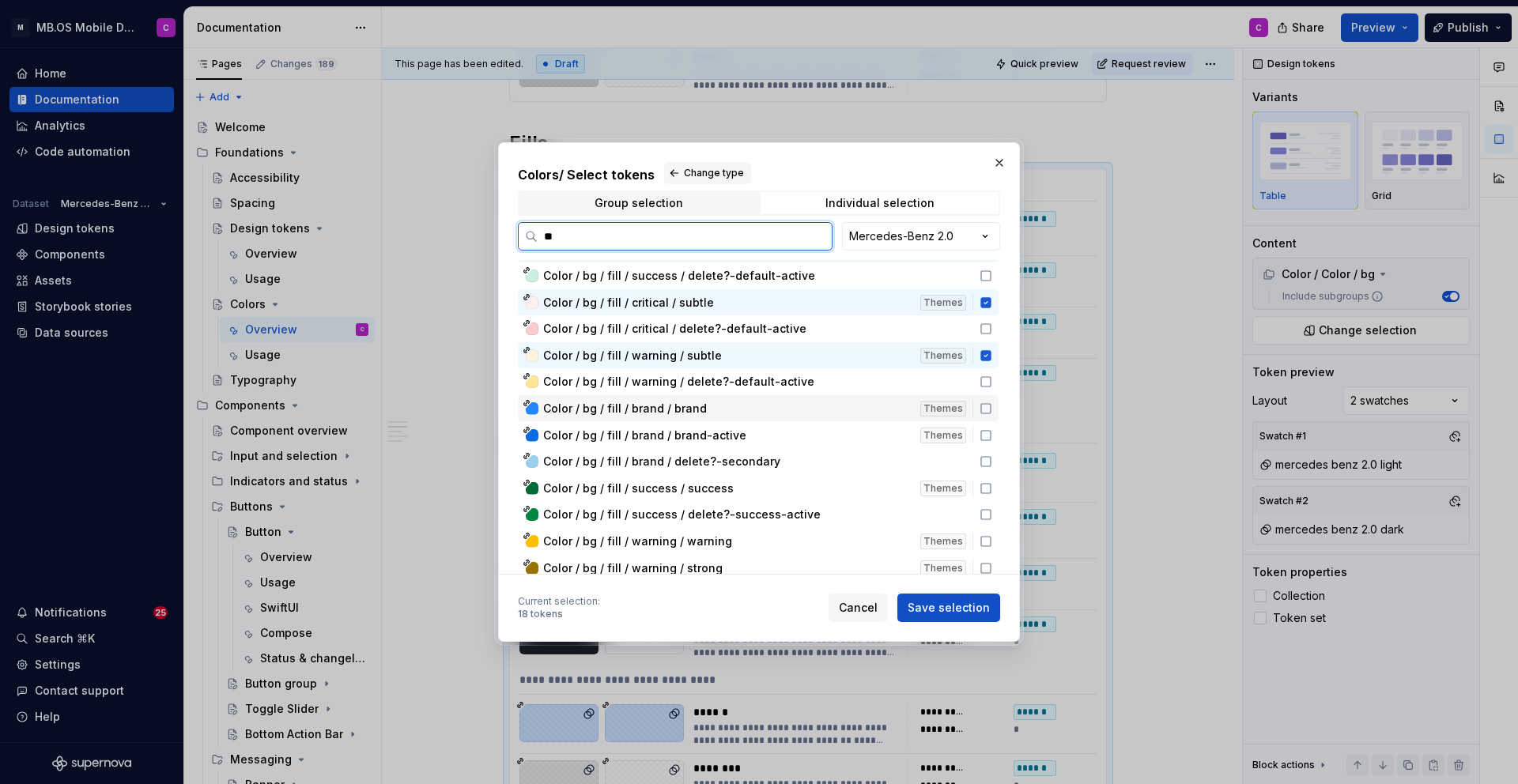
click at [742, 407] on div "Color / bg / fill / brand / brand" at bounding box center [727, 408] width 367 height 16
click at [776, 433] on div "Color / bg / fill / brand / brand-active" at bounding box center [727, 435] width 367 height 16
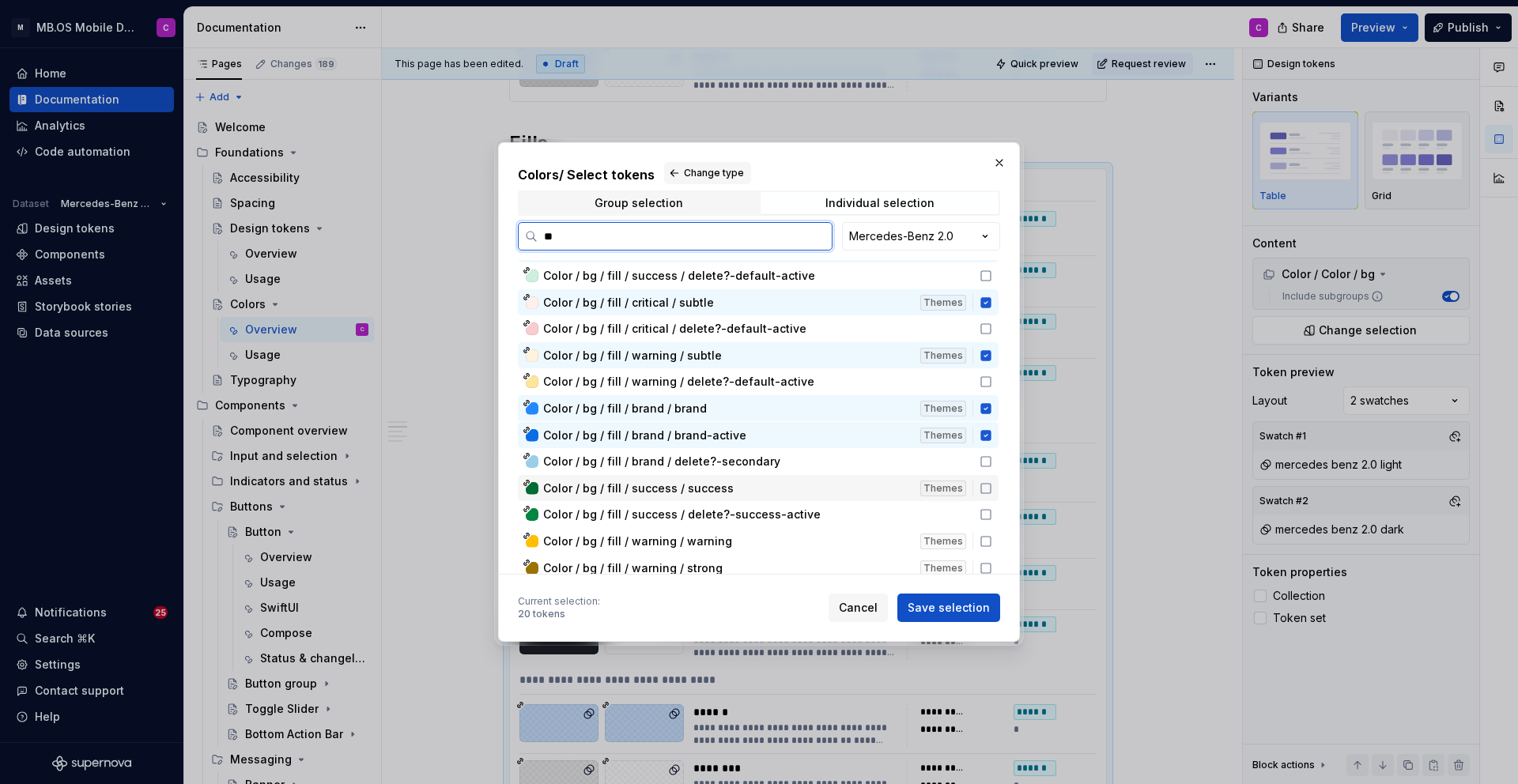
click at [797, 488] on div "Color / bg / fill / success / success" at bounding box center [727, 489] width 367 height 16
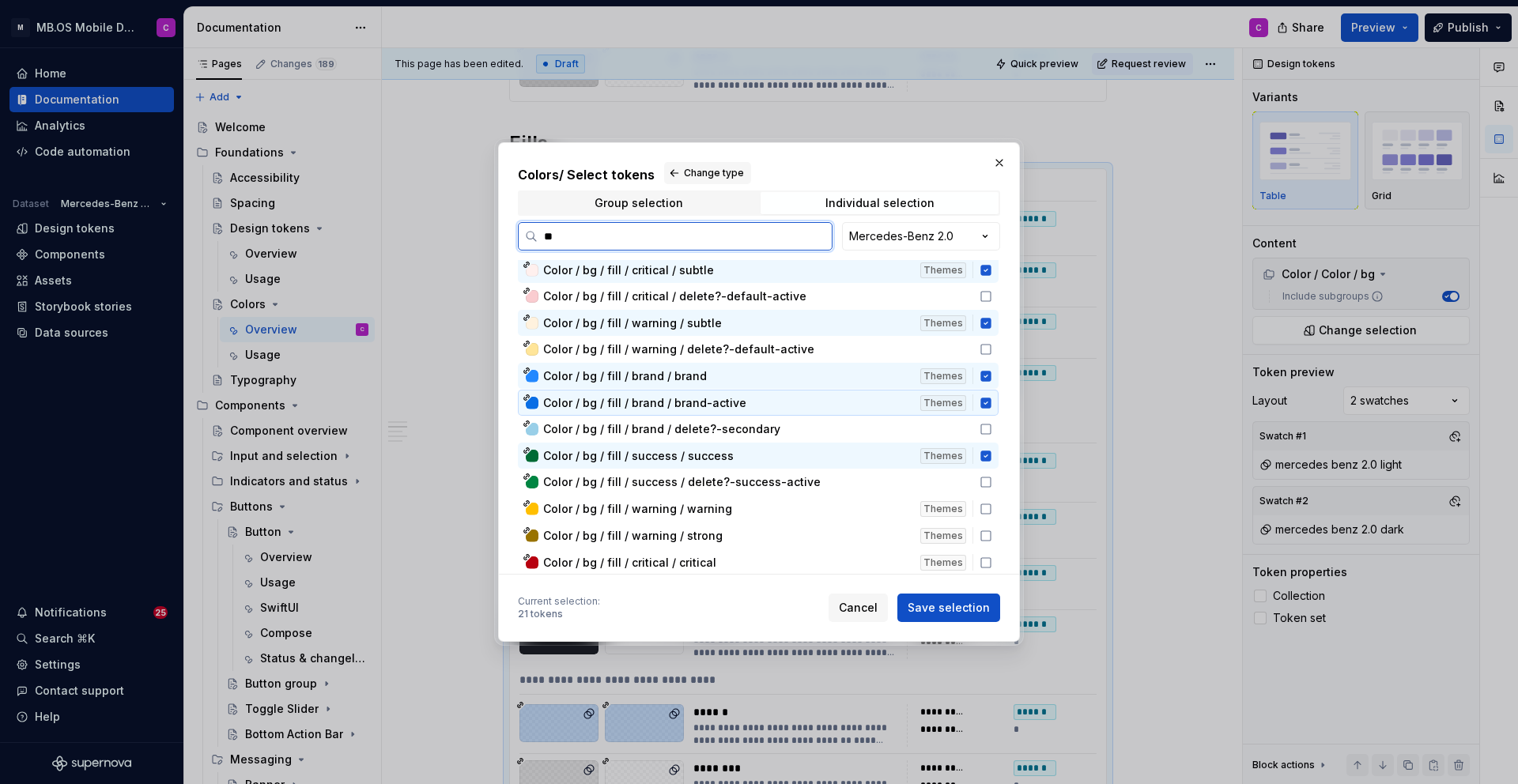
click at [795, 404] on div "Color / bg / fill / brand / brand-active" at bounding box center [727, 403] width 367 height 16
click at [783, 379] on div "Color / bg / fill / brand / brand" at bounding box center [727, 376] width 367 height 16
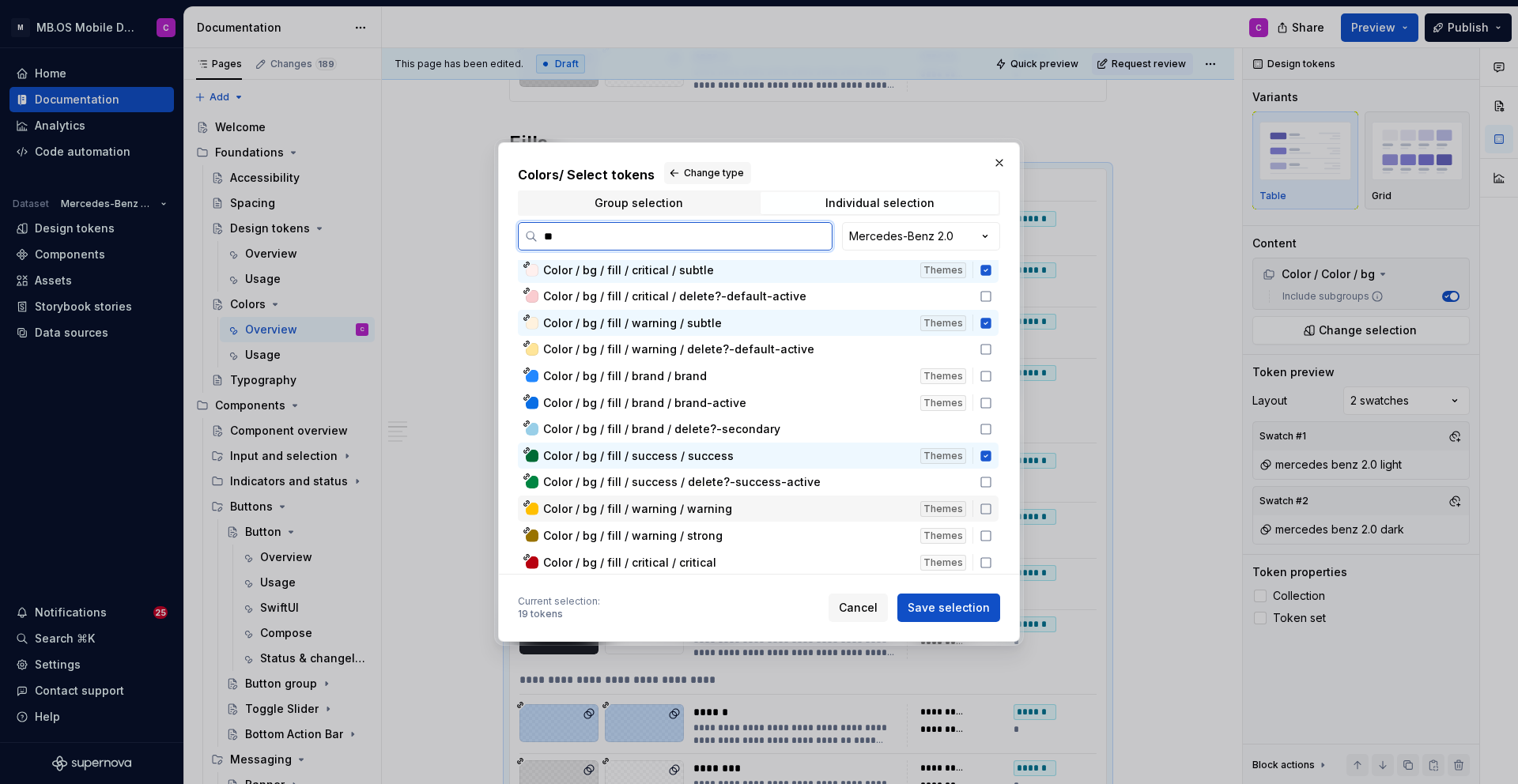
click at [799, 504] on div "Color / bg / fill / warning / warning" at bounding box center [727, 509] width 367 height 16
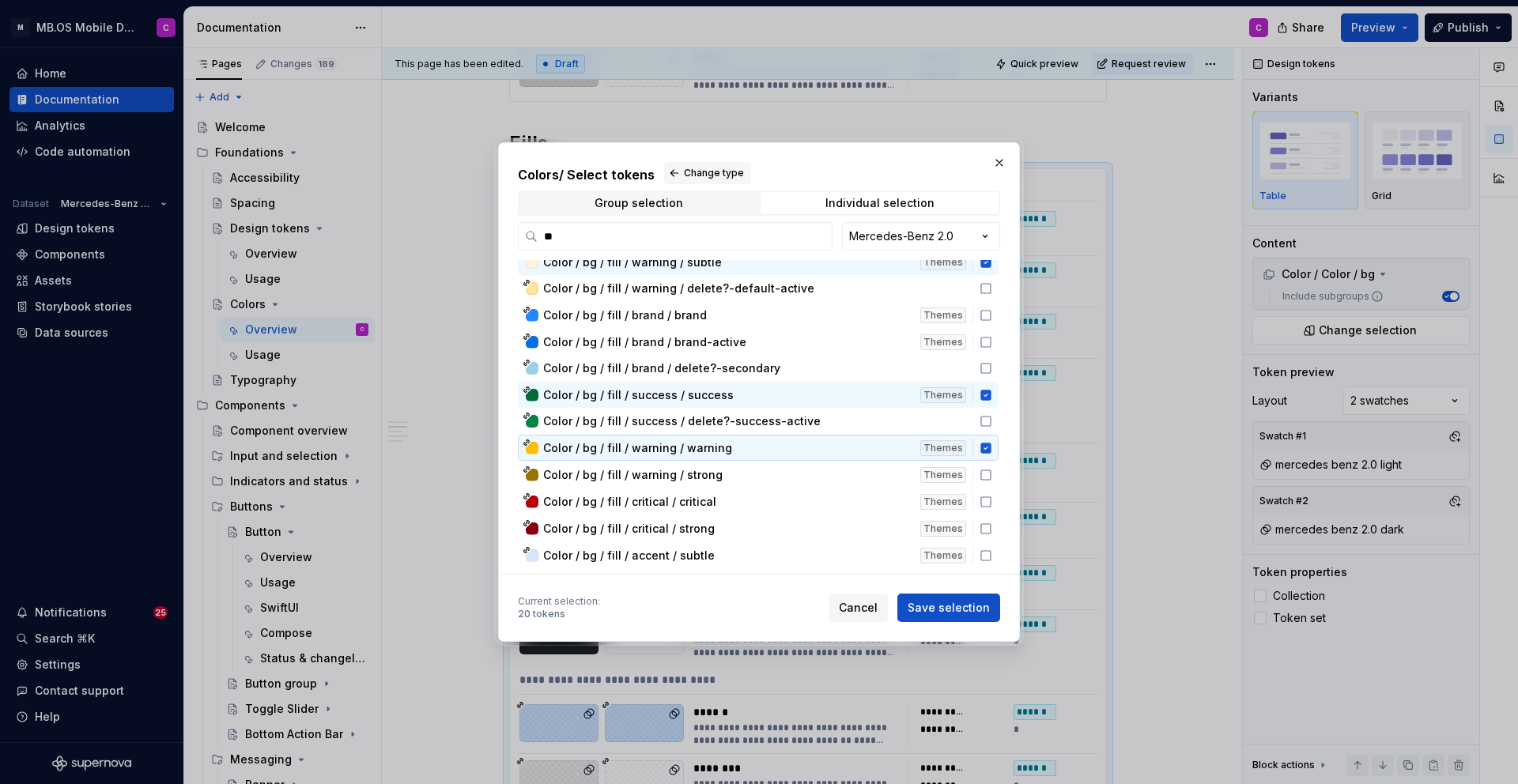
scroll to position [894, 0]
click at [759, 472] on div "Color / bg / fill / warning / strong" at bounding box center [727, 474] width 367 height 16
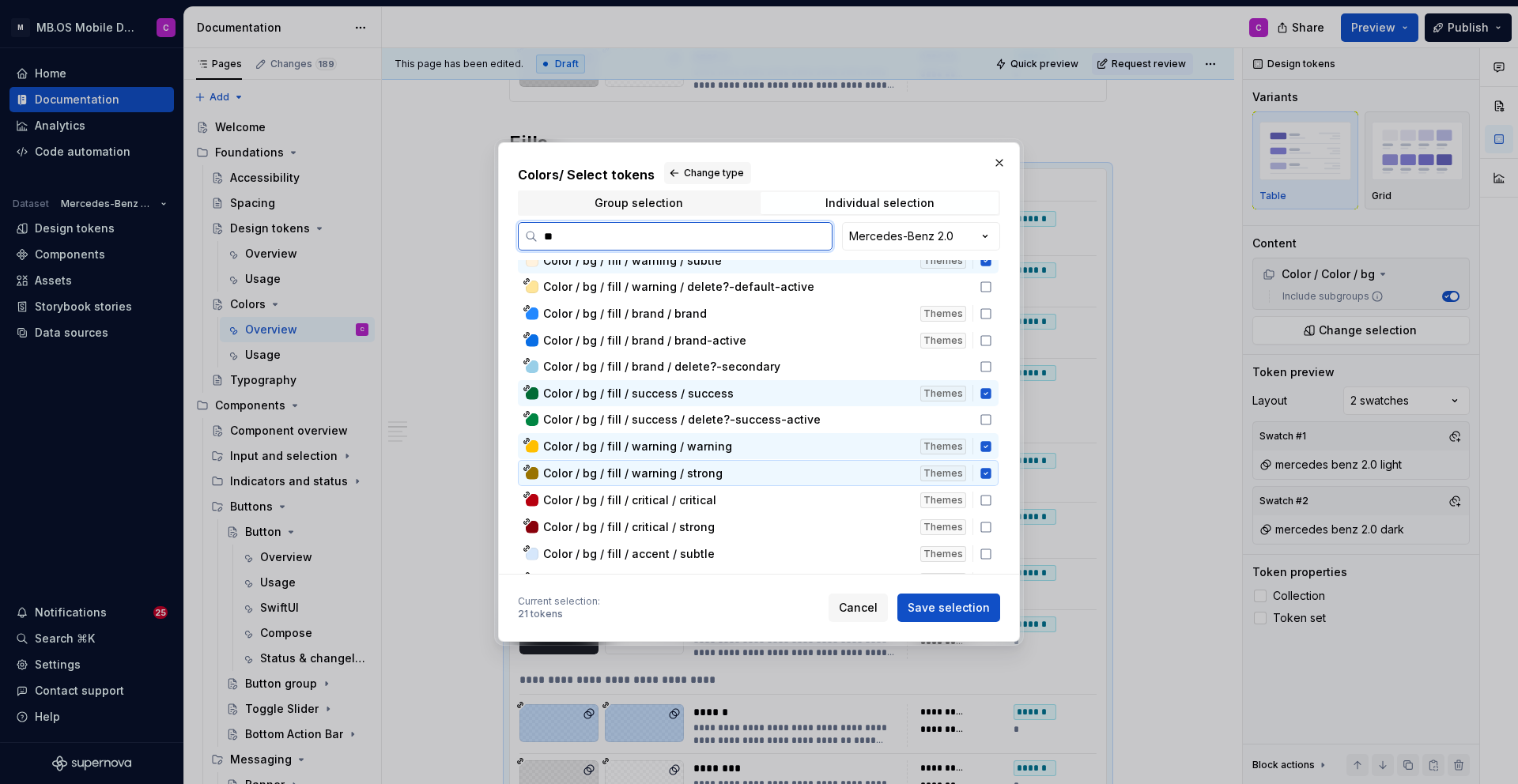
click at [740, 467] on div "Color / bg / fill / warning / strong" at bounding box center [727, 474] width 367 height 16
click at [752, 499] on div "Color / bg / fill / critical / critical" at bounding box center [727, 500] width 367 height 16
click at [748, 474] on div "Color / bg / fill / warning / strong" at bounding box center [727, 474] width 367 height 16
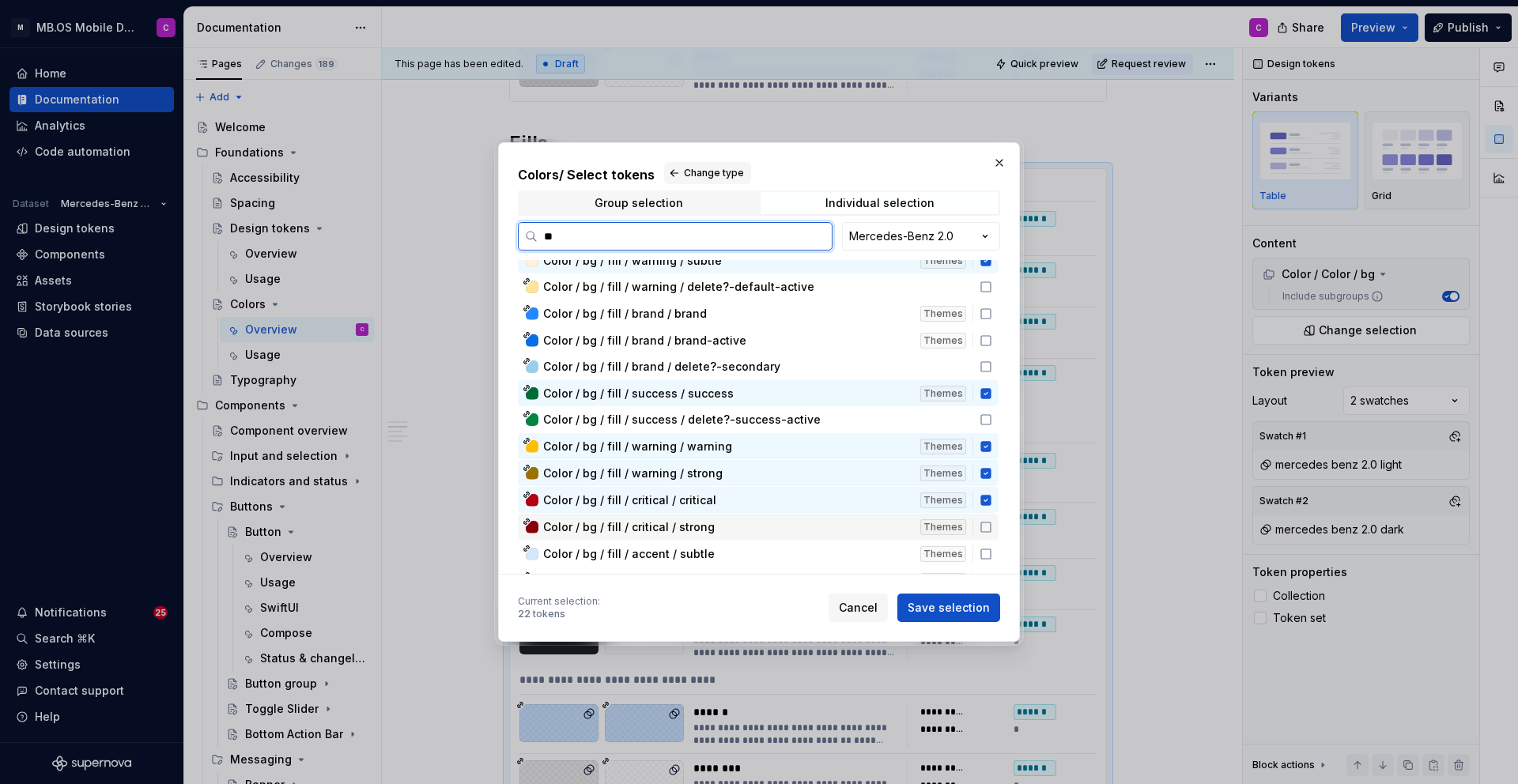
click at [748, 522] on div "Color / bg / fill / critical / strong" at bounding box center [727, 527] width 367 height 16
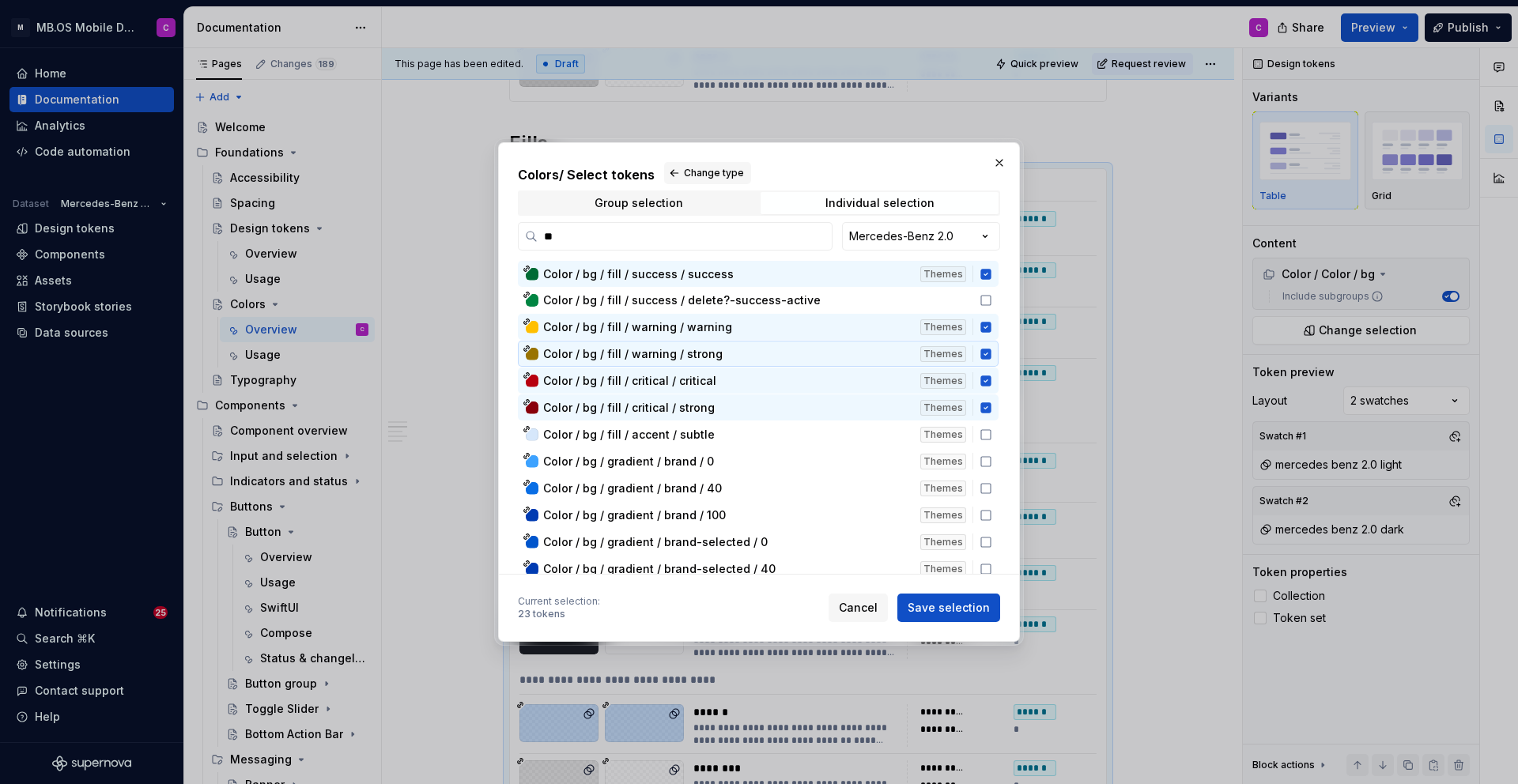
scroll to position [1016, 0]
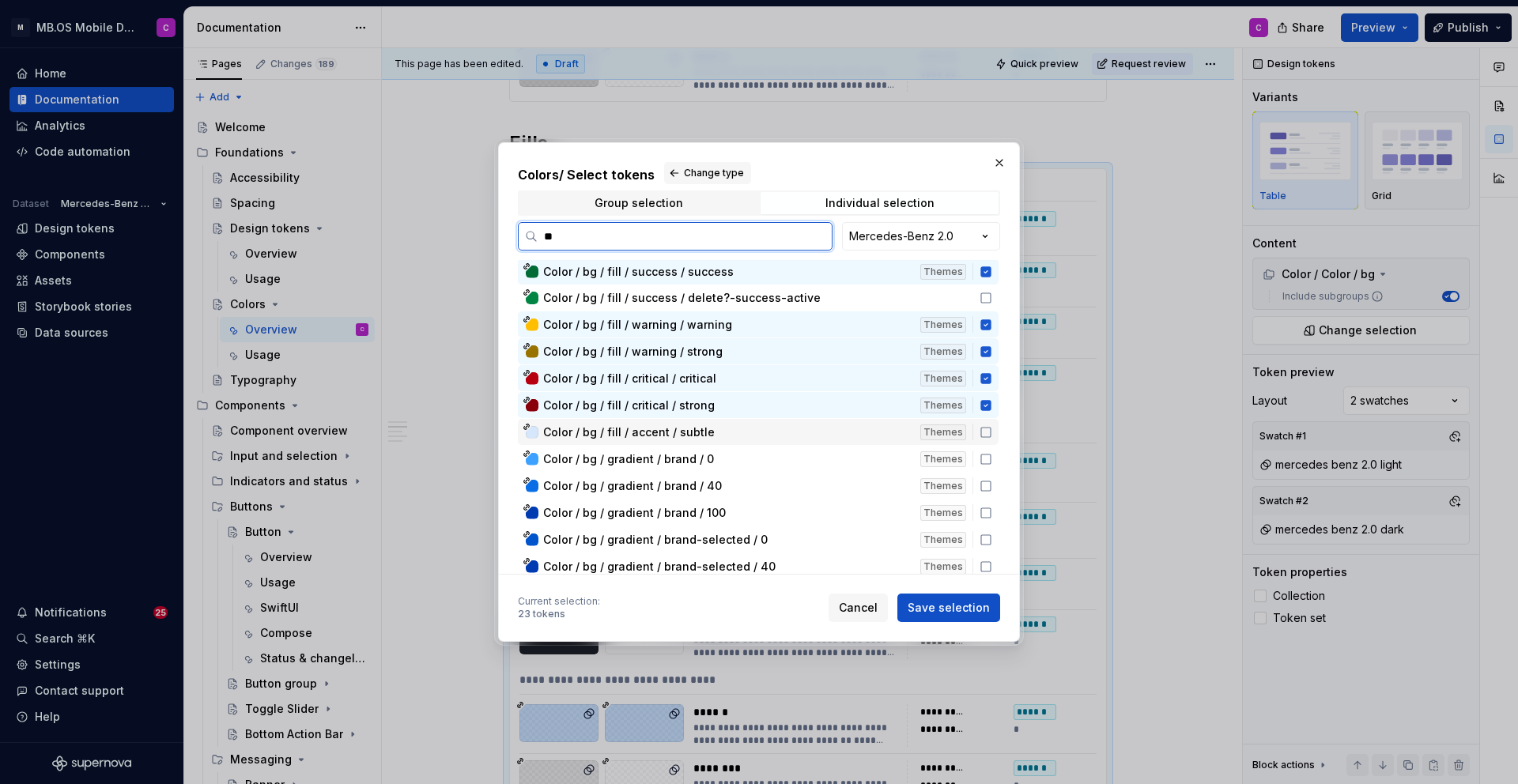
click at [720, 435] on div "Color / bg / fill / accent / subtle" at bounding box center [727, 433] width 367 height 16
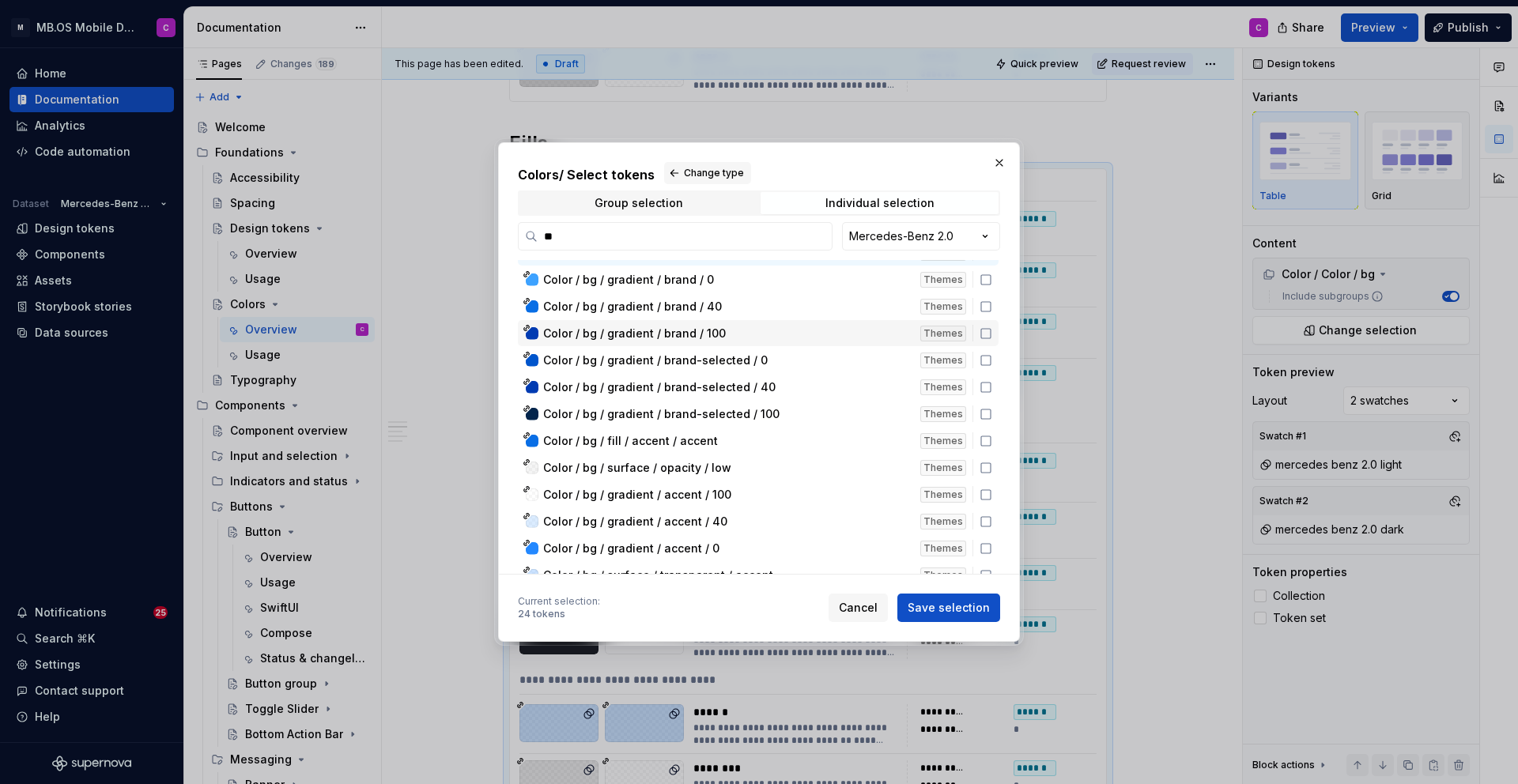
scroll to position [1188, 0]
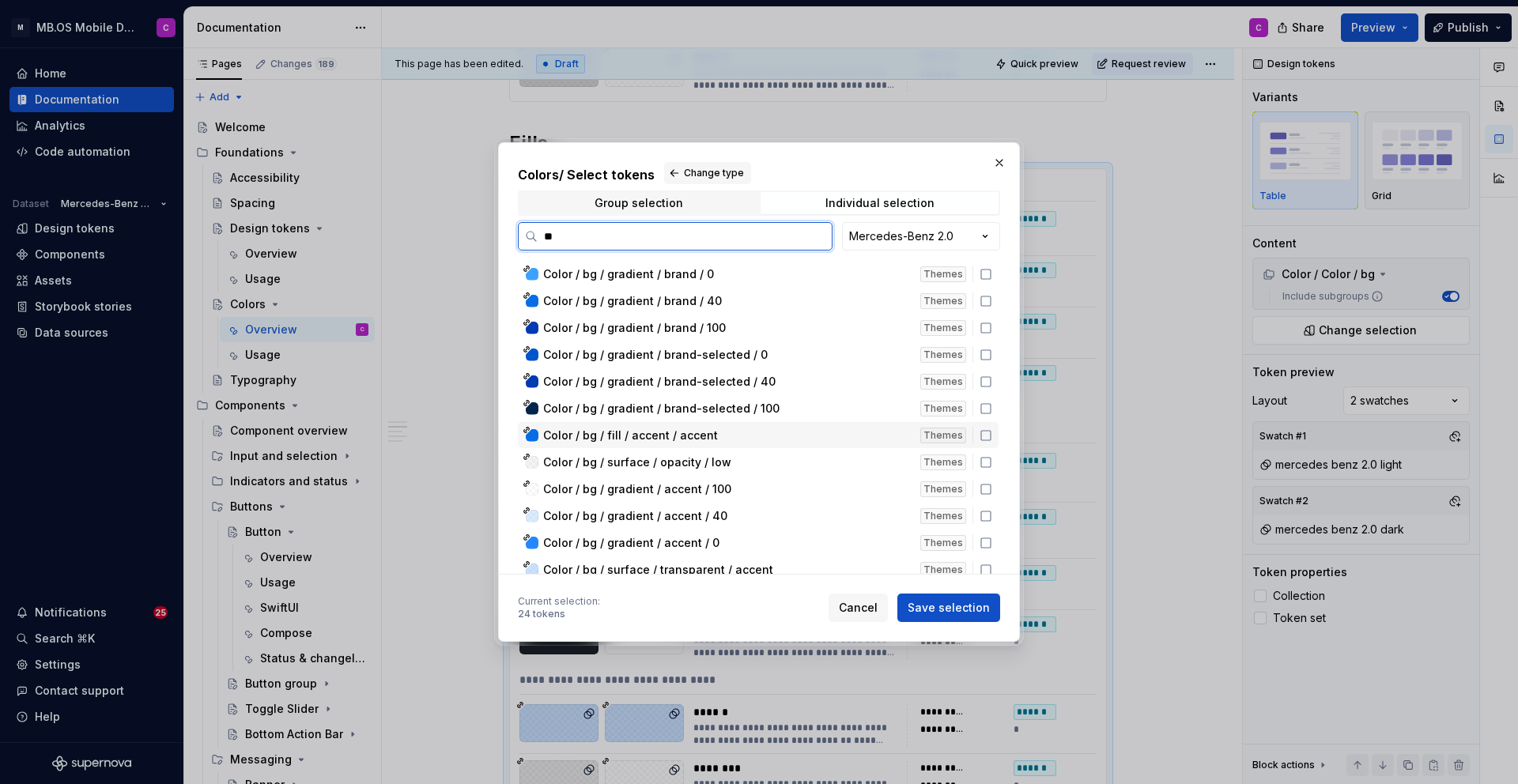
click at [734, 436] on div "Color / bg / fill / accent / accent" at bounding box center [727, 435] width 367 height 16
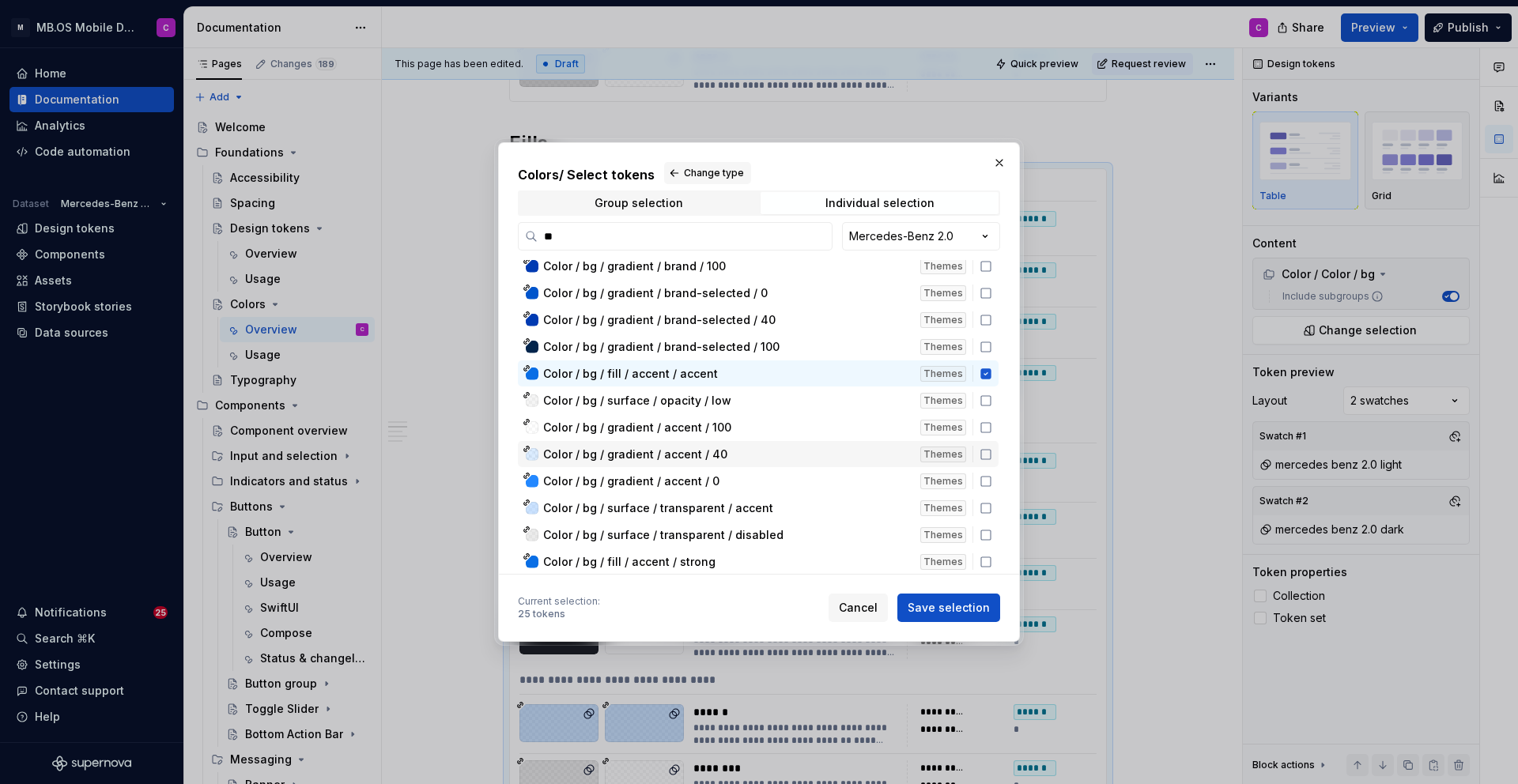
scroll to position [1299, 0]
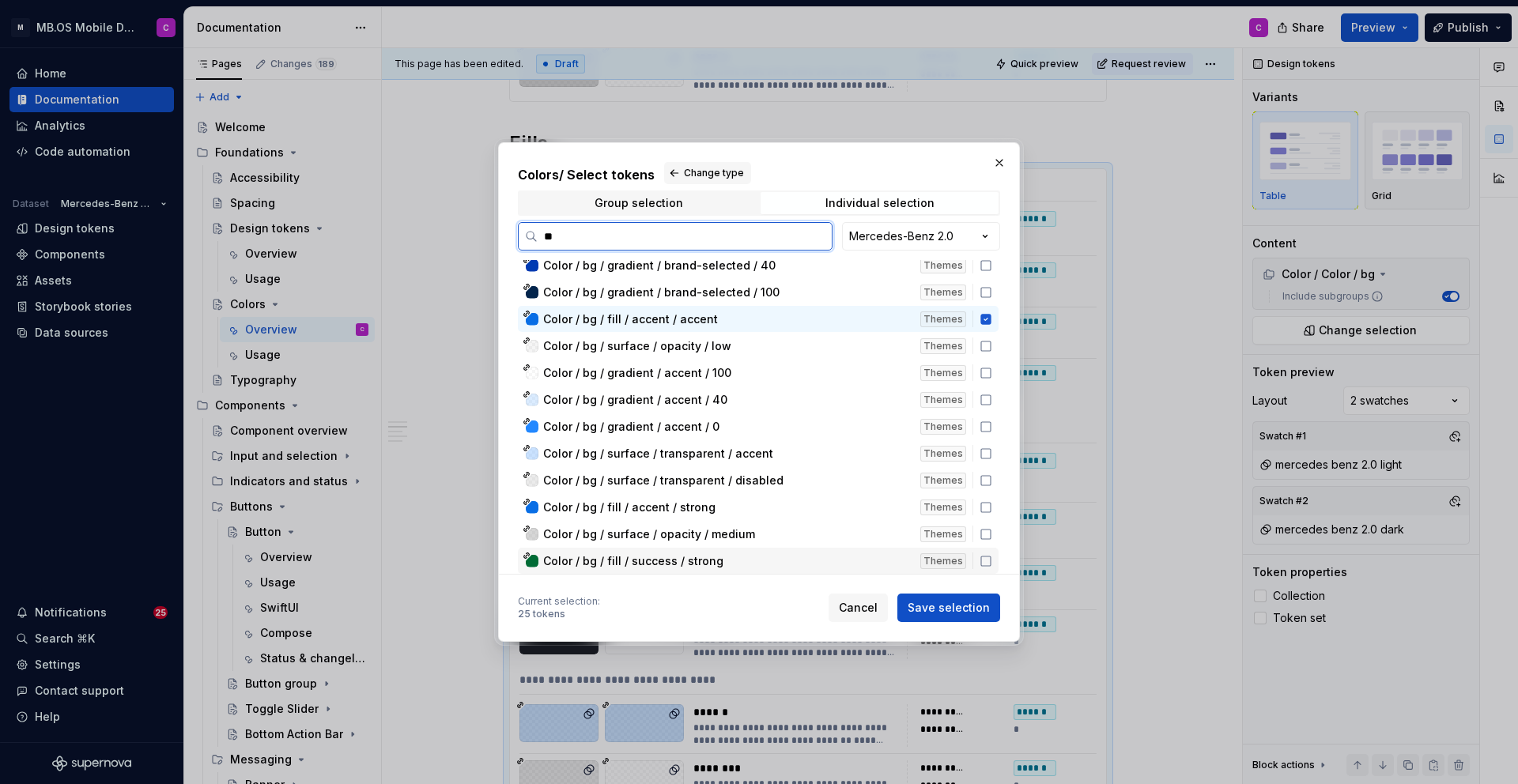
click at [764, 563] on div "Color / bg / fill / success / strong" at bounding box center [727, 561] width 367 height 16
click at [770, 527] on div "Color / bg / surface / opacity / medium" at bounding box center [727, 534] width 367 height 16
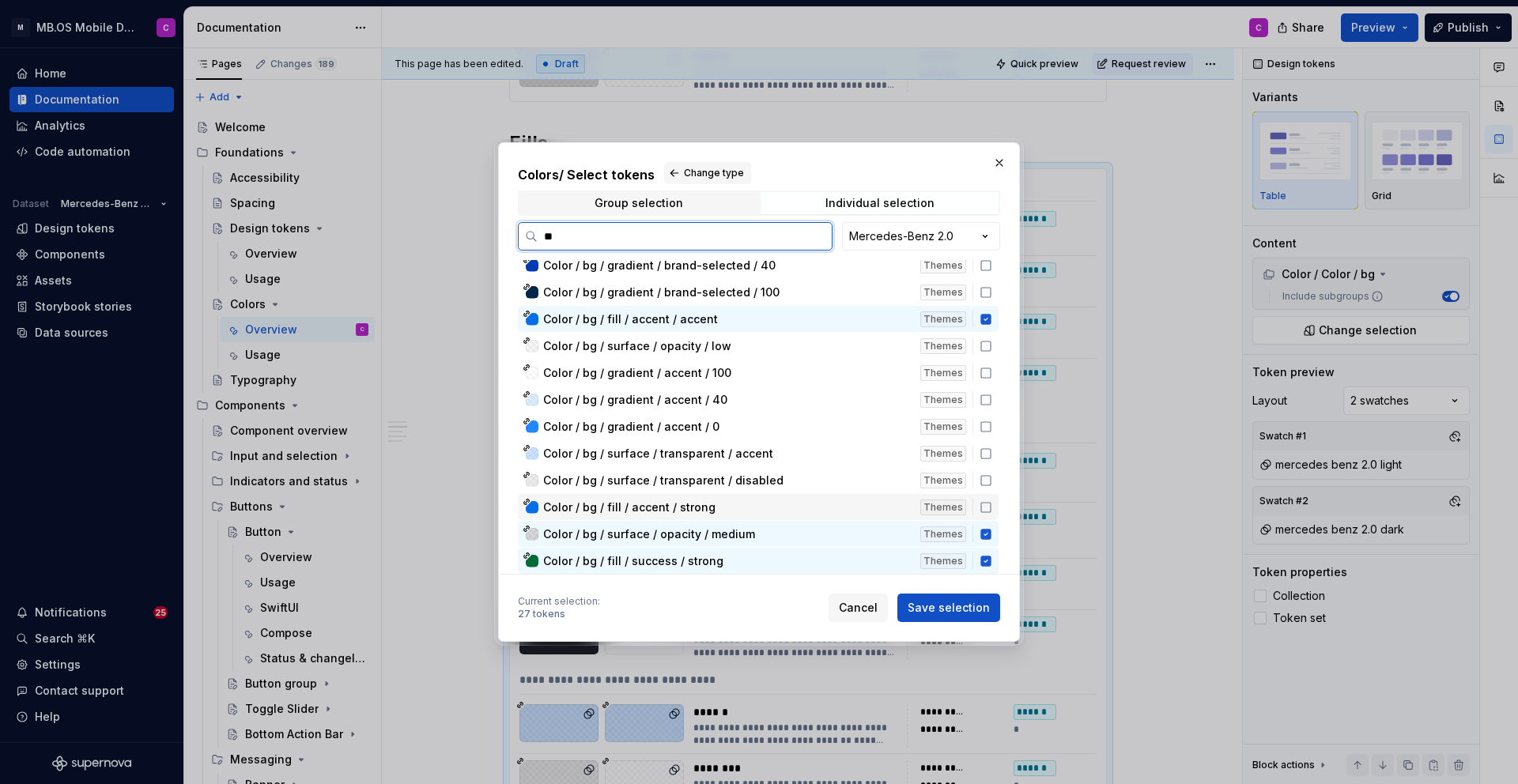
click at [764, 499] on div "Color / bg / fill / accent / strong" at bounding box center [727, 507] width 367 height 16
click at [787, 454] on span "Color / bg / surface / transparent / accent" at bounding box center [727, 454] width 367 height 16
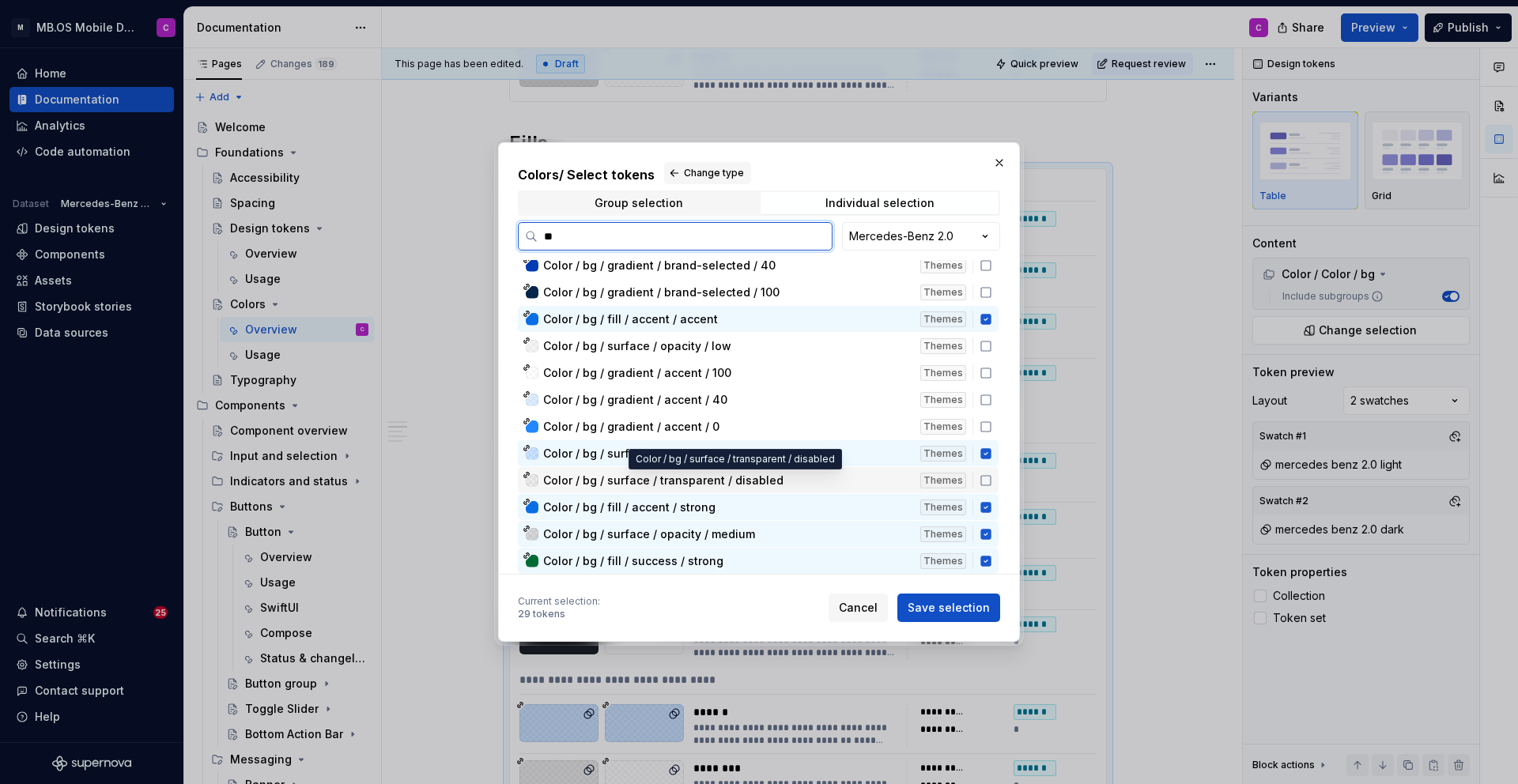
click at [788, 475] on span "Color / bg / surface / transparent / disabled" at bounding box center [727, 481] width 367 height 16
click at [745, 344] on div "Color / bg / surface / opacity / low" at bounding box center [727, 346] width 367 height 16
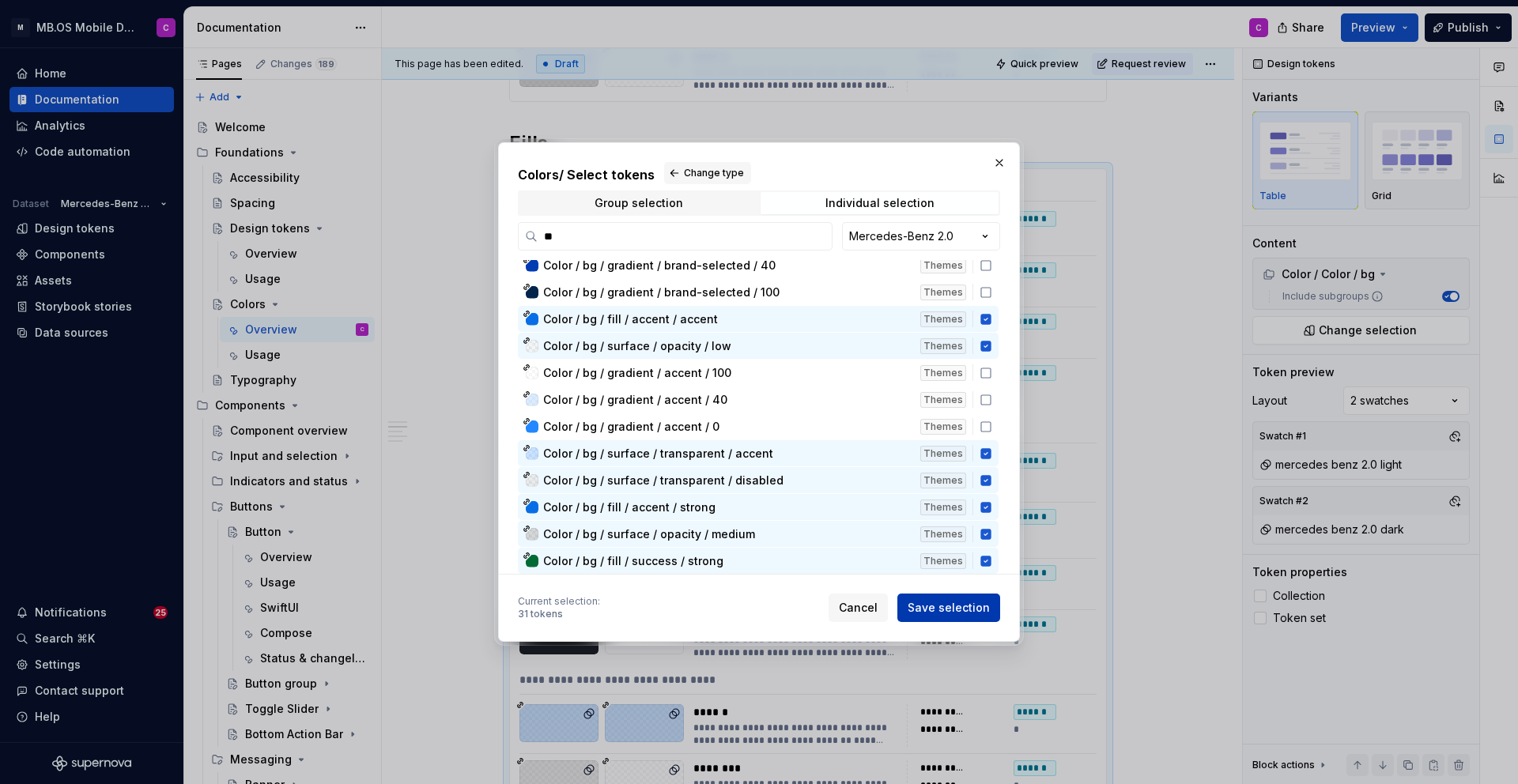
click at [945, 606] on span "Save selection" at bounding box center [949, 607] width 82 height 16
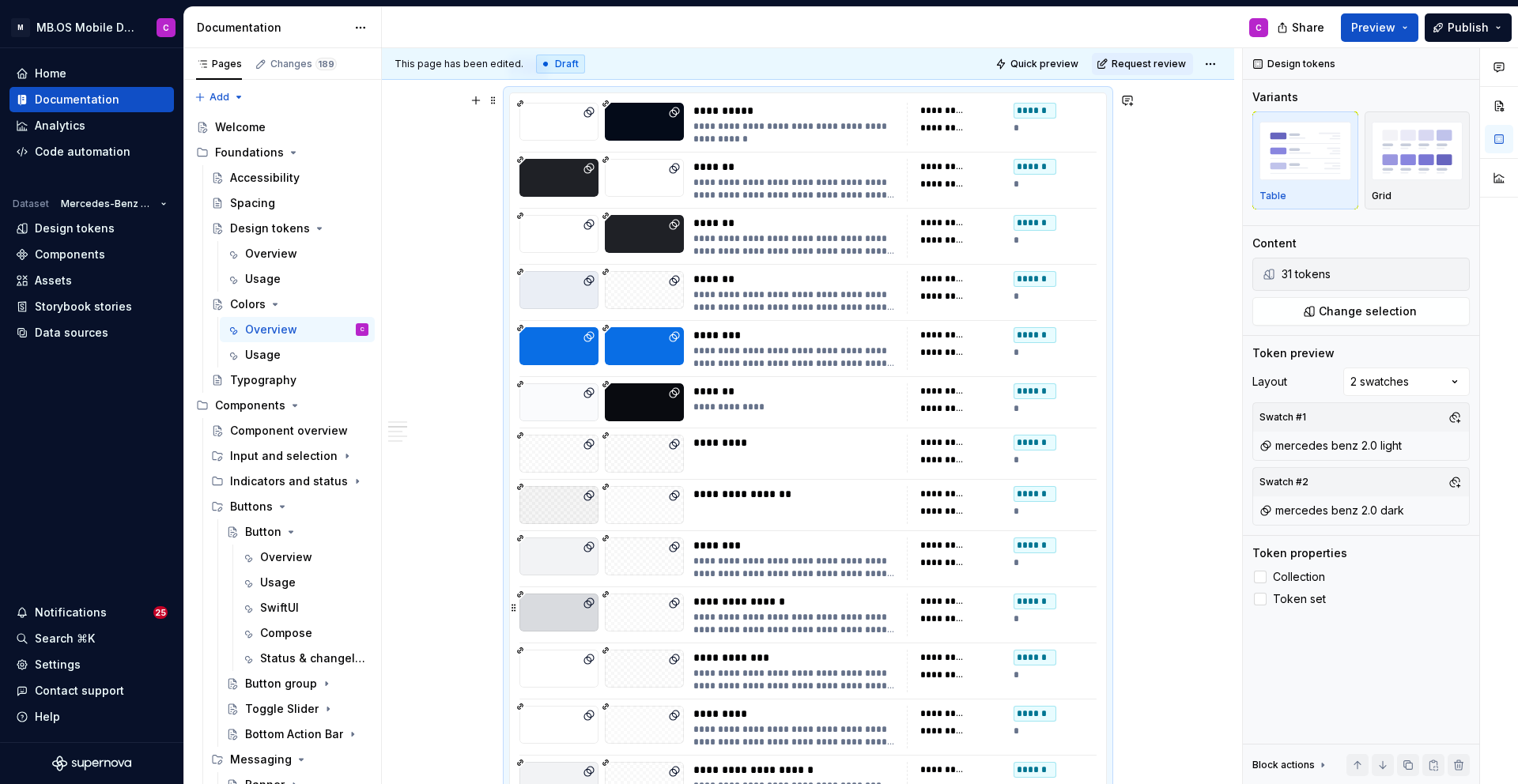
scroll to position [874, 0]
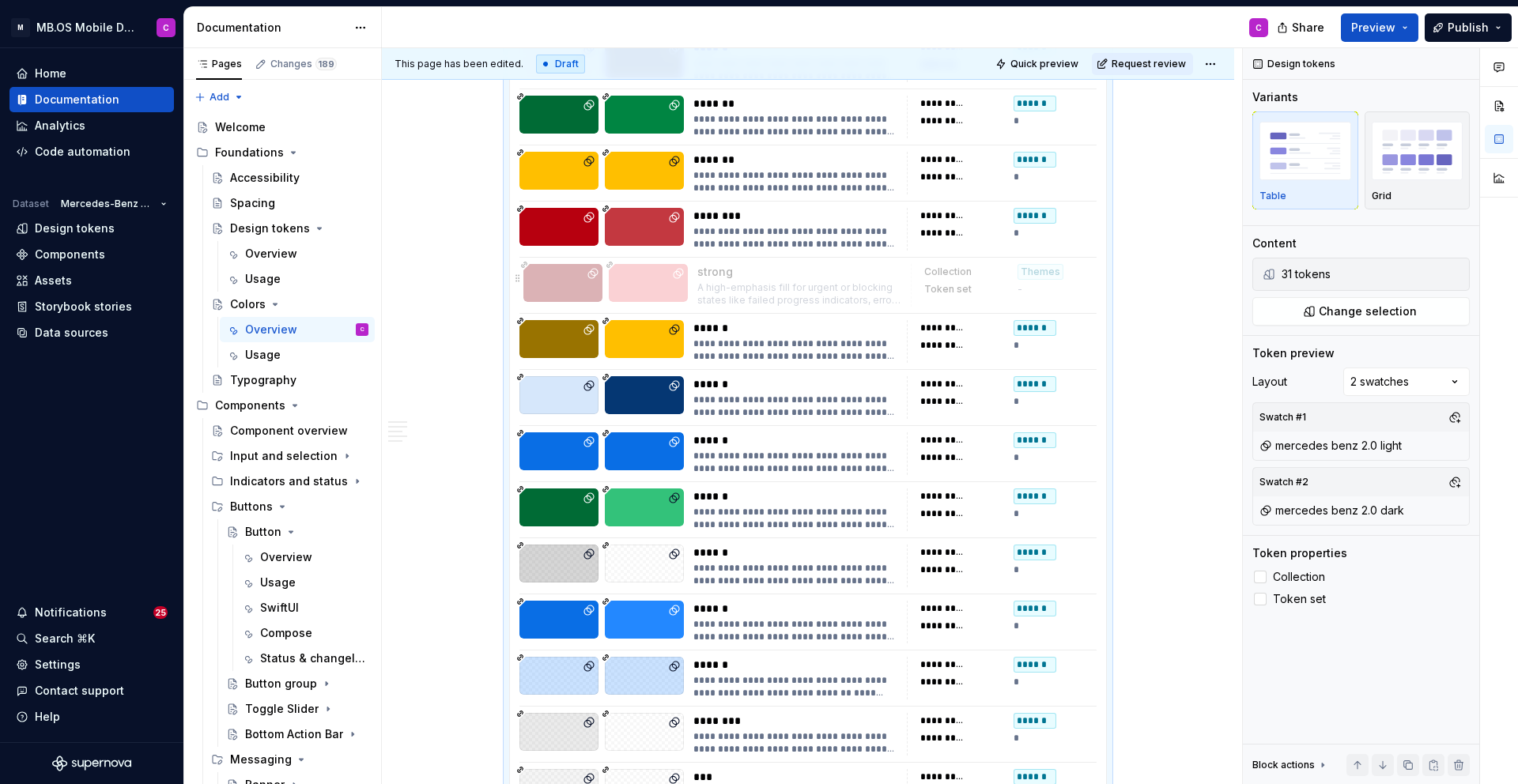
drag, startPoint x: 761, startPoint y: 357, endPoint x: 763, endPoint y: 278, distance: 79.0
click at [763, 278] on body "M MB.OS Mobile Design System C Home Documentation Analytics Code automation Dat…" at bounding box center [759, 392] width 1518 height 784
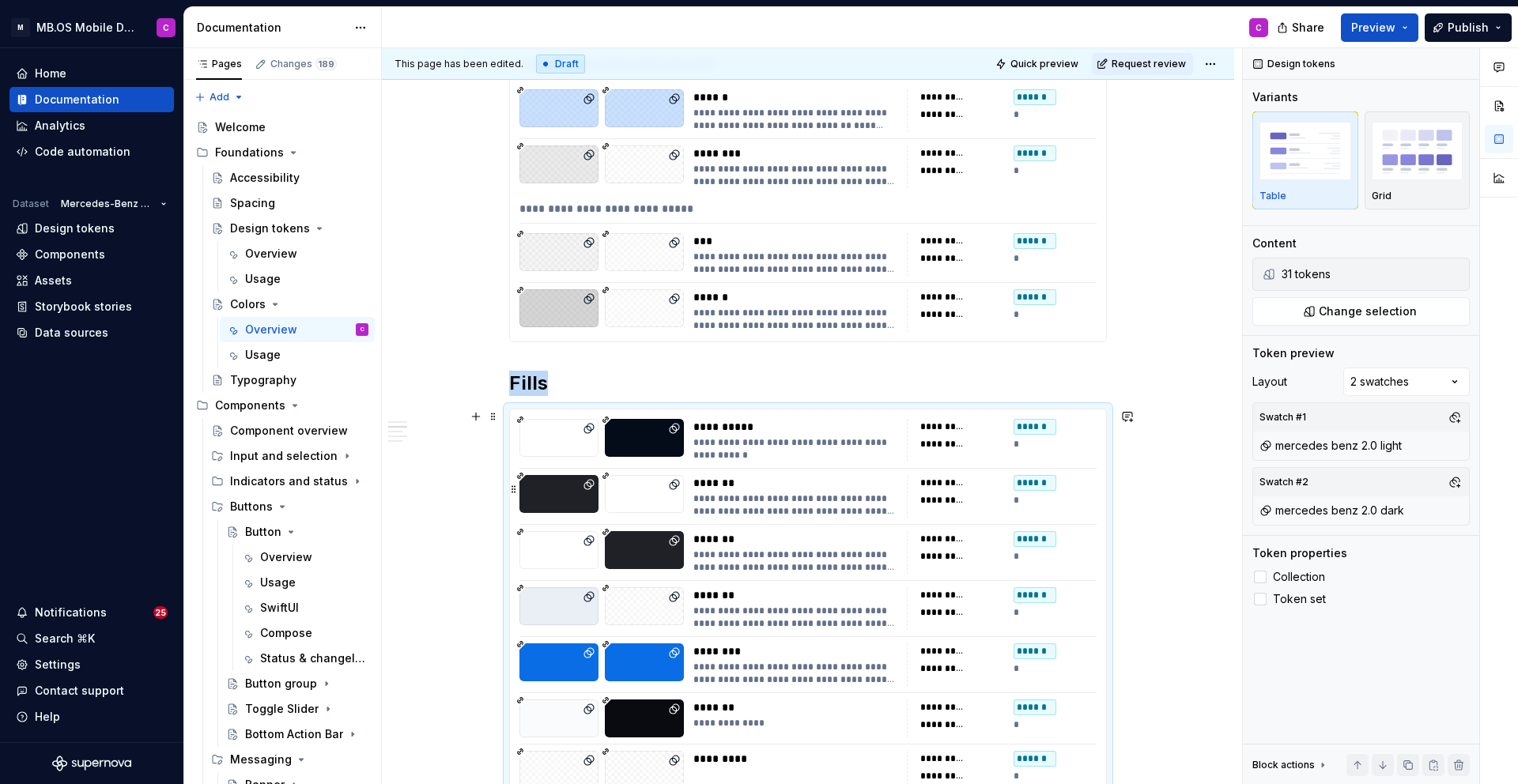
click at [778, 482] on div "*******" at bounding box center [795, 482] width 204 height 16
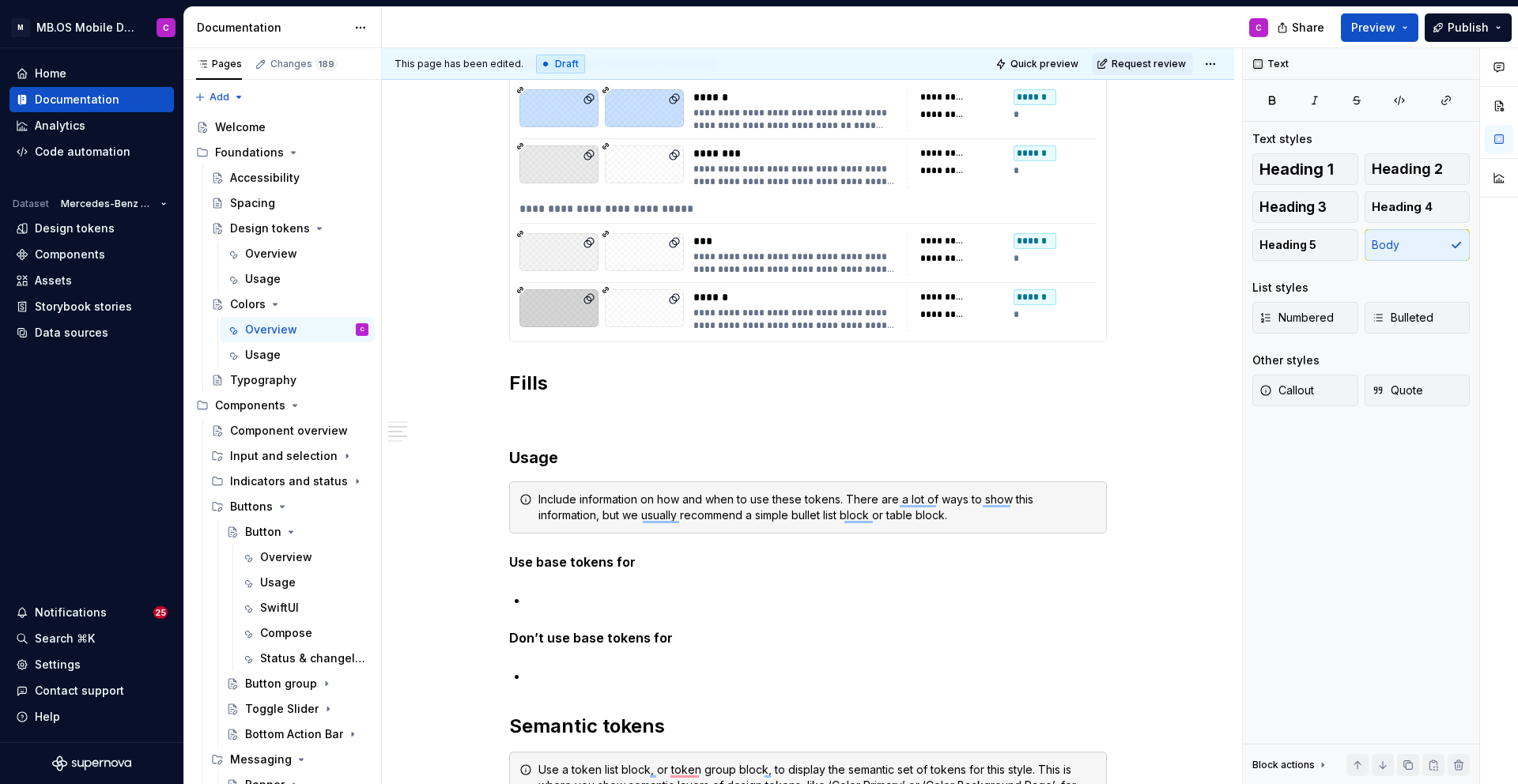
type textarea "*"
